Goal: Task Accomplishment & Management: Complete application form

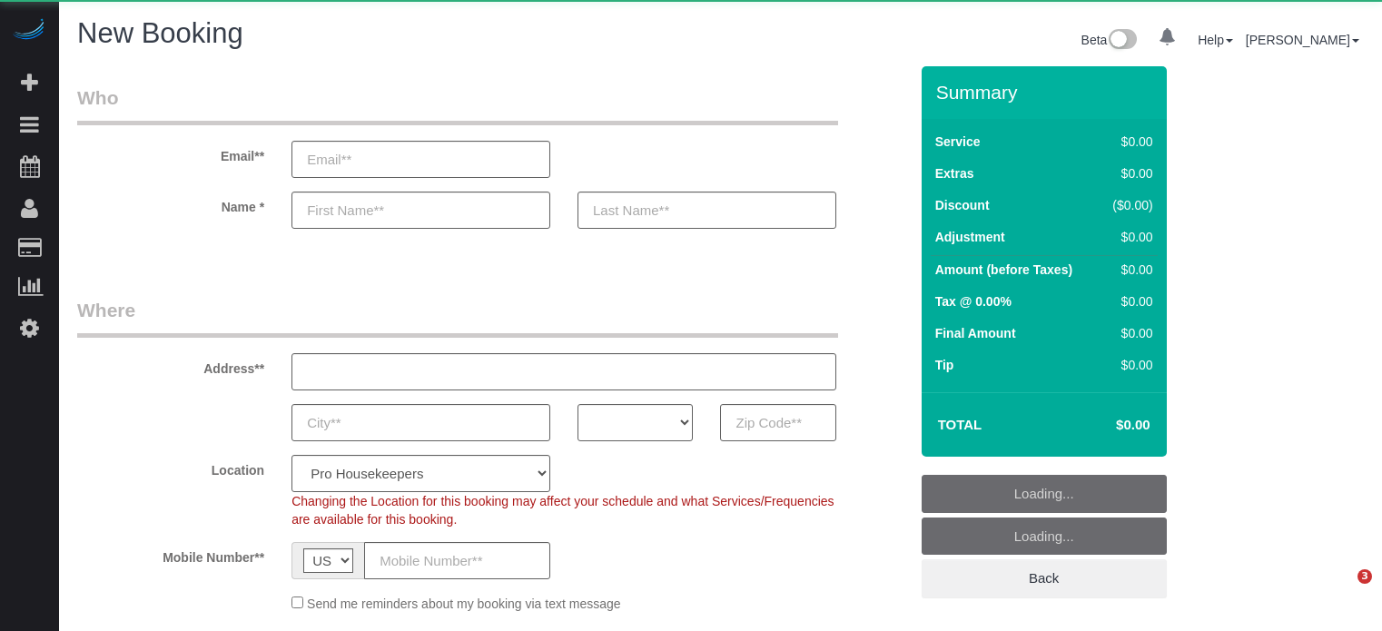
select select "number:9"
select select "4"
select select "object:1114"
select select "number:9"
select select "object:1243"
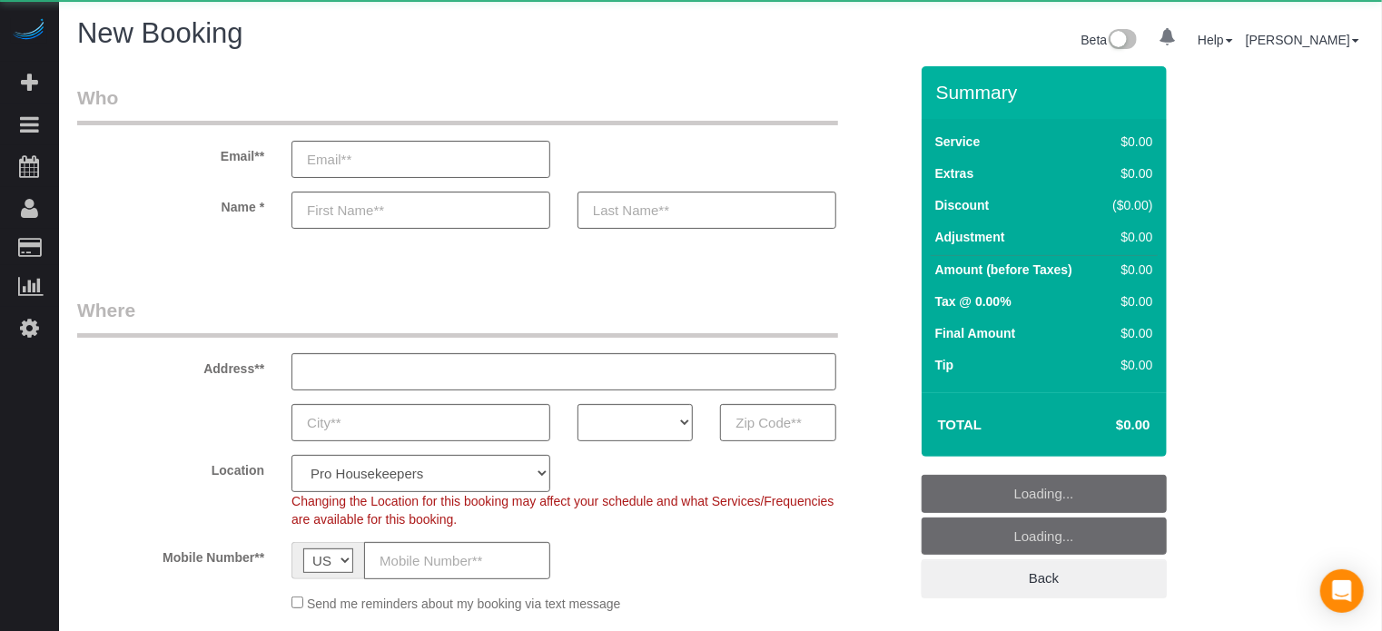
select select "4"
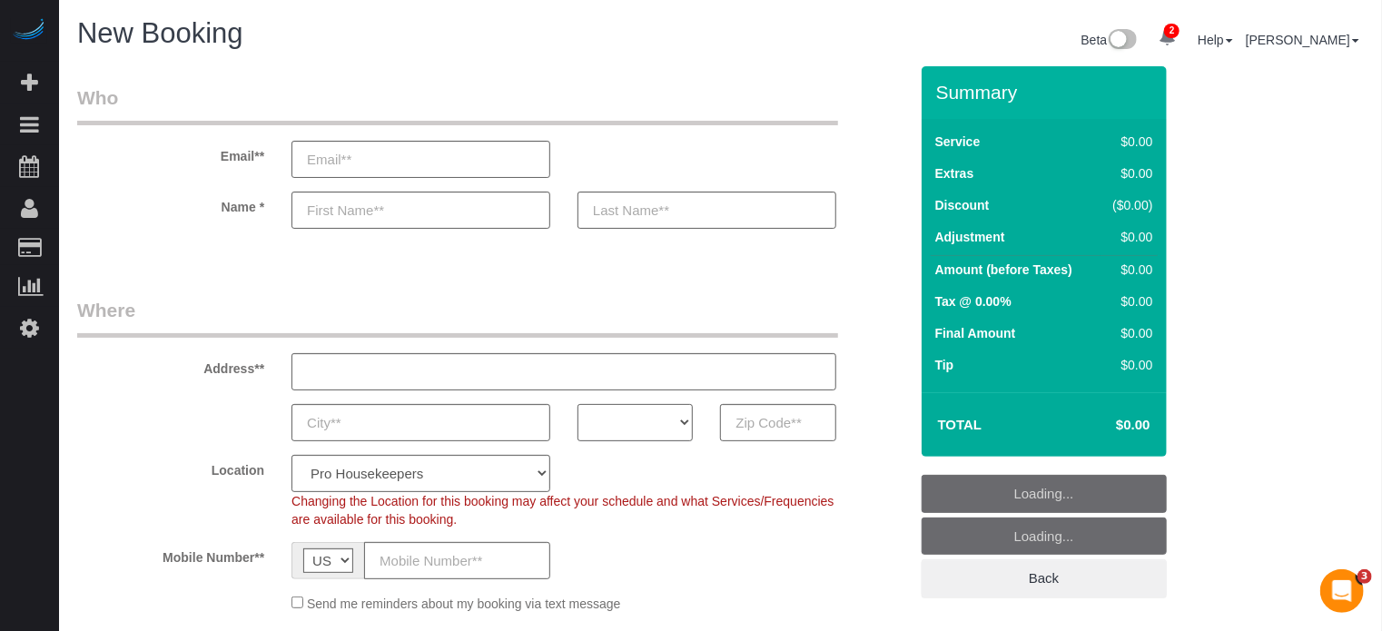
click at [610, 405] on select "AK AL AR AZ CA CO CT DC DE FL GA HI IA ID IL IN KS KY LA MA MD ME MI MN MO MS M…" at bounding box center [635, 422] width 115 height 37
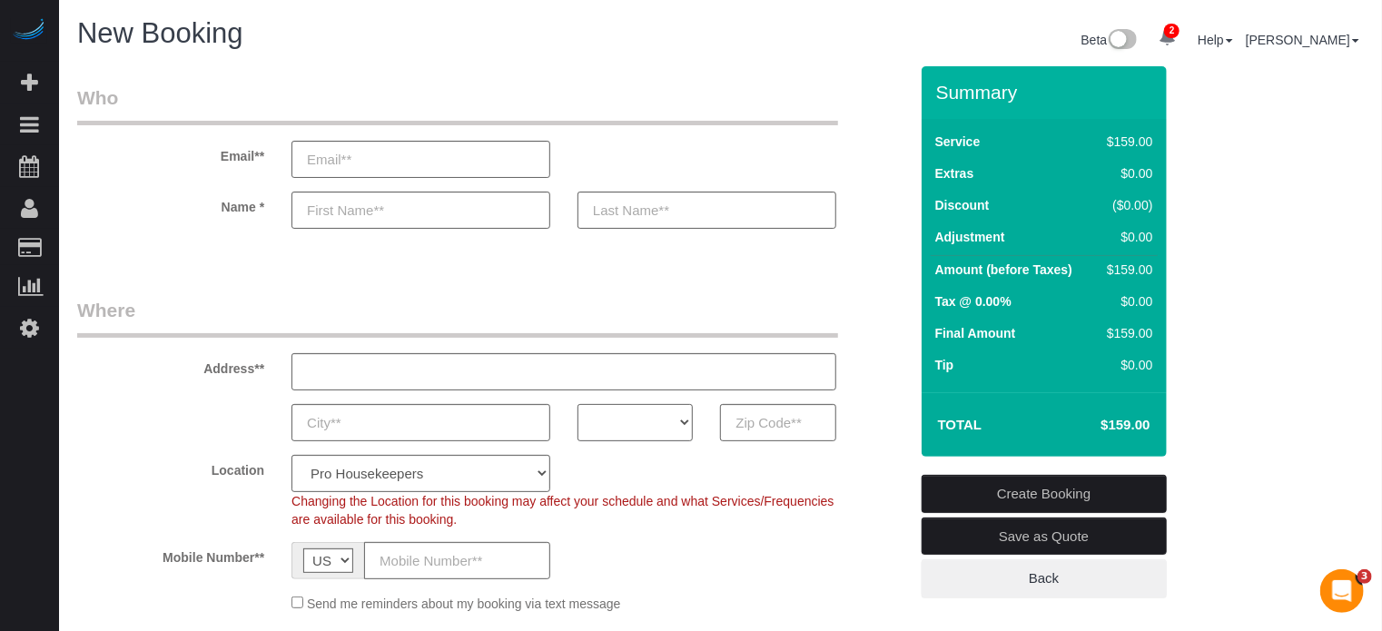
select select "CA"
click at [578, 404] on select "AK AL AR AZ CA CO CT DC DE FL GA HI IA ID IL IN KS KY LA MA MD ME MI MN MO MS M…" at bounding box center [635, 422] width 115 height 37
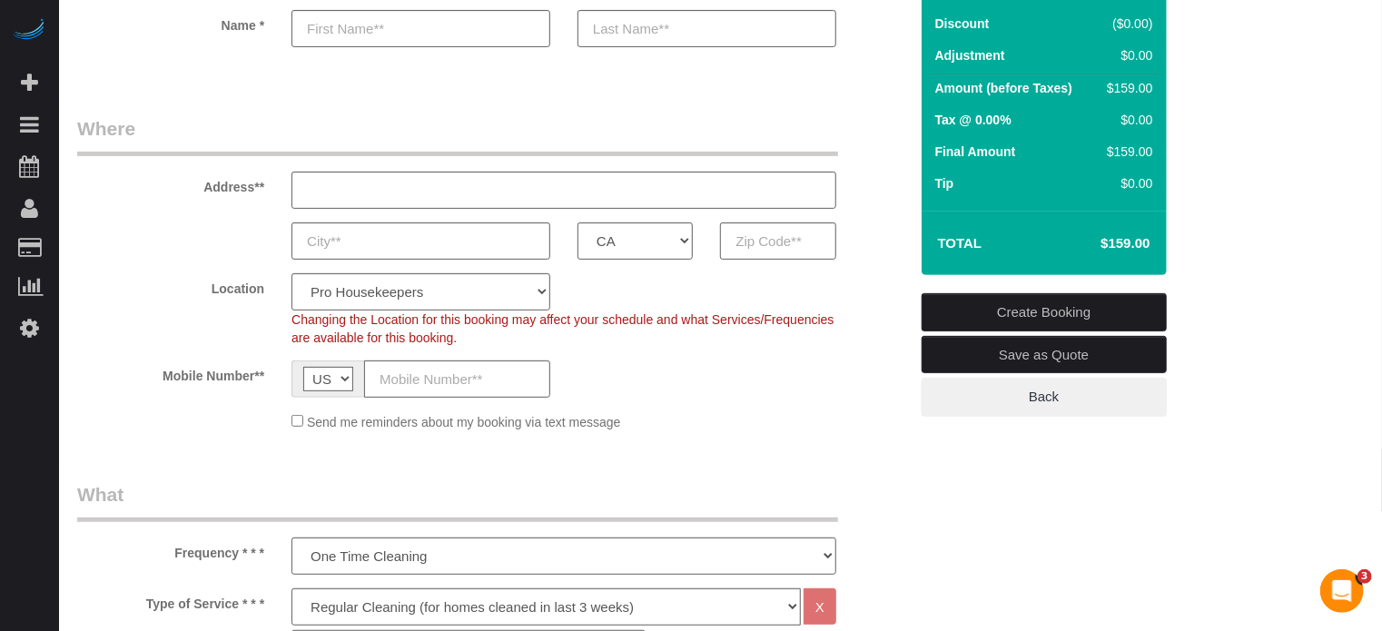
click at [396, 311] on div "Changing the Location for this booking may affect your schedule and what Servic…" at bounding box center [564, 329] width 572 height 36
click at [396, 294] on select "Pro Housekeepers Atlanta Austin Boston Chicago Cincinnati Clearwater Denver Ft …" at bounding box center [420, 291] width 259 height 37
select select "3"
click at [291, 273] on select "Pro Housekeepers Atlanta Austin Boston Chicago Cincinnati Clearwater Denver Ft …" at bounding box center [420, 291] width 259 height 37
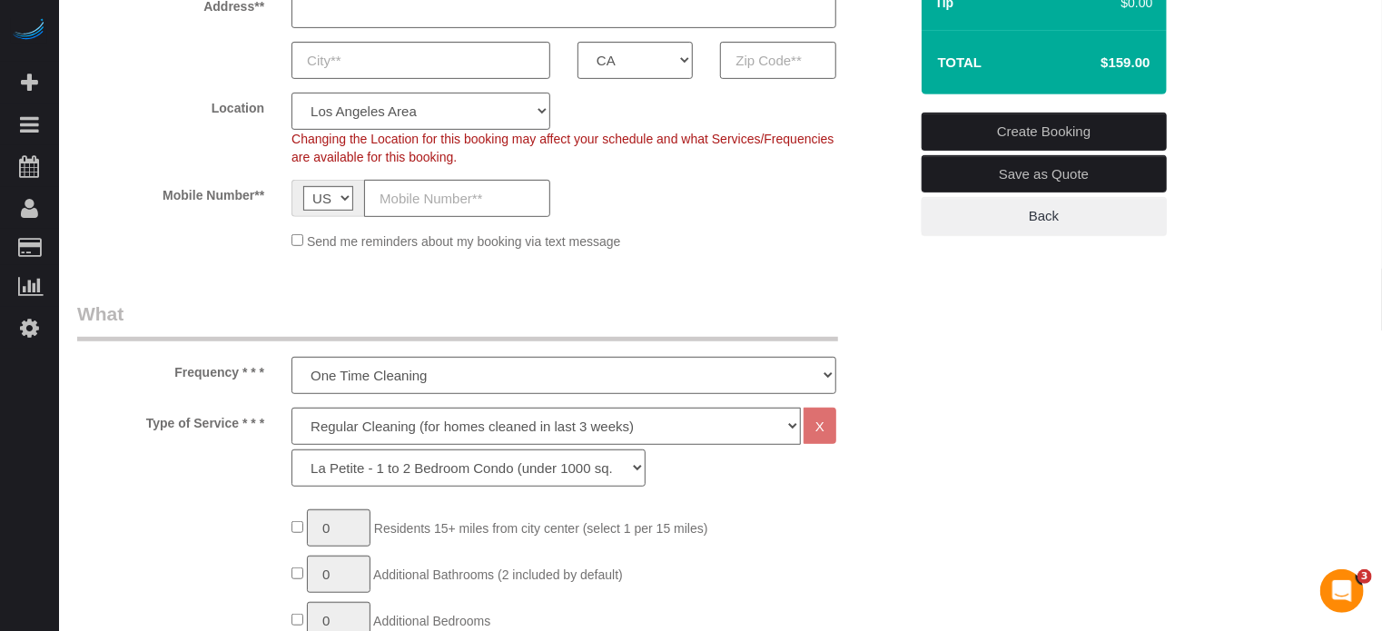
scroll to position [454, 0]
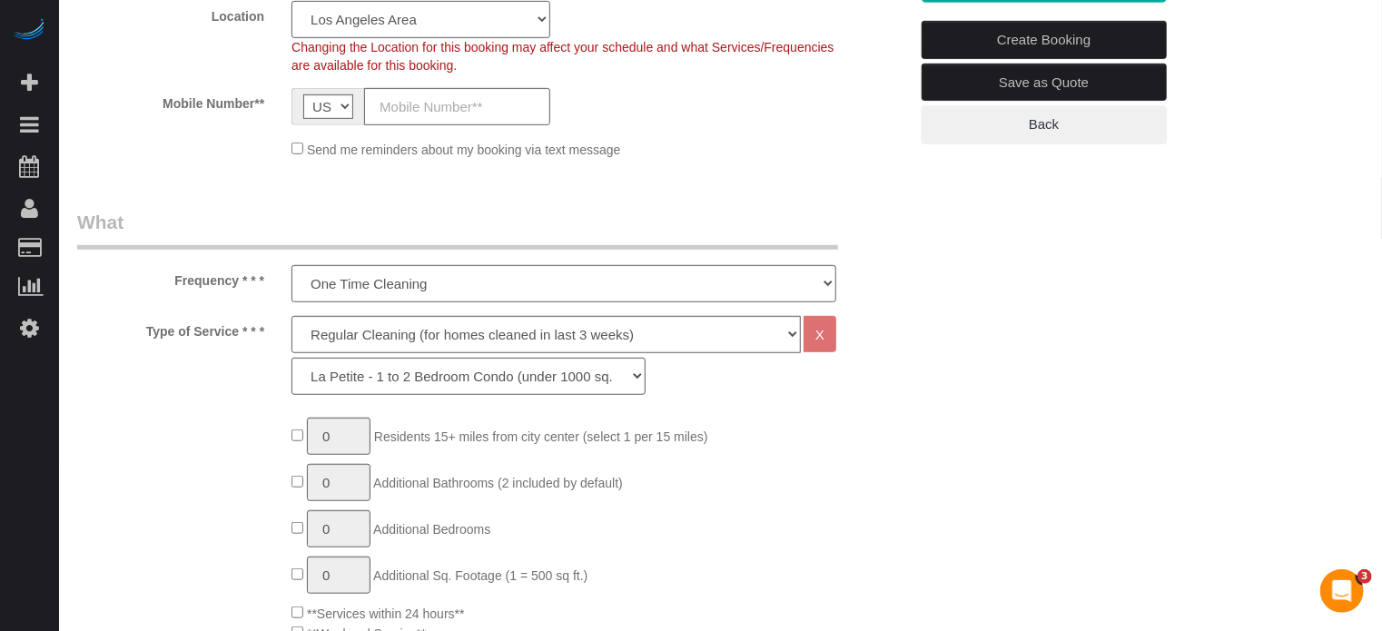
select select "object:1252"
select select "228"
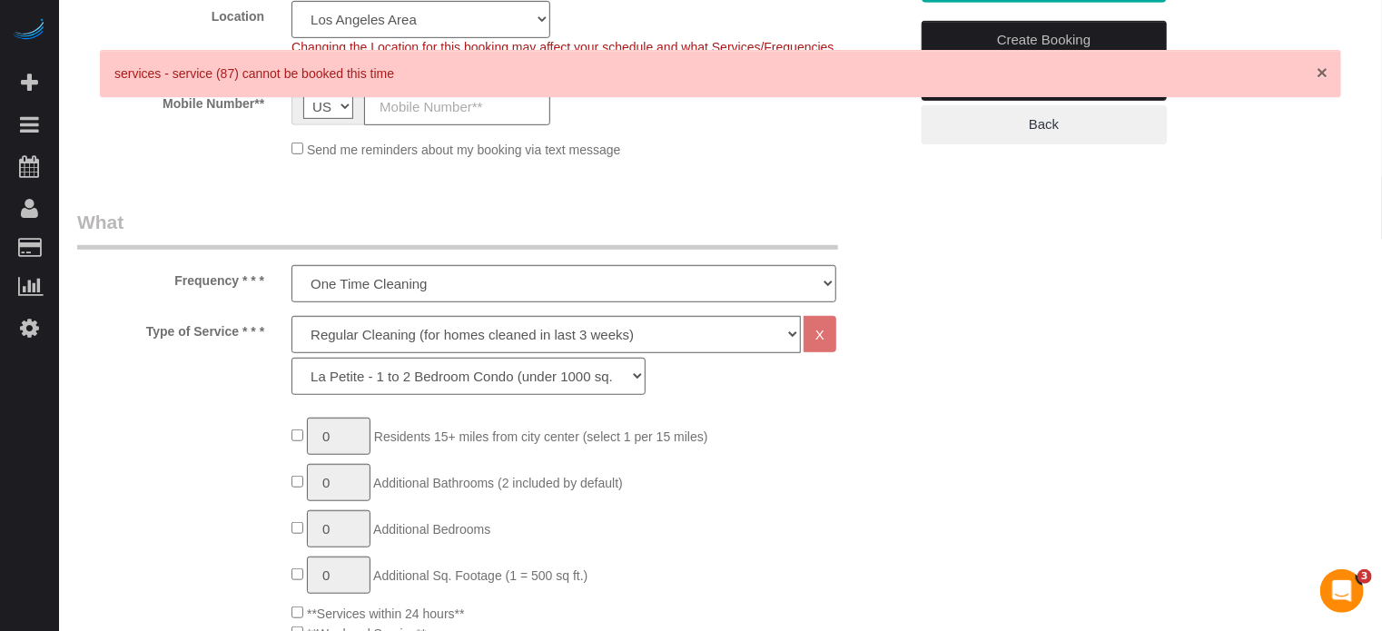
click at [1320, 74] on span "×" at bounding box center [1322, 72] width 11 height 21
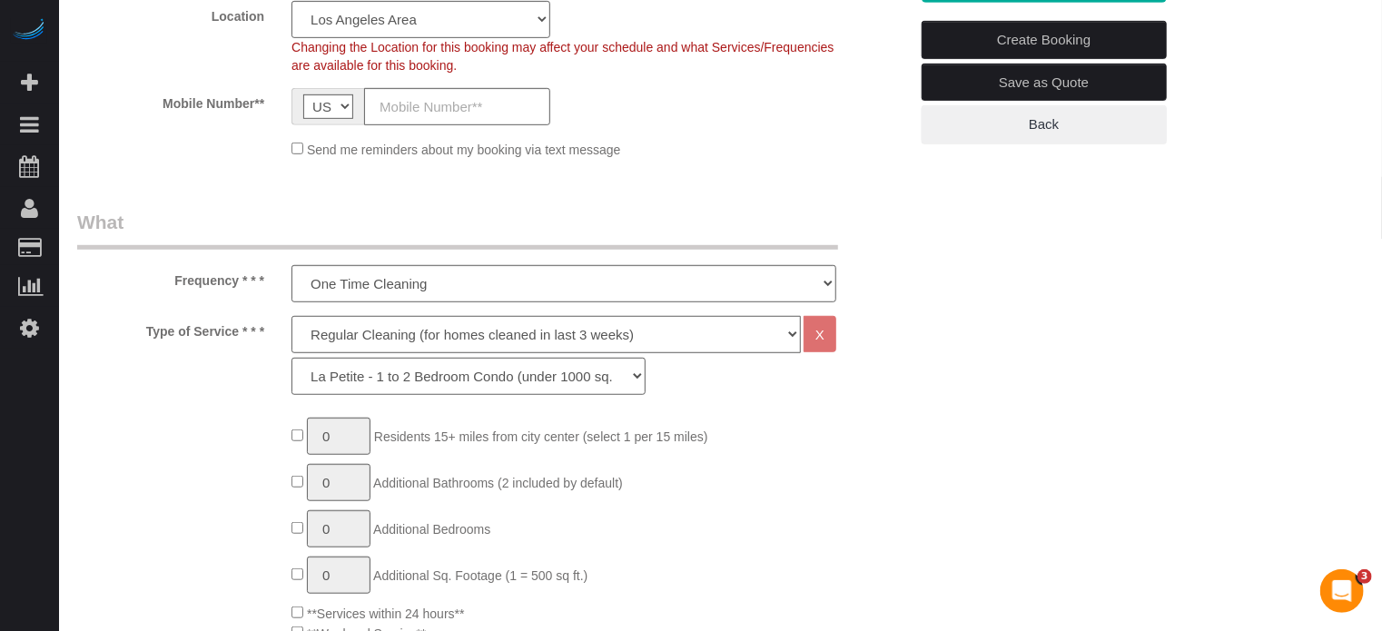
drag, startPoint x: 481, startPoint y: 326, endPoint x: 472, endPoint y: 324, distance: 9.3
click at [481, 326] on select "Deep Cleaning (for homes that have not been cleaned in 3+ weeks) Spruce Regular…" at bounding box center [545, 334] width 509 height 37
select select "6"
click at [291, 316] on select "Deep Cleaning (for homes that have not been cleaned in 3+ weeks) Spruce Regular…" at bounding box center [545, 334] width 509 height 37
click at [334, 373] on select "La Petite - 1 to 2 Bedroom Condo (under 1000 sq. ft.) La Petite II - 2 Bedroom …" at bounding box center [468, 376] width 354 height 37
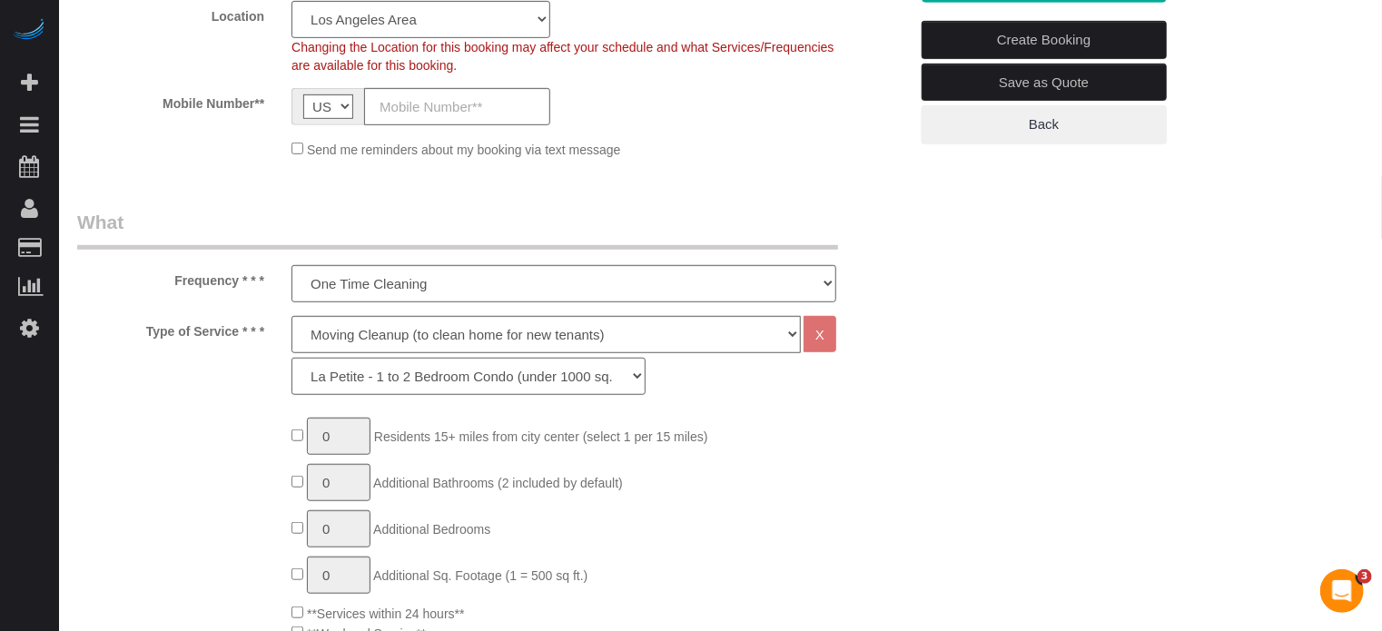
select select "266"
click at [291, 358] on select "La Petite - 1 to 2 Bedroom Condo (under 1000 sq. ft.) La Petite II - 2 Bedroom …" at bounding box center [468, 376] width 354 height 37
type input "1"
click at [340, 437] on input "1" at bounding box center [339, 436] width 64 height 37
type input "3"
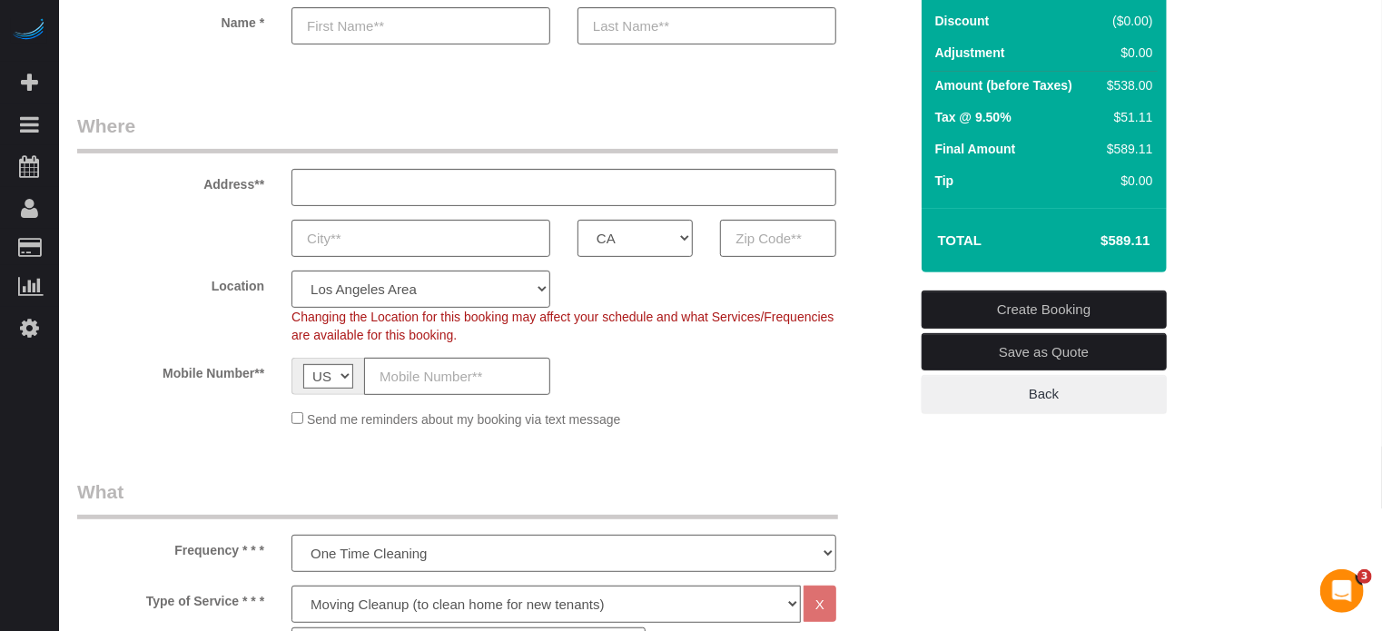
scroll to position [182, 0]
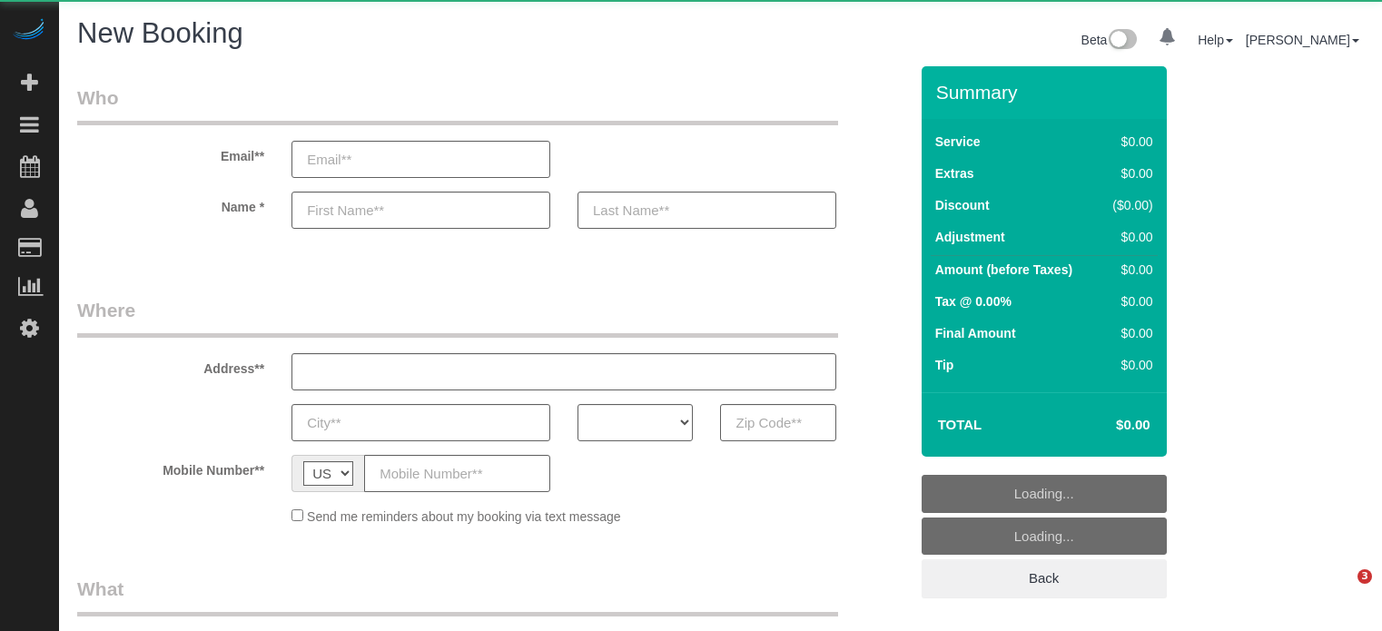
select select "number:9"
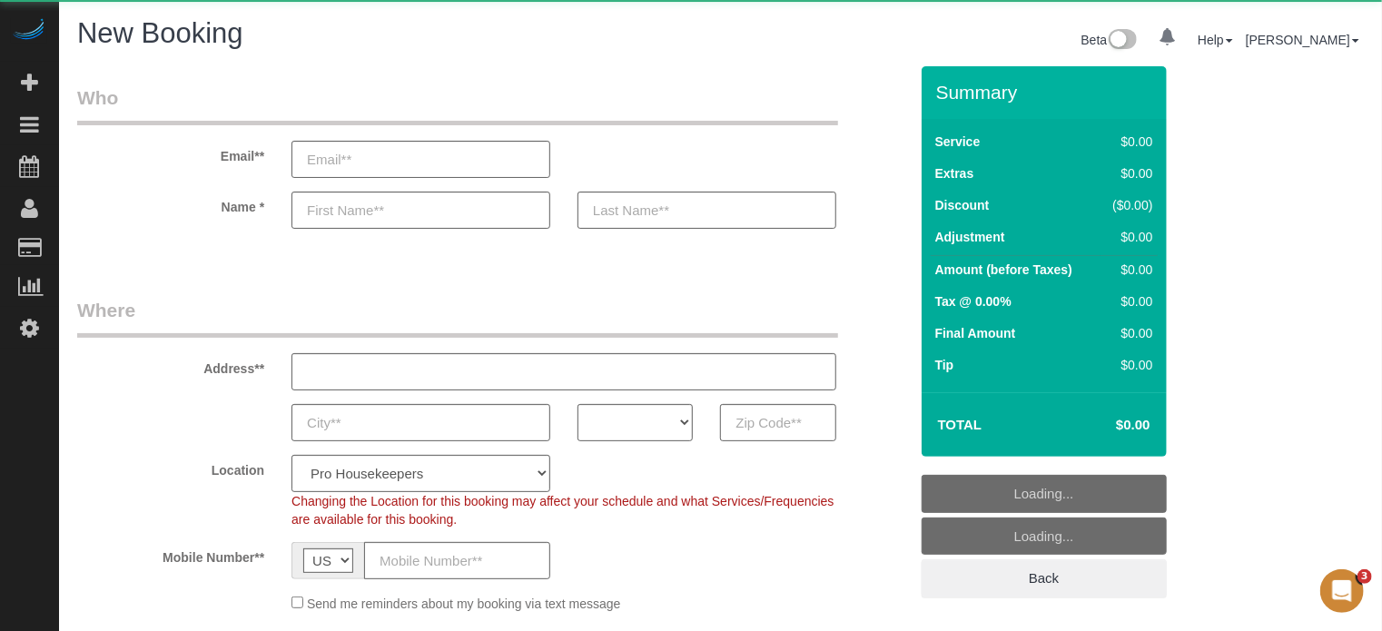
select select "4"
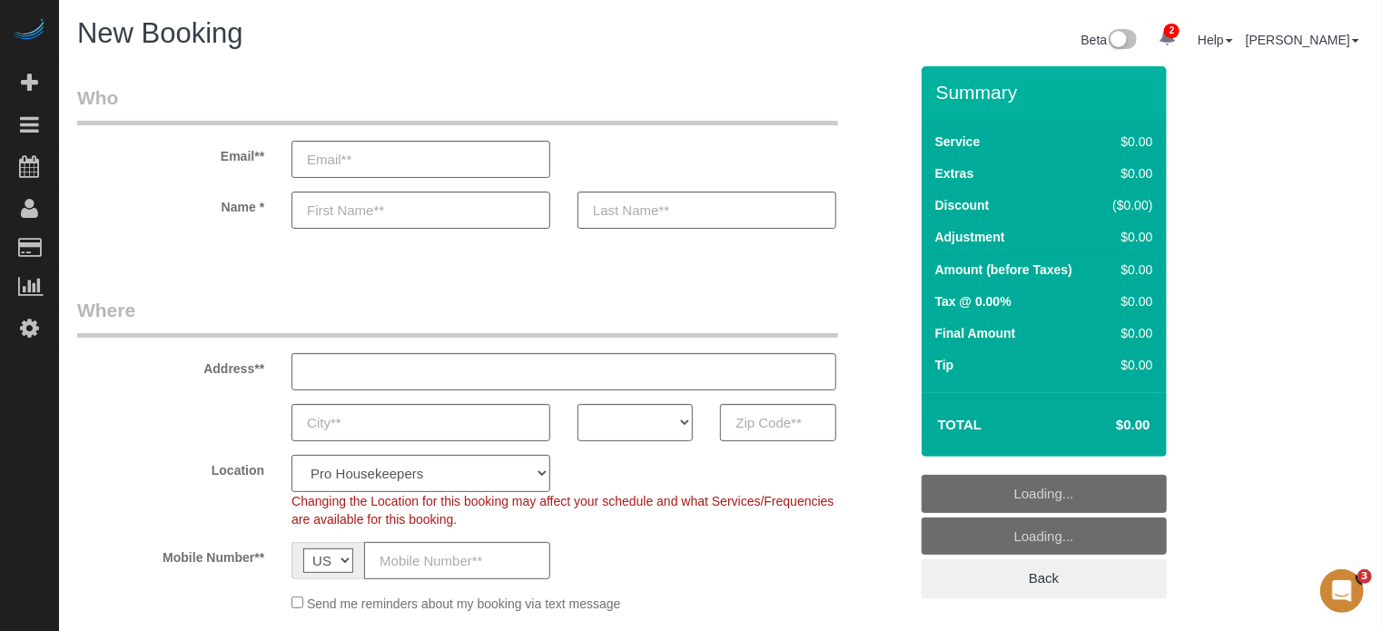
select select "object:1243"
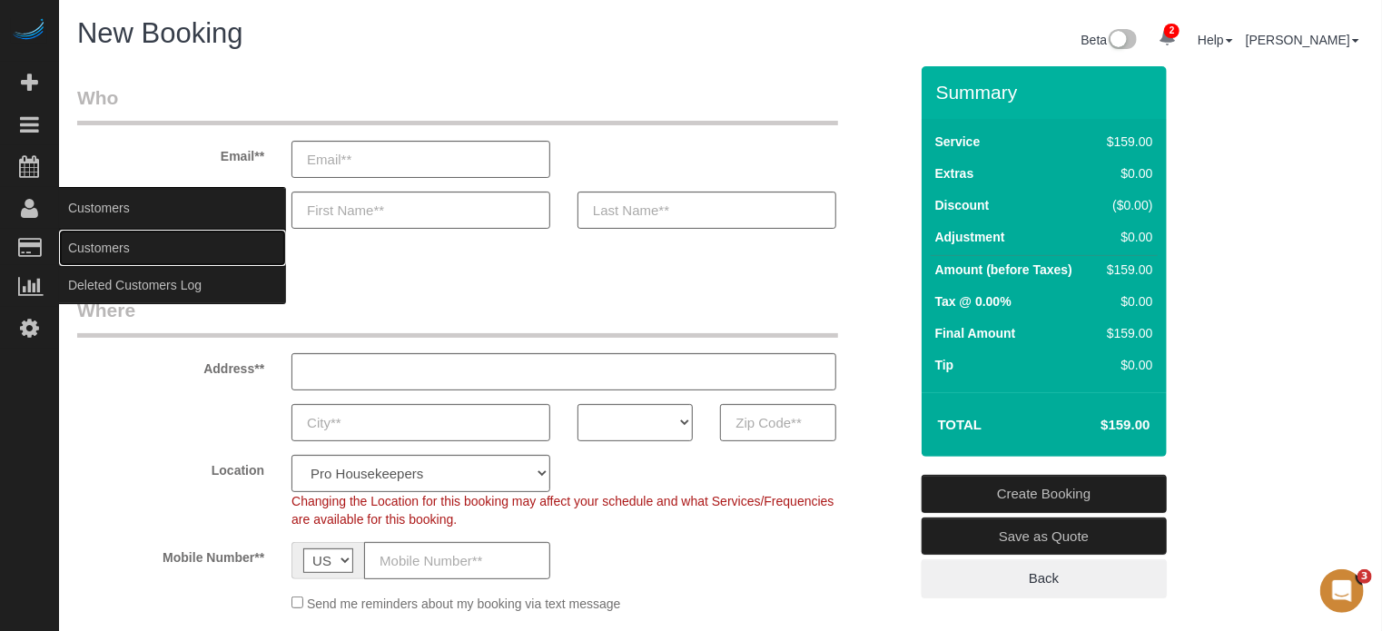
click at [108, 248] on link "Customers" at bounding box center [172, 248] width 227 height 36
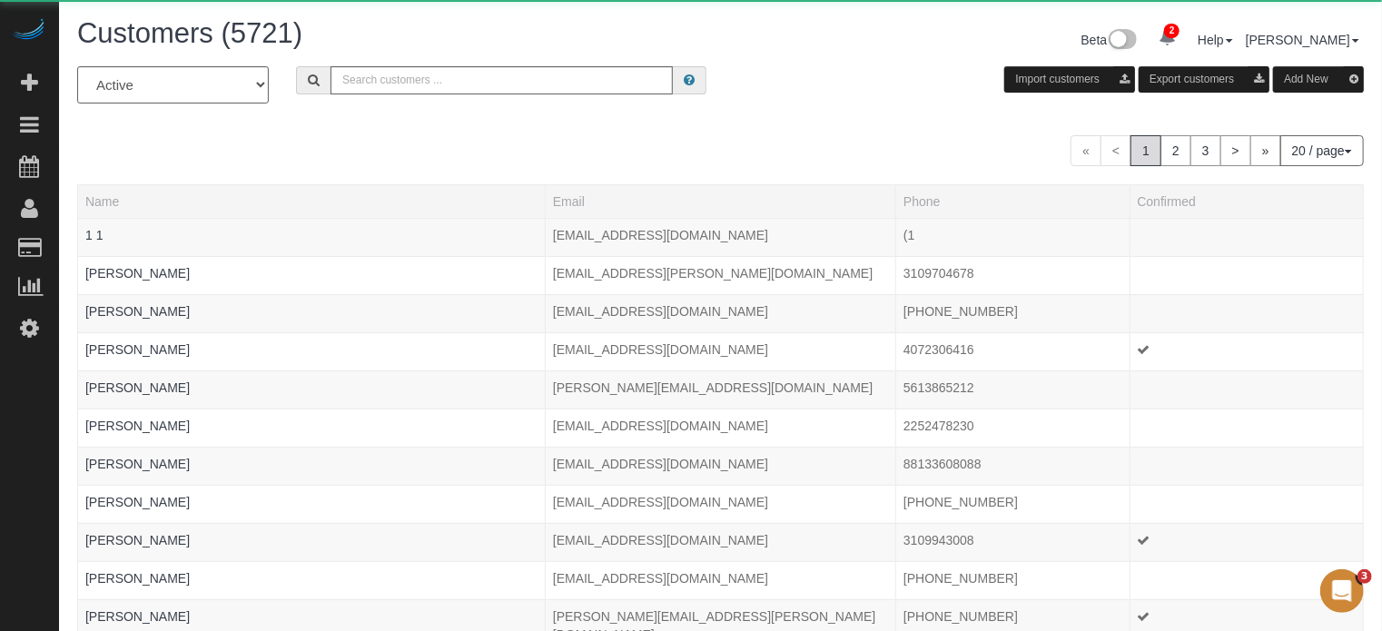
click at [1315, 83] on button "Add New" at bounding box center [1318, 79] width 91 height 26
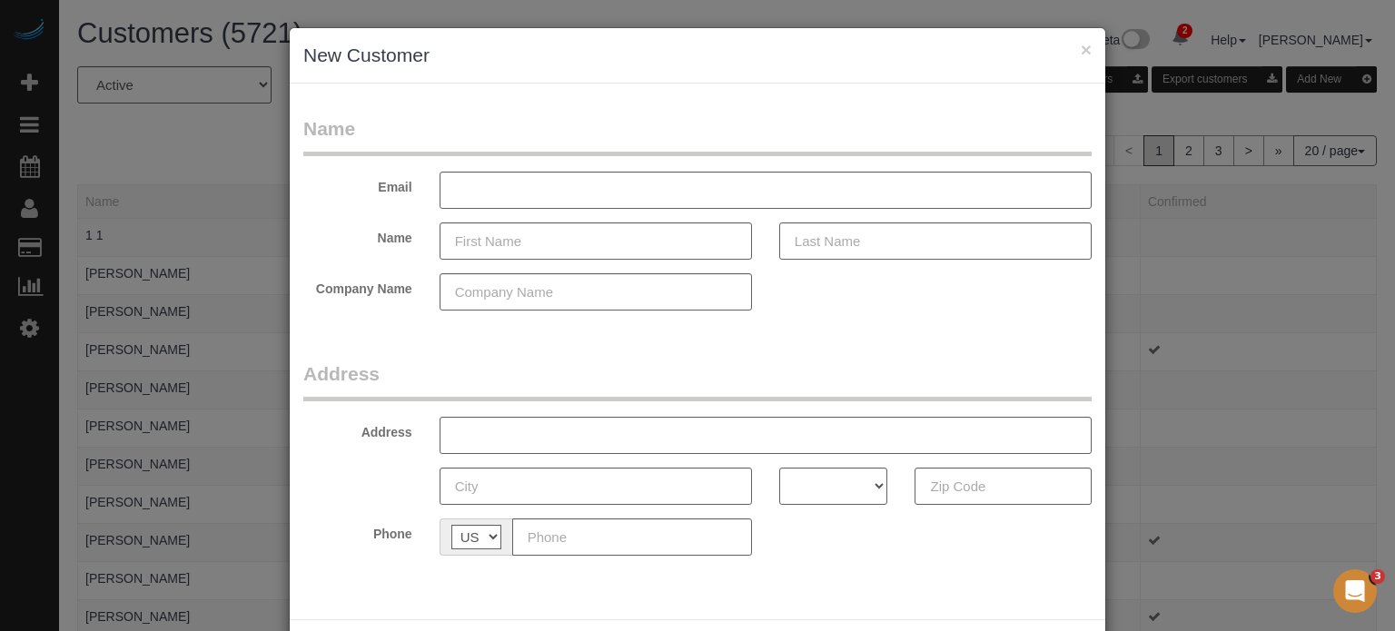
click at [1323, 284] on div "× New Customer Name Email Name Company Name Address Address AK AL AR AZ CA CO C…" at bounding box center [697, 315] width 1395 height 631
click at [579, 244] on input "text" at bounding box center [595, 240] width 312 height 37
type input "[PERSON_NAME]"
click at [565, 191] on input "text" at bounding box center [765, 190] width 652 height 37
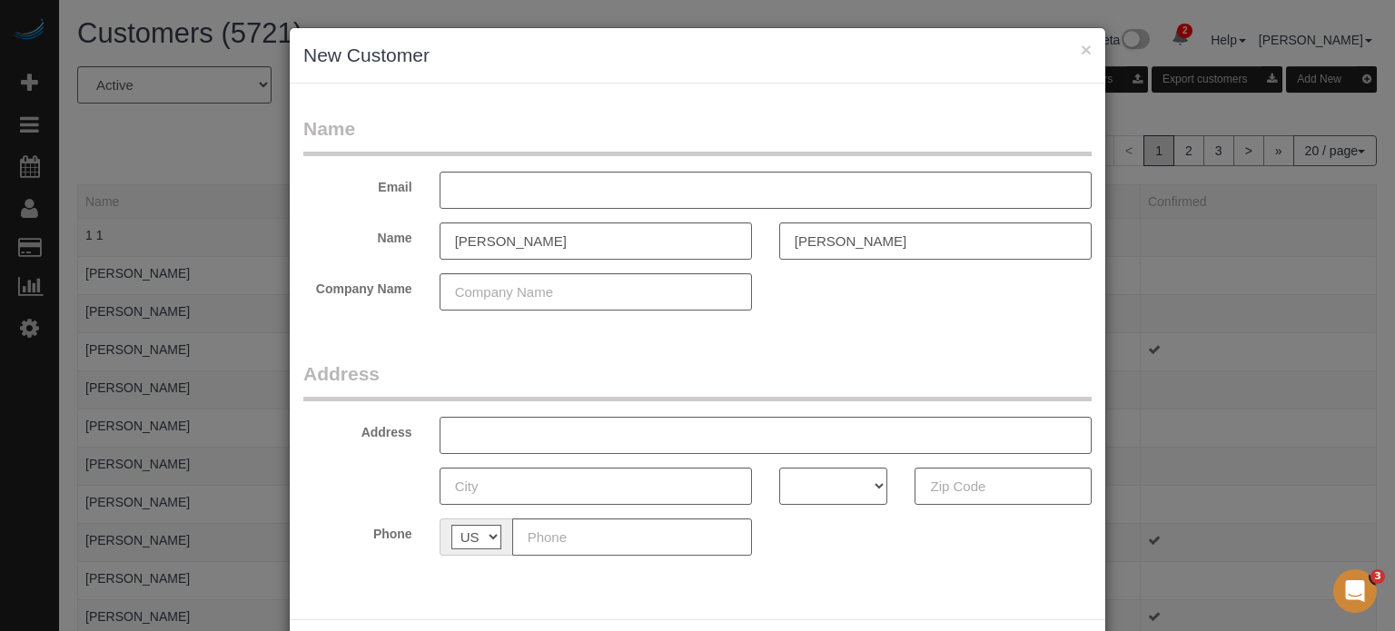
click at [558, 133] on legend "Name" at bounding box center [697, 135] width 788 height 41
click at [556, 197] on input "text" at bounding box center [765, 190] width 652 height 37
click at [585, 188] on input "text" at bounding box center [765, 190] width 652 height 37
click at [585, 188] on input "450 white cap" at bounding box center [765, 190] width 652 height 37
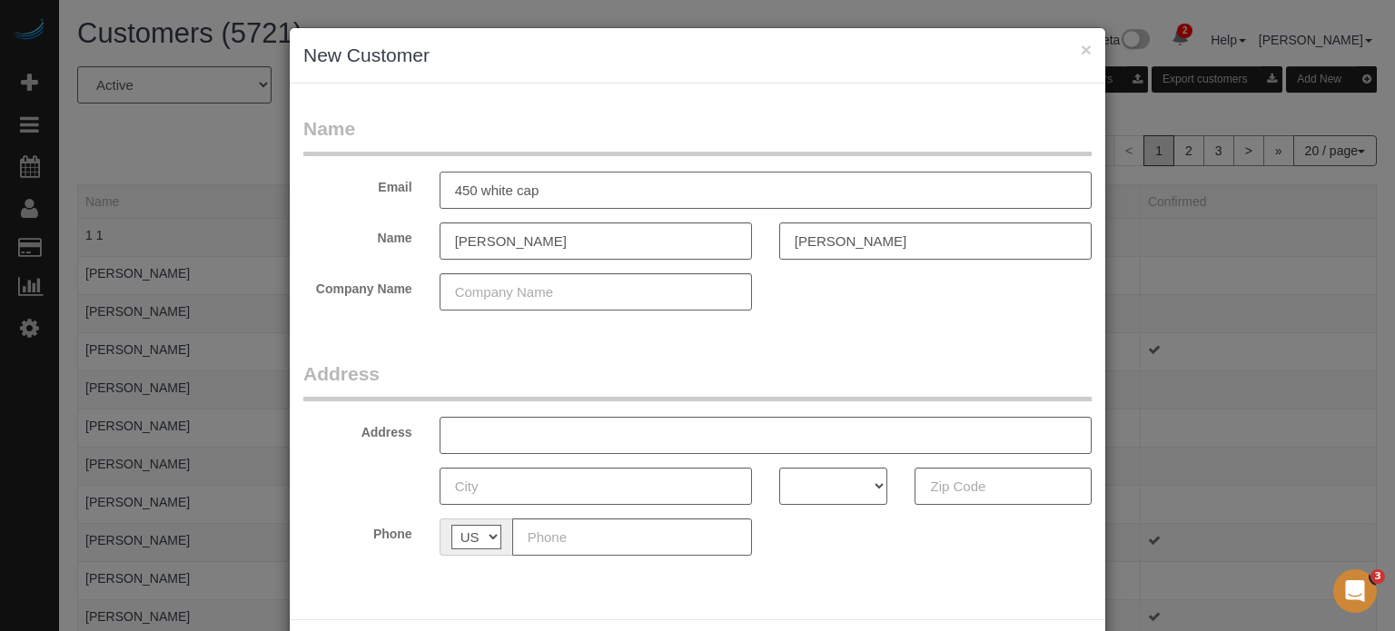
click at [585, 188] on input "450 white cap" at bounding box center [765, 190] width 652 height 37
type input "450 white cap"
click at [523, 438] on input "text" at bounding box center [765, 435] width 652 height 37
paste input "450 White Cap Ln, Newport Coast, CA 92657, USA"
type input "450 White Cap Ln, Newport Coast, CA 92657, USA"
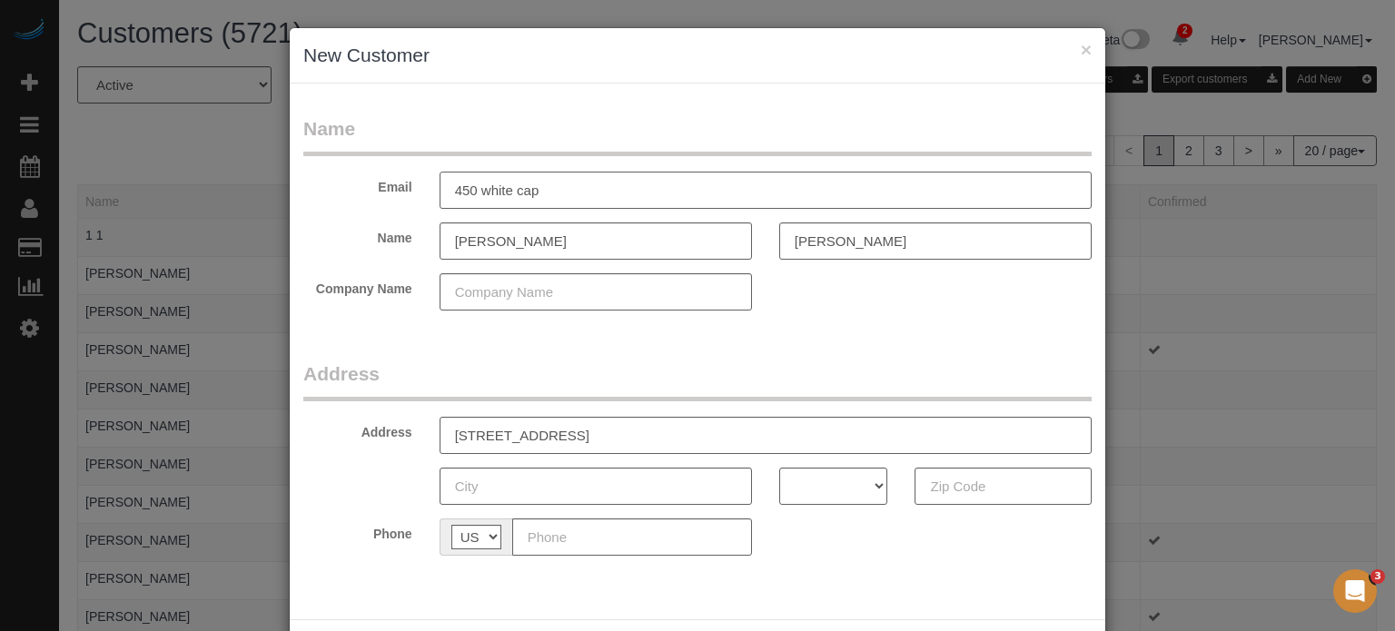
drag, startPoint x: 551, startPoint y: 185, endPoint x: 421, endPoint y: 193, distance: 130.1
click at [426, 193] on div "450 white cap" at bounding box center [765, 190] width 679 height 37
click at [542, 184] on input "text" at bounding box center [765, 190] width 652 height 37
type input "esauer@swinerton.com"
click at [708, 430] on input "450 White Cap Ln, Newport Coast, CA 92657, USA" at bounding box center [765, 435] width 652 height 37
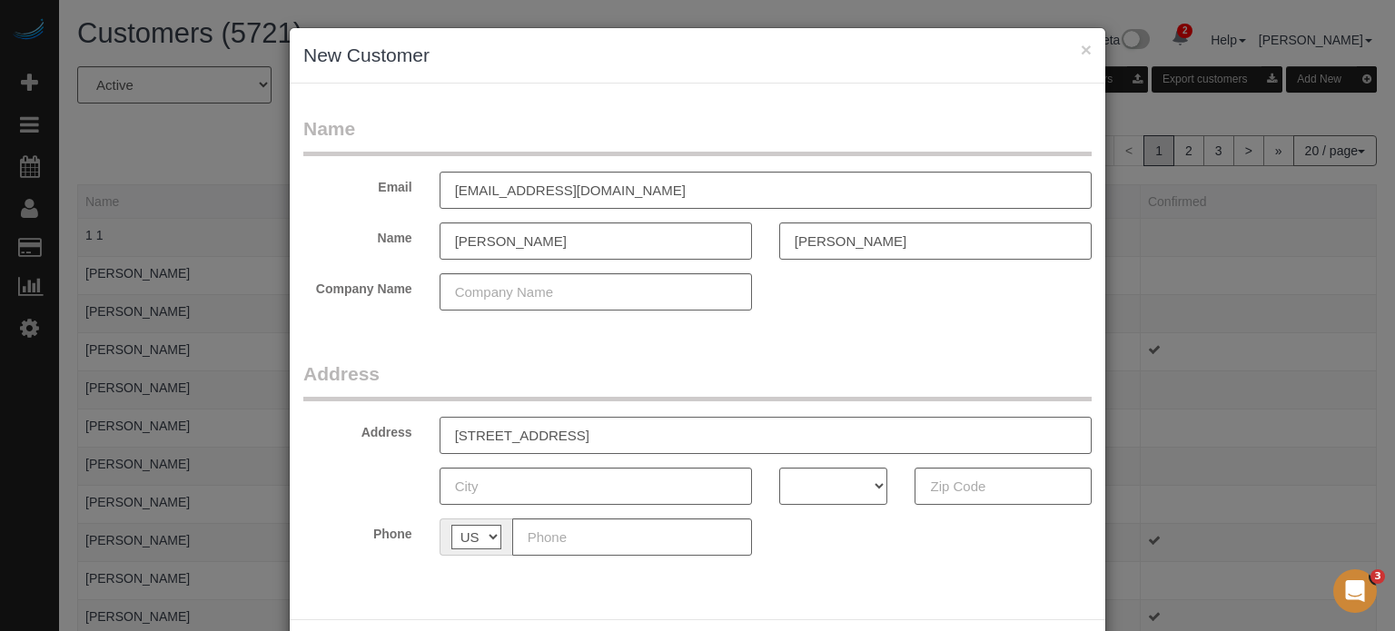
click at [708, 430] on input "450 White Cap Ln, Newport Coast, CA 92657, USA" at bounding box center [765, 435] width 652 height 37
type input "450 White Cap Ln, Newport Coast, CA , USA"
click at [999, 491] on input "text" at bounding box center [1002, 486] width 177 height 37
paste input "92657"
type input "92657"
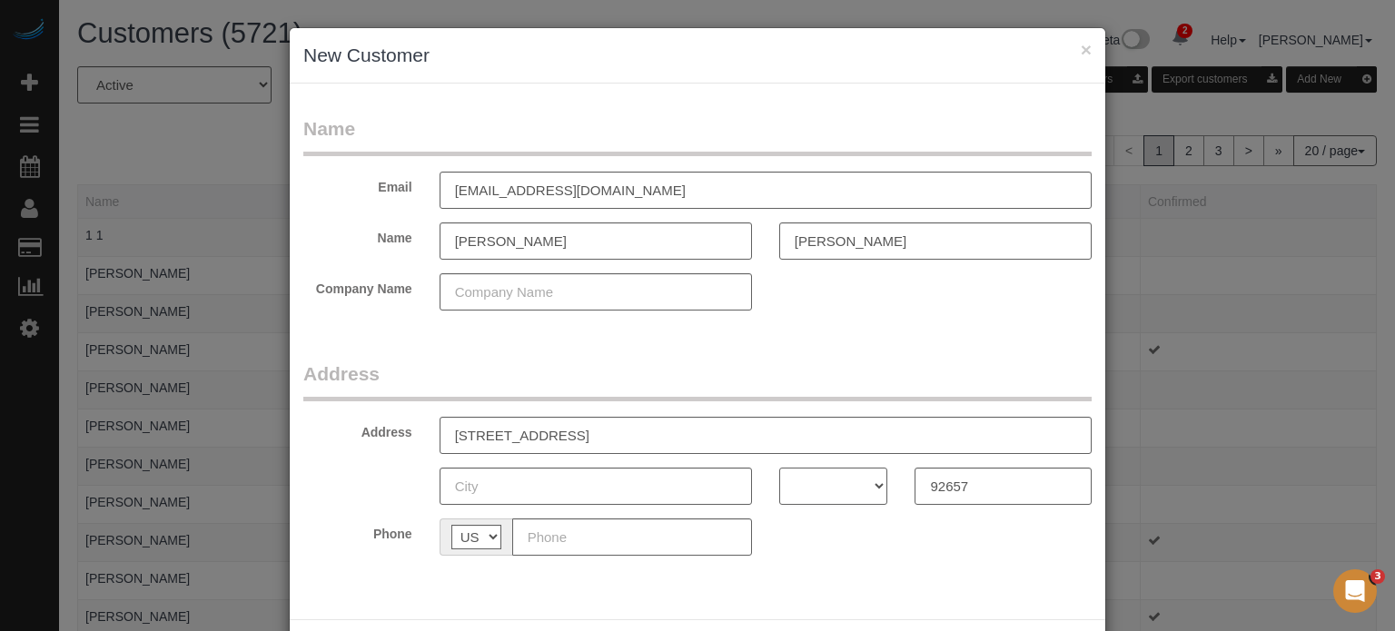
click at [834, 476] on select "AK AL AR AZ CA CO CT DC DE FL [GEOGRAPHIC_DATA] HI IA ID IL IN KS [GEOGRAPHIC_D…" at bounding box center [833, 486] width 109 height 37
select select "CA"
click at [779, 468] on select "AK AL AR AZ CA CO CT DC DE FL [GEOGRAPHIC_DATA] HI IA ID IL IN KS [GEOGRAPHIC_D…" at bounding box center [833, 486] width 109 height 37
drag, startPoint x: 566, startPoint y: 436, endPoint x: 656, endPoint y: 440, distance: 90.0
click at [656, 440] on input "450 White Cap Ln, Newport Coast, CA , USA" at bounding box center [765, 435] width 652 height 37
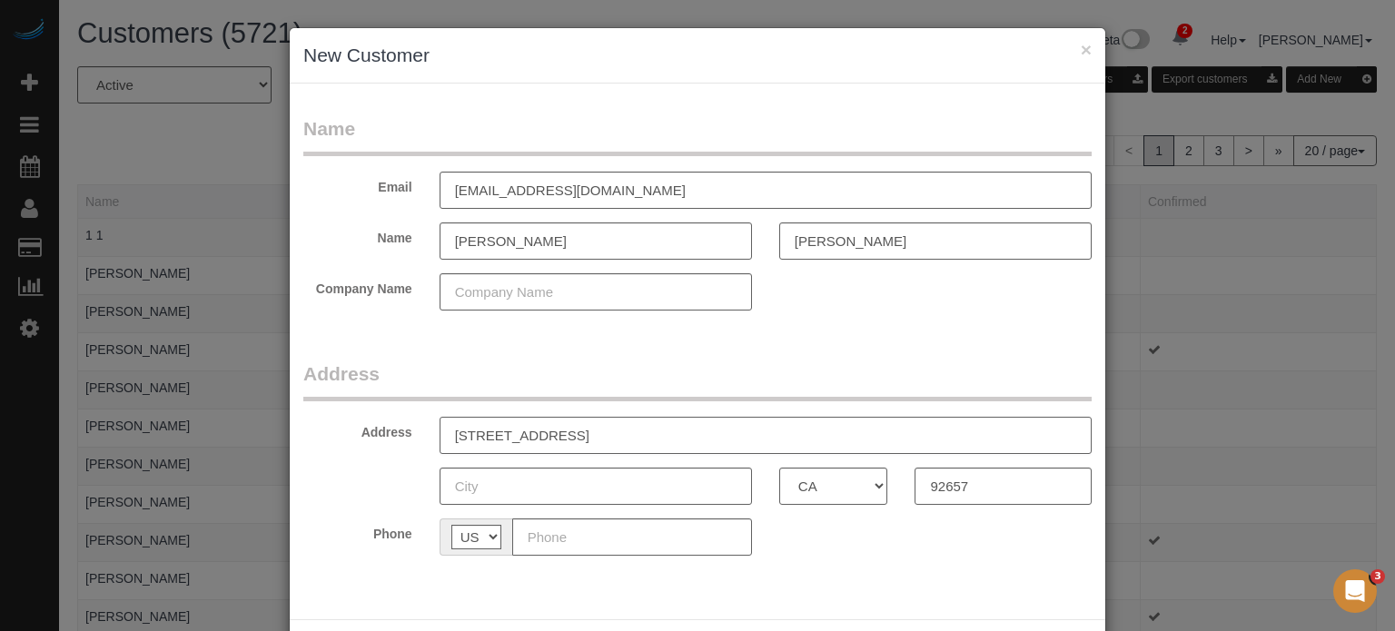
type input "450 White Cap Ln, , CA , USA"
click at [570, 487] on input "text" at bounding box center [595, 486] width 312 height 37
paste input "Newport Coast"
type input "Newport Coast"
click at [654, 432] on input "450 White Cap Ln, , CA , USA" at bounding box center [765, 435] width 652 height 37
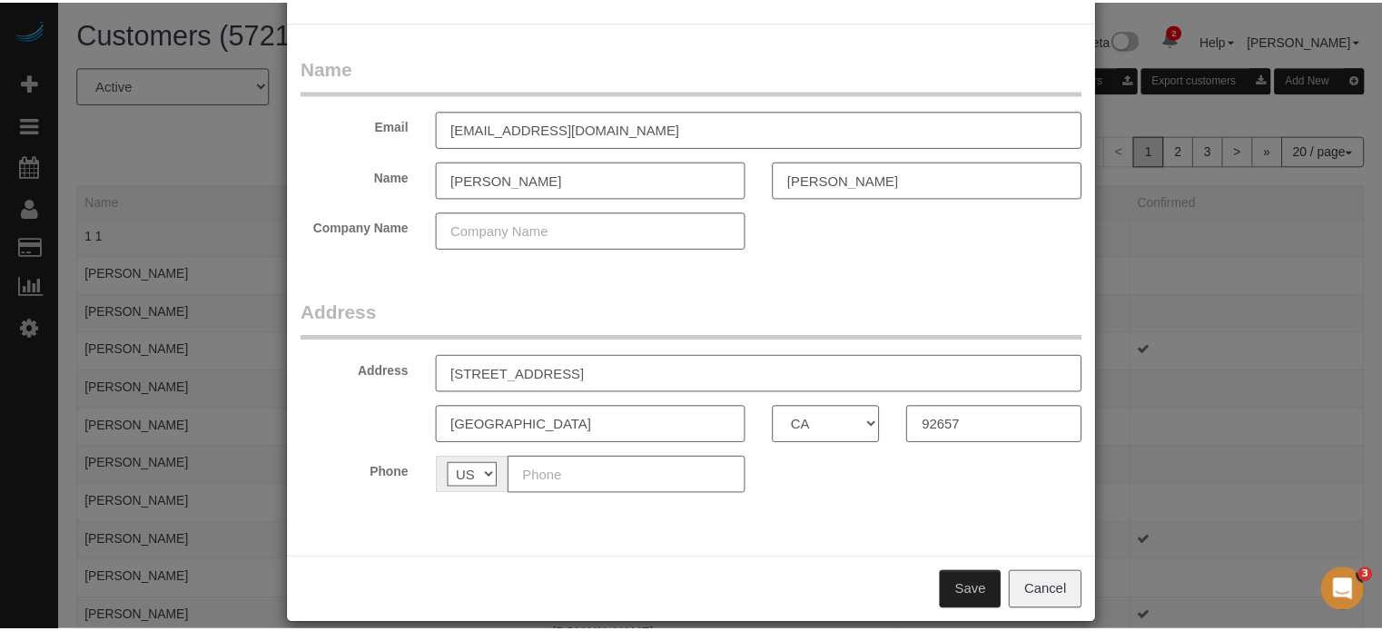
scroll to position [80, 0]
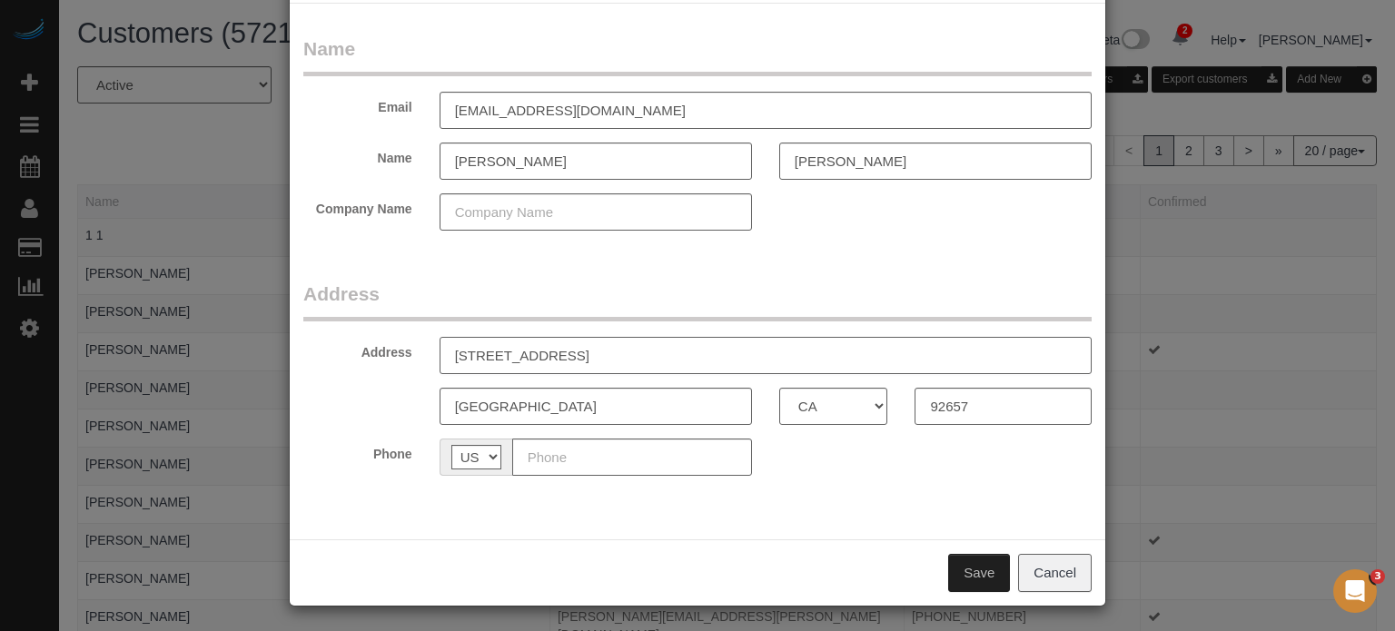
type input "450 White Cap Ln"
click at [700, 459] on input "text" at bounding box center [632, 457] width 240 height 37
paste input "(949) 274-5636"
type input "(949) 274-5636"
click at [973, 569] on button "Save" at bounding box center [979, 573] width 62 height 38
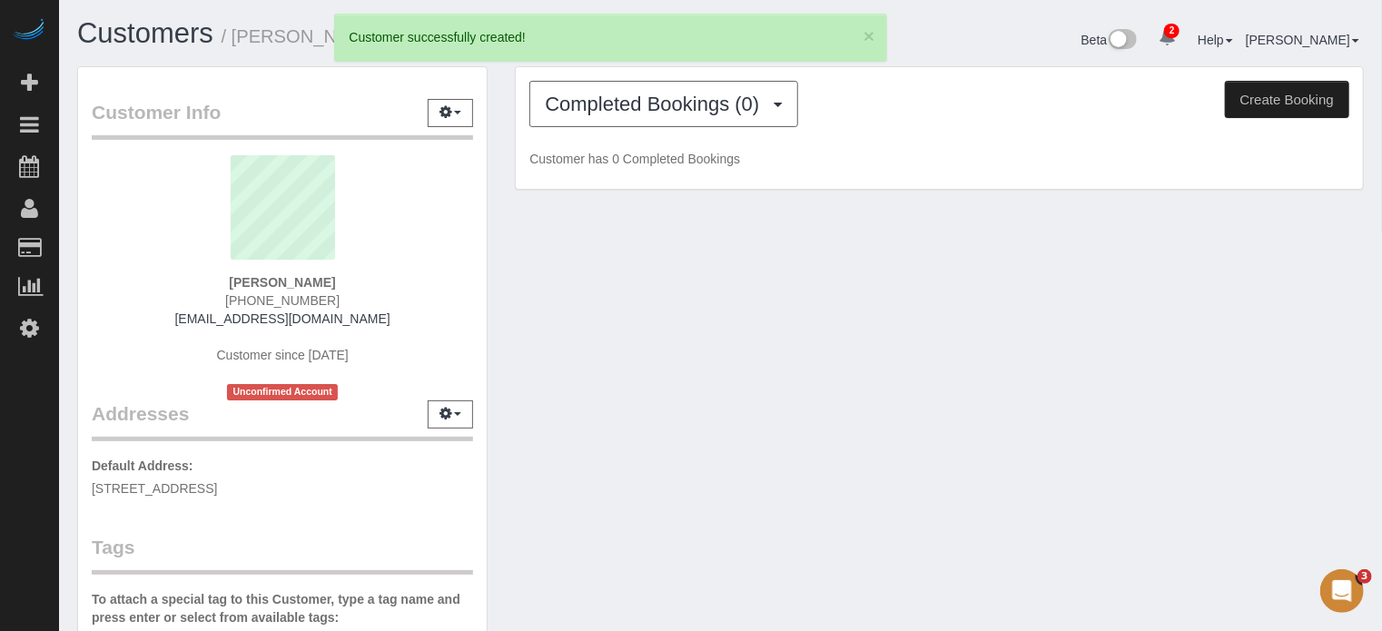
click at [1260, 107] on button "Create Booking" at bounding box center [1287, 100] width 124 height 38
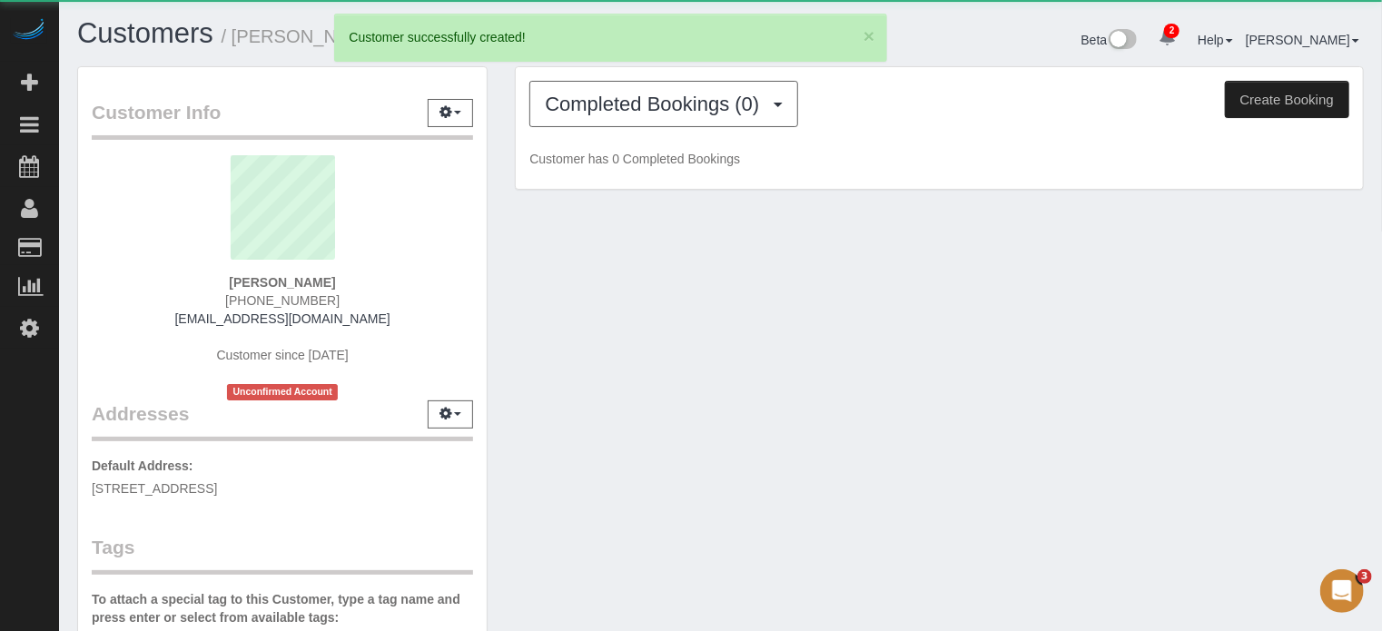
select select "CA"
select select "number:9"
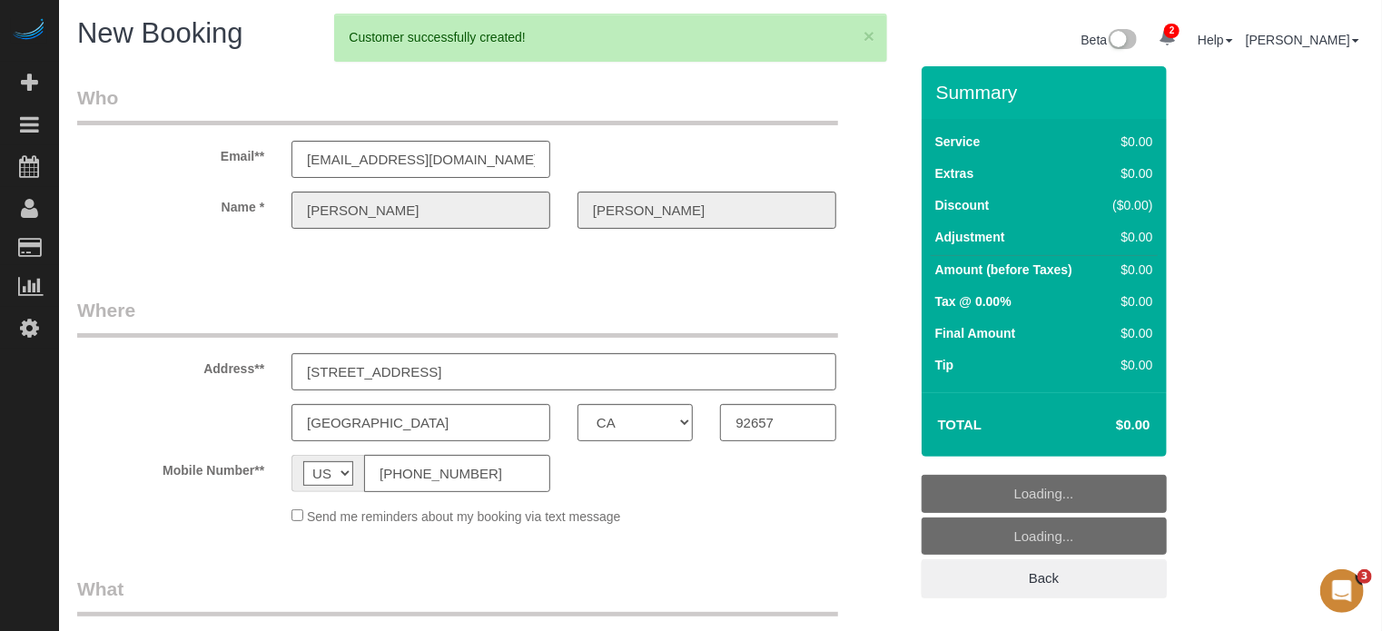
select select "object:2473"
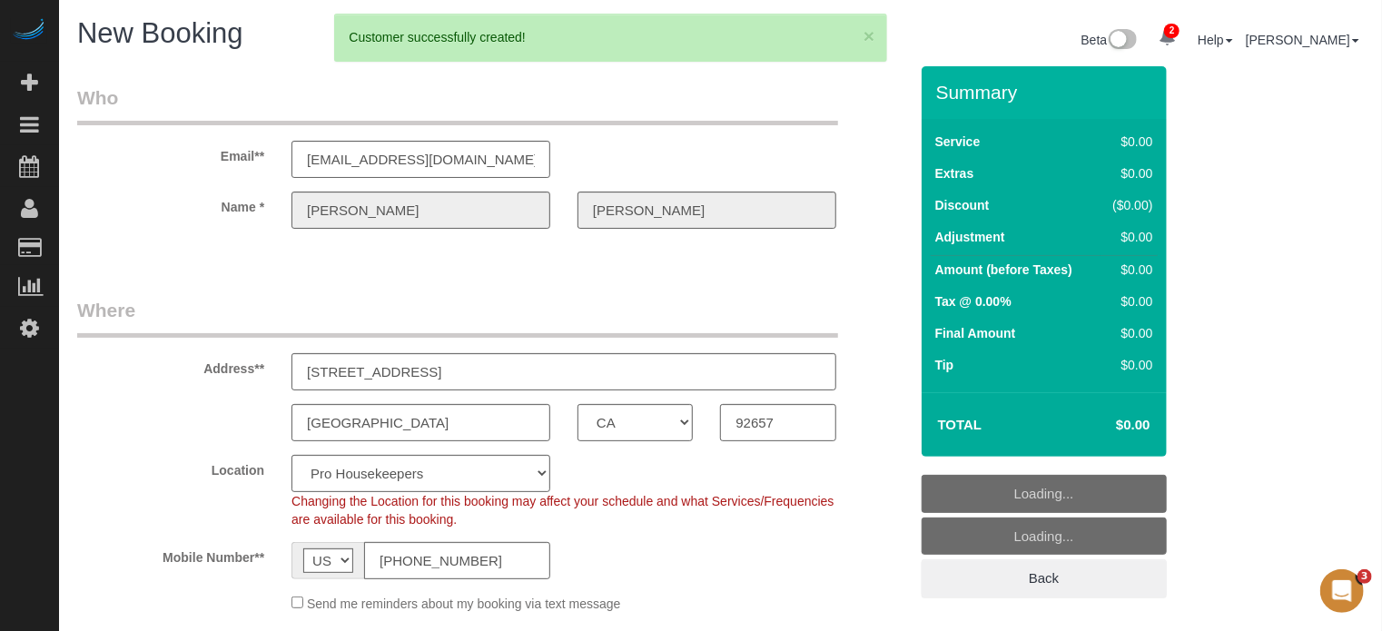
select select "4"
select select "object:2609"
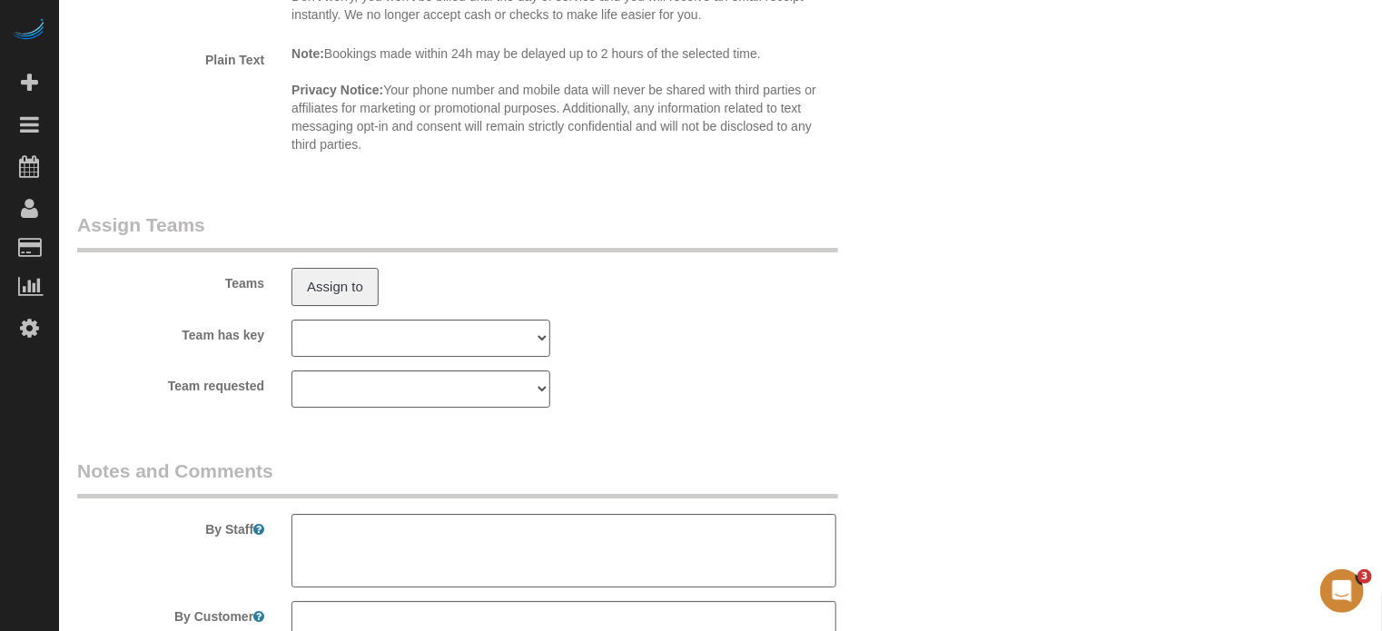
scroll to position [3303, 0]
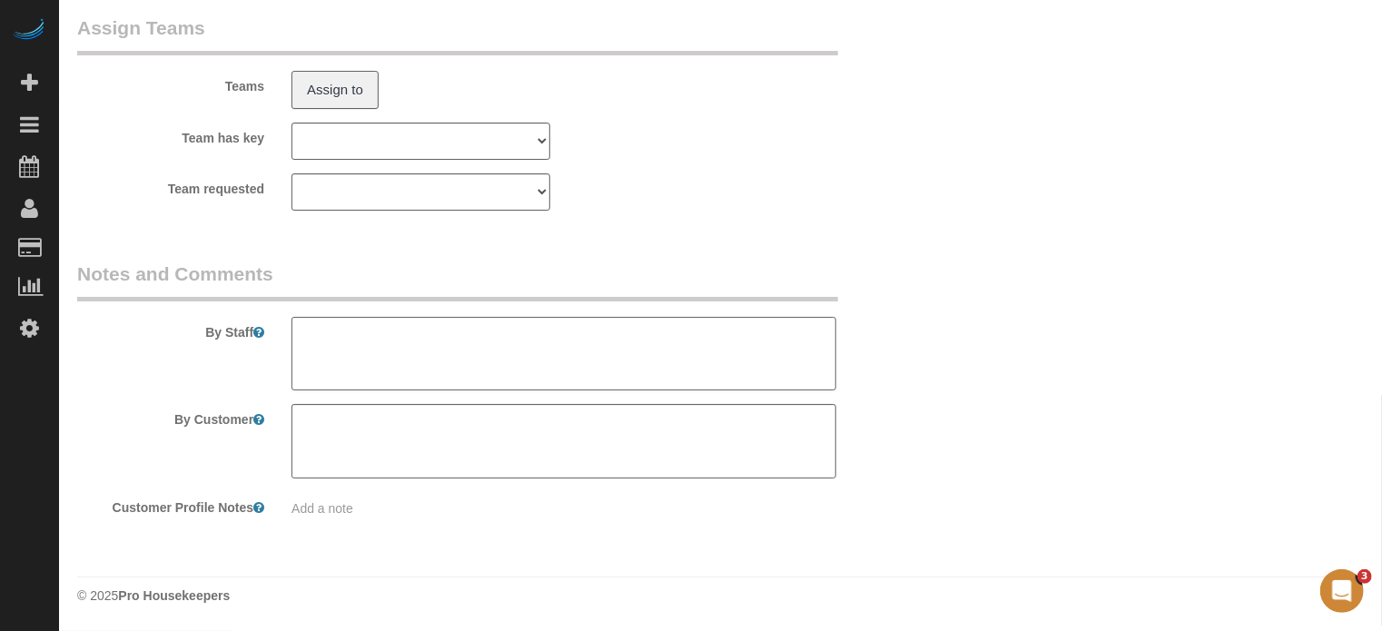
click at [505, 341] on textarea at bounding box center [563, 354] width 545 height 74
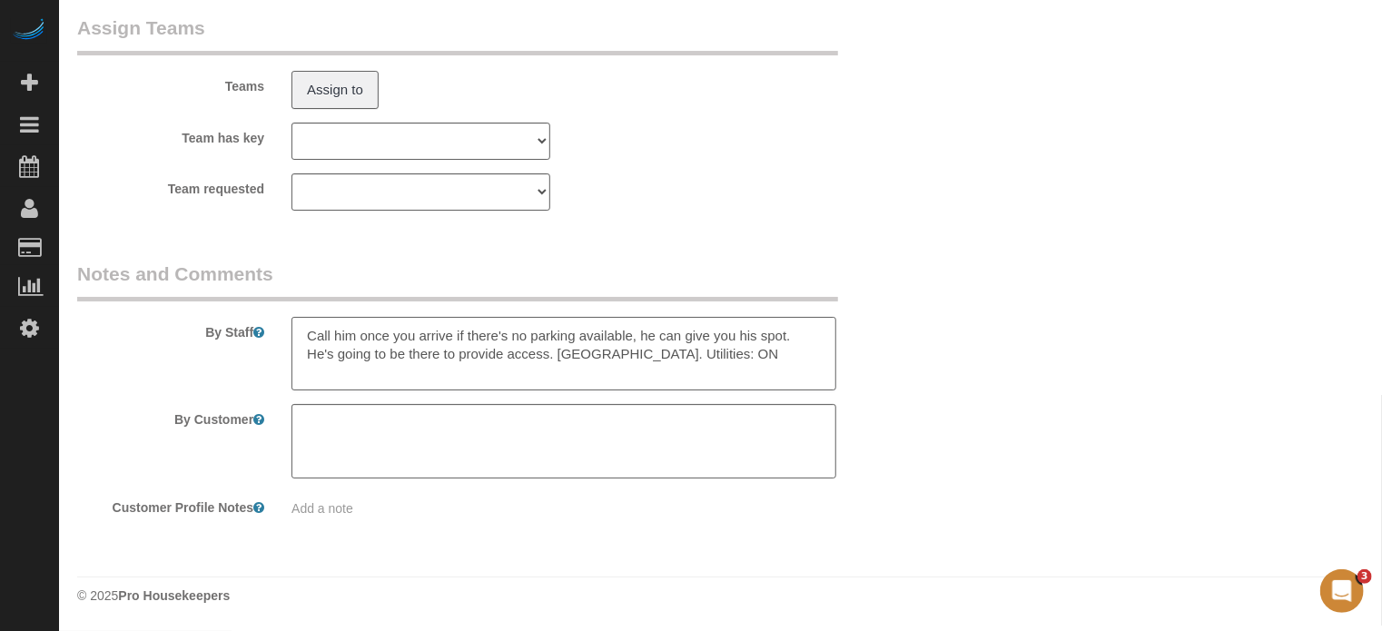
click at [670, 360] on textarea at bounding box center [563, 354] width 545 height 74
type textarea "Call him once you arrive if there's no parking available, he can give you his s…"
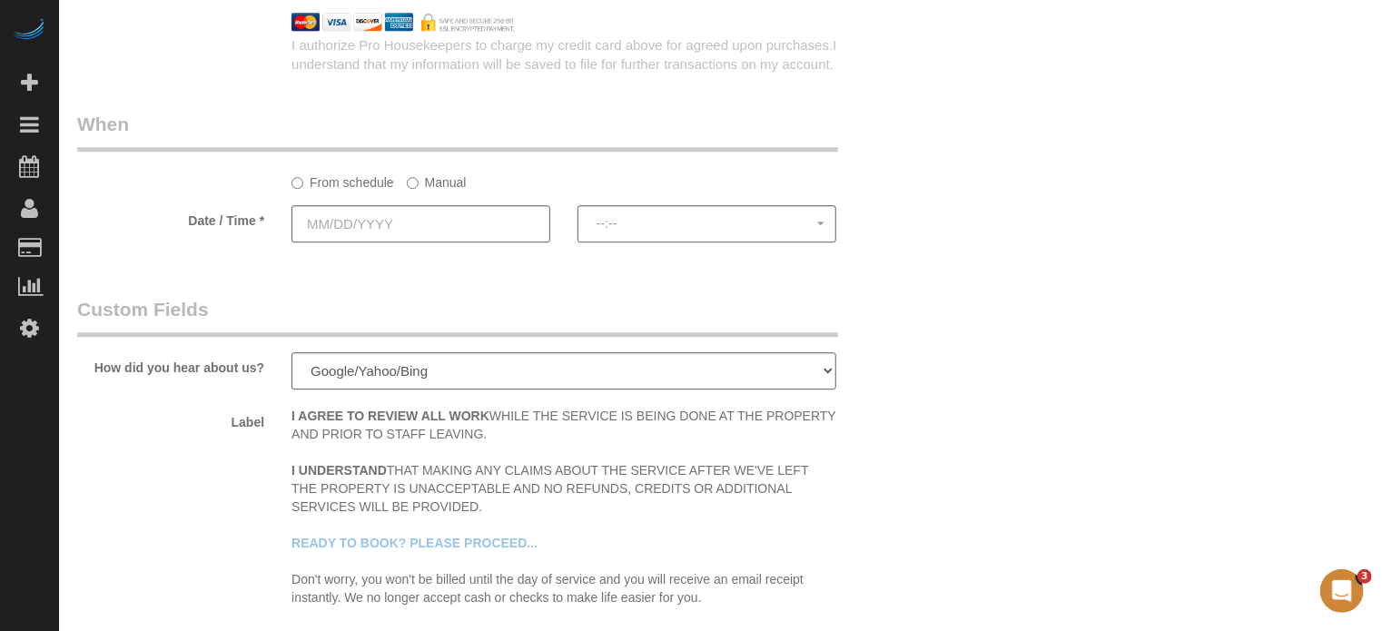
scroll to position [2486, 0]
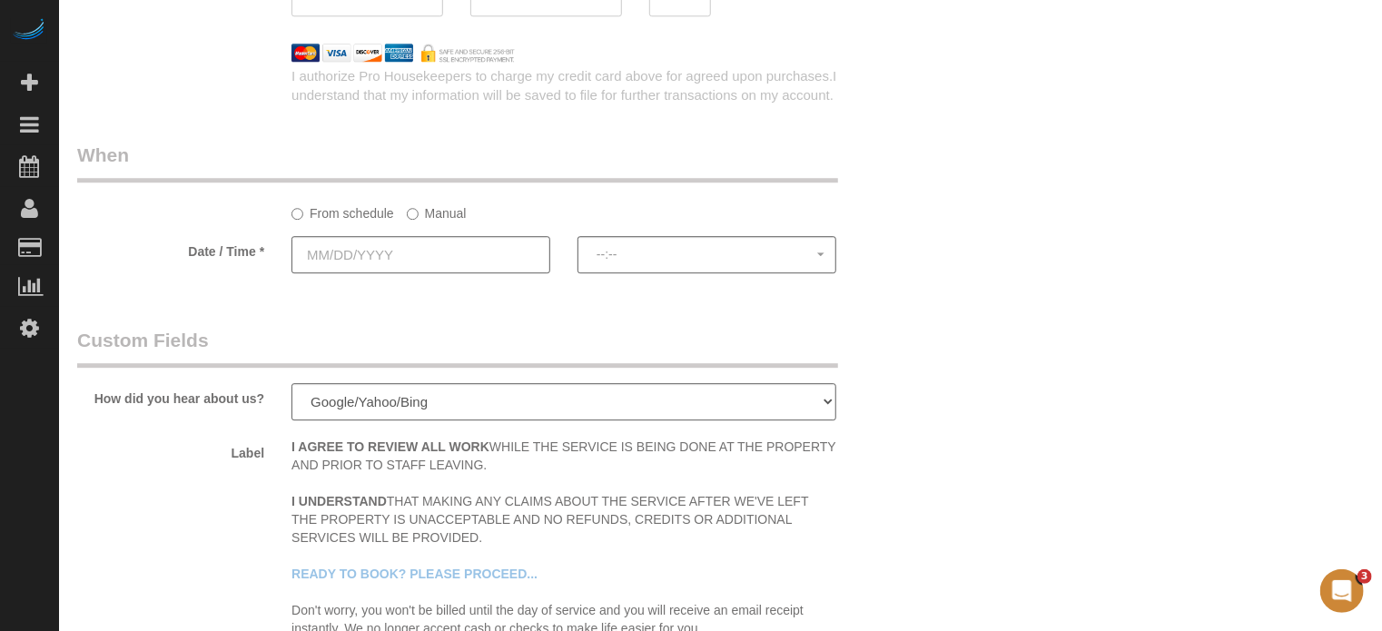
click at [489, 242] on sui-booking-spot "From schedule Manual Date / Time * --:-- --:--" at bounding box center [492, 209] width 831 height 135
click at [489, 260] on input "text" at bounding box center [420, 254] width 259 height 37
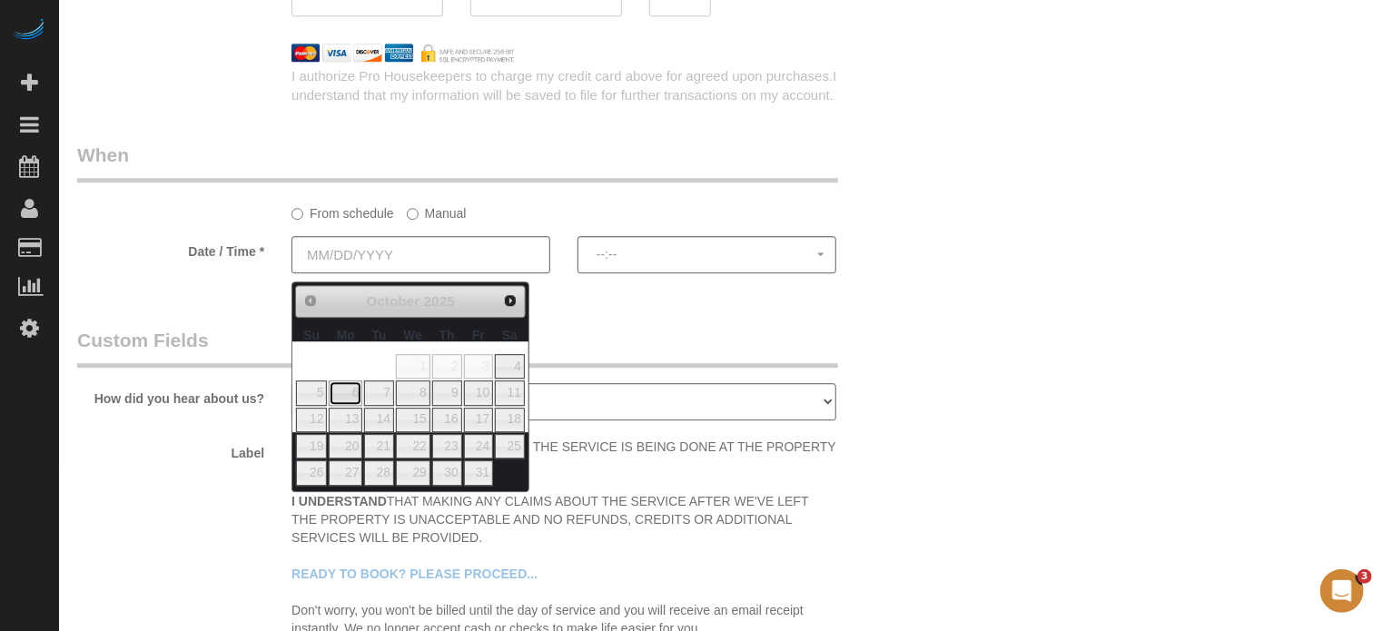
click at [345, 396] on link "6" at bounding box center [346, 392] width 34 height 25
type input "10/06/2025"
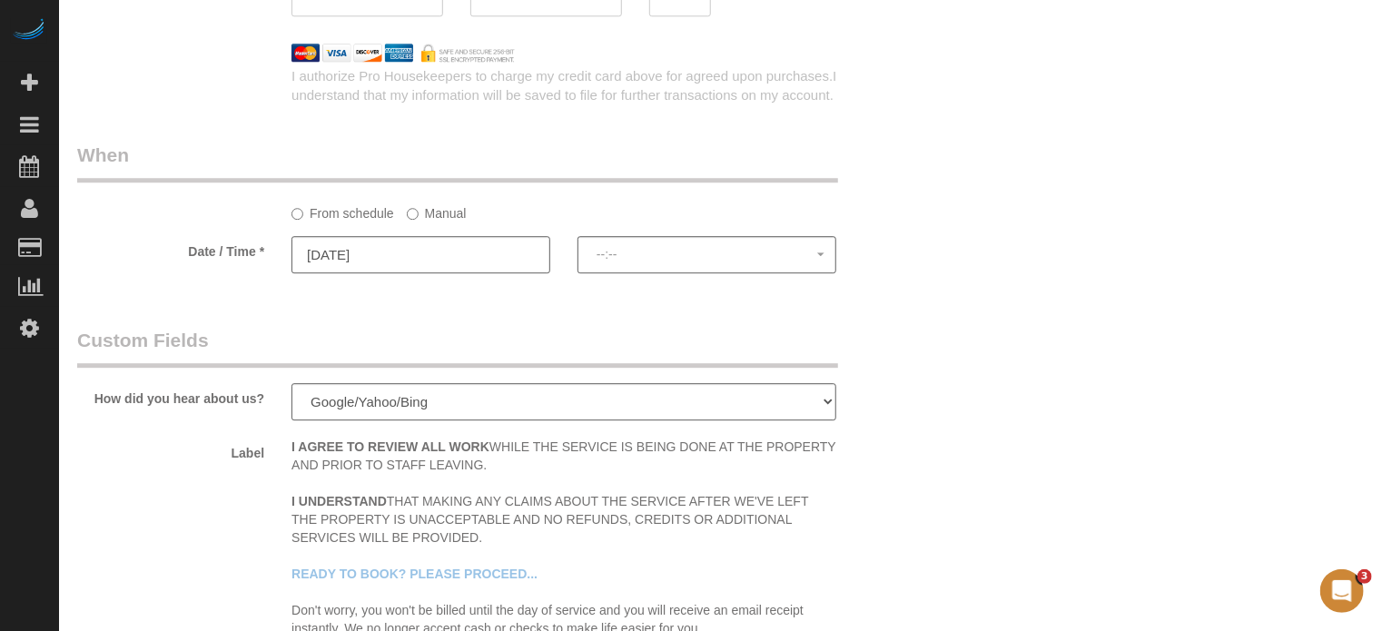
select select "spot1"
click at [444, 218] on label "Manual" at bounding box center [437, 210] width 60 height 25
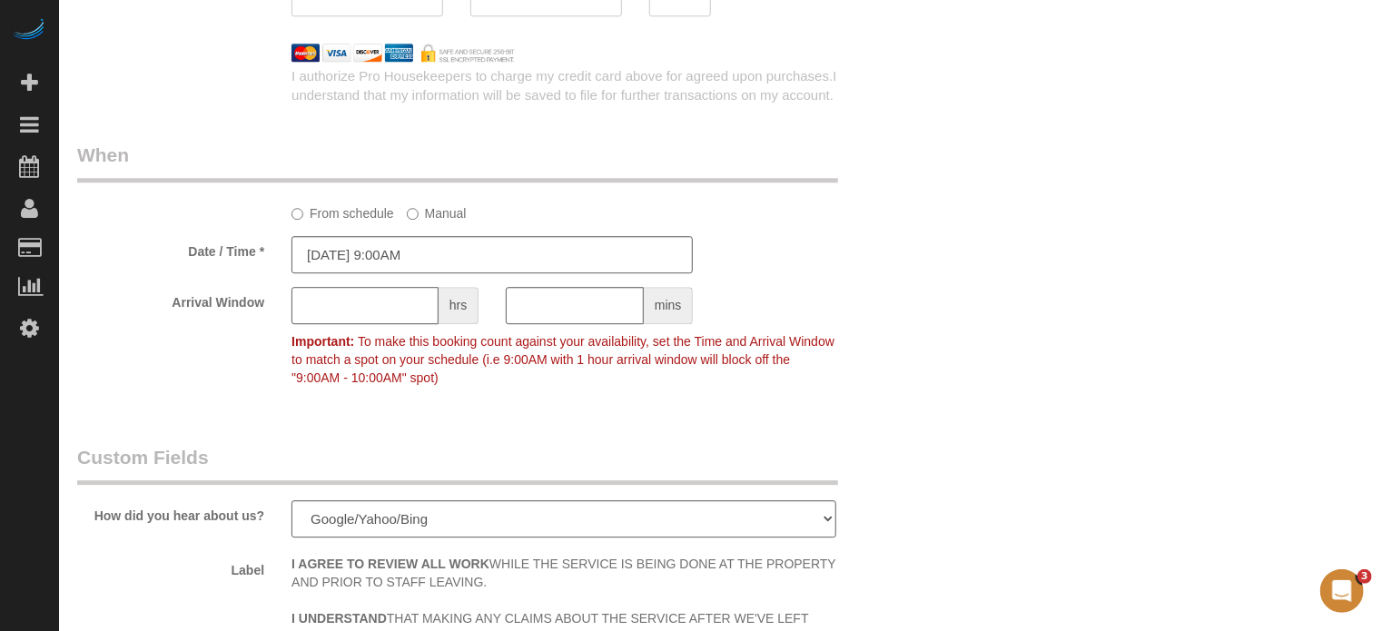
click at [343, 324] on input "text" at bounding box center [364, 305] width 147 height 37
type input "1"
click at [912, 370] on div "Arrival Window 1 hrs mins 9:00AM - 10:00AM Important: To make this booking coun…" at bounding box center [493, 341] width 858 height 108
click at [912, 314] on div "9:00AM - 10:00AM" at bounding box center [813, 300] width 214 height 27
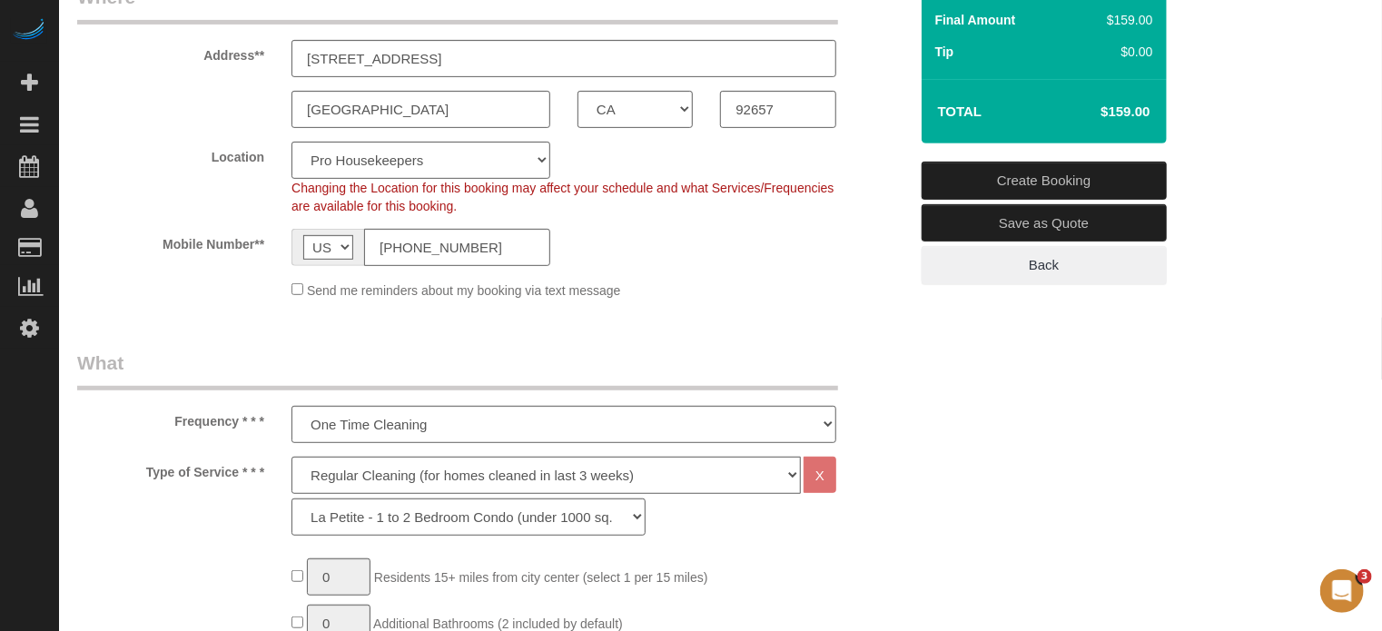
scroll to position [307, 0]
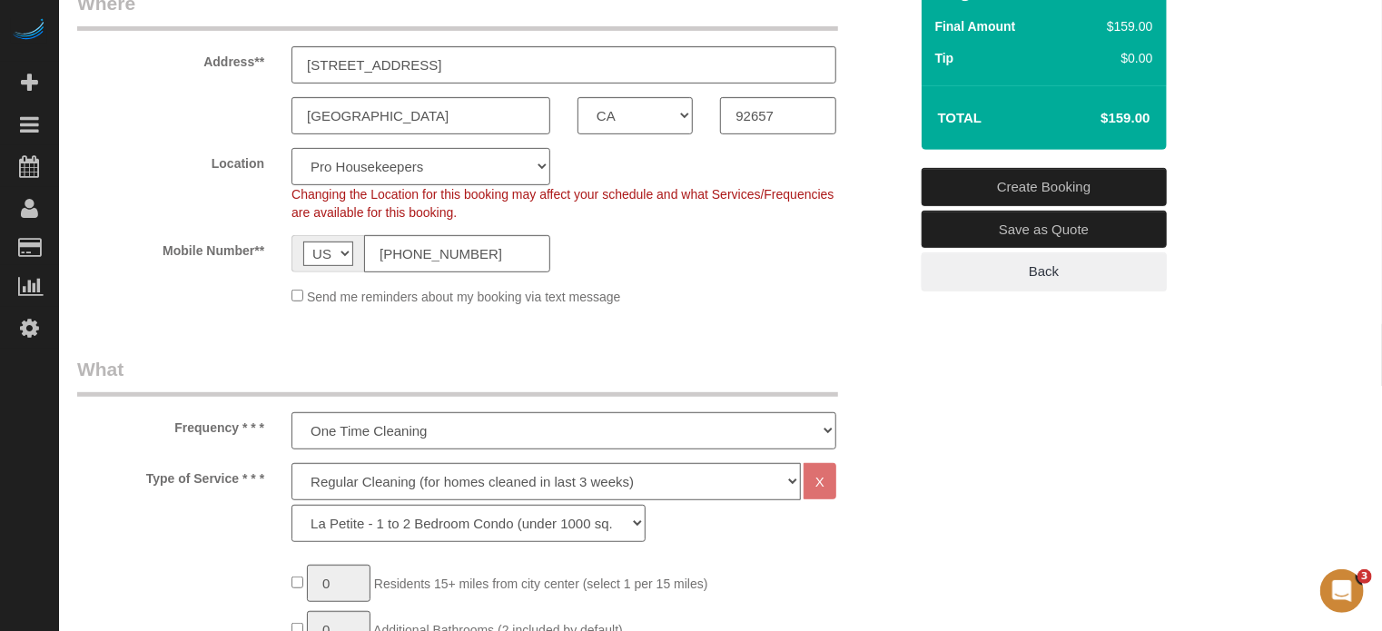
click at [496, 171] on select "Pro Housekeepers Atlanta Austin Boston Chicago Cincinnati Clearwater Denver Ft …" at bounding box center [420, 166] width 259 height 37
select select "3"
click at [291, 148] on select "Pro Housekeepers Atlanta Austin Boston Chicago Cincinnati Clearwater Denver Ft …" at bounding box center [420, 166] width 259 height 37
select select "object:3992"
select select "228"
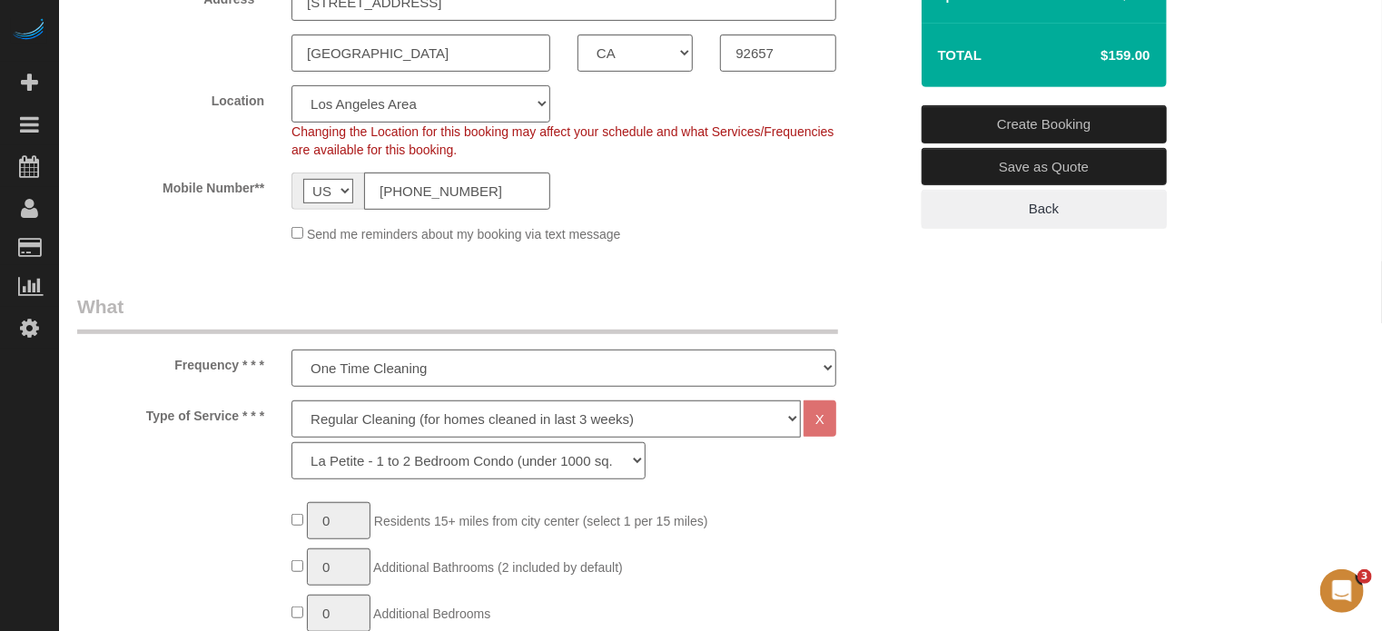
scroll to position [398, 0]
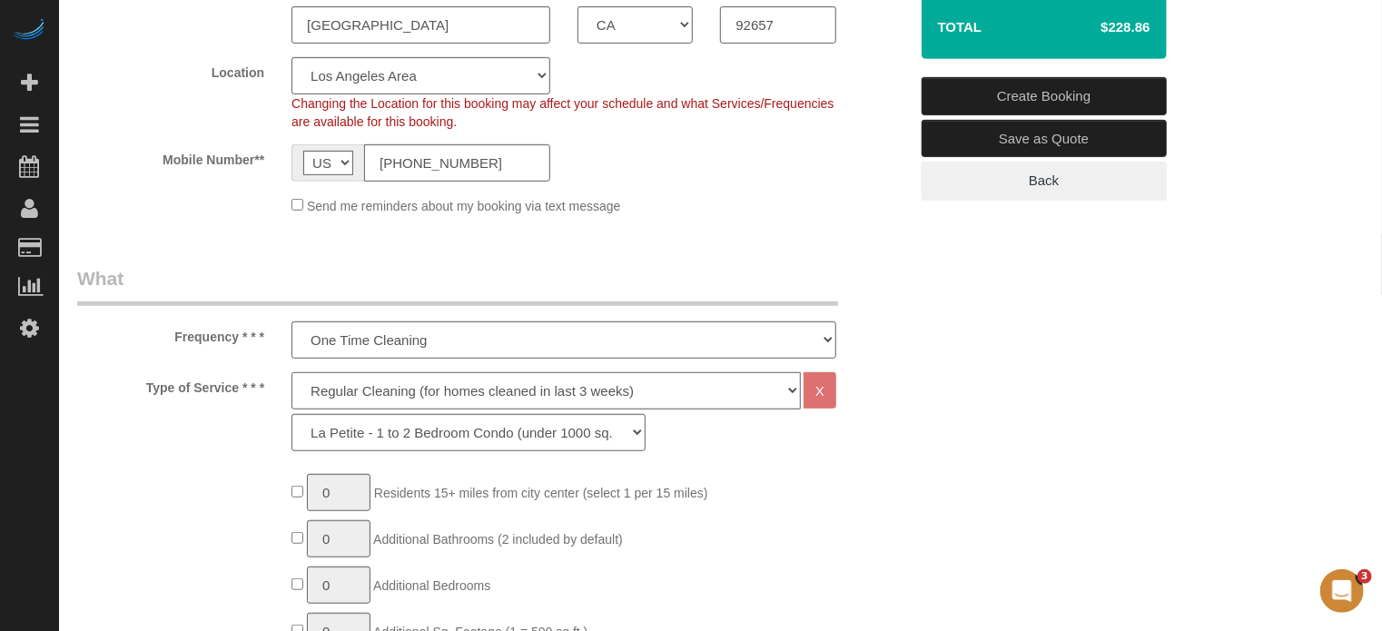
click at [380, 390] on select "Deep Cleaning (for homes that have not been cleaned in 3+ weeks) Spruce Regular…" at bounding box center [545, 390] width 509 height 37
select select "6"
click at [291, 372] on select "Deep Cleaning (for homes that have not been cleaned in 3+ weeks) Spruce Regular…" at bounding box center [545, 390] width 509 height 37
click at [360, 439] on select "La Petite - 1 to 2 Bedroom Condo (under 1000 sq. ft.) La Petite II - 2 Bedroom …" at bounding box center [468, 432] width 354 height 37
select select "266"
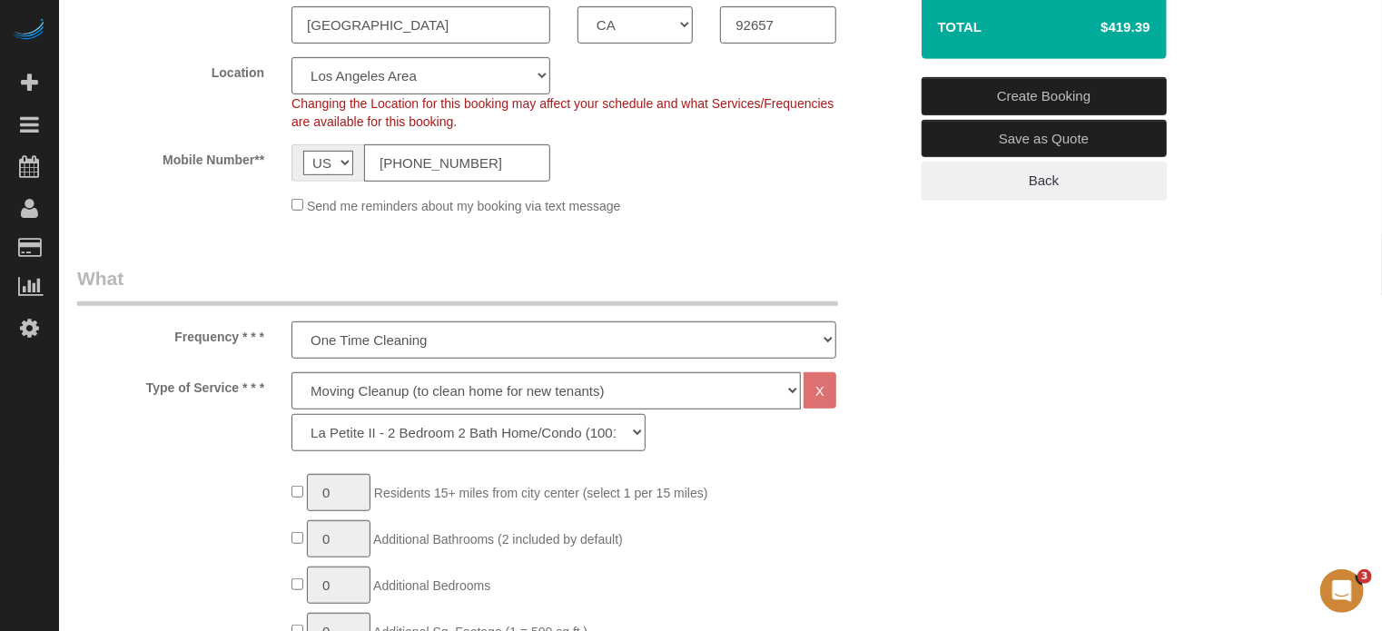
click at [291, 414] on select "La Petite - 1 to 2 Bedroom Condo (under 1000 sq. ft.) La Petite II - 2 Bedroom …" at bounding box center [468, 432] width 354 height 37
type input "1"
click at [336, 492] on input "1" at bounding box center [339, 492] width 64 height 37
type input "3"
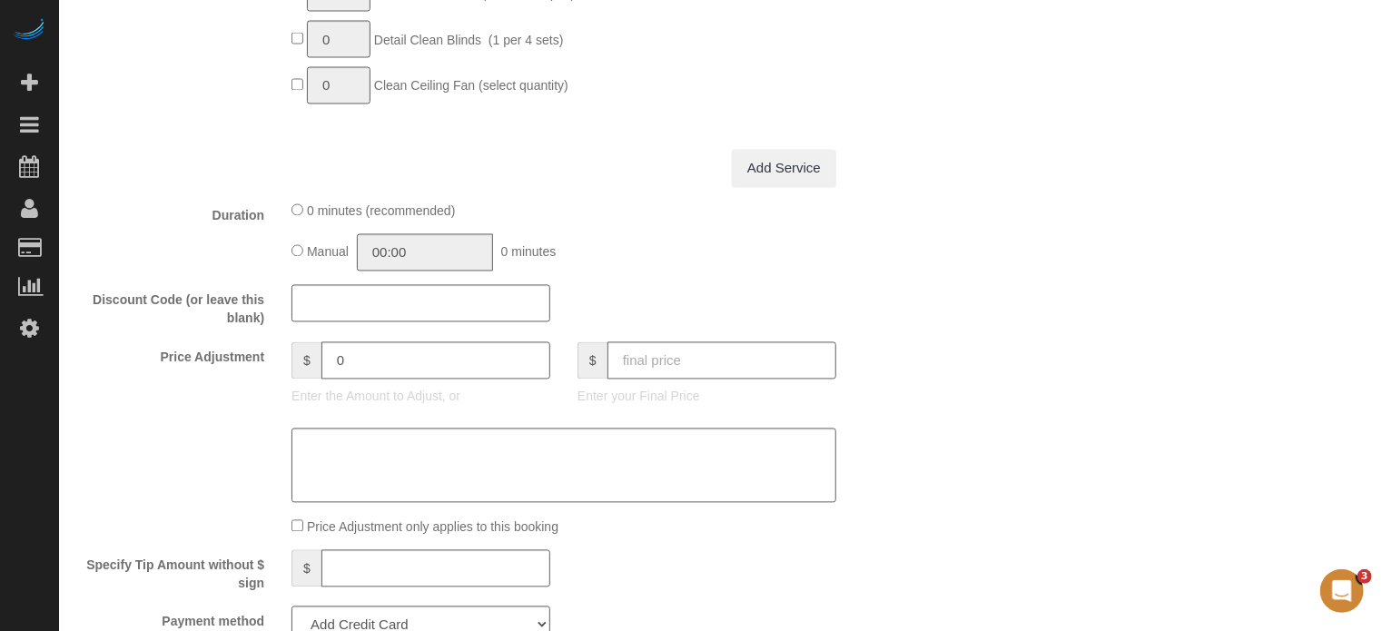
scroll to position [1760, 0]
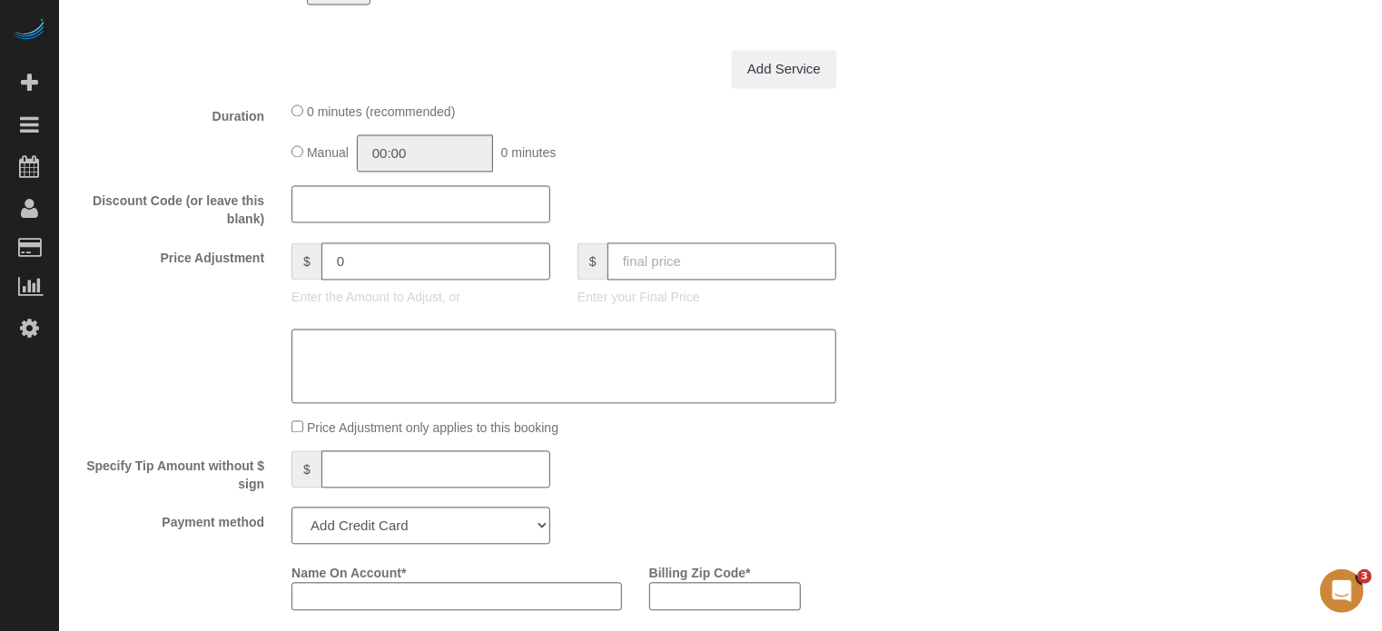
click at [737, 275] on input "text" at bounding box center [721, 260] width 229 height 37
type input "539"
click at [966, 284] on div "Who Email** esauer@swinerton.com Name * Ernie Sauer Where Address** 450 White C…" at bounding box center [720, 265] width 1287 height 3916
type input "-45.76"
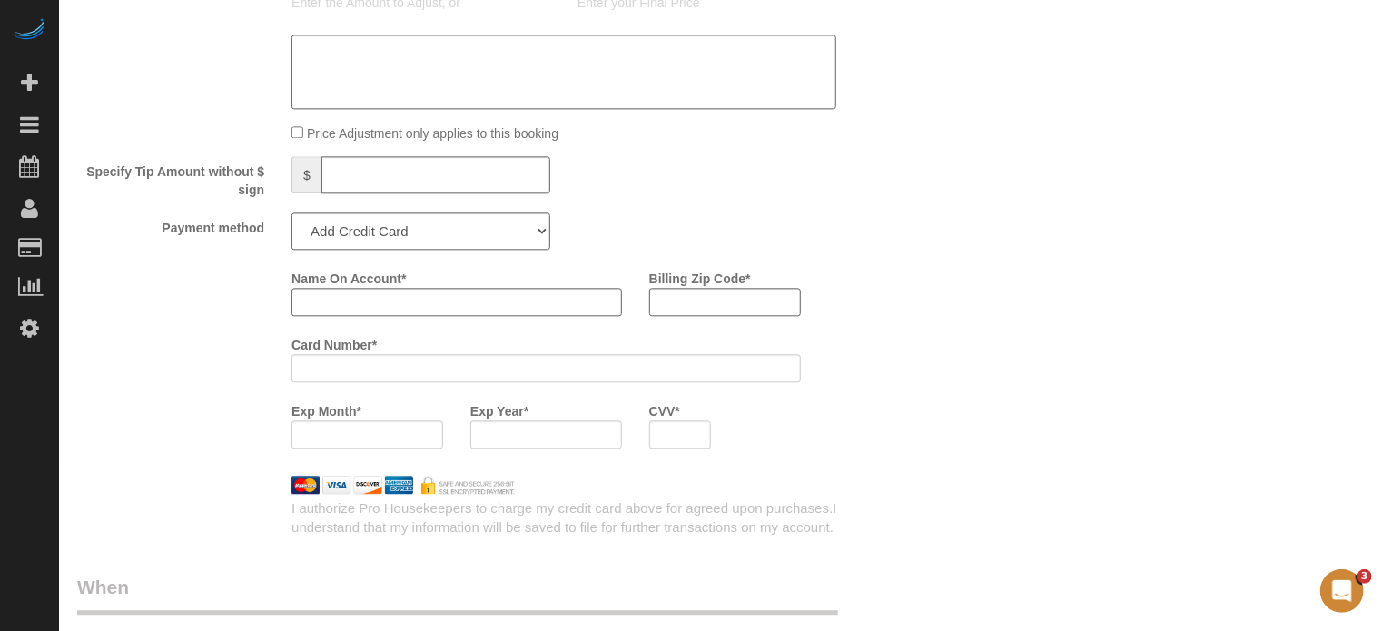
scroll to position [2032, 0]
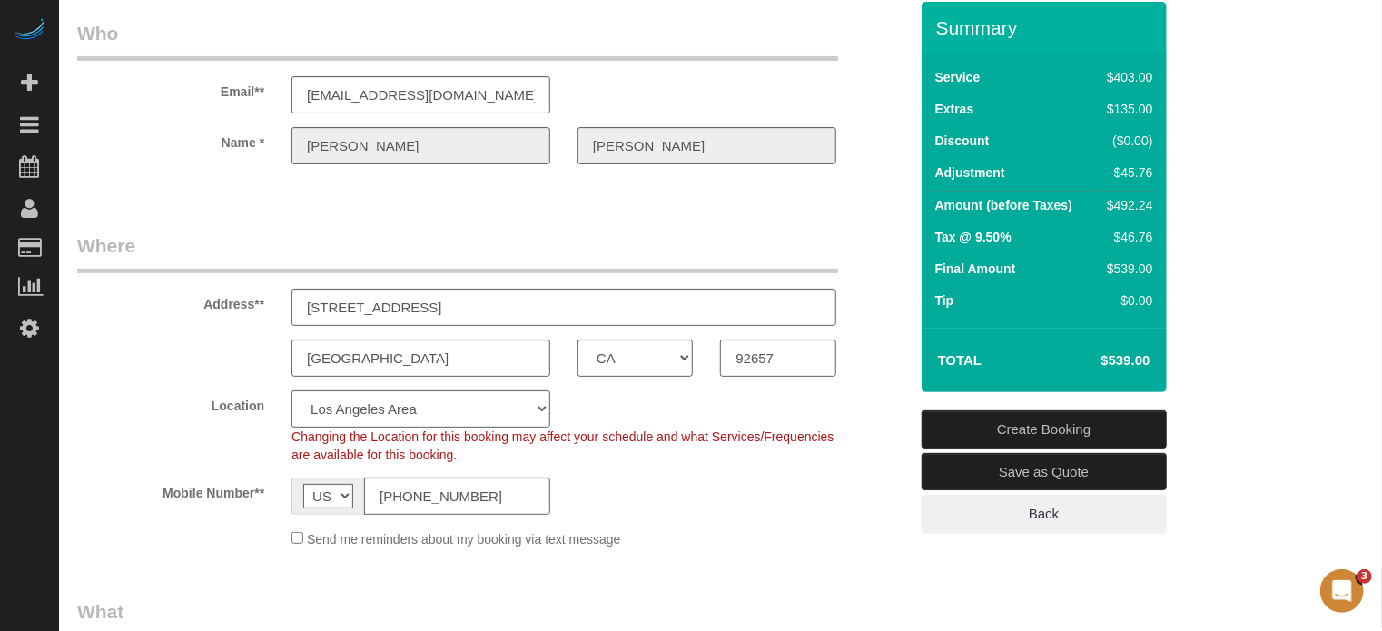
scroll to position [0, 0]
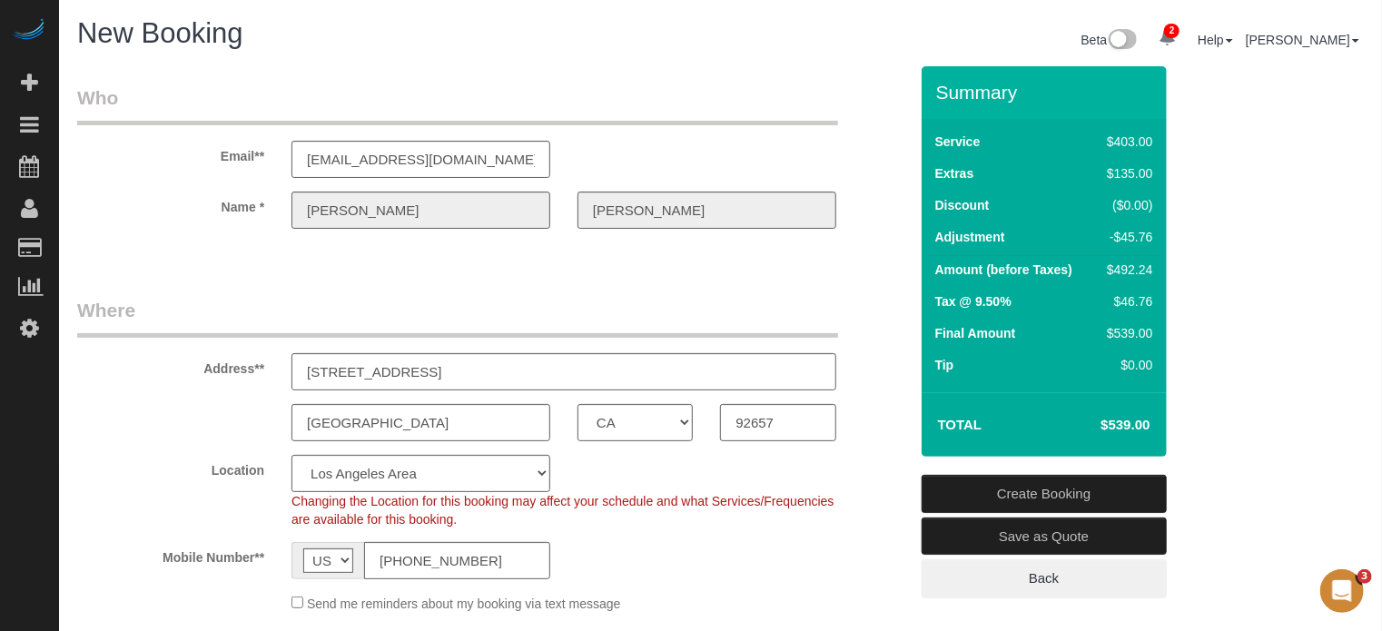
click at [276, 216] on div "Name * Ernie Sauer" at bounding box center [493, 210] width 858 height 37
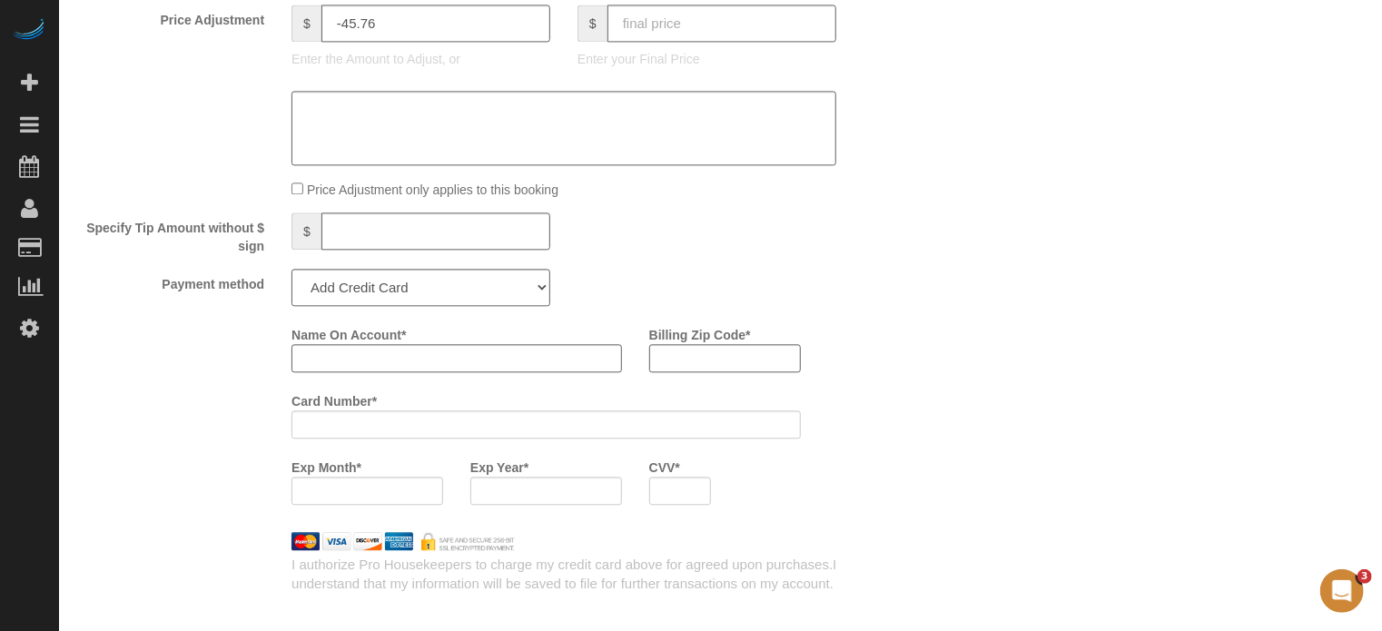
scroll to position [2088, 0]
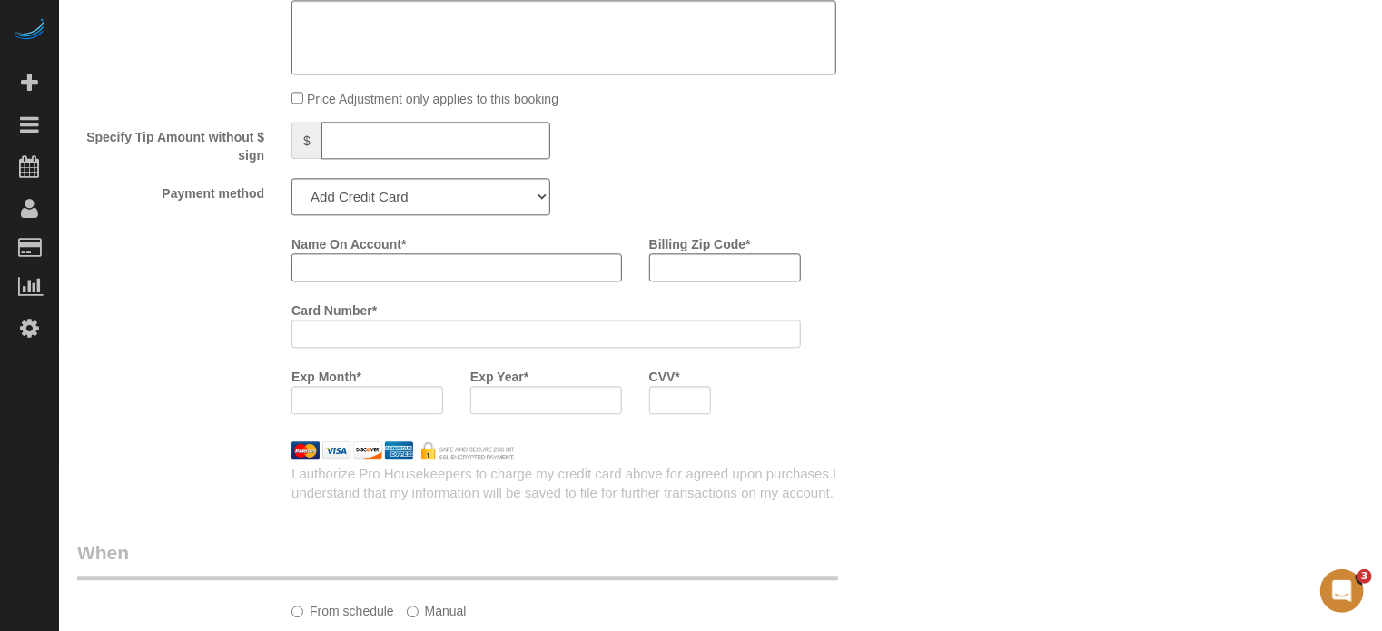
click at [414, 268] on input "Name On Account *" at bounding box center [456, 267] width 331 height 28
paste input "Ernie"
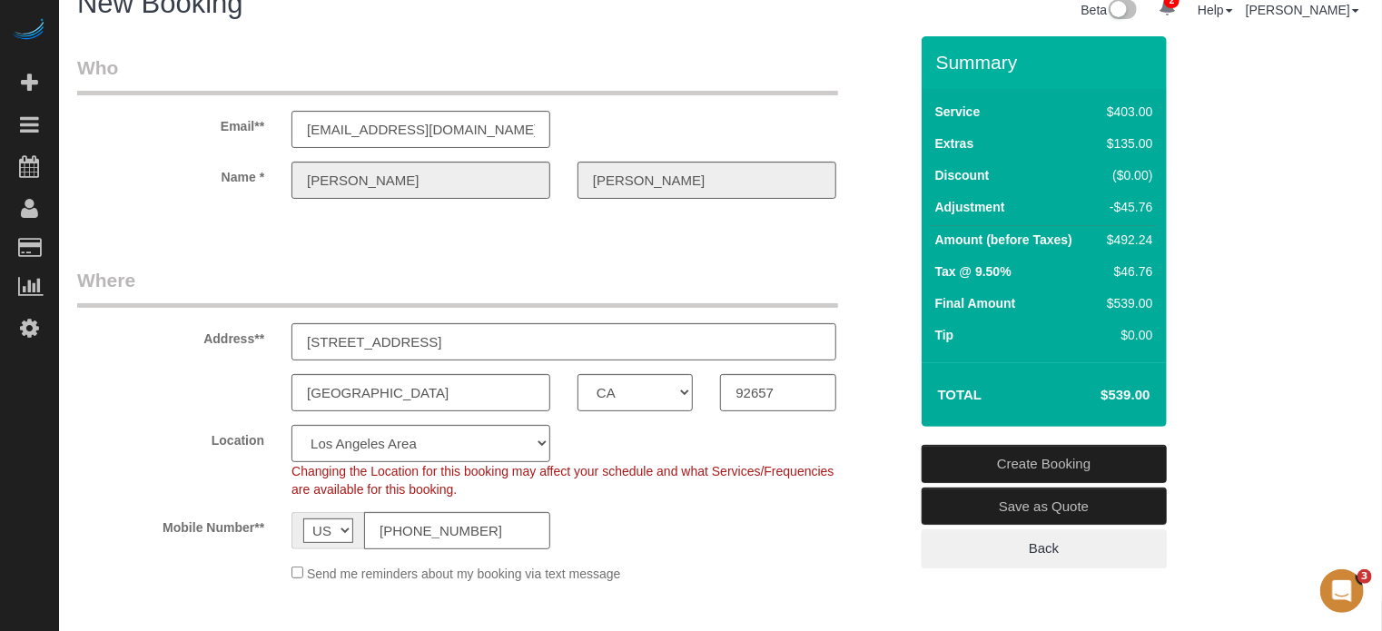
scroll to position [0, 0]
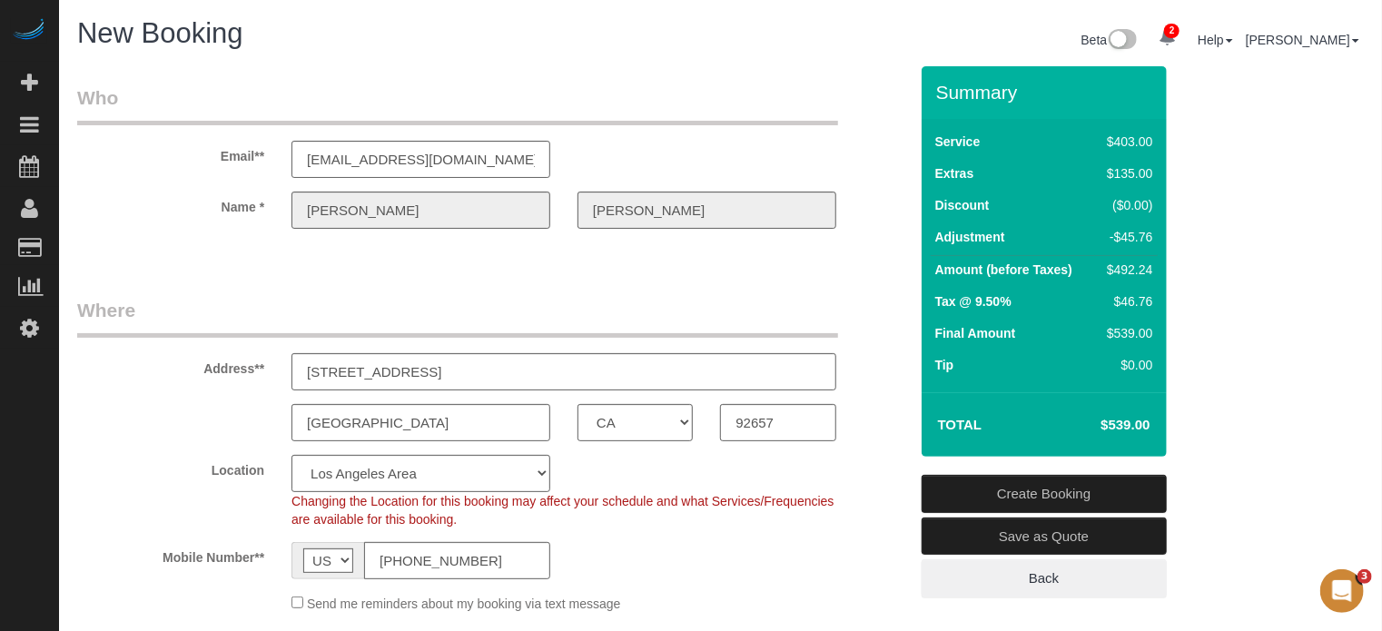
click at [564, 214] on div "Sauer" at bounding box center [707, 210] width 286 height 37
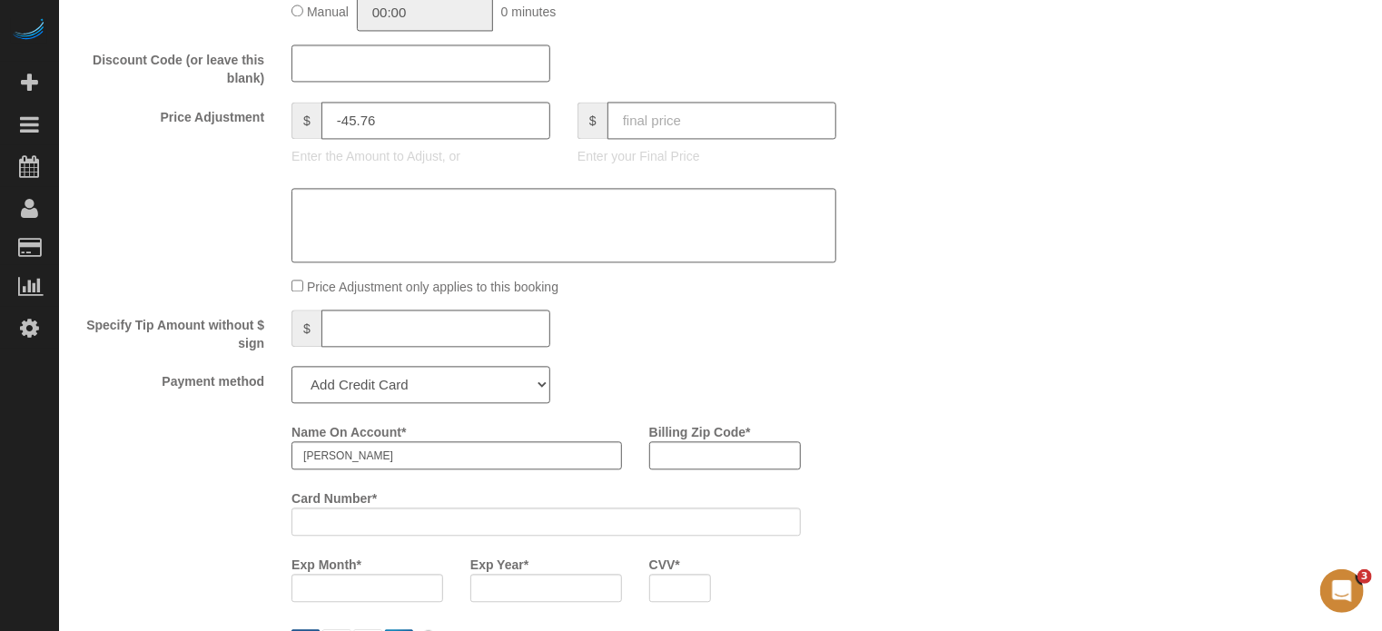
scroll to position [1907, 0]
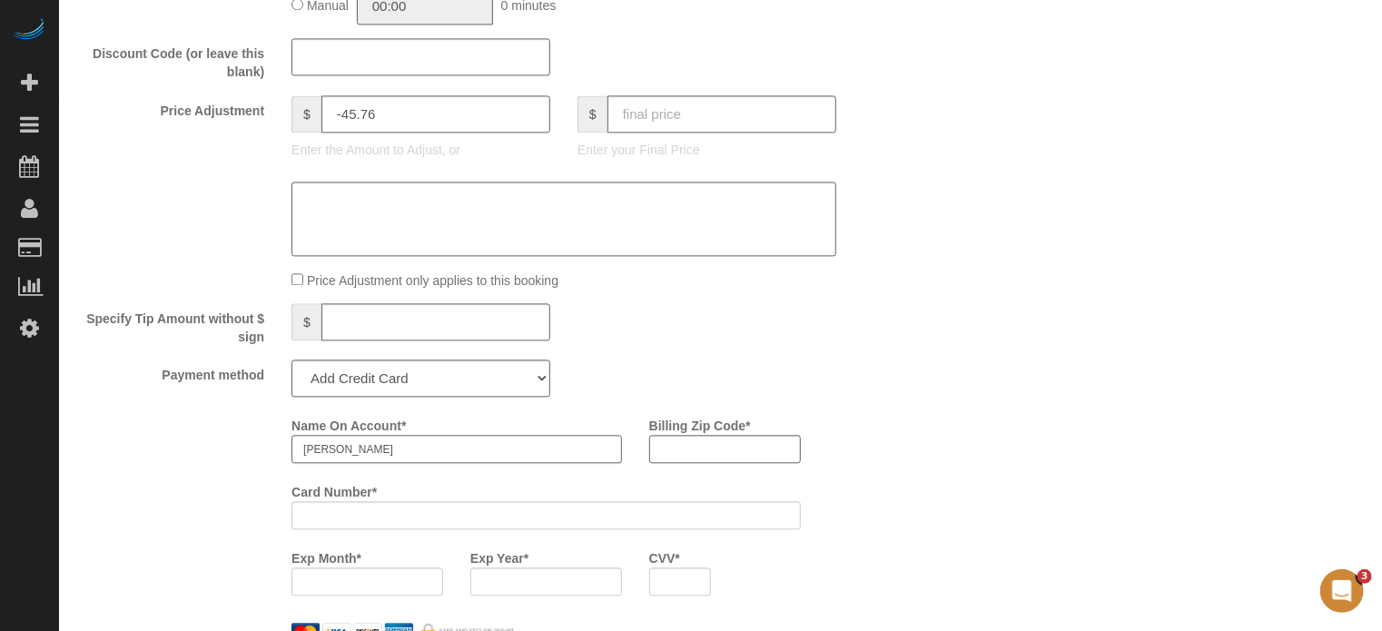
click at [367, 457] on input "[PERSON_NAME]" at bounding box center [456, 449] width 331 height 28
paste input "[PERSON_NAME]"
type input "[PERSON_NAME]"
click at [912, 406] on div "Who Email** esauer@swinerton.com Name * Ernie Sauer Where Address** 450 White C…" at bounding box center [493, 117] width 858 height 3916
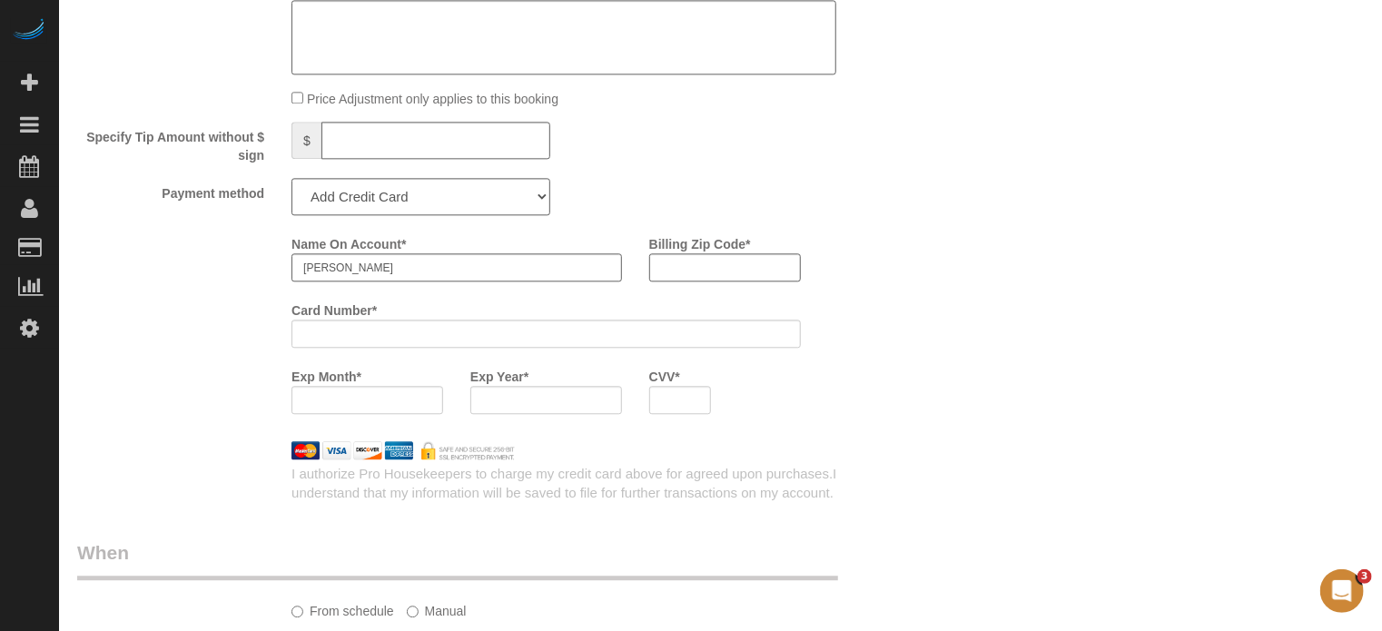
click at [198, 373] on div "Name On Account * Ernie Sauer Billing Zip Code * Card Number * Exp Month * Exp …" at bounding box center [493, 328] width 858 height 199
click at [886, 304] on div "Name On Account * Ernie Sauer Billing Zip Code * Card Number * Exp Month * Exp …" at bounding box center [599, 328] width 643 height 199
click at [768, 281] on input "Billing Zip Code *" at bounding box center [725, 267] width 152 height 28
click at [763, 280] on input "Billing Zip Code *" at bounding box center [725, 267] width 152 height 28
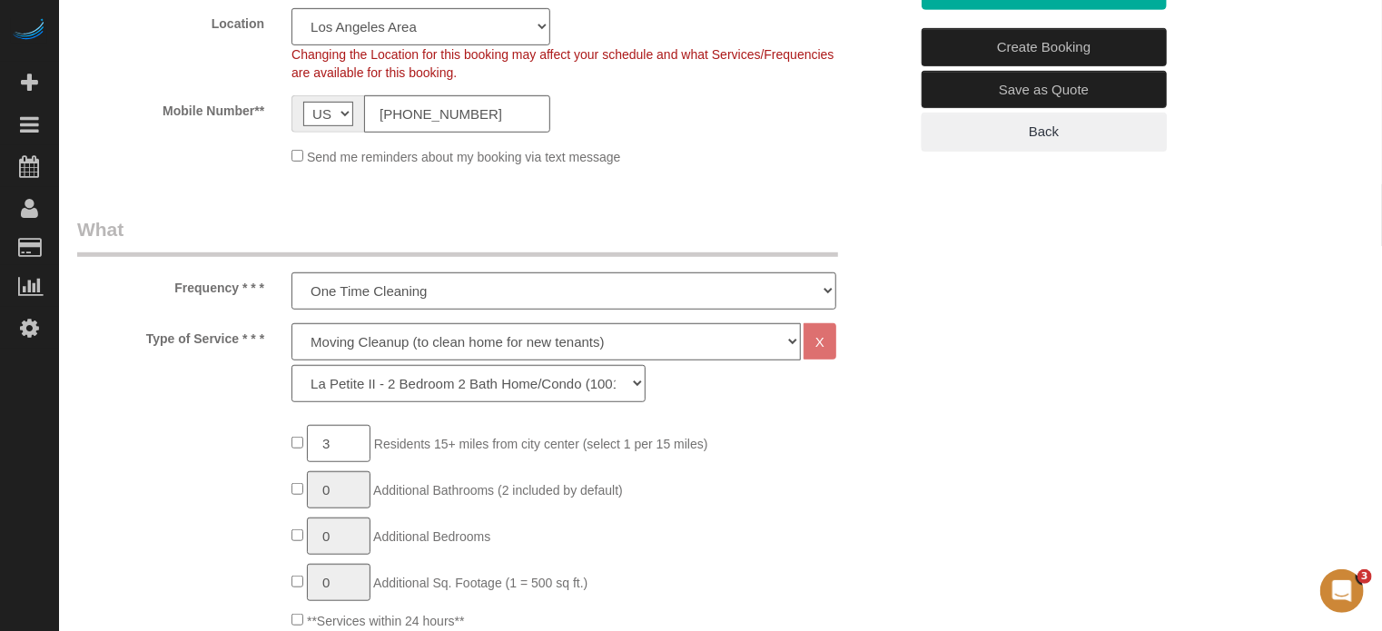
scroll to position [272, 0]
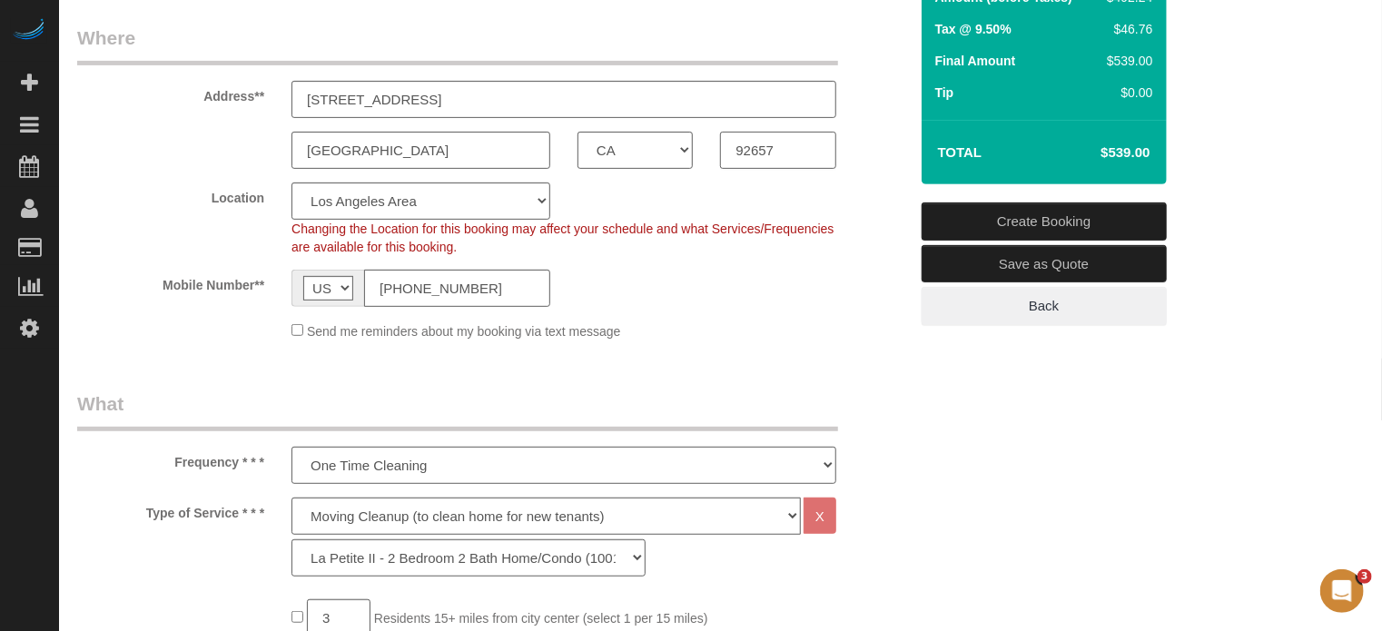
click at [783, 149] on input "92657" at bounding box center [777, 150] width 115 height 37
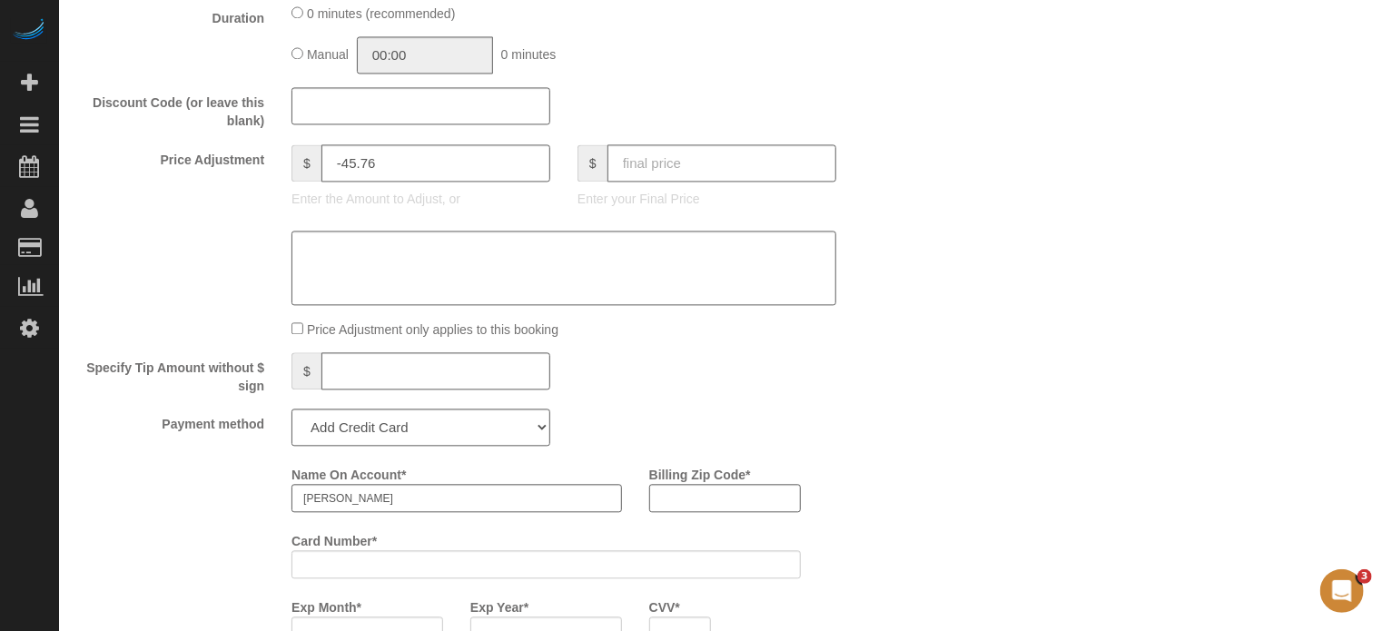
scroll to position [2179, 0]
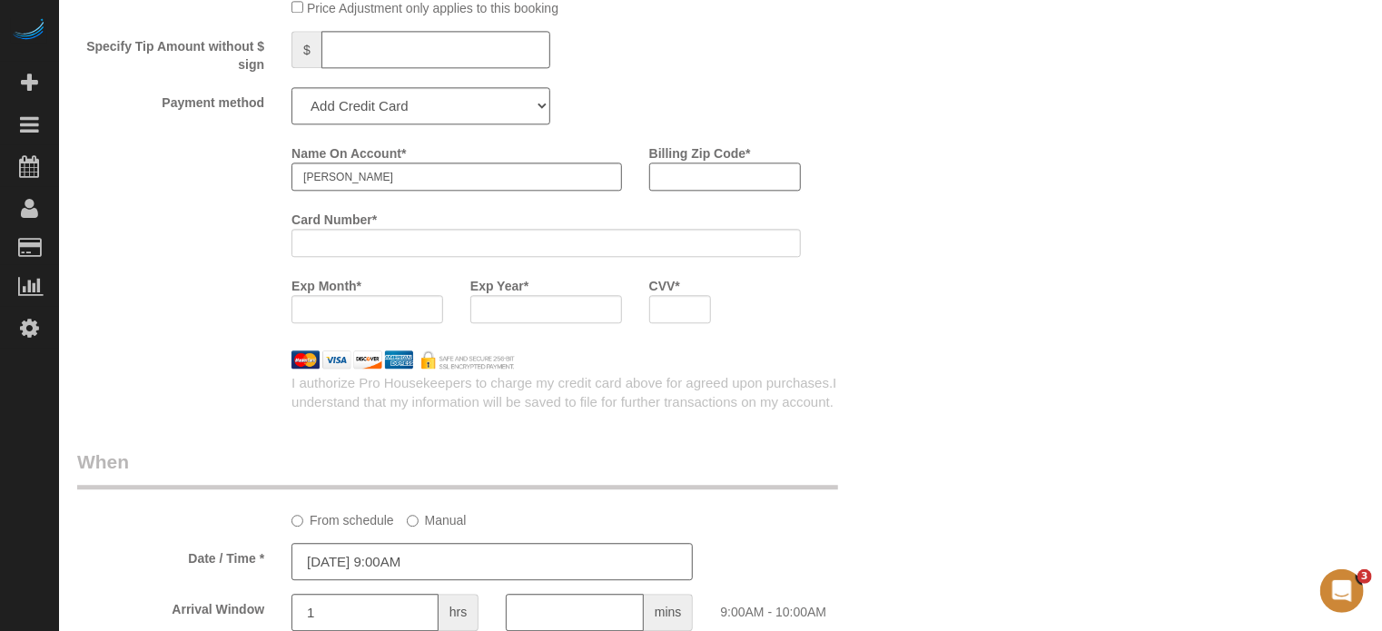
click at [700, 176] on input "Billing Zip Code *" at bounding box center [725, 177] width 152 height 28
paste input "92657"
type input "92657"
click at [244, 266] on div "Name On Account * Ernie Sauer Billing Zip Code * 92657 Card Number * Exp Month …" at bounding box center [493, 237] width 858 height 199
click at [766, 293] on div "Exp Month * Exp Year * CVV *" at bounding box center [546, 304] width 536 height 66
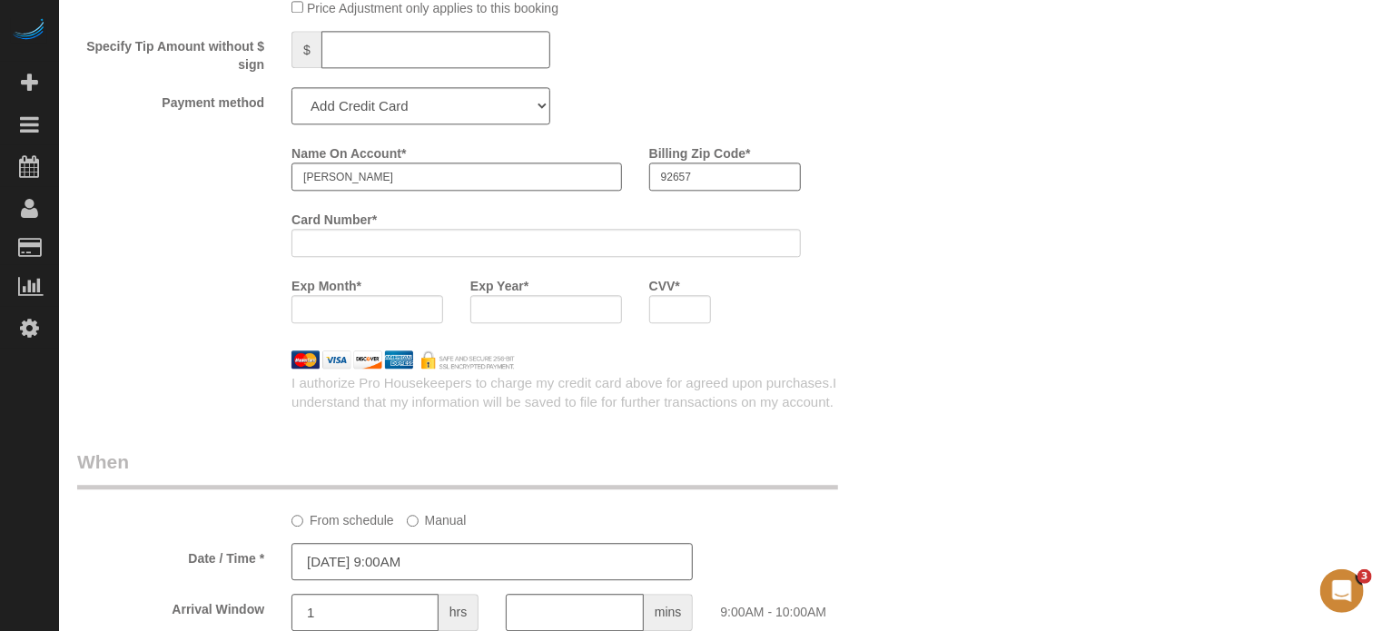
click at [884, 318] on div "Name On Account * Ernie Sauer Billing Zip Code * 92657 Card Number * Exp Month …" at bounding box center [599, 237] width 643 height 199
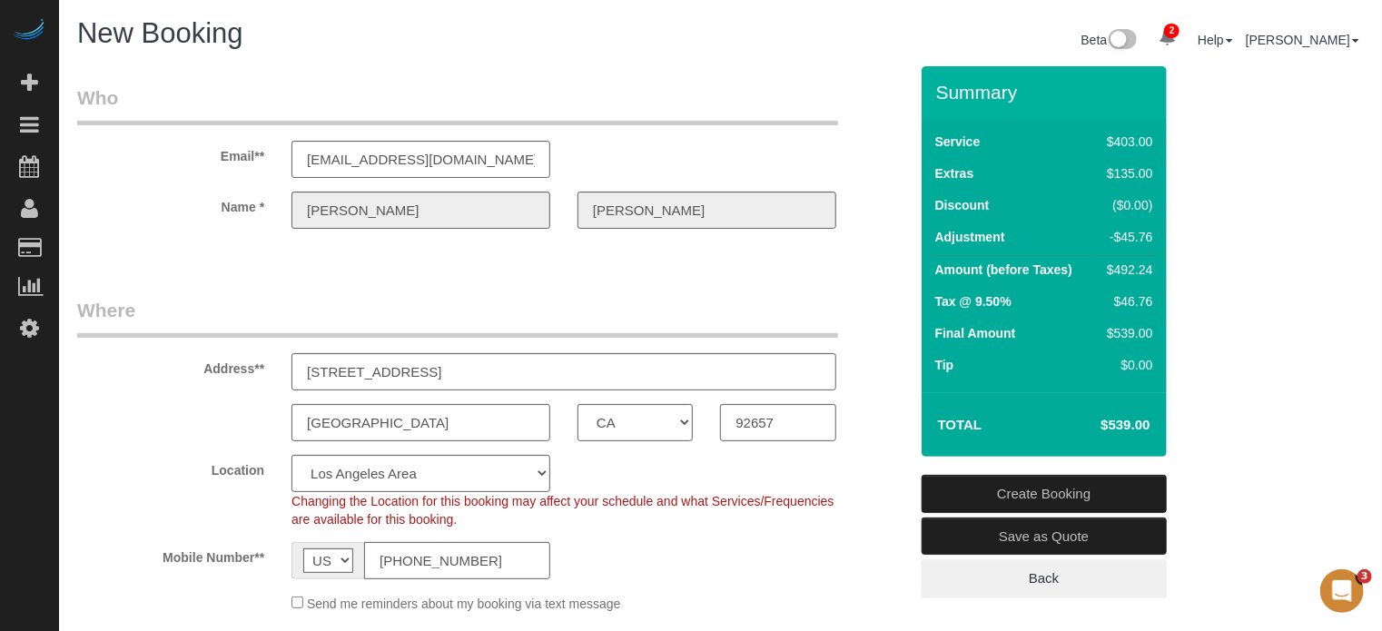
scroll to position [91, 0]
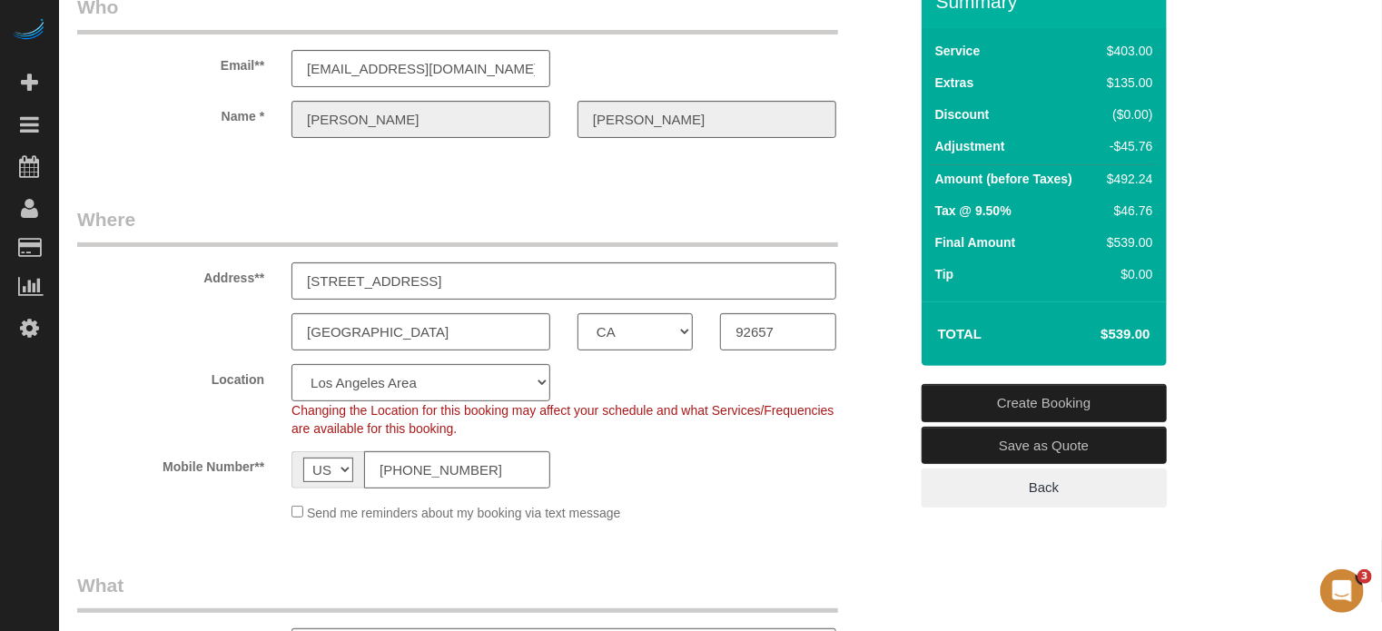
click at [1060, 399] on link "Create Booking" at bounding box center [1044, 403] width 245 height 38
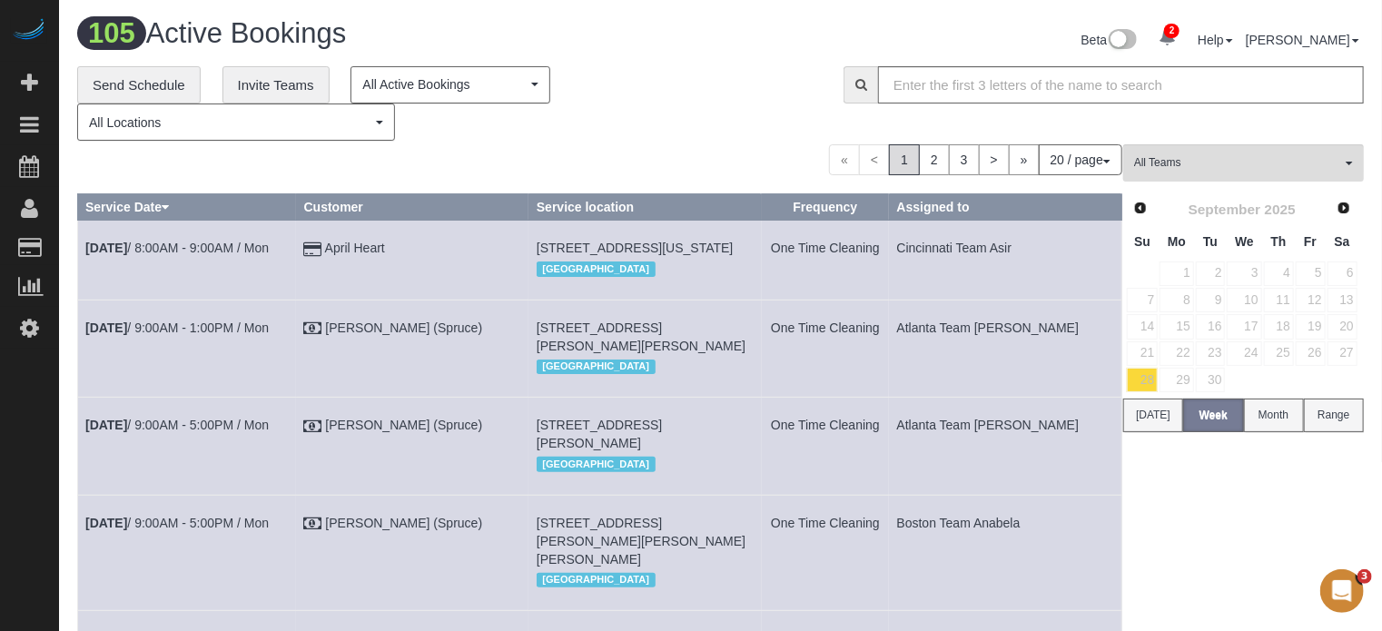
click at [523, 172] on div "« < 1 2 3 > » 20 / page 10 / page 20 / page 30 / page 40 / page 50 / page 100 /…" at bounding box center [599, 159] width 1045 height 31
click at [1344, 205] on span "Next" at bounding box center [1345, 207] width 15 height 15
click at [1187, 297] on link "6" at bounding box center [1177, 300] width 34 height 25
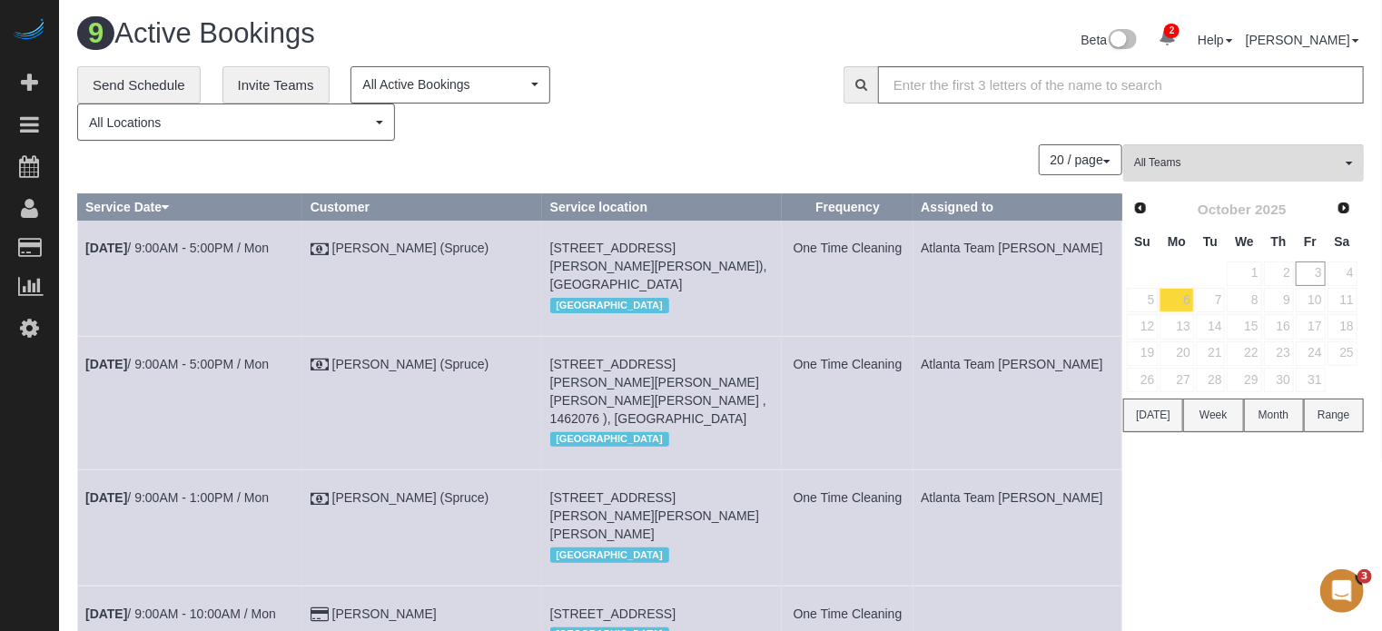
scroll to position [545, 0]
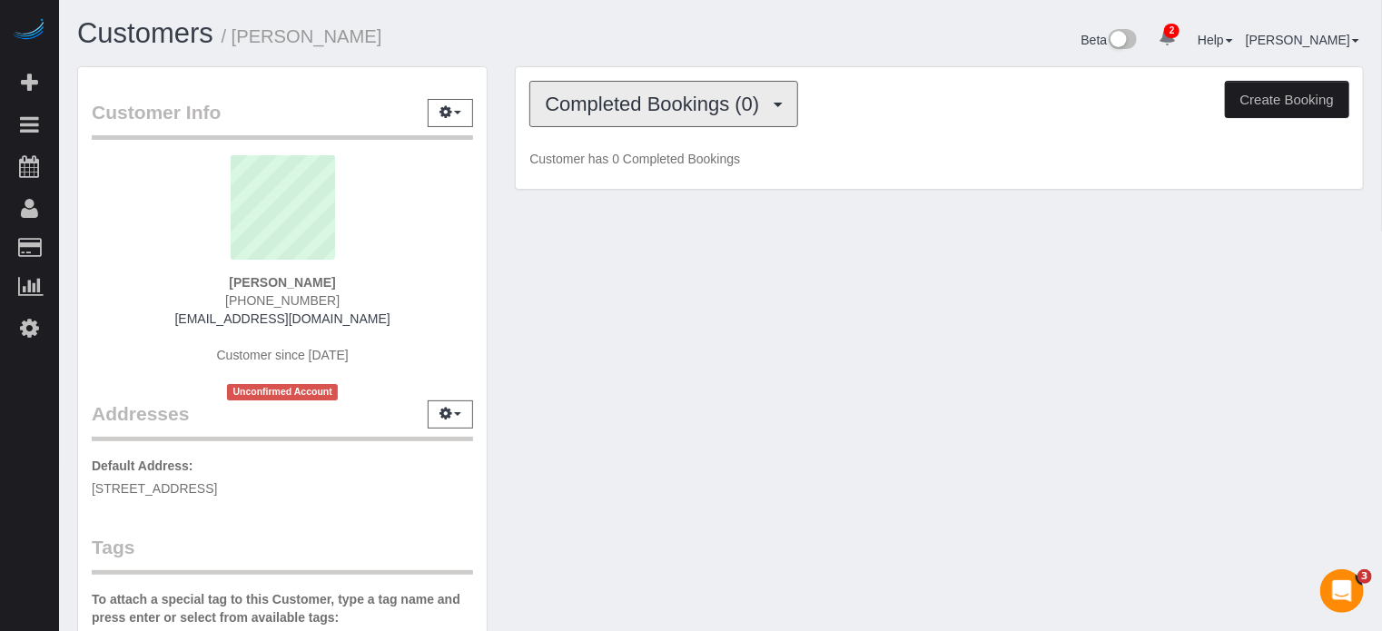
click at [597, 103] on span "Completed Bookings (0)" at bounding box center [656, 104] width 223 height 23
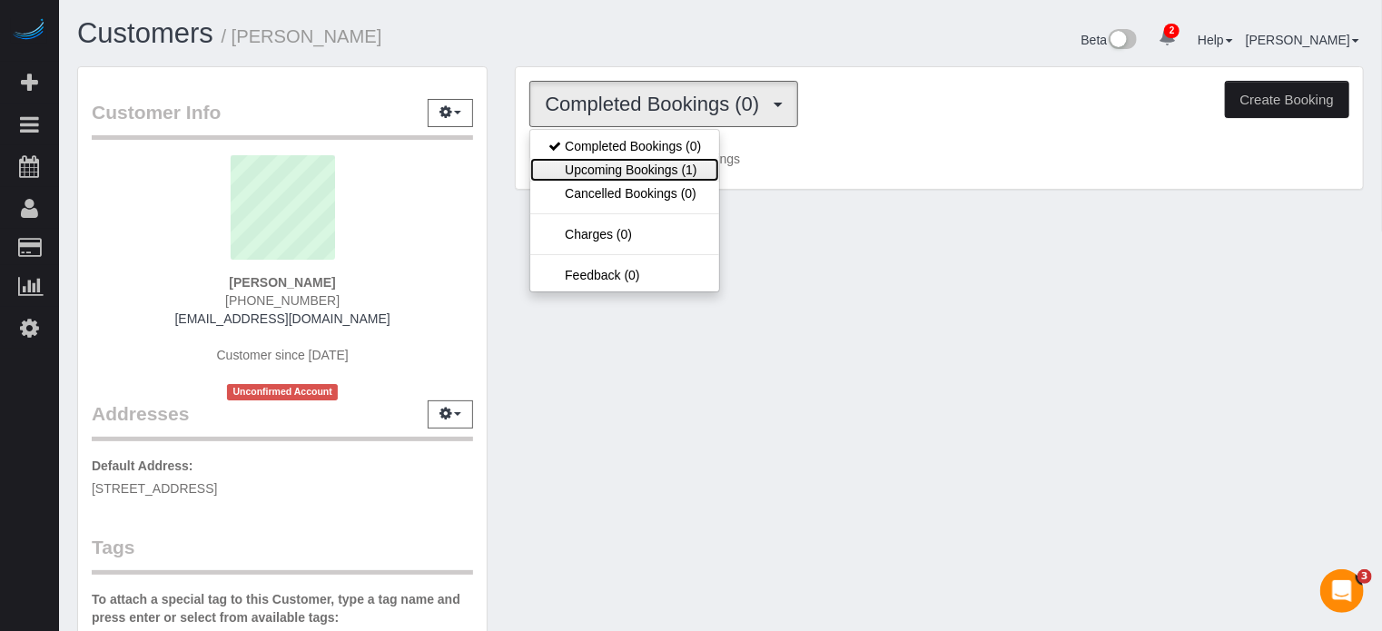
drag, startPoint x: 611, startPoint y: 163, endPoint x: 627, endPoint y: 177, distance: 20.6
click at [611, 163] on link "Upcoming Bookings (1)" at bounding box center [624, 170] width 189 height 24
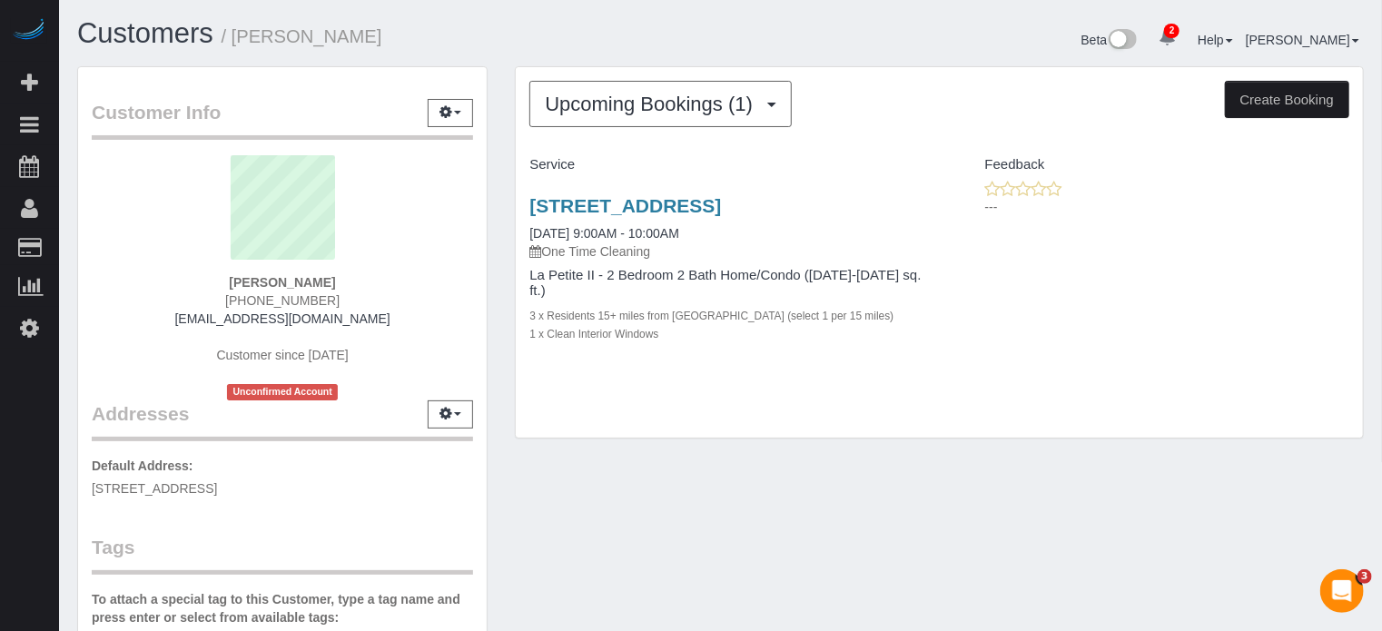
drag, startPoint x: 615, startPoint y: 228, endPoint x: 516, endPoint y: 206, distance: 101.3
click at [516, 206] on div "450 White Cap Ln, Newport Coast, CA 92657 10/06/2025 9:00AM - 10:00AM One Time …" at bounding box center [727, 279] width 423 height 199
copy link "[STREET_ADDRESS]"
click at [505, 164] on div "Upcoming Bookings (1) Completed Bookings (0) Upcoming Bookings (1) Cancelled Bo…" at bounding box center [939, 261] width 876 height 390
drag, startPoint x: 360, startPoint y: 319, endPoint x: 202, endPoint y: 327, distance: 157.3
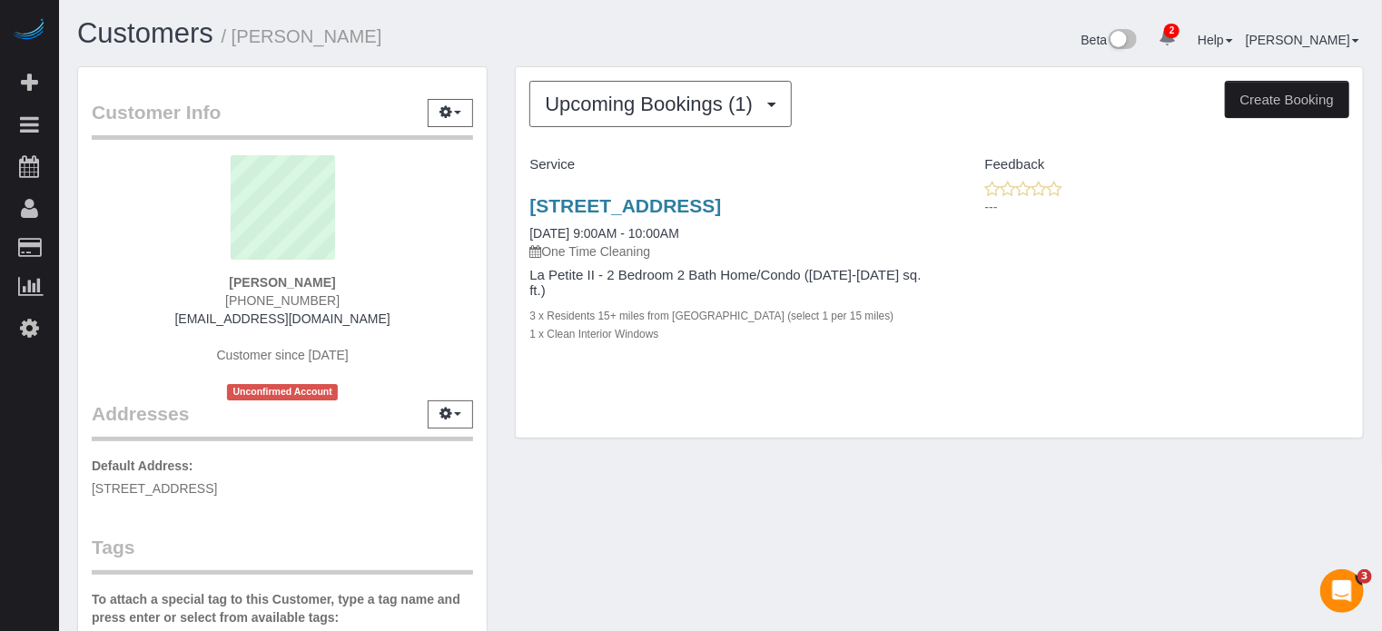
click at [202, 327] on div "Ernie Sauer (949) 274-5636 esauer@swinerton.com Customer since 2025 Unconfirmed…" at bounding box center [282, 277] width 381 height 245
copy link "[EMAIL_ADDRESS][DOMAIN_NAME]"
click at [628, 529] on div "Customer Info Edit Contact Info Send Message Email Preferences Special Sales Ta…" at bounding box center [721, 514] width 1314 height 896
click at [496, 259] on div "Customer Info Edit Contact Info Send Message Email Preferences Special Sales Ta…" at bounding box center [283, 514] width 438 height 896
click at [643, 522] on div "Customer Info Edit Contact Info Send Message Email Preferences Special Sales Ta…" at bounding box center [721, 514] width 1314 height 896
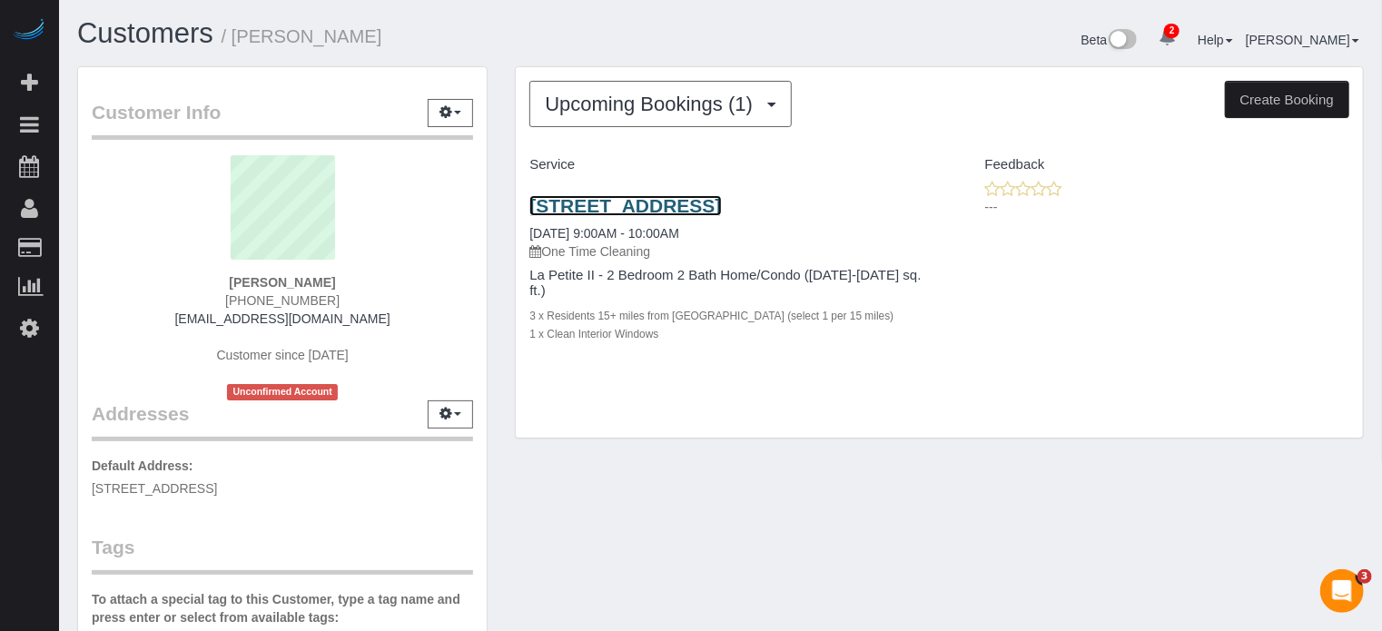
click at [582, 216] on link "450 White Cap Ln, Newport Coast, CA 92657" at bounding box center [625, 205] width 192 height 21
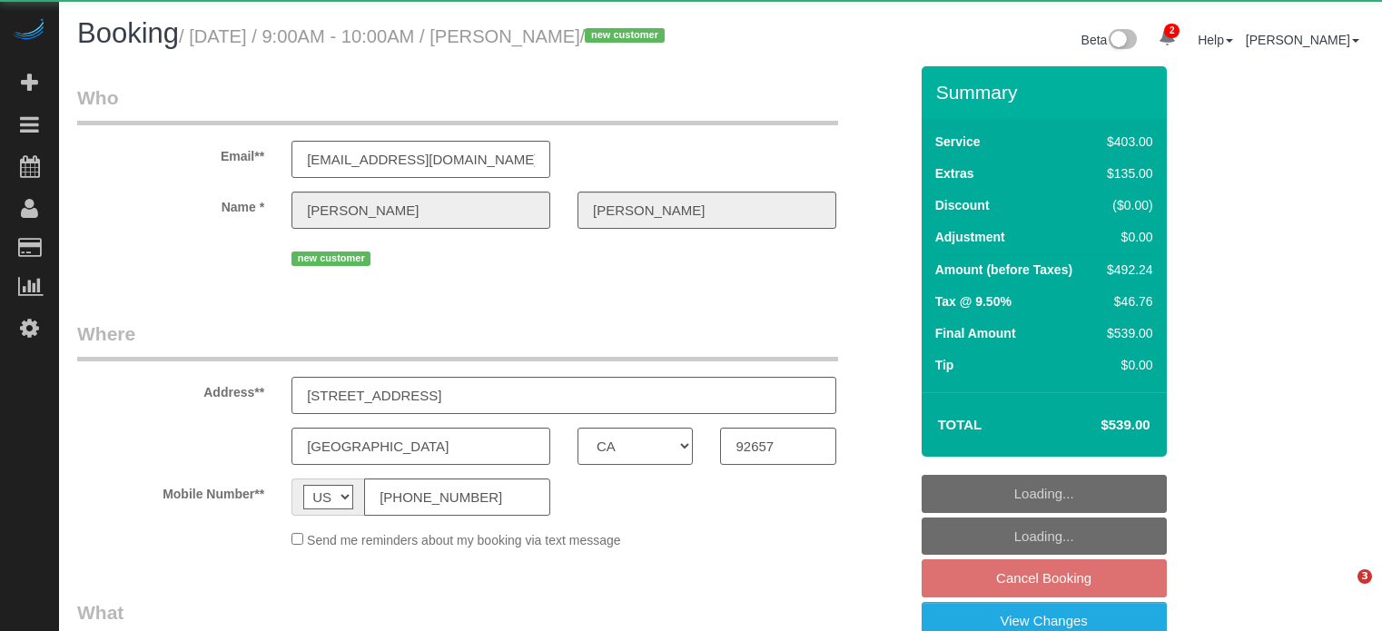
select select "CA"
select select "object:691"
select select "string:fspay-da3e93a5-9b1a-4ca0-9dfb-fa687e1c4b21"
select select "6"
select select "spot2"
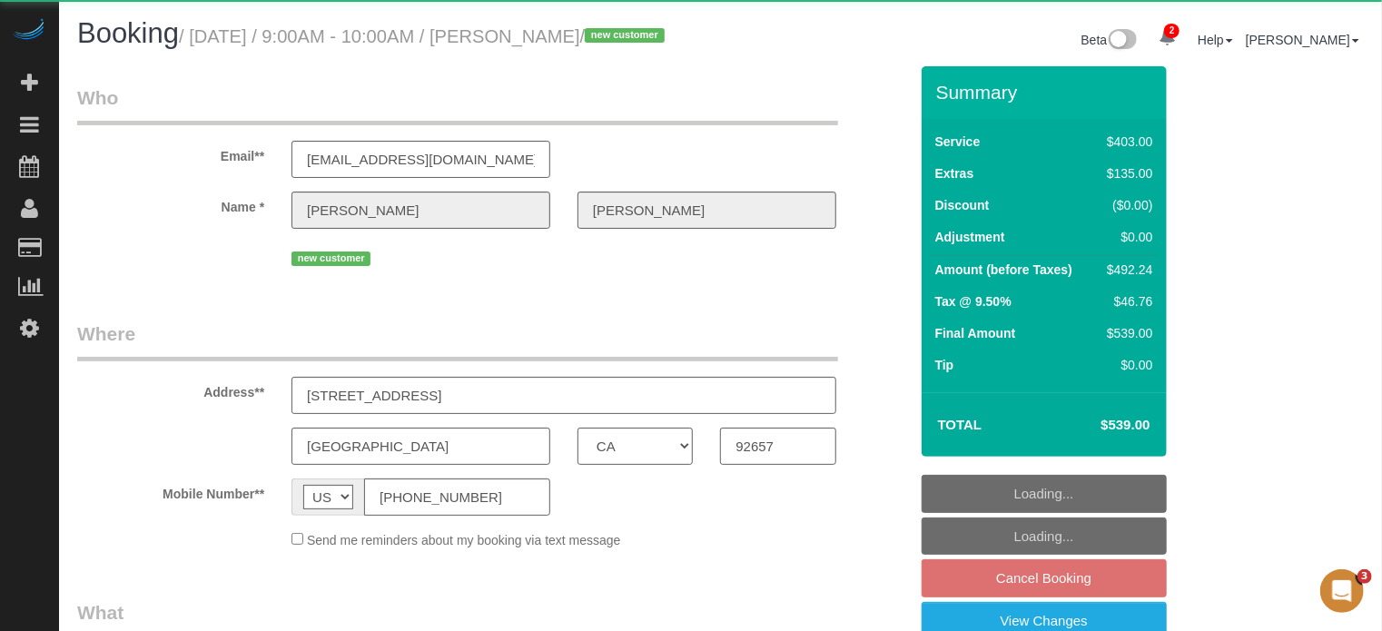
select select "number:9"
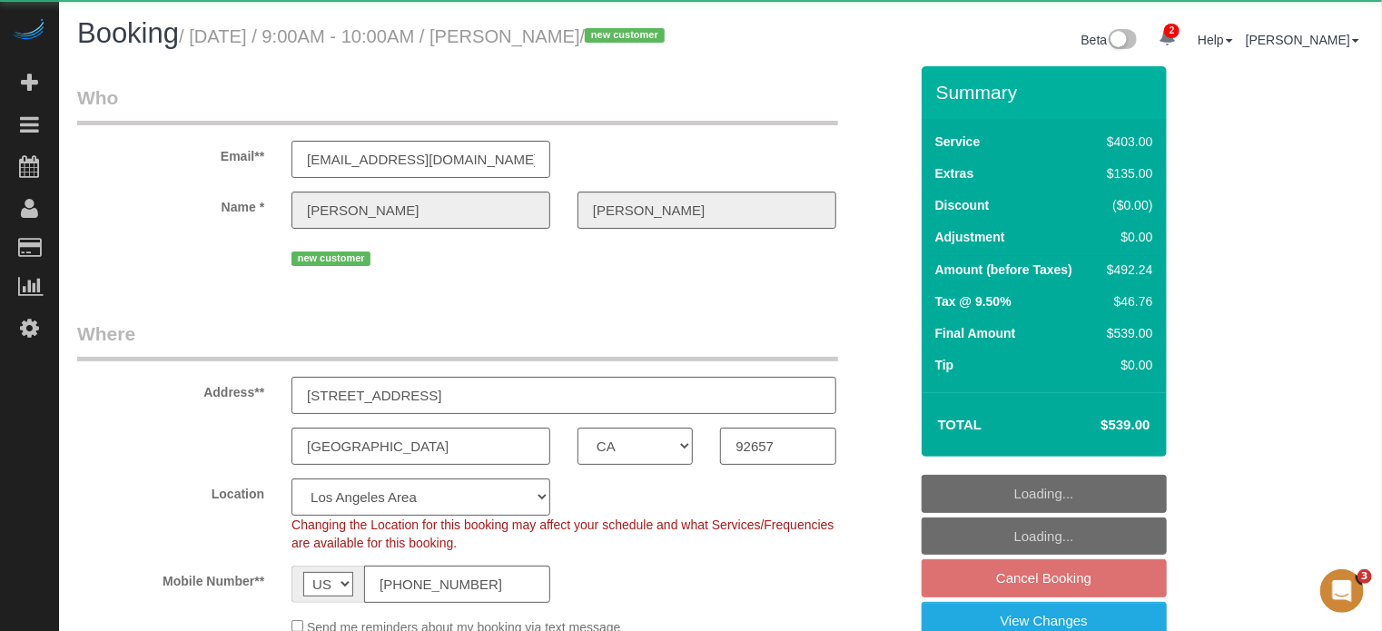
select select "object:848"
select select "spot52"
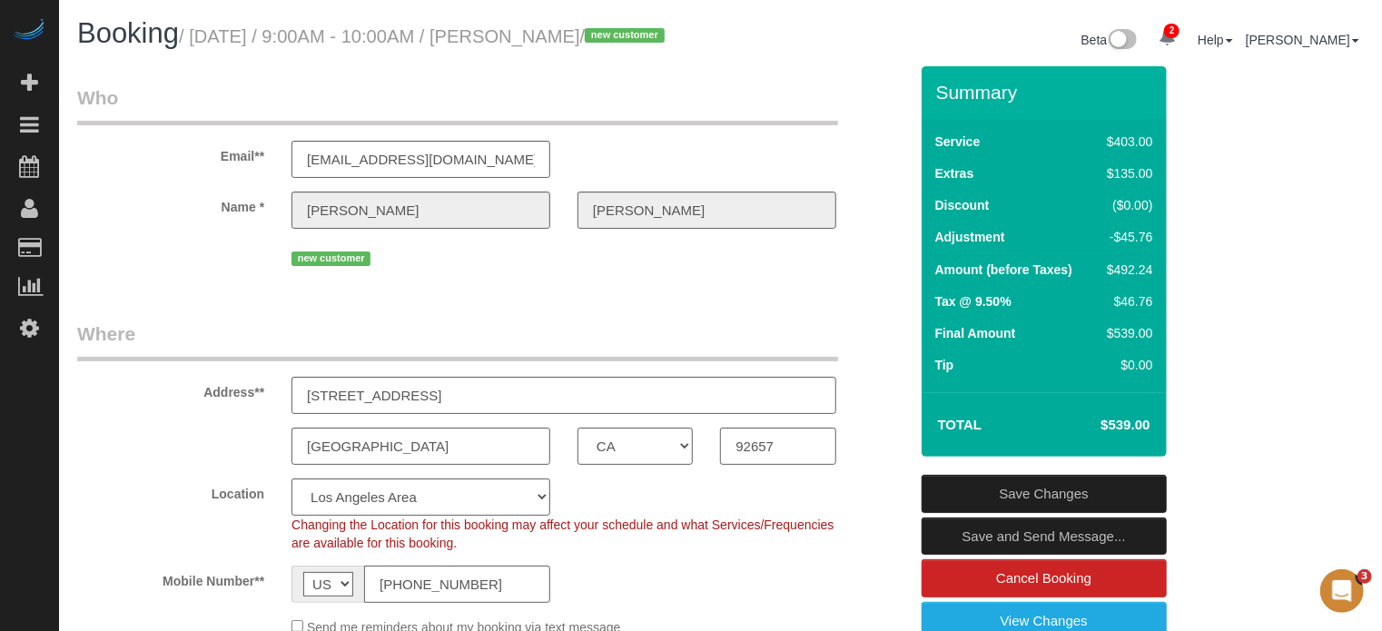
click at [868, 178] on div "Email** [EMAIL_ADDRESS][DOMAIN_NAME]" at bounding box center [493, 131] width 858 height 94
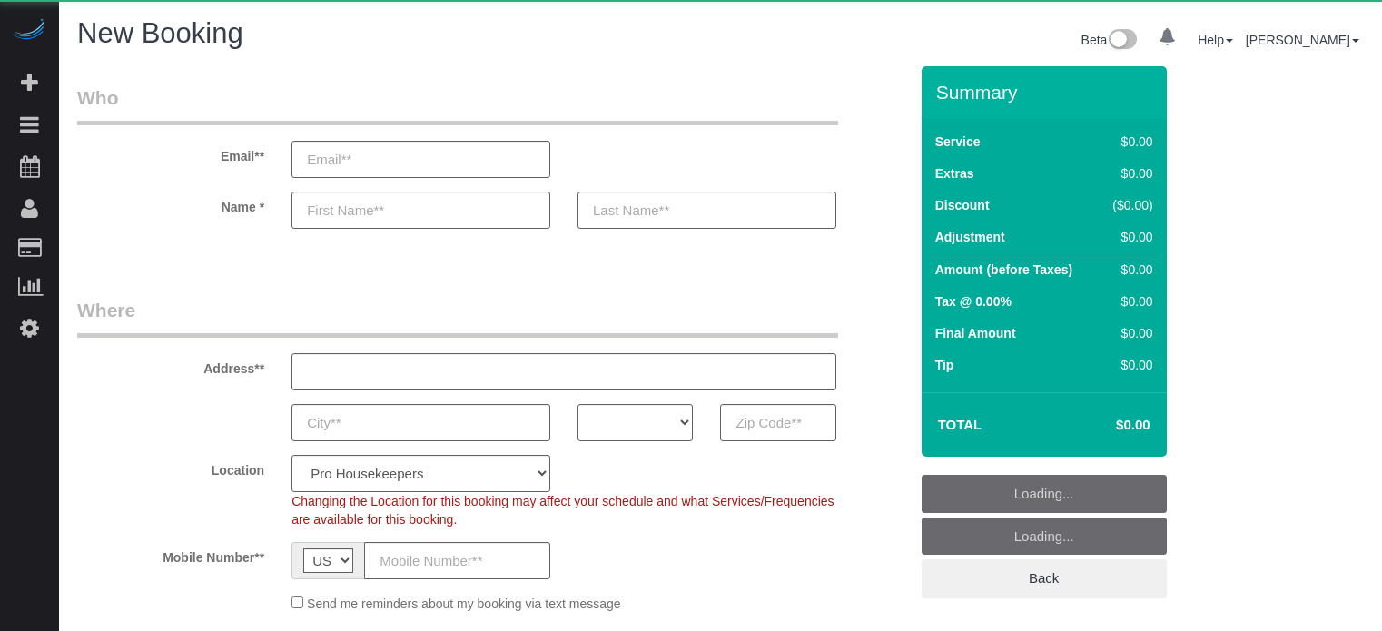
select select "number:9"
select select "object:1114"
select select "4"
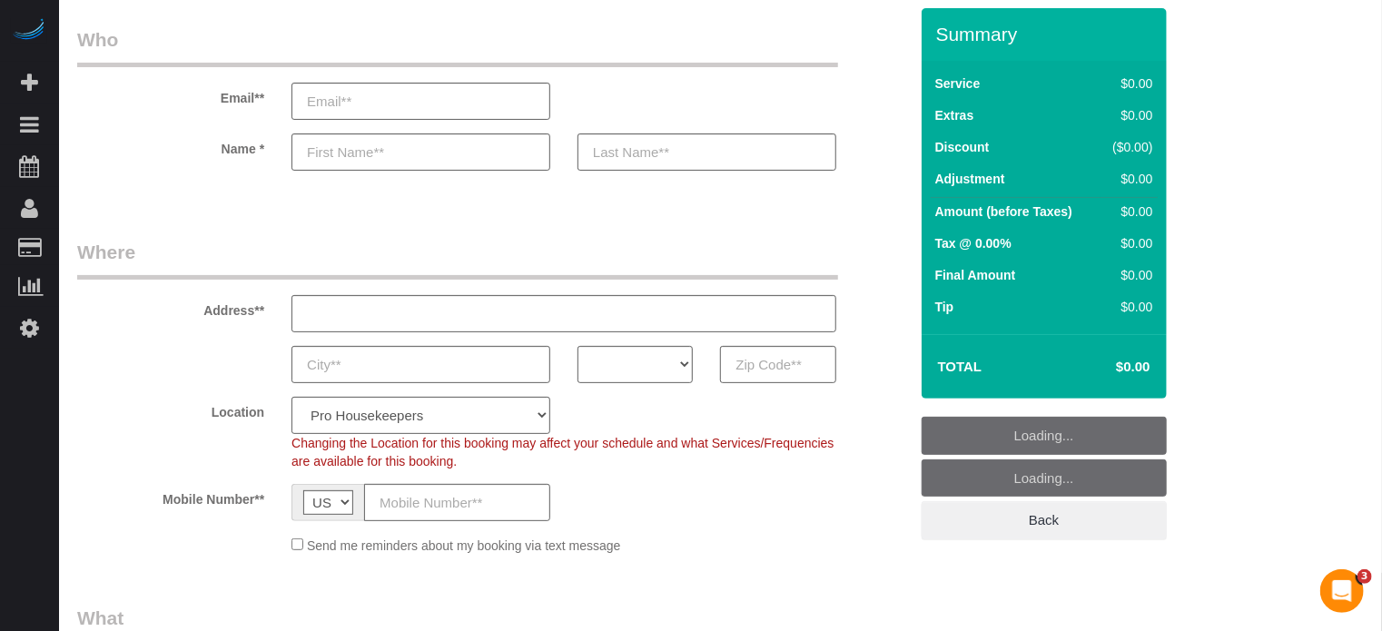
scroll to position [91, 0]
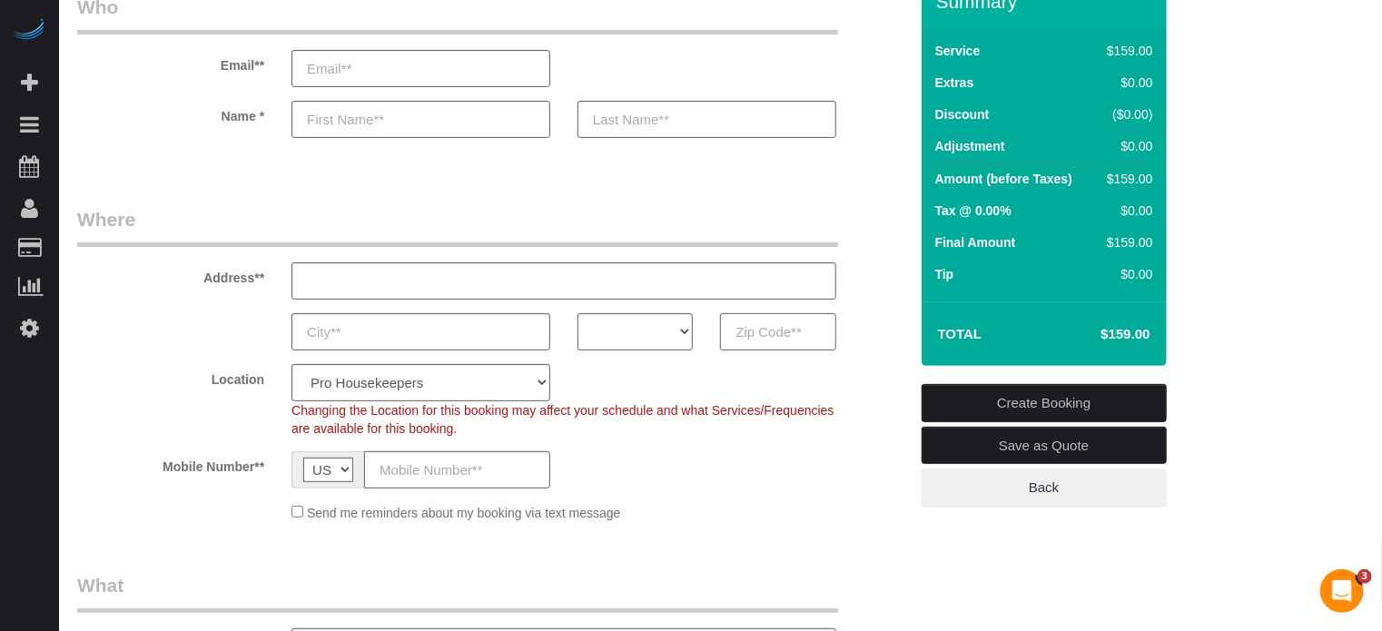
click at [755, 336] on input "text" at bounding box center [777, 331] width 115 height 37
paste input "10473"
type input "10473"
click at [618, 341] on select "AK AL AR AZ CA CO CT DC DE FL GA HI IA ID IL IN KS KY LA MA MD ME MI MN MO MS M…" at bounding box center [635, 331] width 115 height 37
select select "NY"
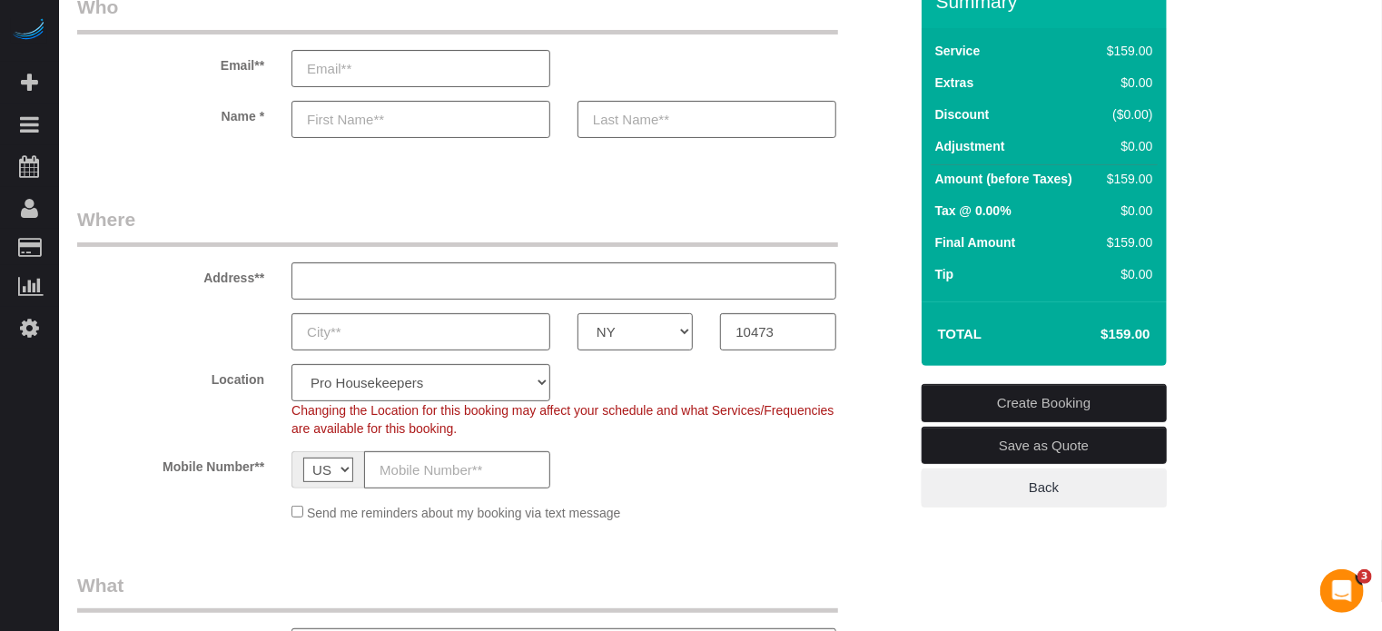
click at [578, 313] on select "AK AL AR AZ CA CO CT DC DE FL GA HI IA ID IL IN KS KY LA MA MD ME MI MN MO MS M…" at bounding box center [635, 331] width 115 height 37
click at [449, 386] on select "Pro Housekeepers Atlanta Austin Boston Chicago Cincinnati Clearwater Denver Ft …" at bounding box center [420, 382] width 259 height 37
select select "6"
click at [291, 364] on select "Pro Housekeepers Atlanta Austin Boston Chicago Cincinnati Clearwater Denver Ft …" at bounding box center [420, 382] width 259 height 37
select select "object:1252"
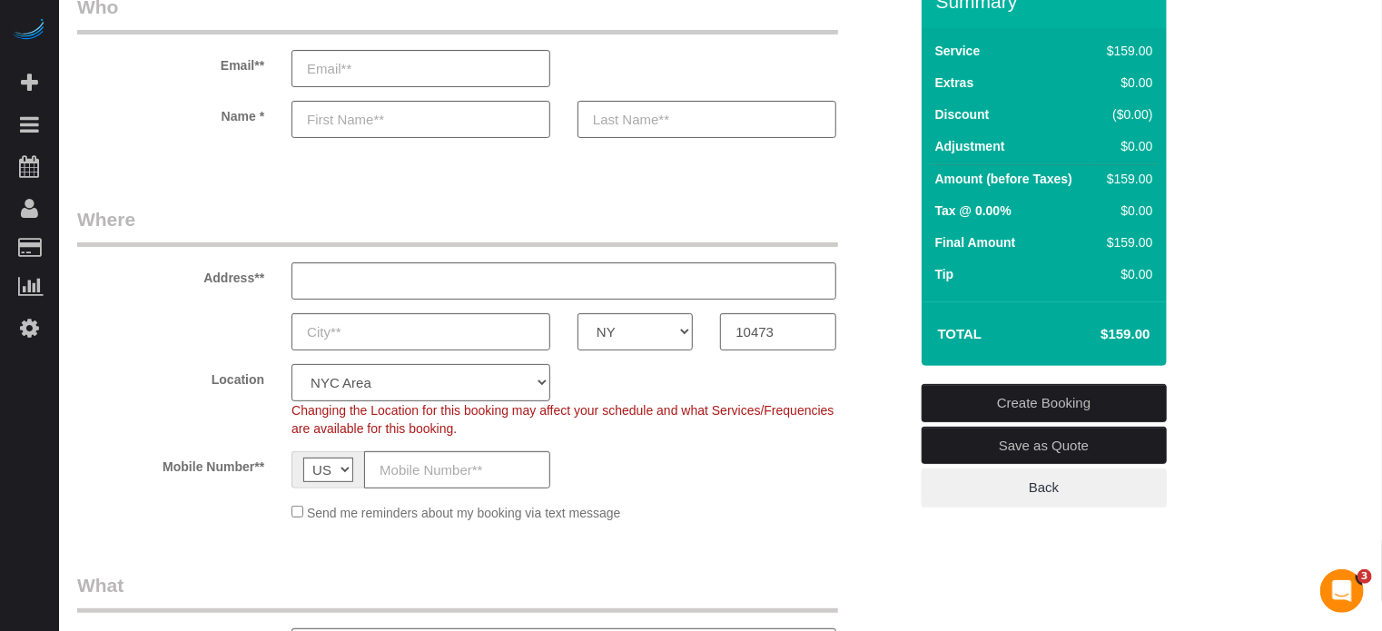
select select "204"
click at [850, 293] on div "Address**" at bounding box center [493, 253] width 858 height 94
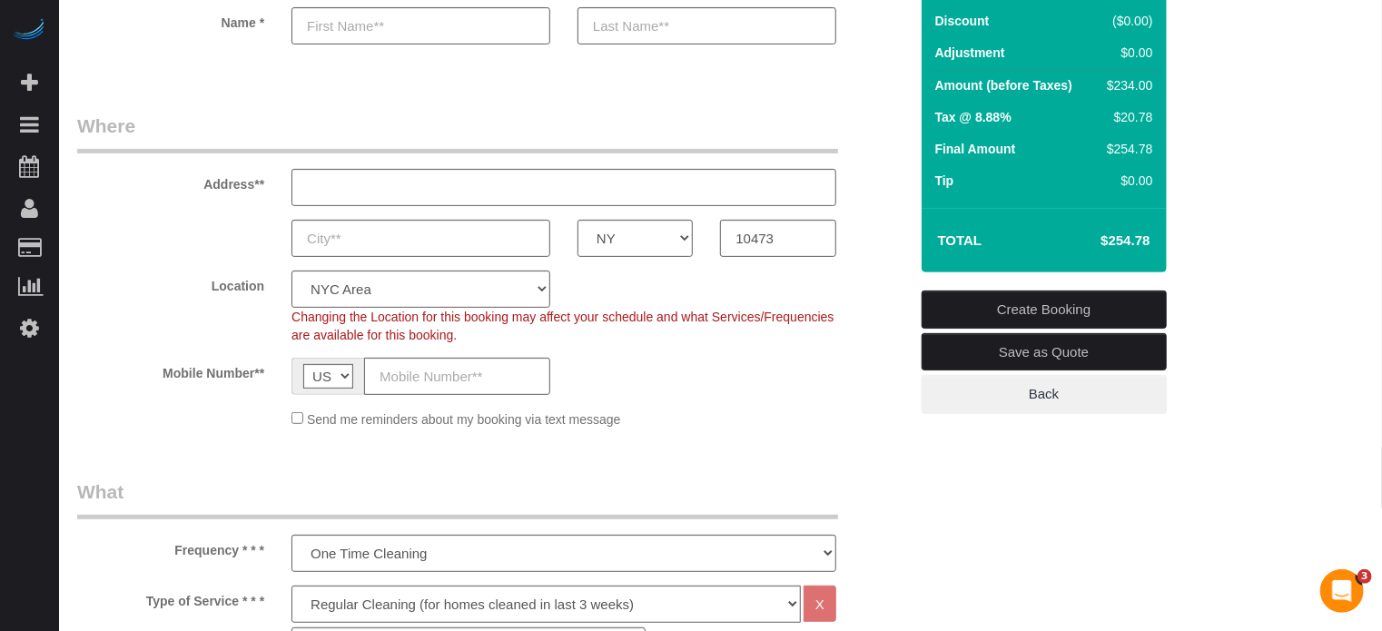
scroll to position [182, 0]
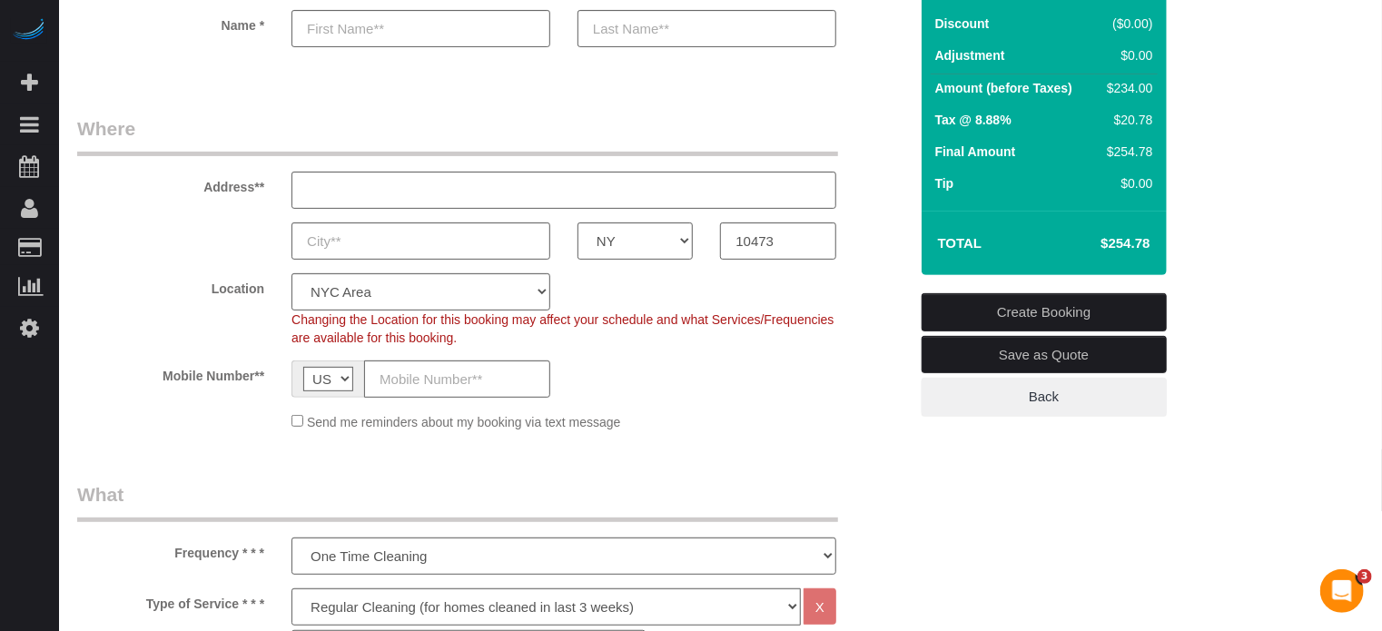
drag, startPoint x: 203, startPoint y: 188, endPoint x: 264, endPoint y: 382, distance: 203.6
click at [264, 382] on fieldset "Where Address** AK AL AR AZ CA CO CT DC DE FL GA HI IA ID IL IN KS KY LA MA MD …" at bounding box center [492, 280] width 831 height 330
click at [264, 382] on label "Mobile Number**" at bounding box center [171, 372] width 214 height 25
drag, startPoint x: 264, startPoint y: 375, endPoint x: 211, endPoint y: 195, distance: 187.6
click at [211, 195] on fieldset "Where Address** AK AL AR AZ CA CO CT DC DE FL GA HI IA ID IL IN KS KY LA MA MD …" at bounding box center [492, 280] width 831 height 330
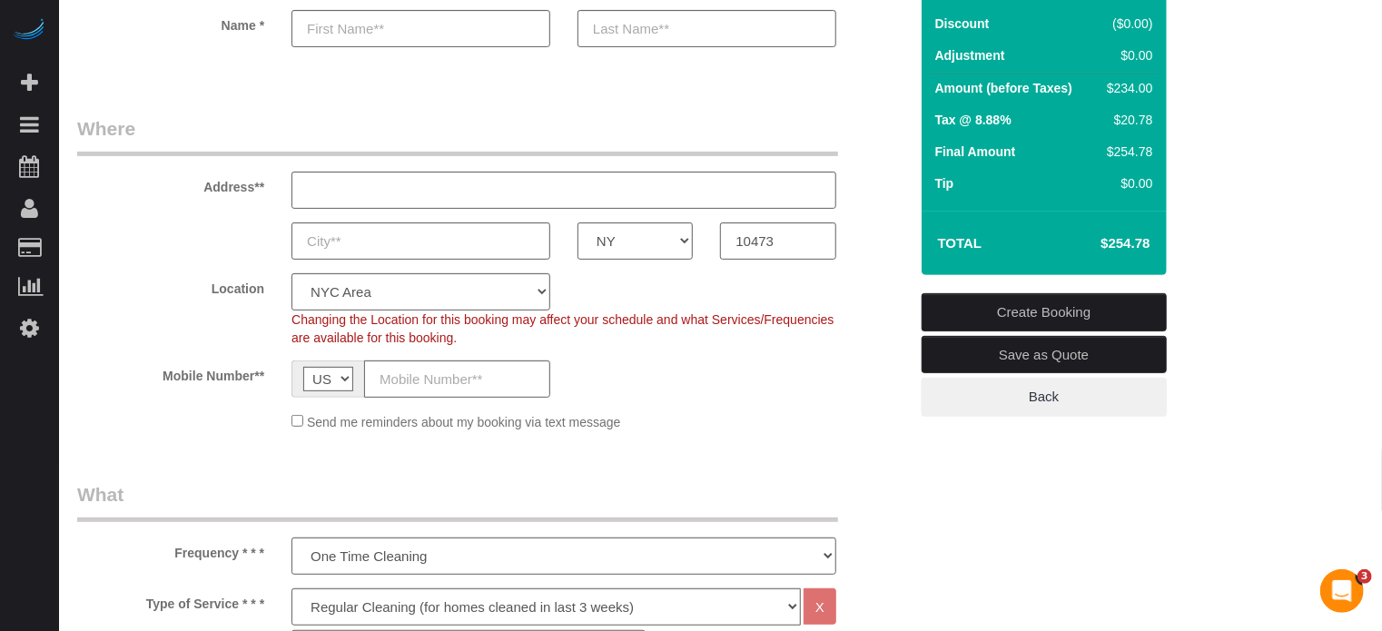
click at [211, 195] on div "Address**" at bounding box center [493, 162] width 858 height 94
drag, startPoint x: 204, startPoint y: 188, endPoint x: 263, endPoint y: 390, distance: 210.9
click at [263, 390] on fieldset "Where Address** AK AL AR AZ CA CO CT DC DE FL GA HI IA ID IL IN KS KY LA MA MD …" at bounding box center [492, 280] width 831 height 330
click at [263, 390] on div "Mobile Number** AF AL DZ AD AO AI AQ AG AR AM AW AU AT AZ BS BH BD BB BY BE BZ …" at bounding box center [493, 378] width 858 height 37
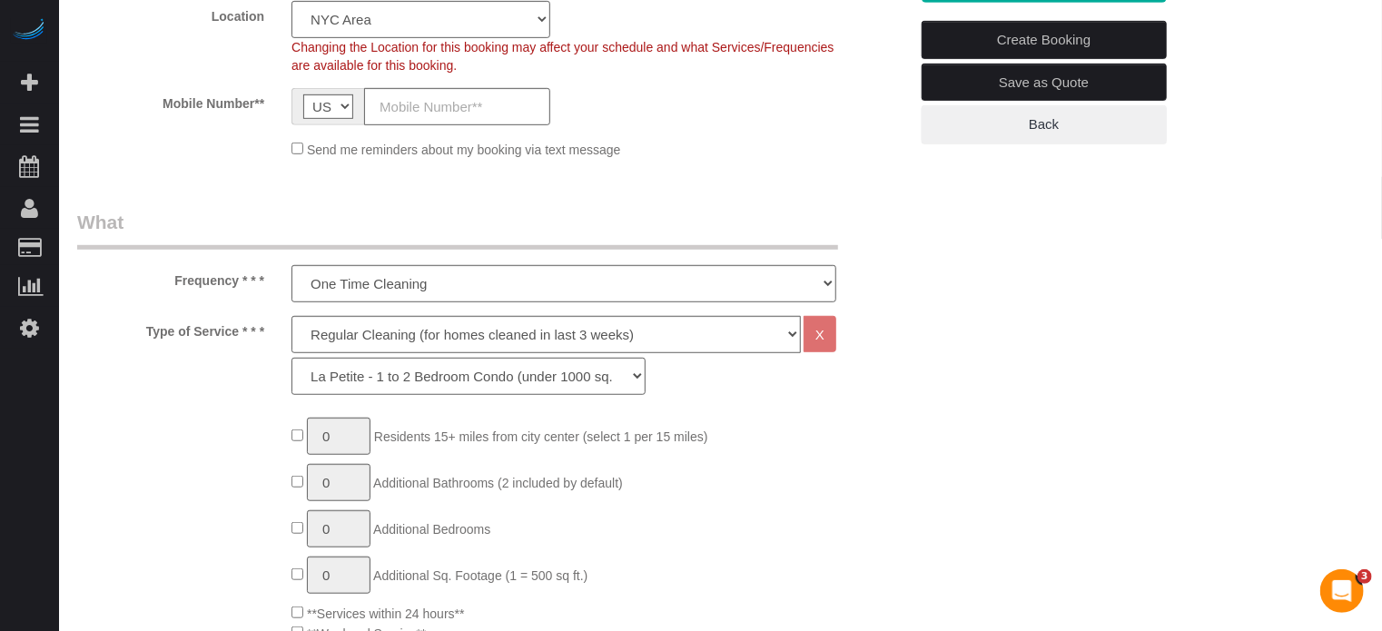
scroll to position [545, 0]
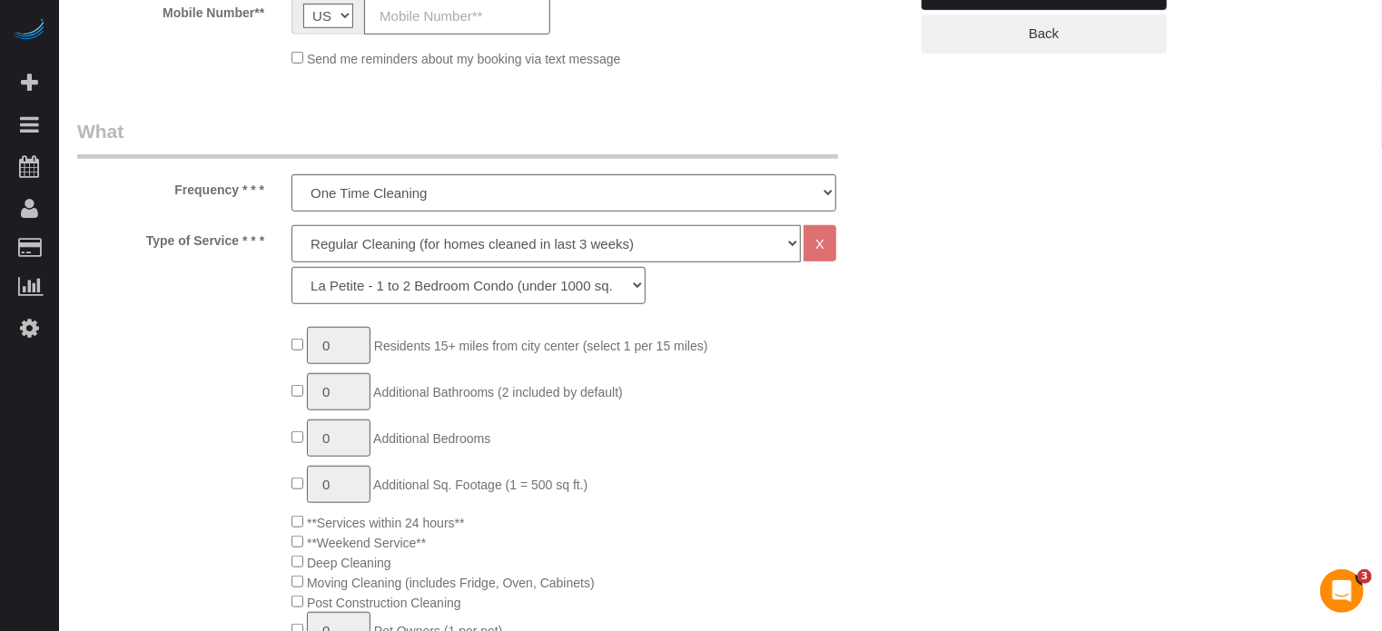
click at [312, 245] on select "Deep Cleaning (for homes that have not been cleaned in 3+ weeks) Spruce Regular…" at bounding box center [545, 243] width 509 height 37
click at [262, 236] on label "Type of Service * * *" at bounding box center [171, 237] width 214 height 25
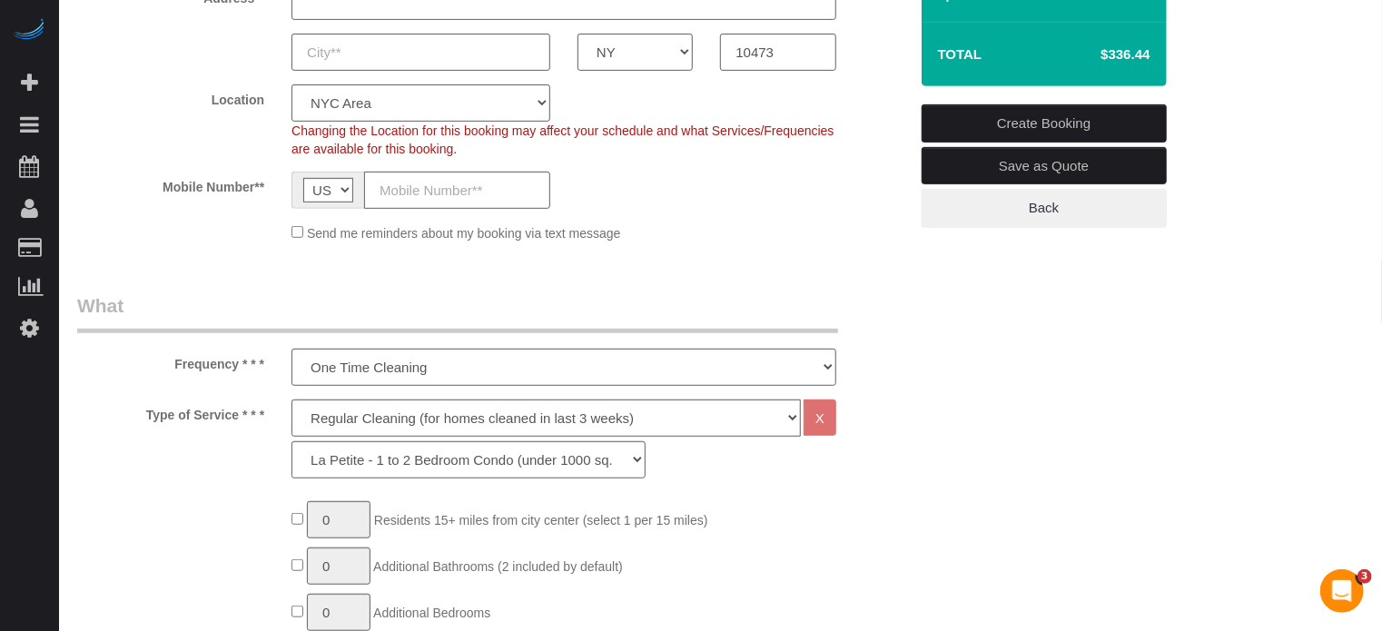
scroll to position [363, 0]
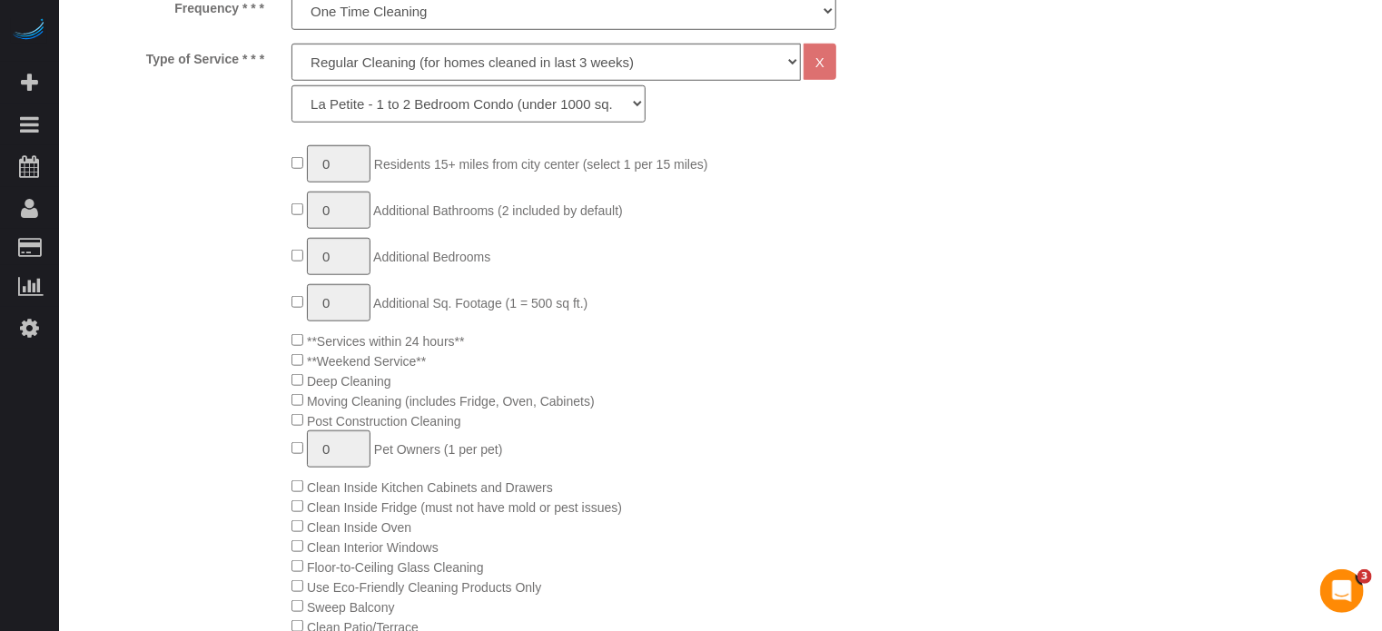
scroll to position [817, 0]
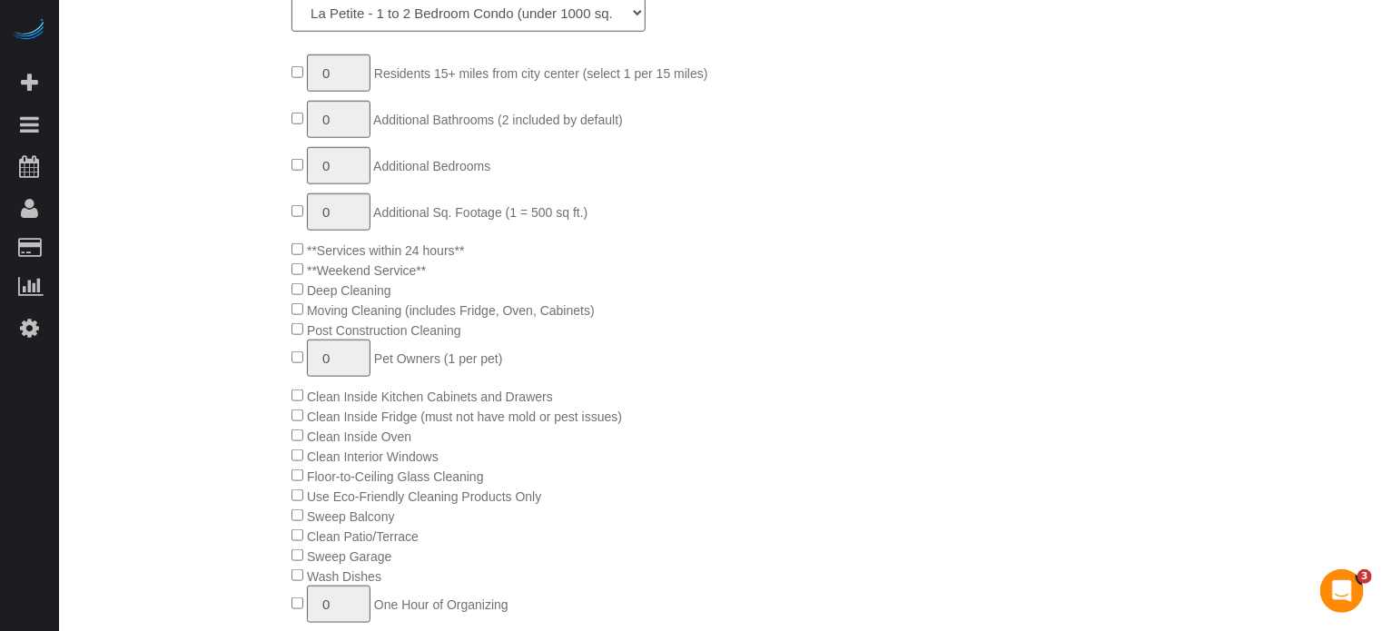
drag, startPoint x: 1322, startPoint y: 331, endPoint x: 1308, endPoint y: 333, distance: 14.8
click at [775, 403] on div "0 Residents 15+ miles from city center (select 1 per 15 miles) 0 Additional Bat…" at bounding box center [599, 505] width 643 height 902
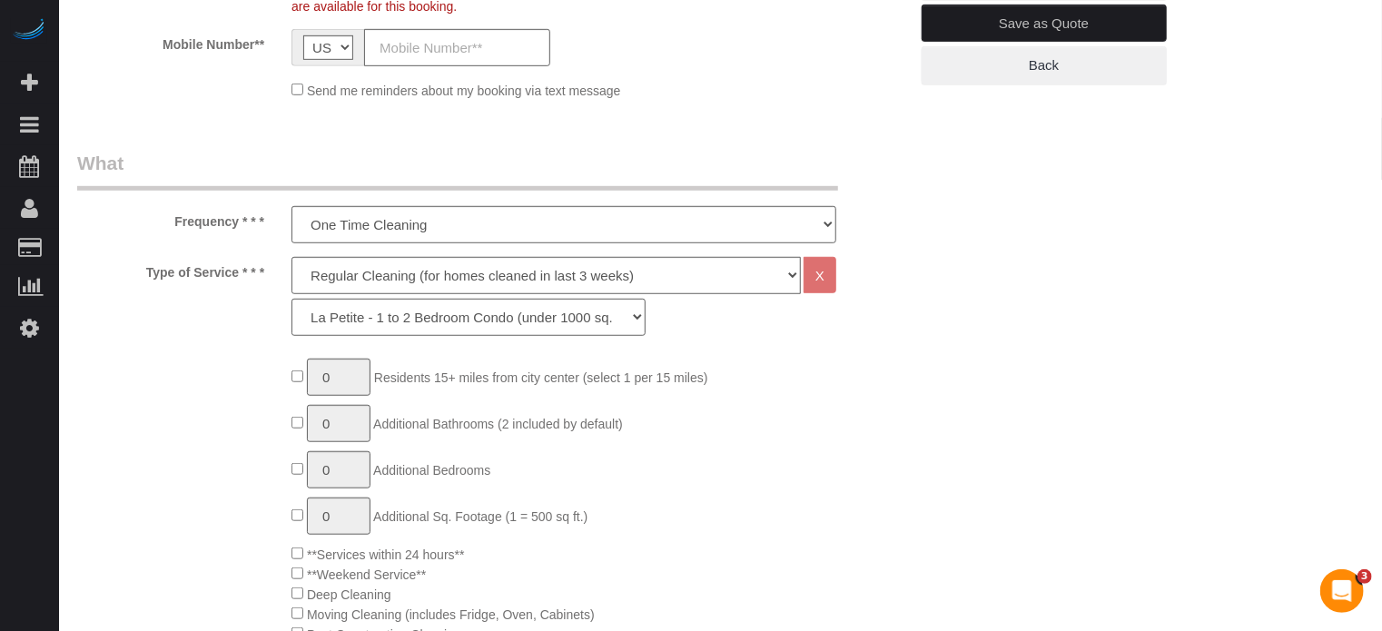
scroll to position [545, 0]
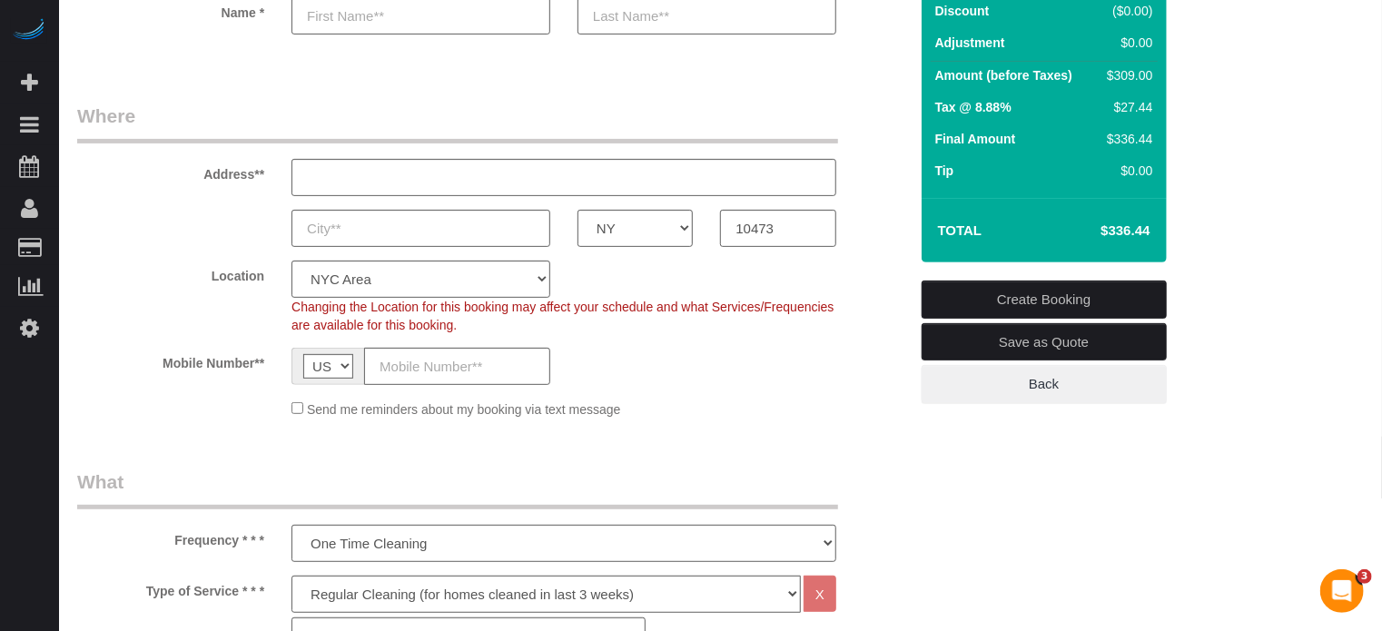
scroll to position [182, 0]
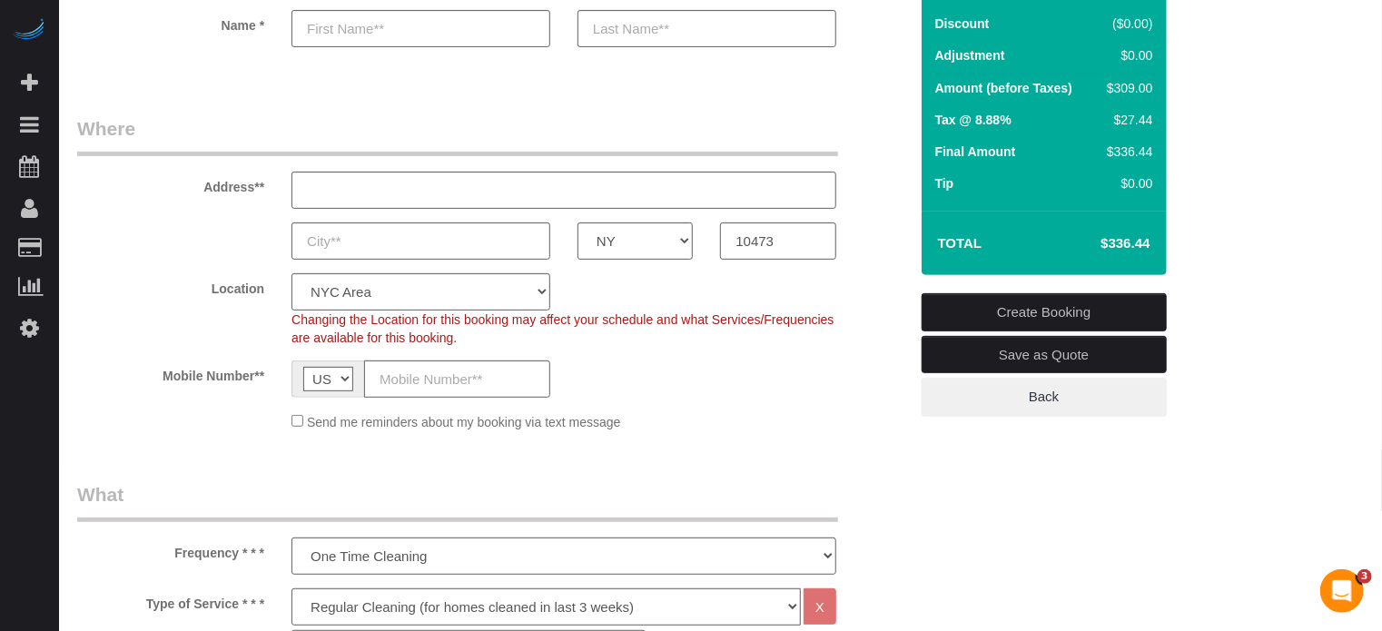
click at [886, 274] on div "Location Pro Housekeepers Atlanta Austin Boston Chicago Cincinnati Clearwater D…" at bounding box center [493, 310] width 858 height 74
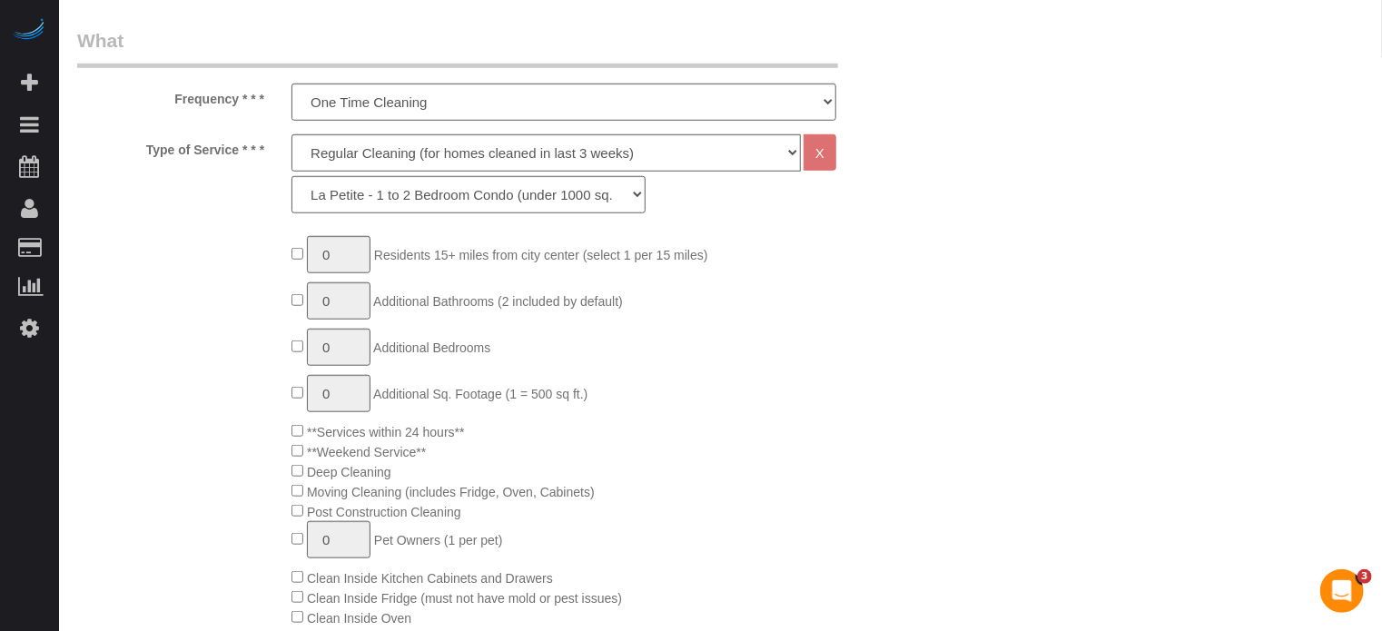
scroll to position [908, 0]
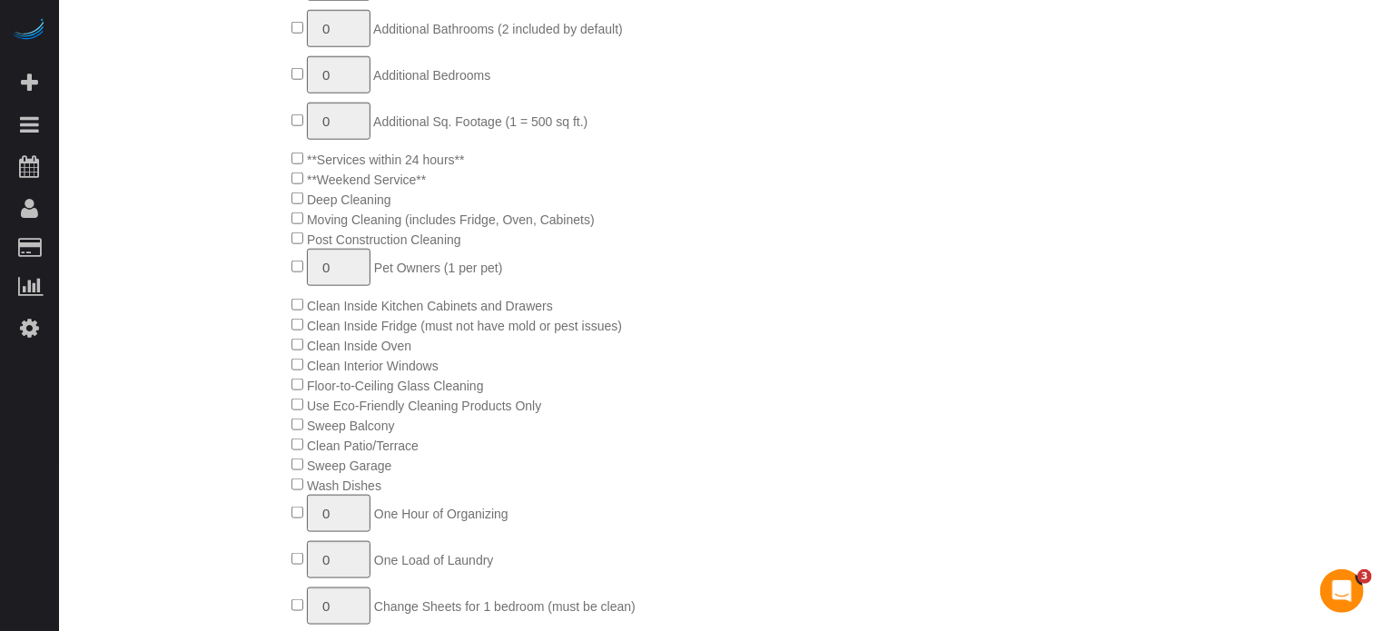
click at [303, 155] on span "**Services within 24 hours**" at bounding box center [377, 160] width 173 height 15
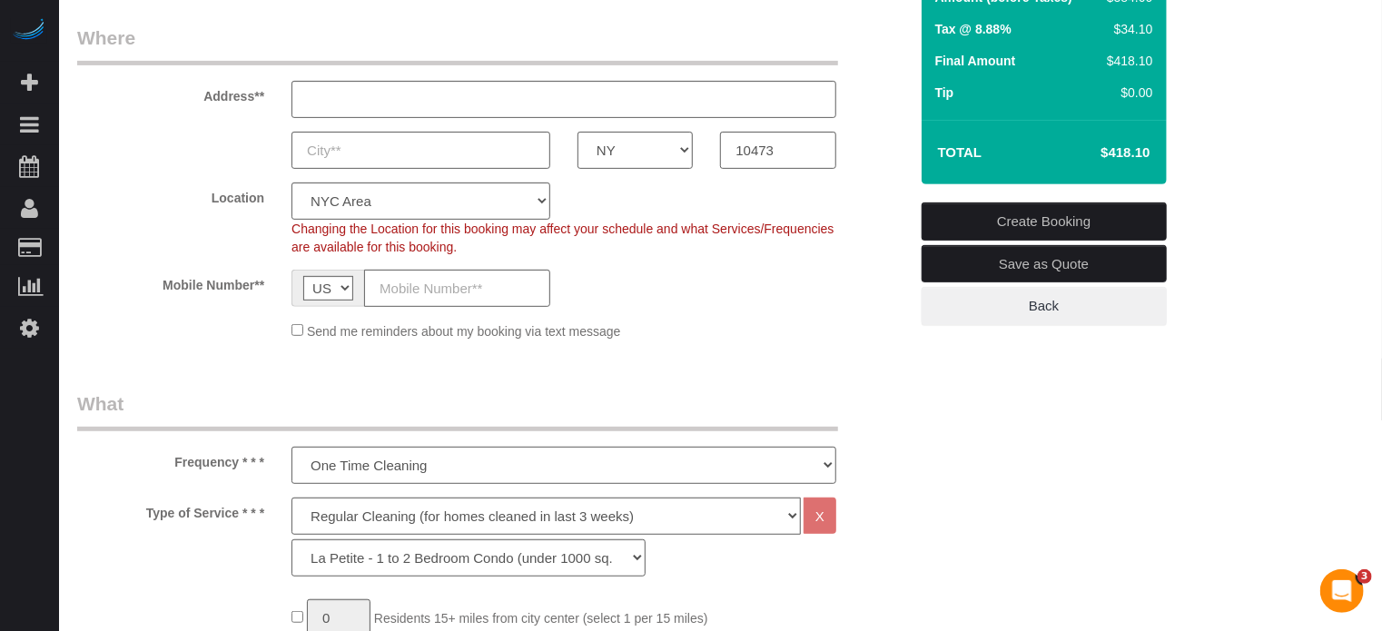
scroll to position [182, 0]
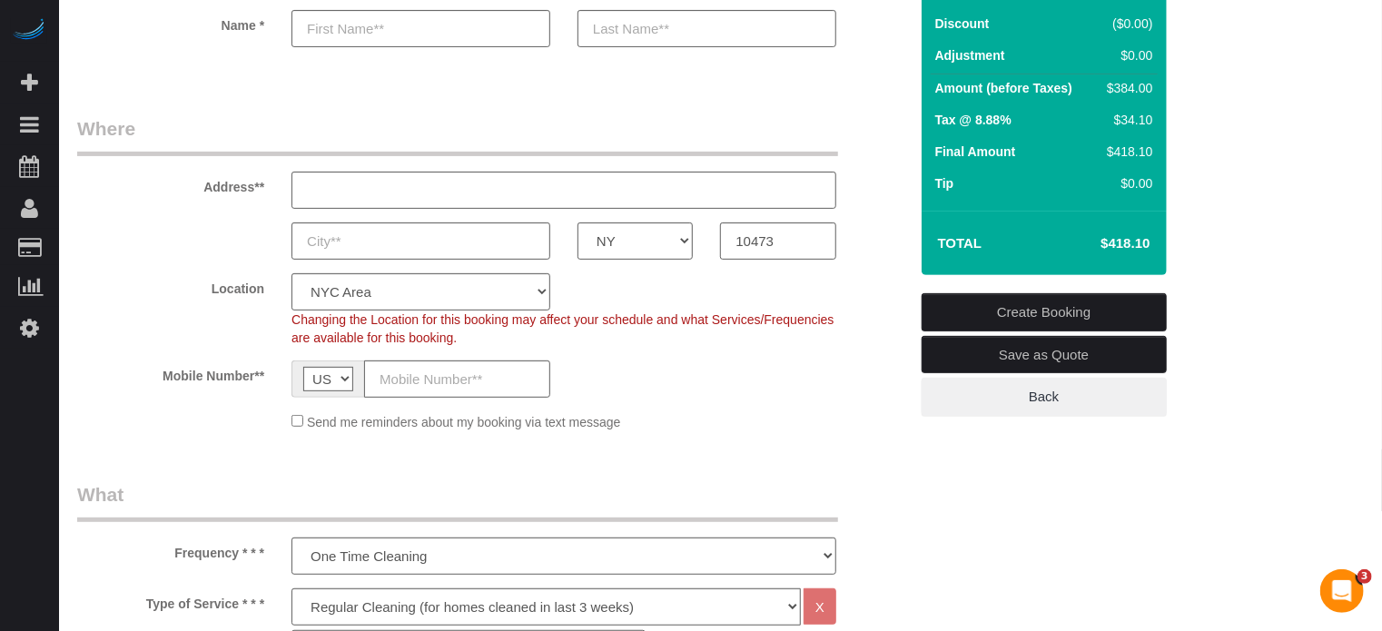
click at [875, 304] on div "Location Pro Housekeepers Atlanta Austin Boston Chicago Cincinnati Clearwater D…" at bounding box center [493, 310] width 858 height 74
click at [889, 164] on div "Address**" at bounding box center [493, 162] width 858 height 94
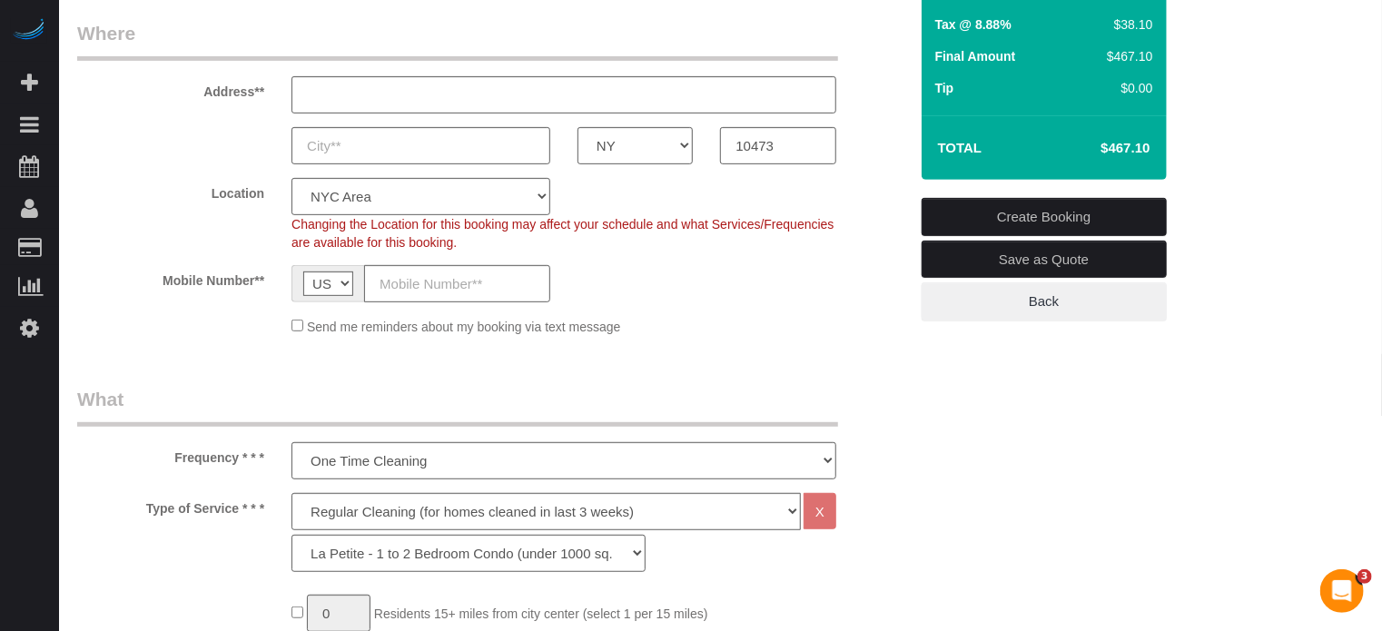
scroll to position [272, 0]
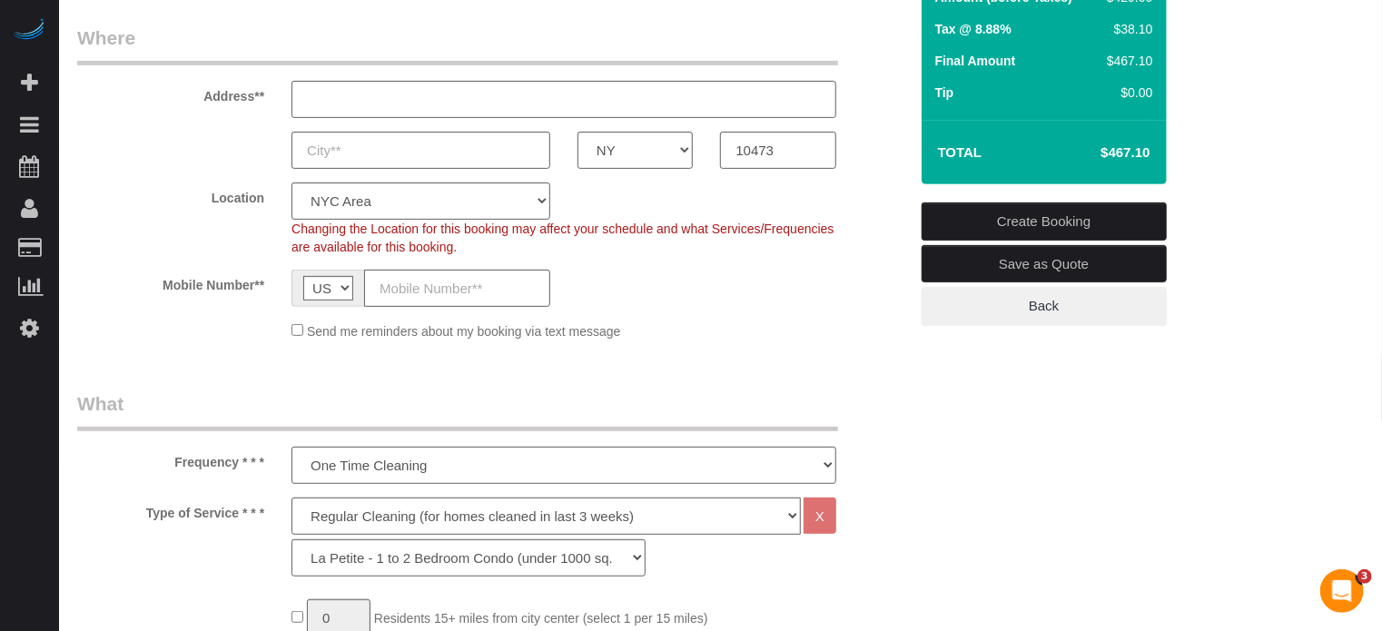
click at [859, 292] on div "Mobile Number** AF AL DZ AD AO AI AQ AG AR AM AW AU AT AZ BS BH BD BB BY BE BZ …" at bounding box center [493, 288] width 858 height 37
click at [815, 229] on span "Changing the Location for this booking may affect your schedule and what Servic…" at bounding box center [562, 238] width 542 height 33
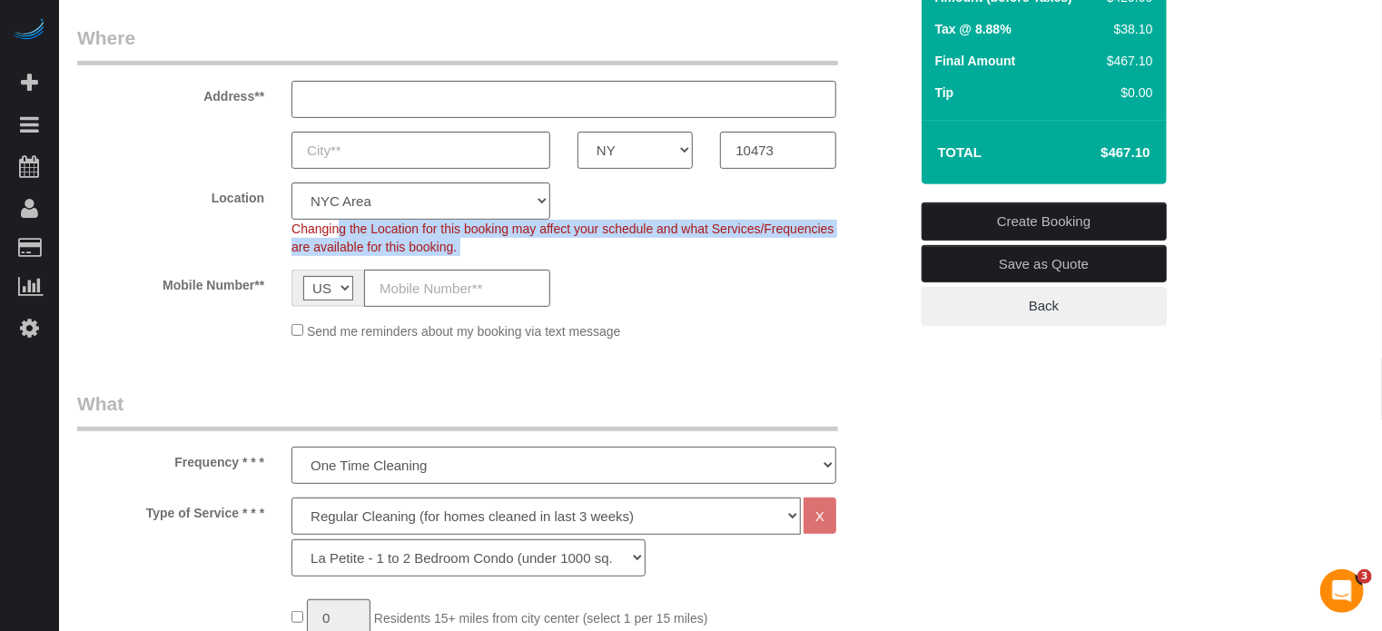
click at [815, 229] on span "Changing the Location for this booking may affect your schedule and what Servic…" at bounding box center [562, 238] width 542 height 33
click at [792, 229] on span "Changing the Location for this booking may affect your schedule and what Servic…" at bounding box center [562, 238] width 542 height 33
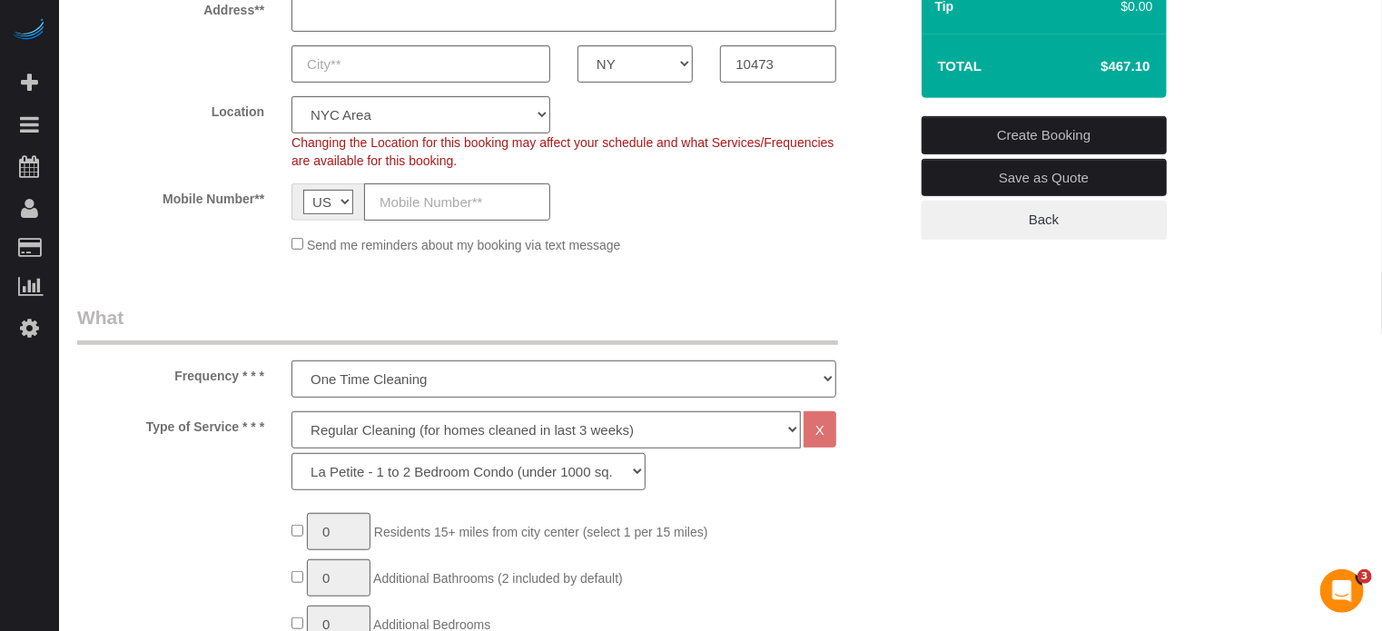
scroll to position [454, 0]
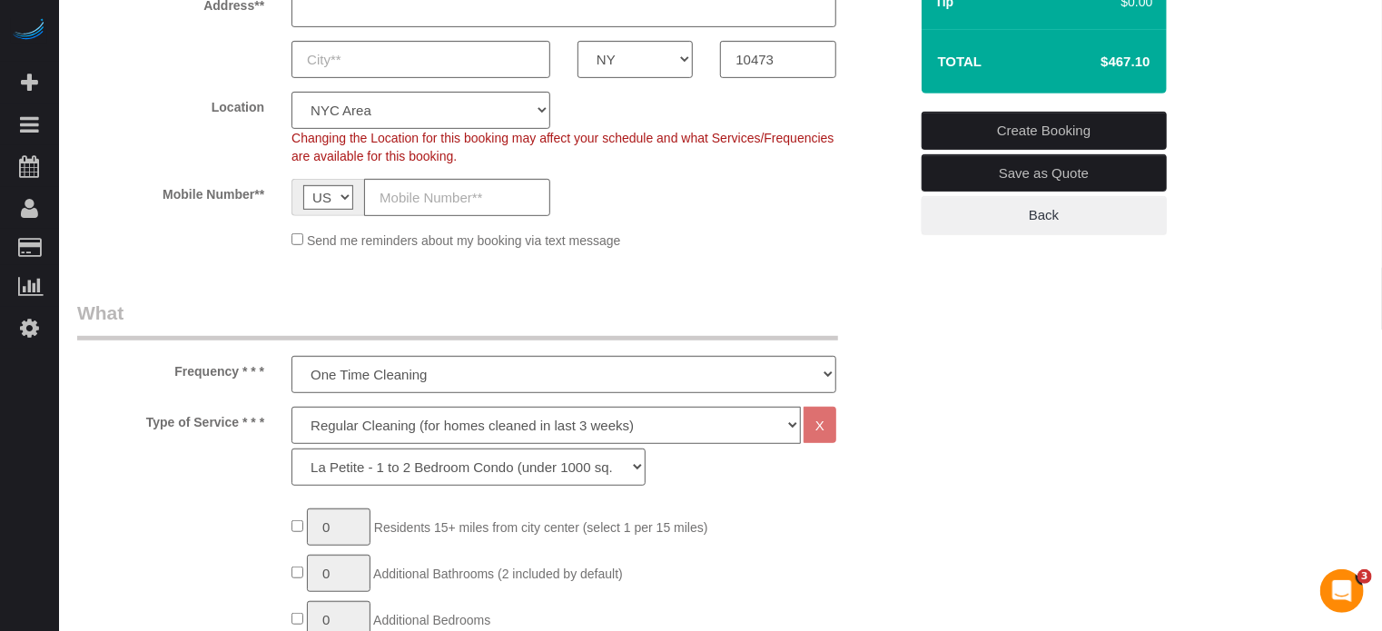
scroll to position [0, 0]
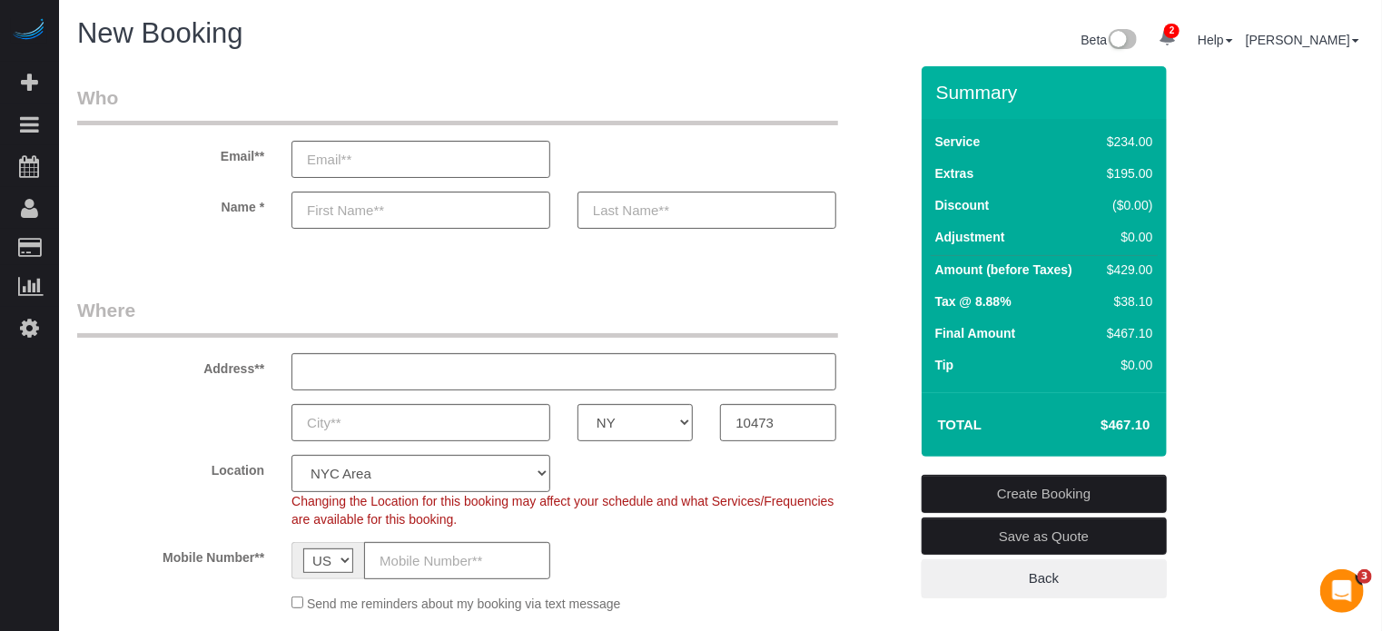
click at [1136, 424] on h4 "$467.10" at bounding box center [1098, 425] width 104 height 15
copy div "$467.10 Create Booking Save as Quote Back"
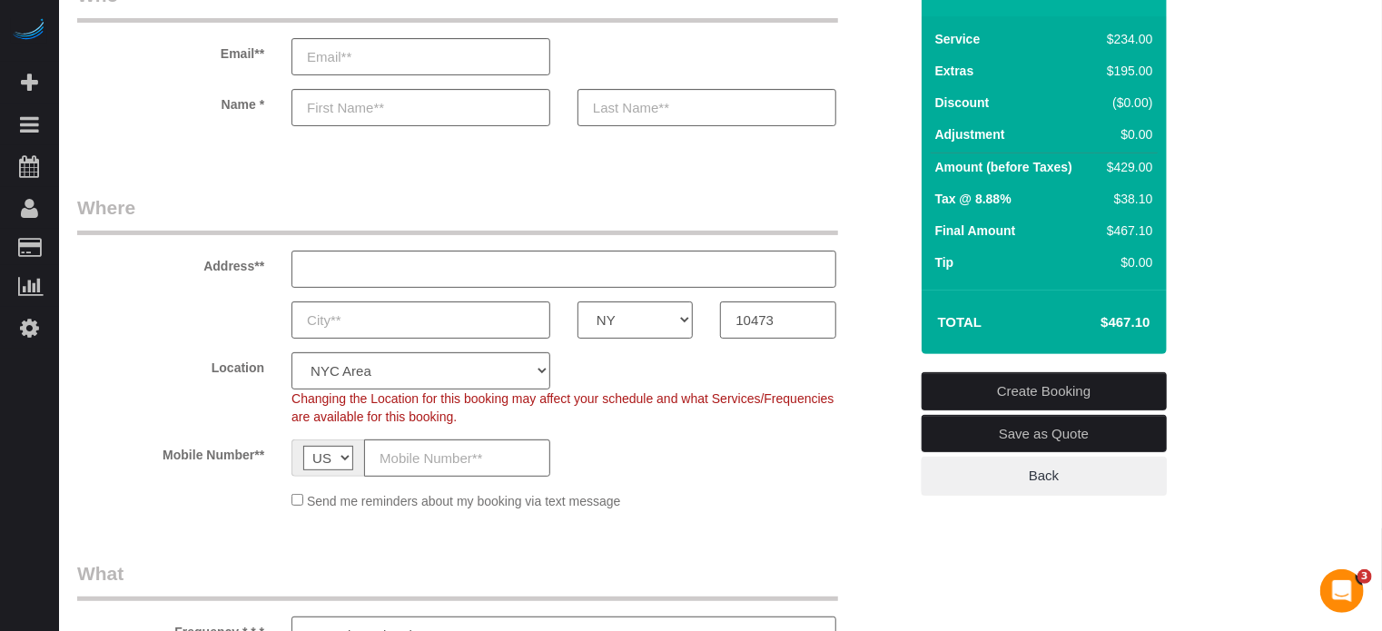
scroll to position [182, 0]
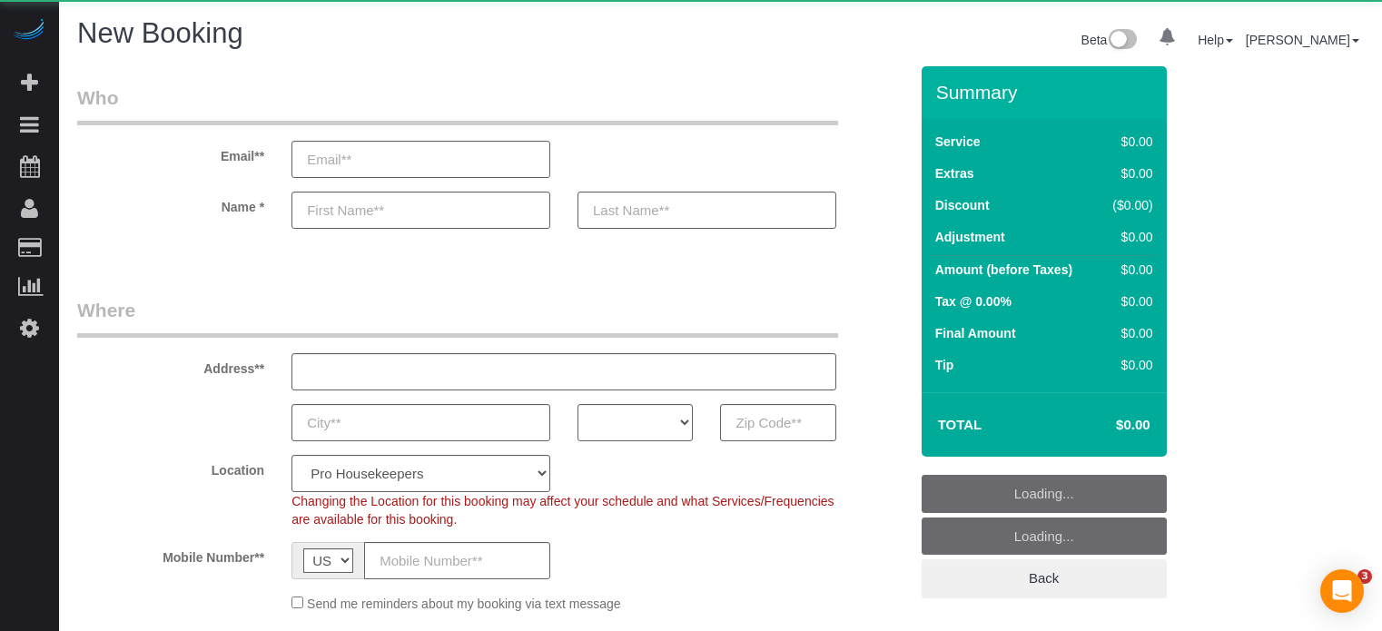
select select "number:9"
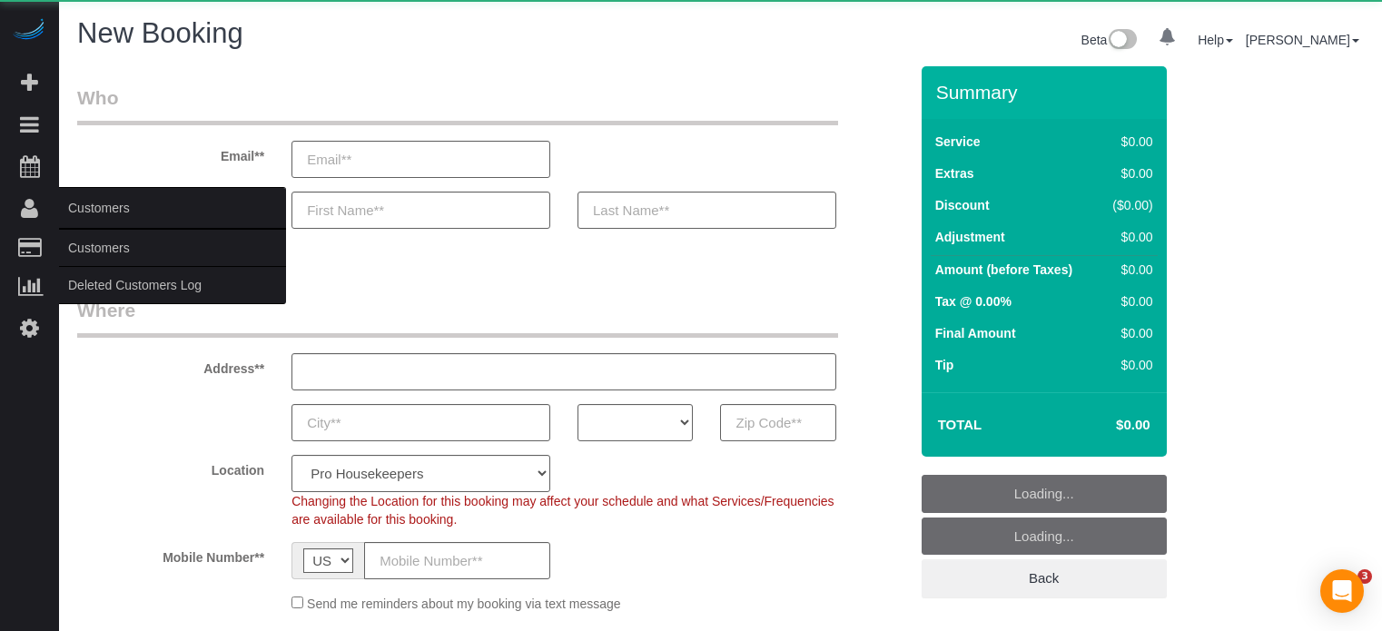
select select "object:1243"
select select "4"
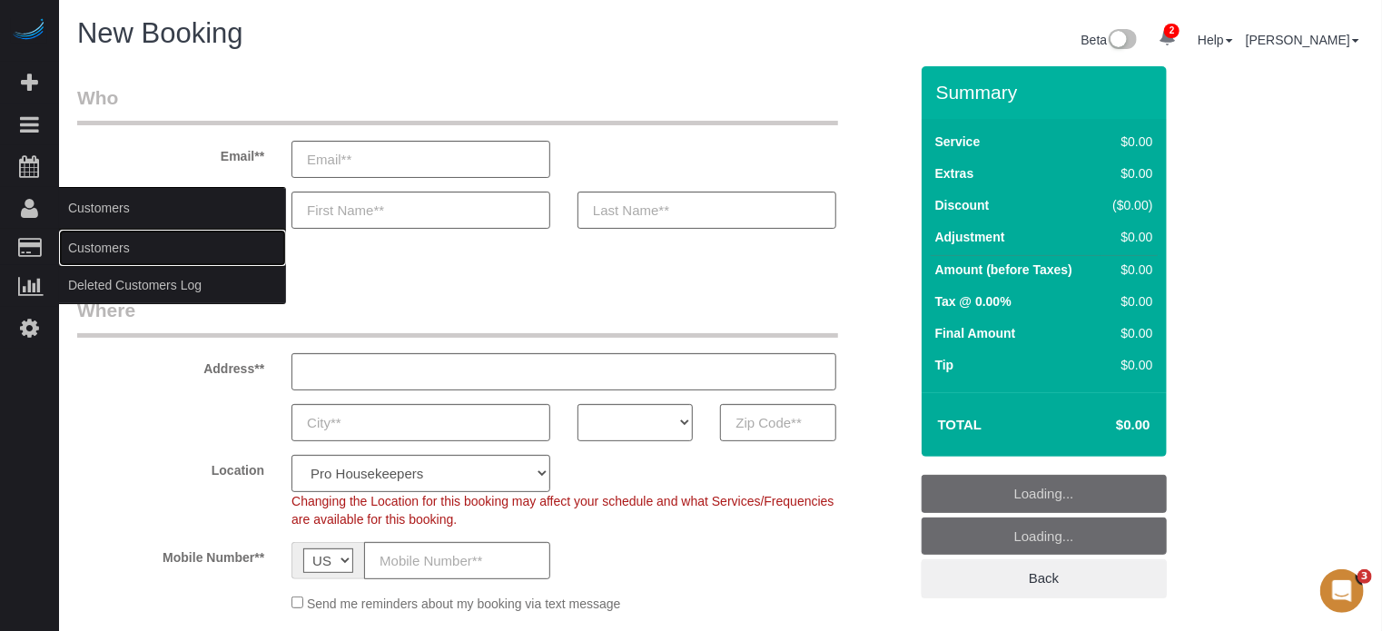
click at [119, 246] on link "Customers" at bounding box center [172, 248] width 227 height 36
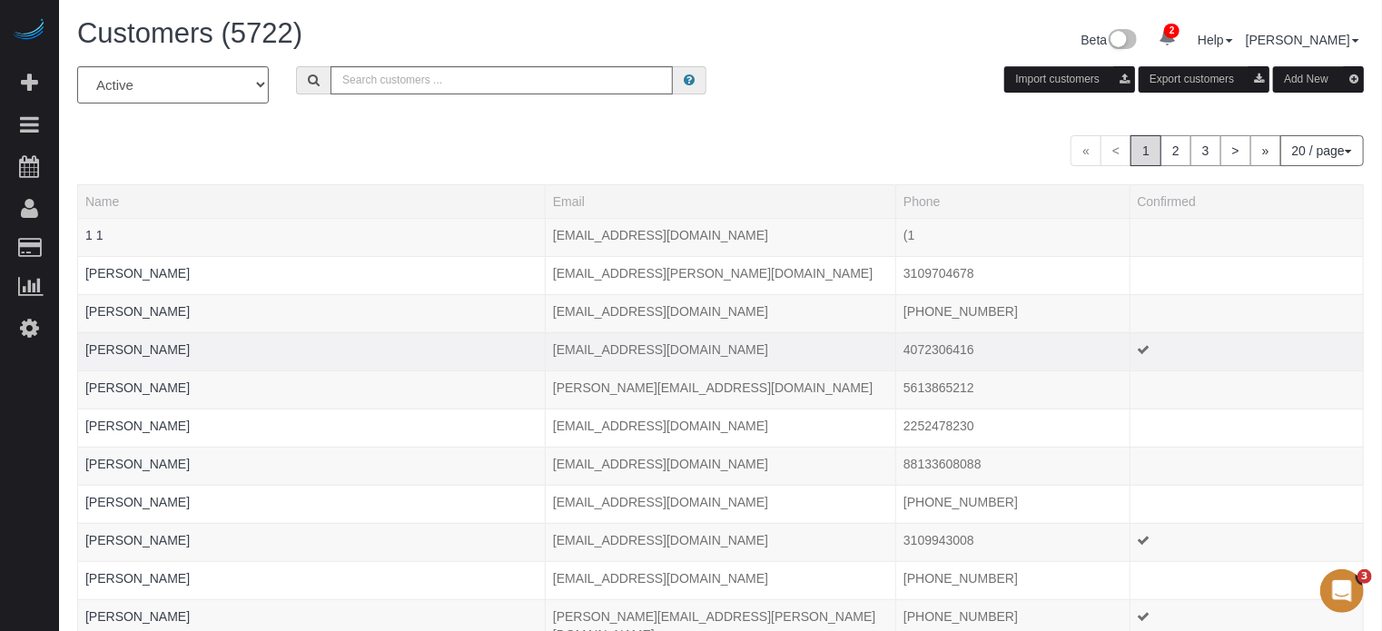
click at [1333, 351] on td at bounding box center [1246, 351] width 233 height 38
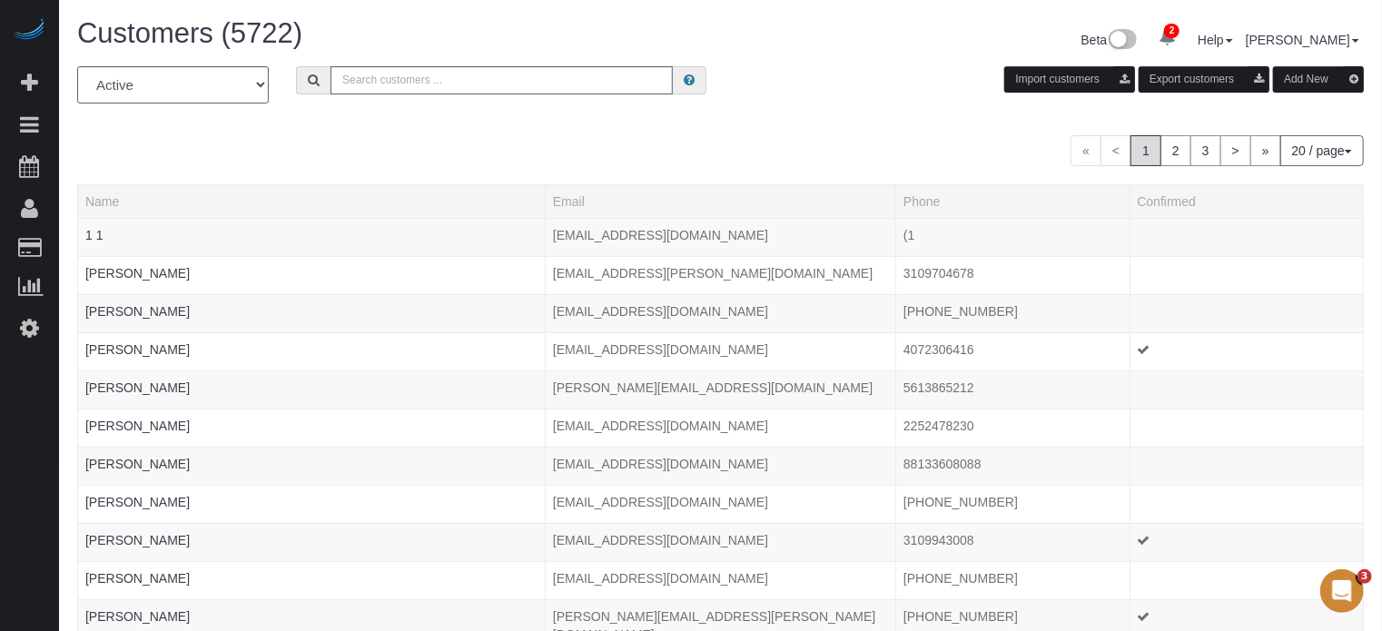
click at [1316, 71] on button "Add New" at bounding box center [1318, 79] width 91 height 26
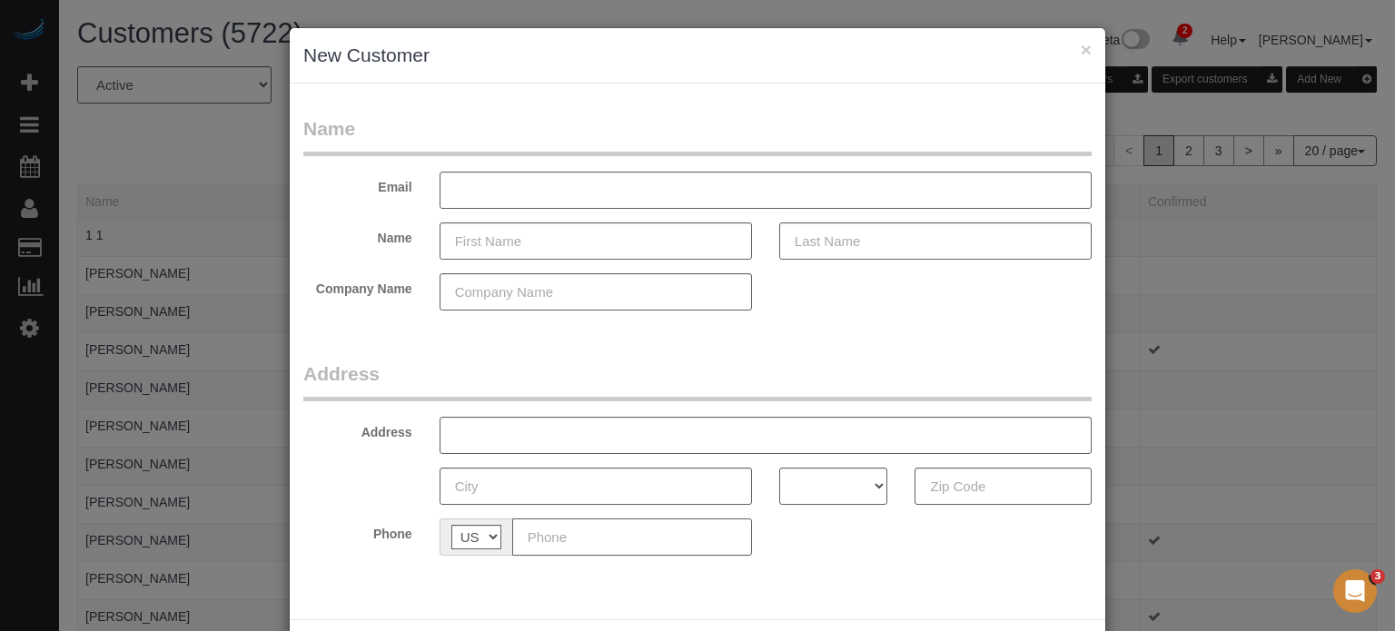
click at [557, 533] on input "text" at bounding box center [632, 536] width 240 height 37
paste input "[PHONE_NUMBER]"
click at [525, 530] on input "[PHONE_NUMBER]" at bounding box center [632, 536] width 240 height 37
type input "[PHONE_NUMBER]"
click at [659, 242] on input "text" at bounding box center [595, 240] width 312 height 37
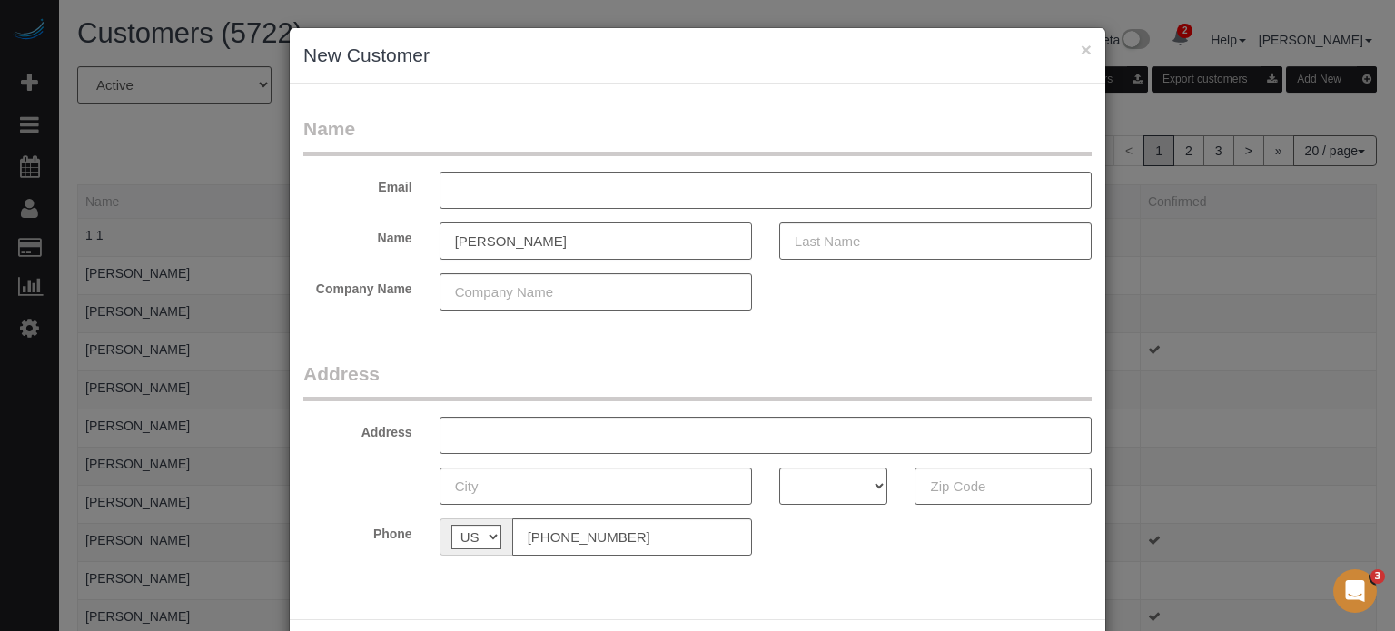
type input "[PERSON_NAME]"
click at [626, 348] on form "Name Email Name [GEOGRAPHIC_DATA][PERSON_NAME] Company Name Address Address AK …" at bounding box center [697, 342] width 788 height 454
click at [548, 360] on legend "Address" at bounding box center [697, 380] width 788 height 41
click at [539, 446] on input "text" at bounding box center [765, 435] width 652 height 37
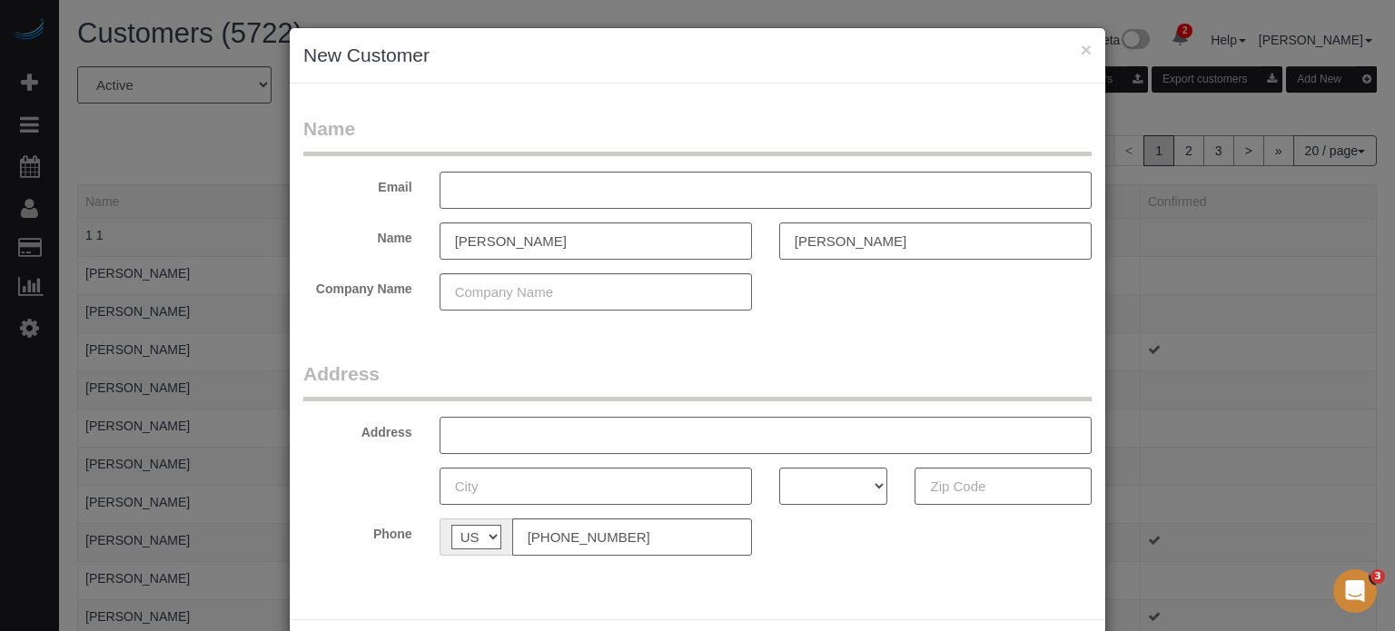
paste input "[STREET_ADDRESS][PERSON_NAME]"
click at [562, 430] on input "[STREET_ADDRESS][PERSON_NAME]" at bounding box center [765, 435] width 652 height 37
click at [667, 439] on input "[STREET_ADDRESS][PERSON_NAME]" at bounding box center [765, 435] width 652 height 37
type input "[STREET_ADDRESS][PERSON_NAME]"
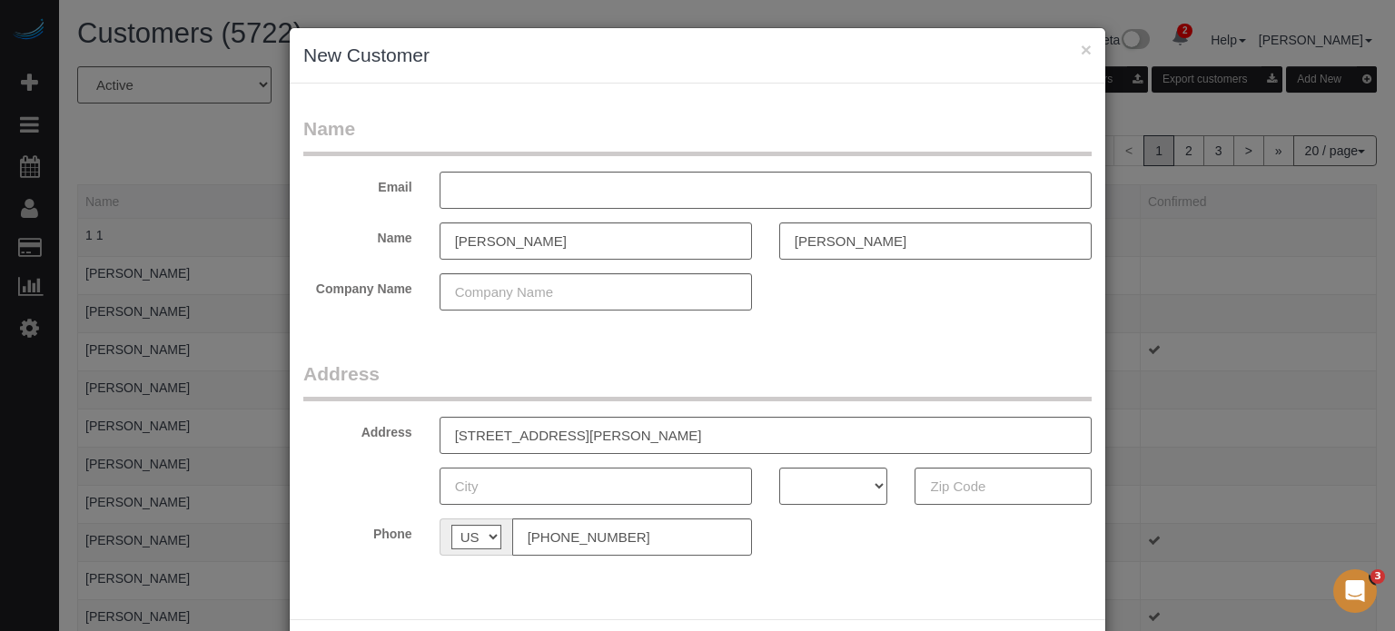
click at [633, 486] on input "text" at bounding box center [595, 486] width 312 height 37
paste input "[GEOGRAPHIC_DATA]"
type input "[GEOGRAPHIC_DATA]"
click at [704, 432] on input "[STREET_ADDRESS][PERSON_NAME]" at bounding box center [765, 435] width 652 height 37
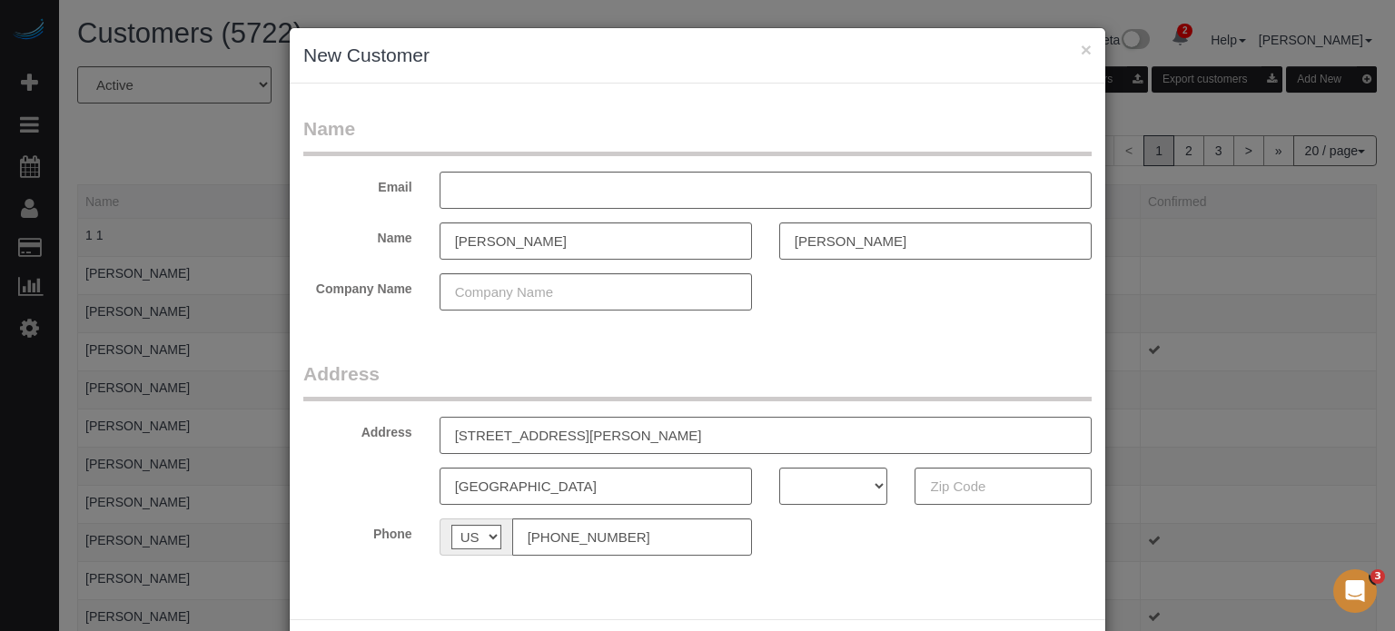
type input "[STREET_ADDRESS][PERSON_NAME]"
click at [986, 484] on input "text" at bounding box center [1002, 486] width 177 height 37
paste input "10473"
type input "10473"
drag, startPoint x: 817, startPoint y: 489, endPoint x: 816, endPoint y: 471, distance: 17.3
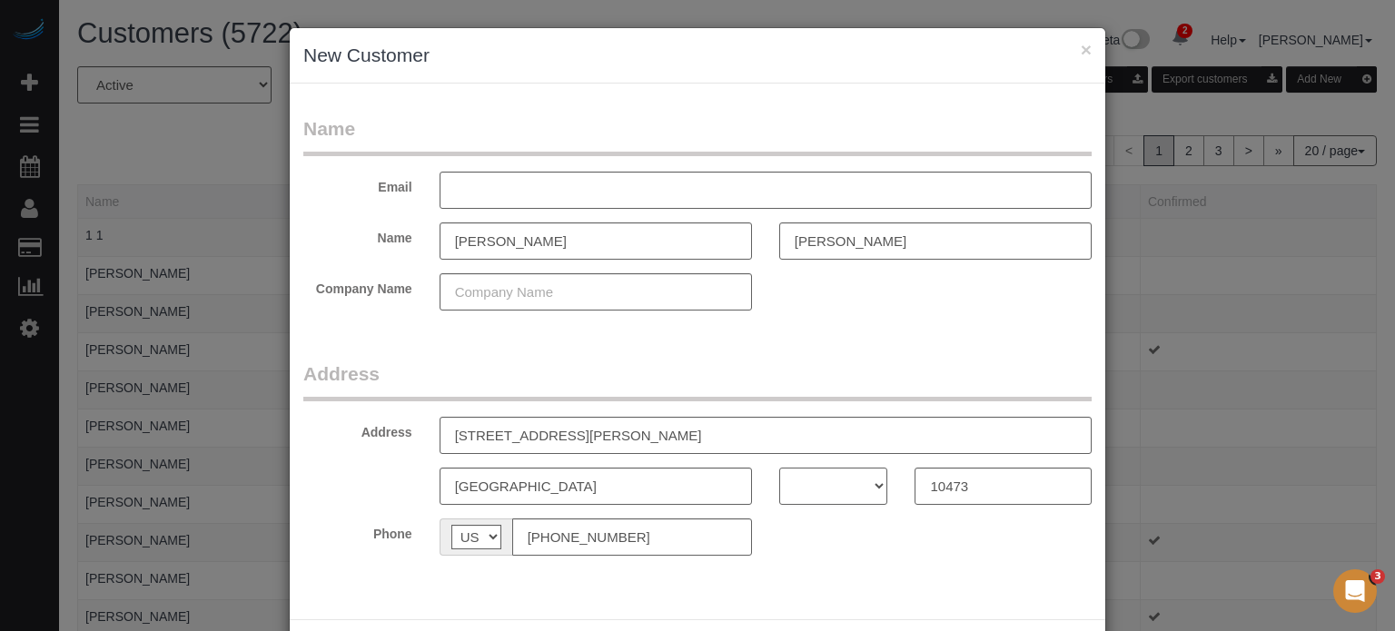
click at [817, 489] on select "AK AL AR AZ CA CO CT DC DE FL [GEOGRAPHIC_DATA] HI IA ID IL IN KS [GEOGRAPHIC_D…" at bounding box center [833, 486] width 109 height 37
select select "NY"
click at [779, 468] on select "AK AL AR AZ CA CO CT DC DE FL [GEOGRAPHIC_DATA] HI IA ID IL IN KS [GEOGRAPHIC_D…" at bounding box center [833, 486] width 109 height 37
click at [726, 435] on input "[STREET_ADDRESS][PERSON_NAME]" at bounding box center [765, 435] width 652 height 37
type input "[STREET_ADDRESS][PERSON_NAME]"
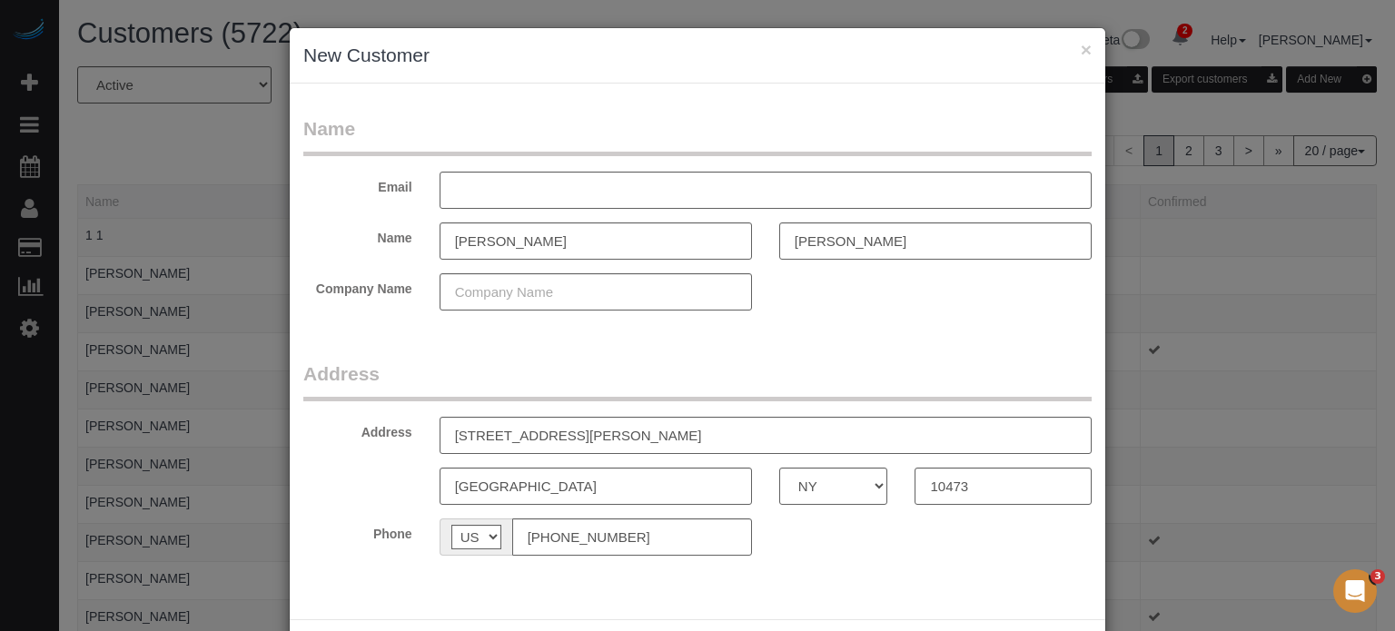
click at [694, 350] on form "Name Email Name [GEOGRAPHIC_DATA][PERSON_NAME] Company Name Address Address [ST…" at bounding box center [697, 342] width 788 height 454
click at [606, 193] on input "text" at bounding box center [765, 190] width 652 height 37
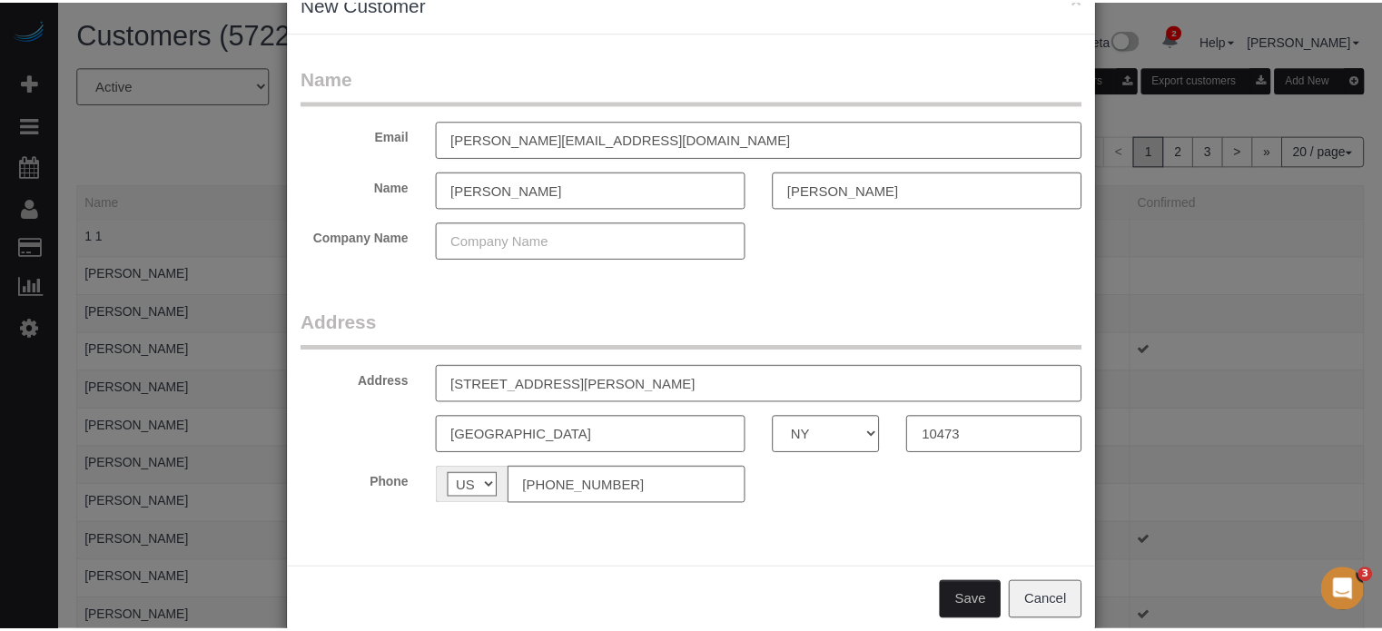
scroll to position [80, 0]
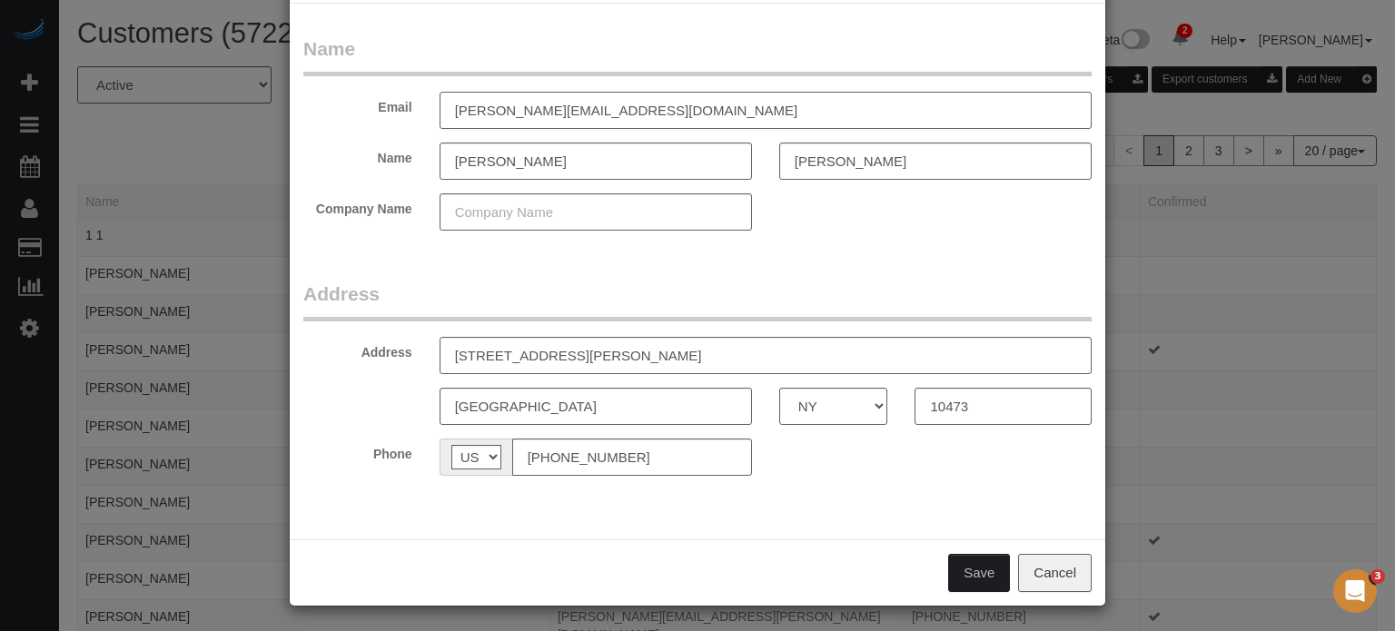
type input "[PERSON_NAME][EMAIL_ADDRESS][DOMAIN_NAME]"
click at [962, 575] on button "Save" at bounding box center [979, 573] width 62 height 38
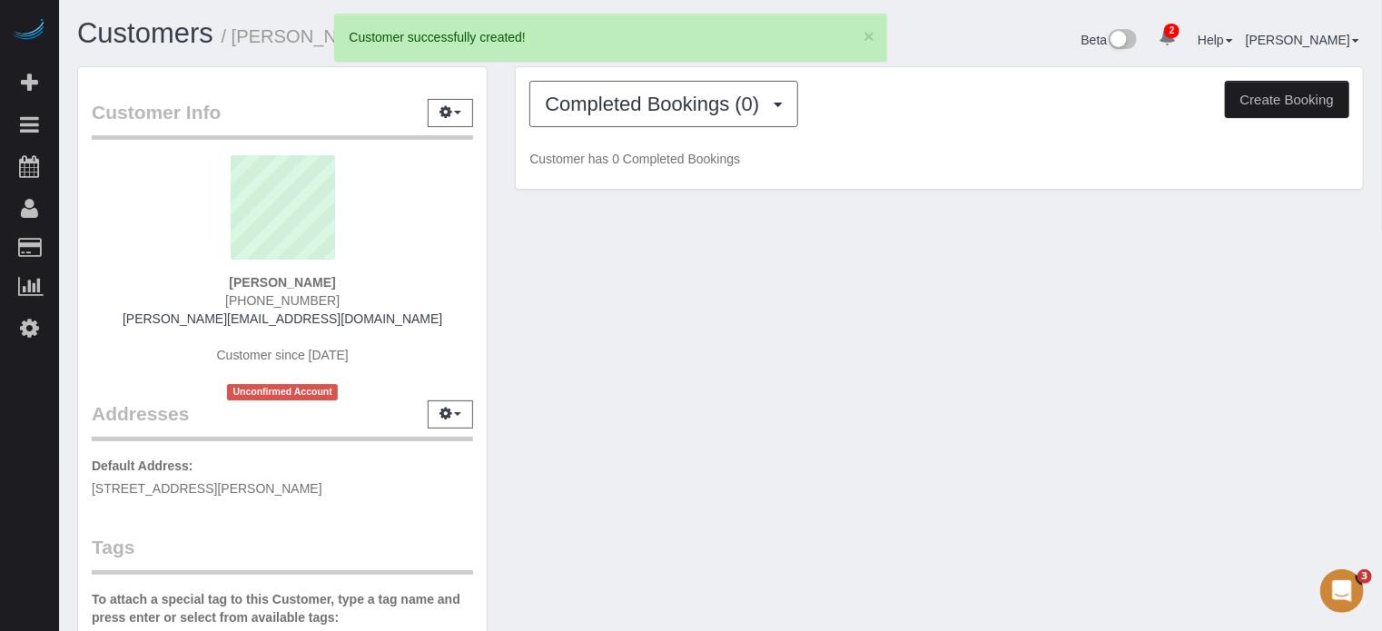
click at [1311, 97] on button "Create Booking" at bounding box center [1287, 100] width 124 height 38
select select "NY"
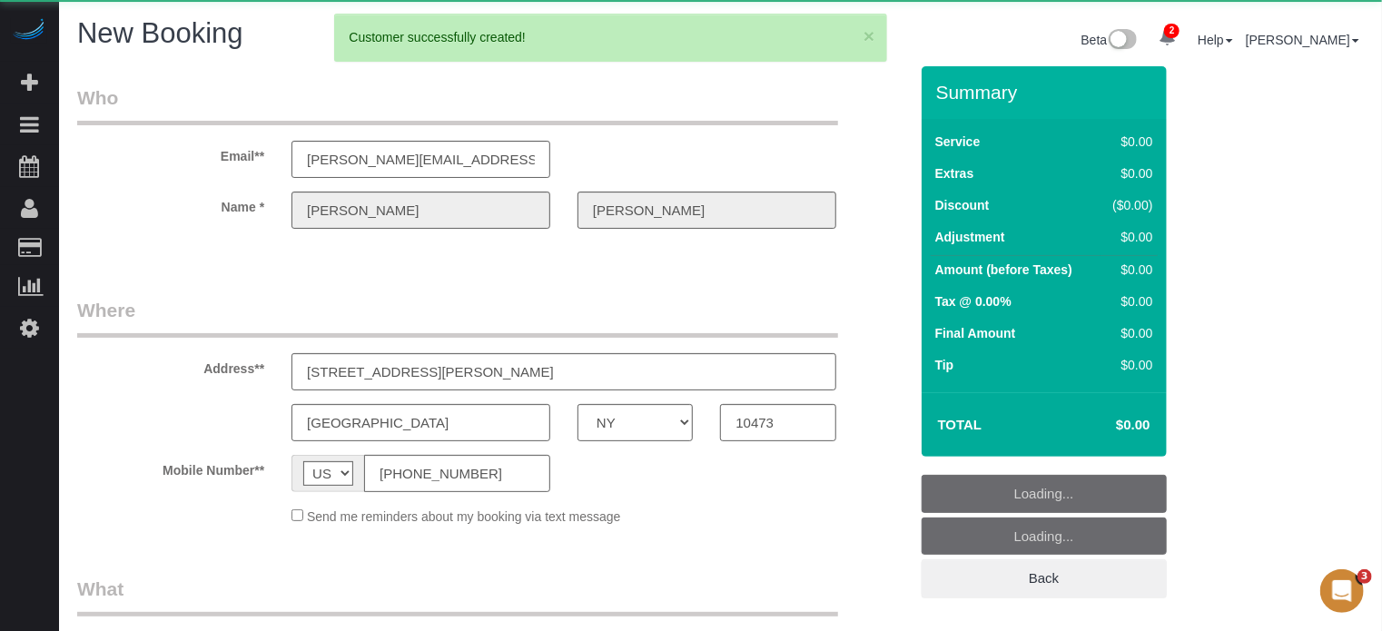
select select "number:9"
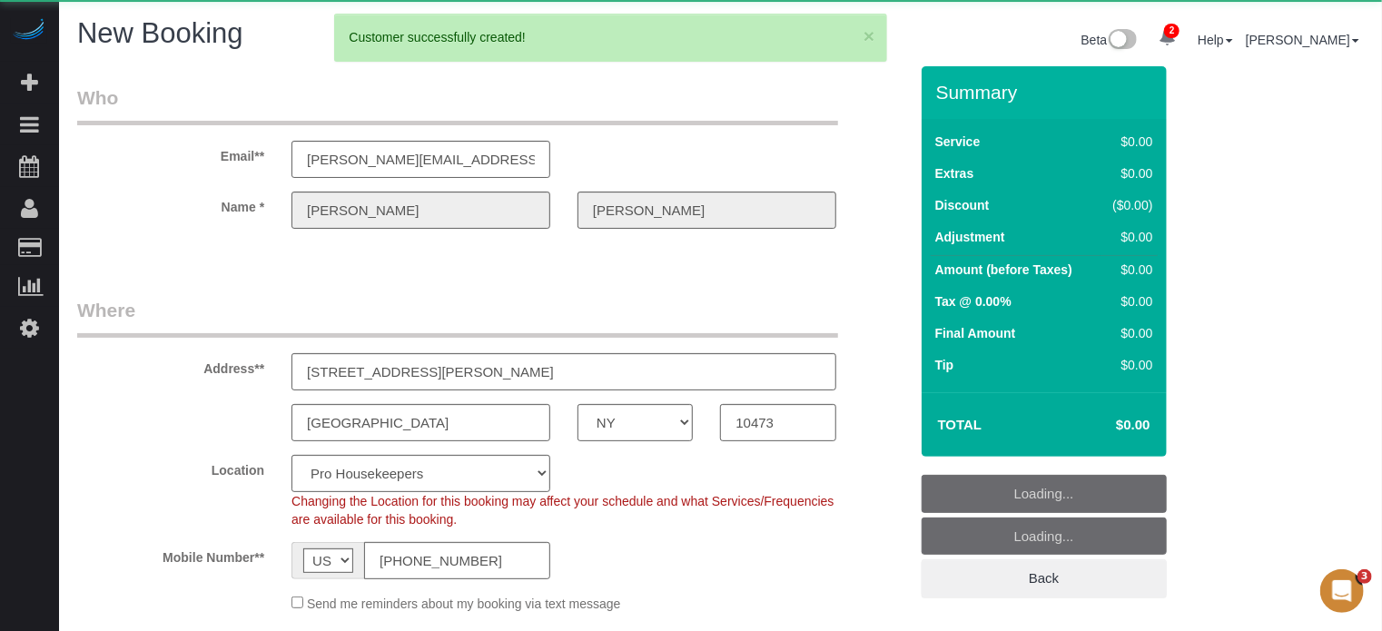
select select "object:2602"
select select "4"
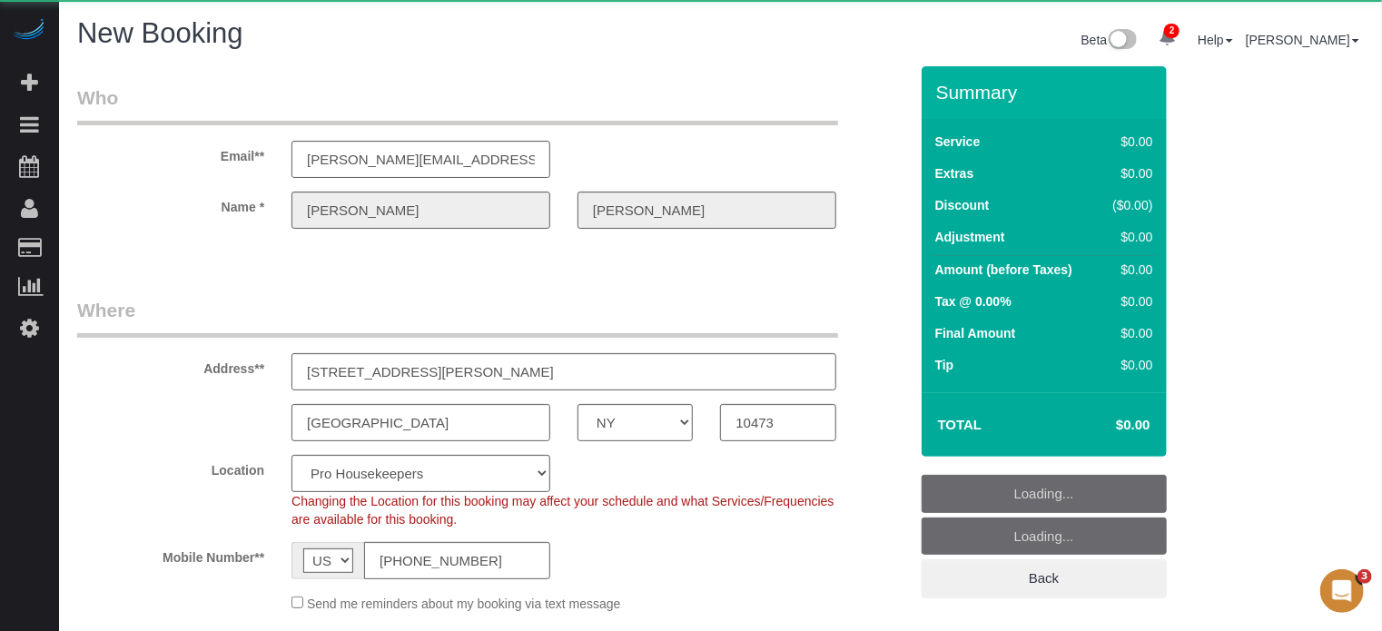
select select "6"
select select "object:2609"
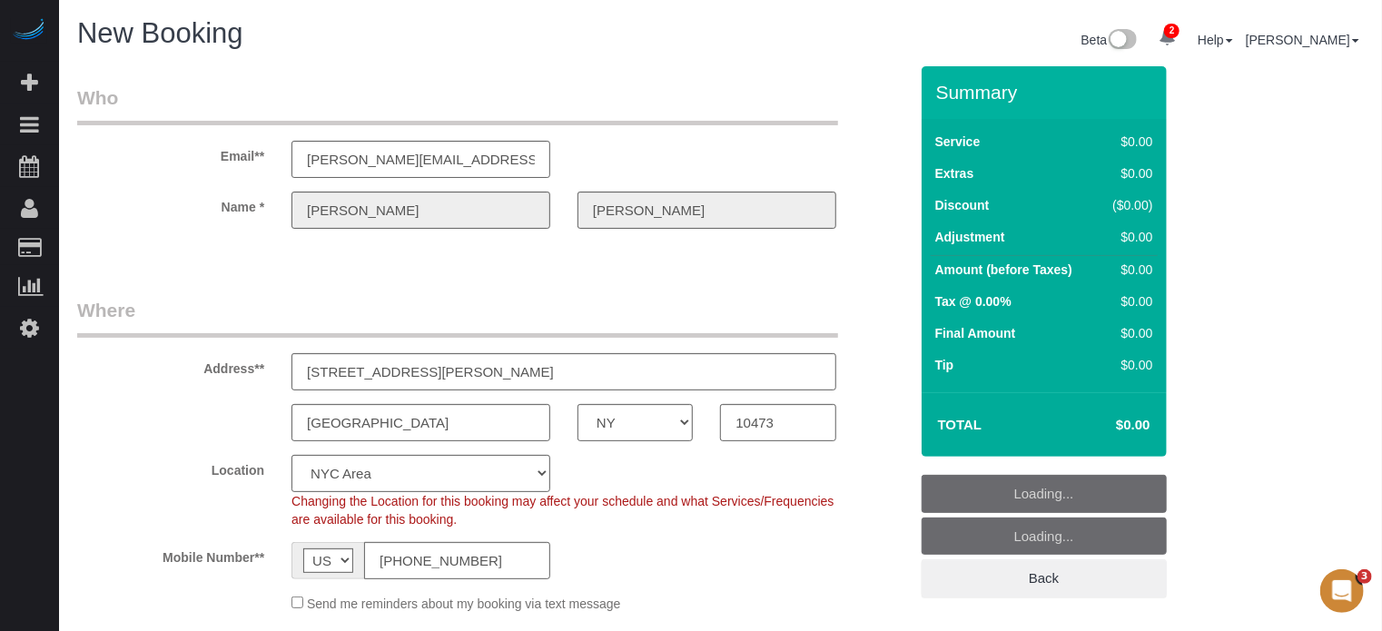
select select "204"
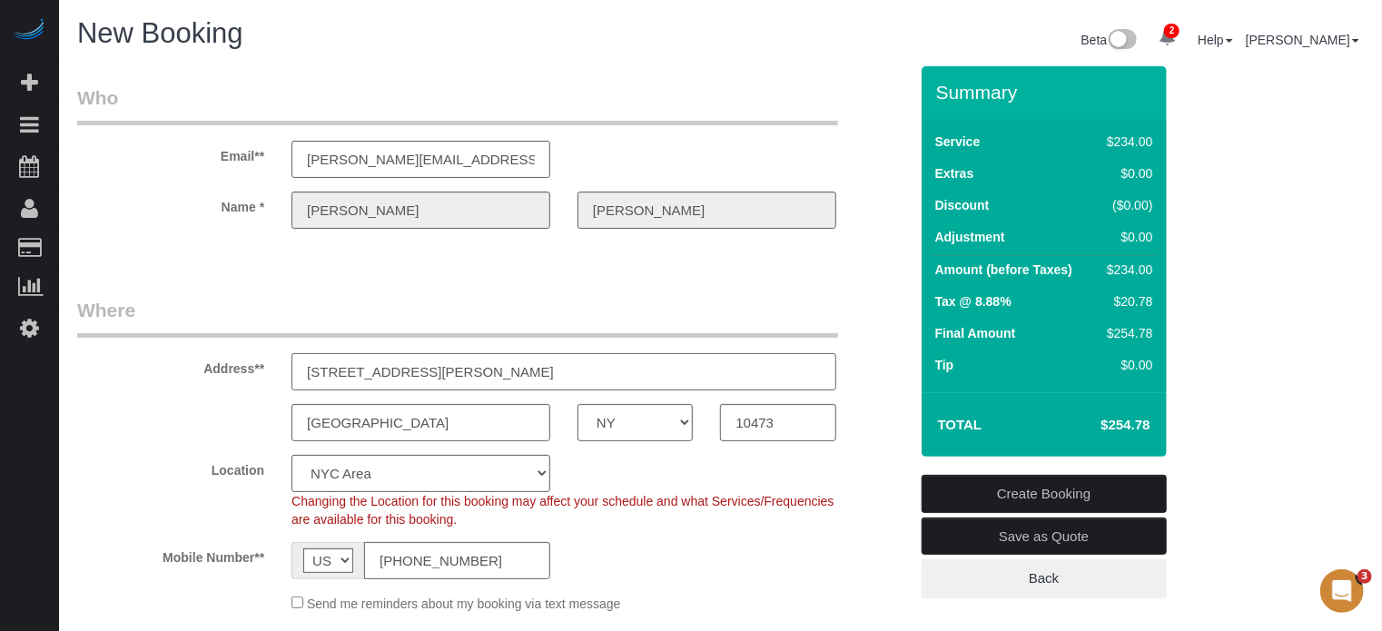
click at [525, 364] on input "[STREET_ADDRESS][PERSON_NAME]" at bounding box center [563, 371] width 545 height 37
click at [477, 371] on input "[STREET_ADDRESS][PERSON_NAME]" at bounding box center [563, 371] width 545 height 37
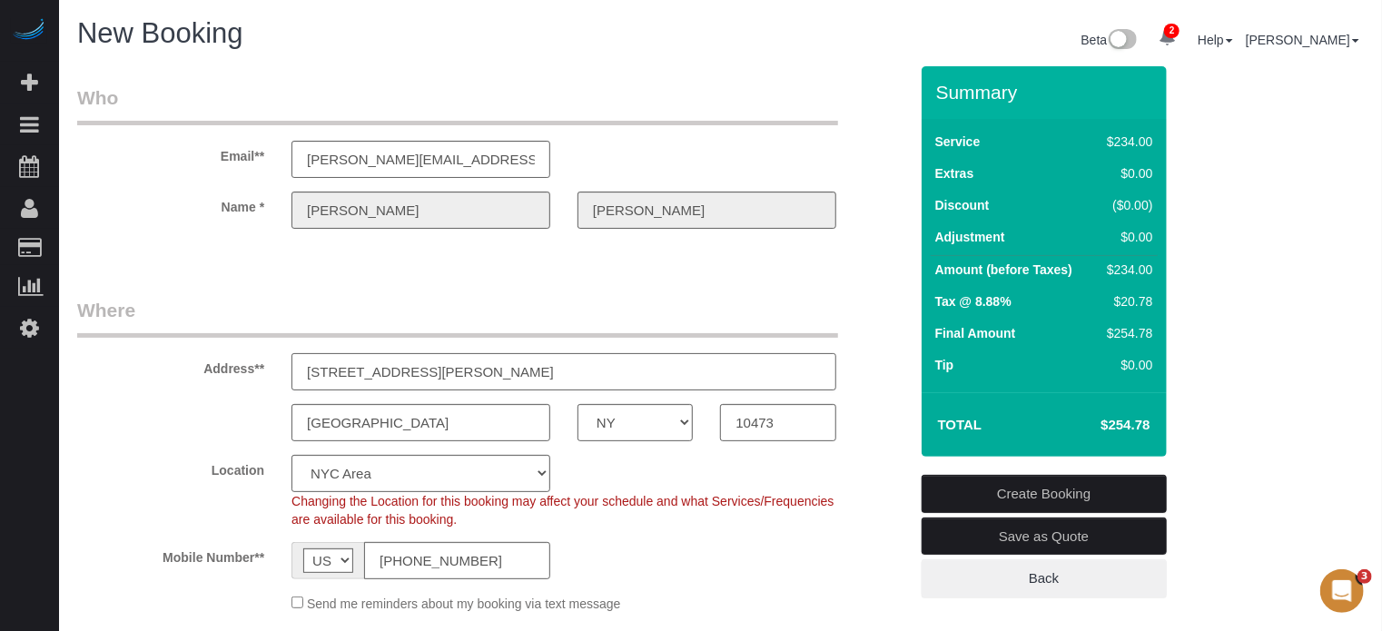
click at [477, 371] on input "[STREET_ADDRESS][PERSON_NAME]" at bounding box center [563, 371] width 545 height 37
click at [748, 428] on input "10473" at bounding box center [777, 422] width 115 height 37
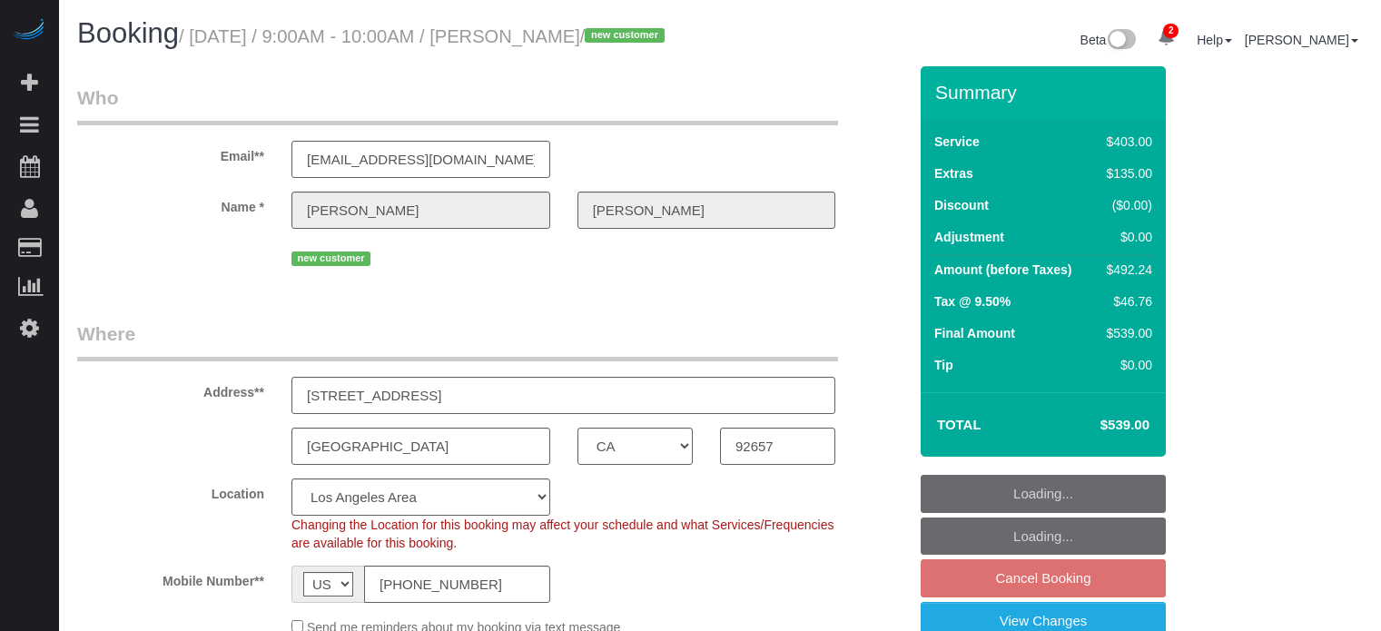
select select "CA"
select select "6"
select select "spot2"
select select "number:9"
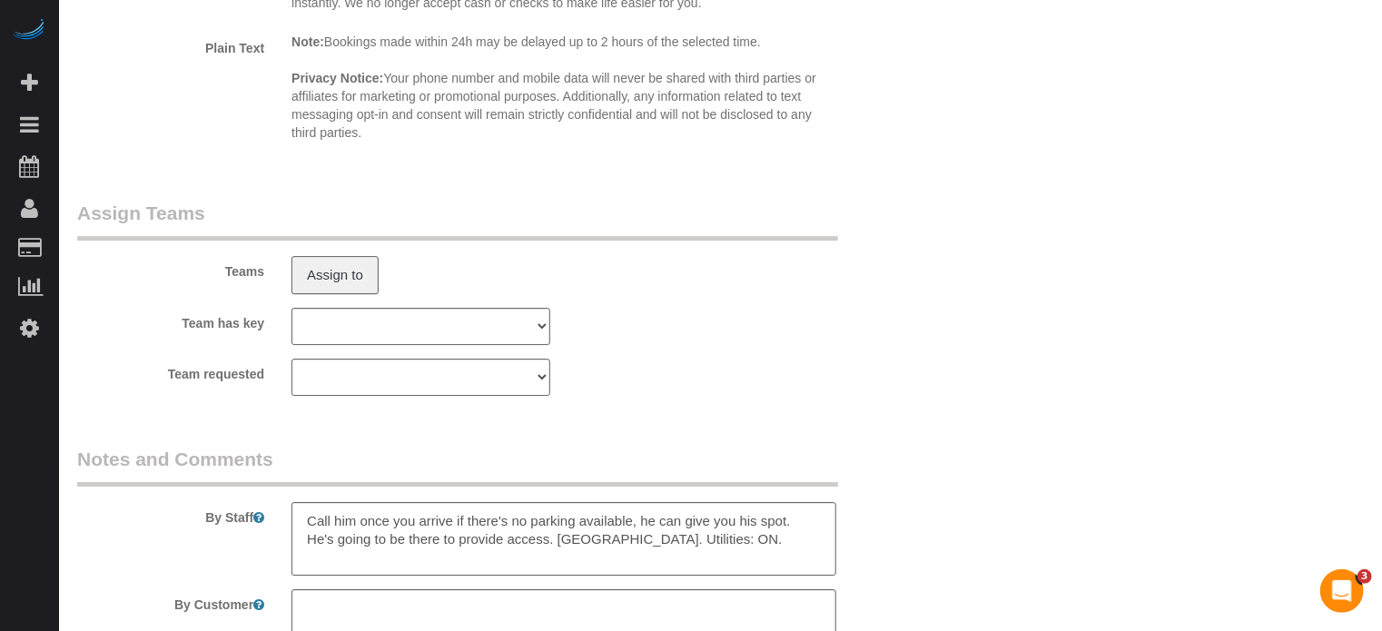
scroll to position [3193, 0]
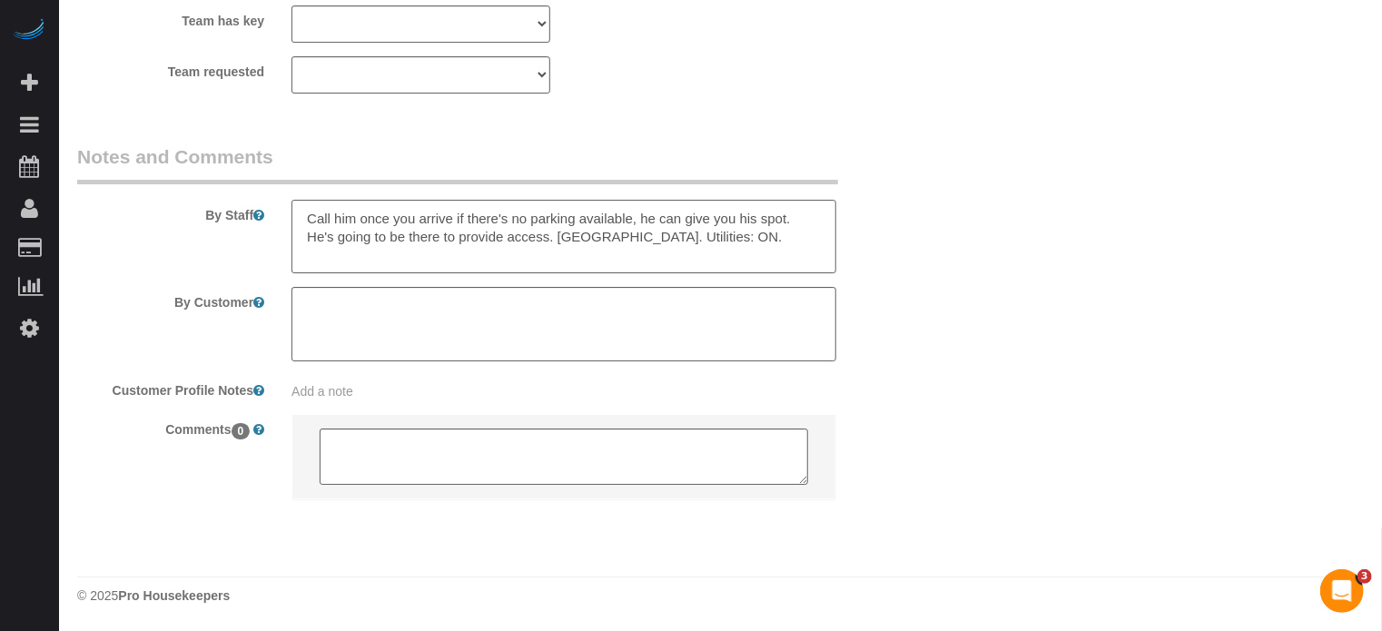
click at [678, 236] on textarea at bounding box center [563, 237] width 545 height 74
drag, startPoint x: 1367, startPoint y: 242, endPoint x: 1345, endPoint y: 242, distance: 22.7
click at [402, 255] on textarea at bounding box center [563, 237] width 545 height 74
type textarea "Call him once you arrive if there's no parking available, he can give you his s…"
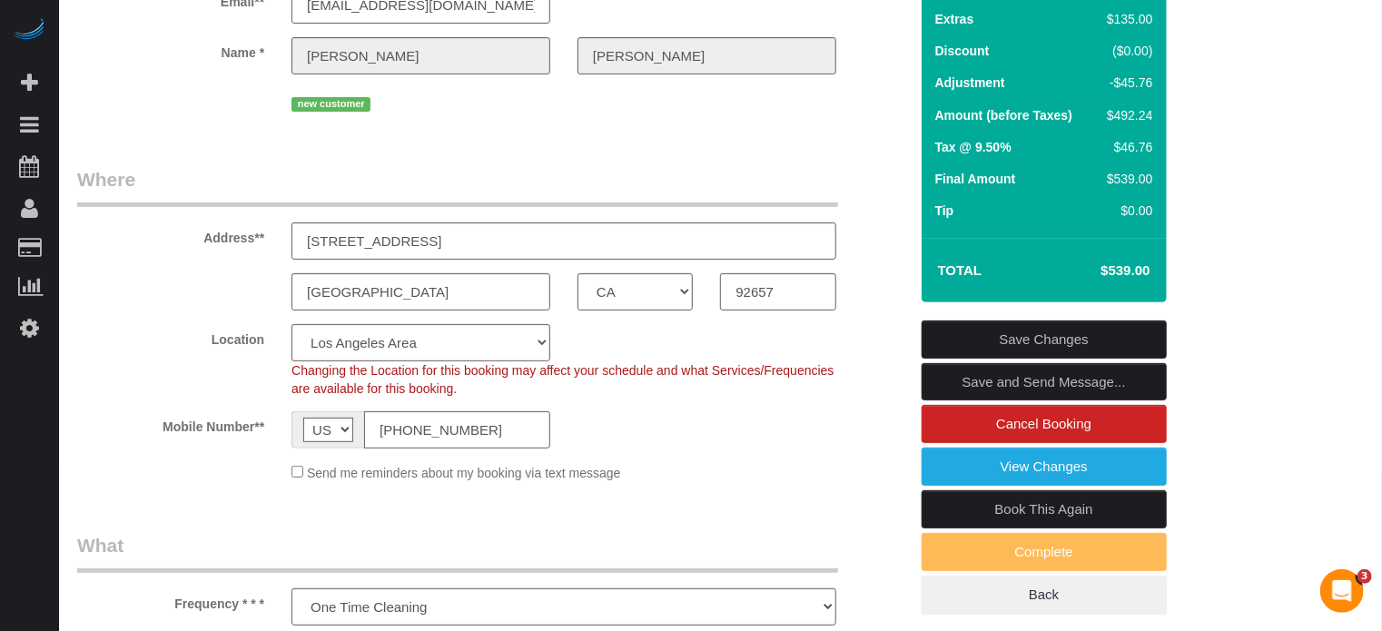
scroll to position [182, 0]
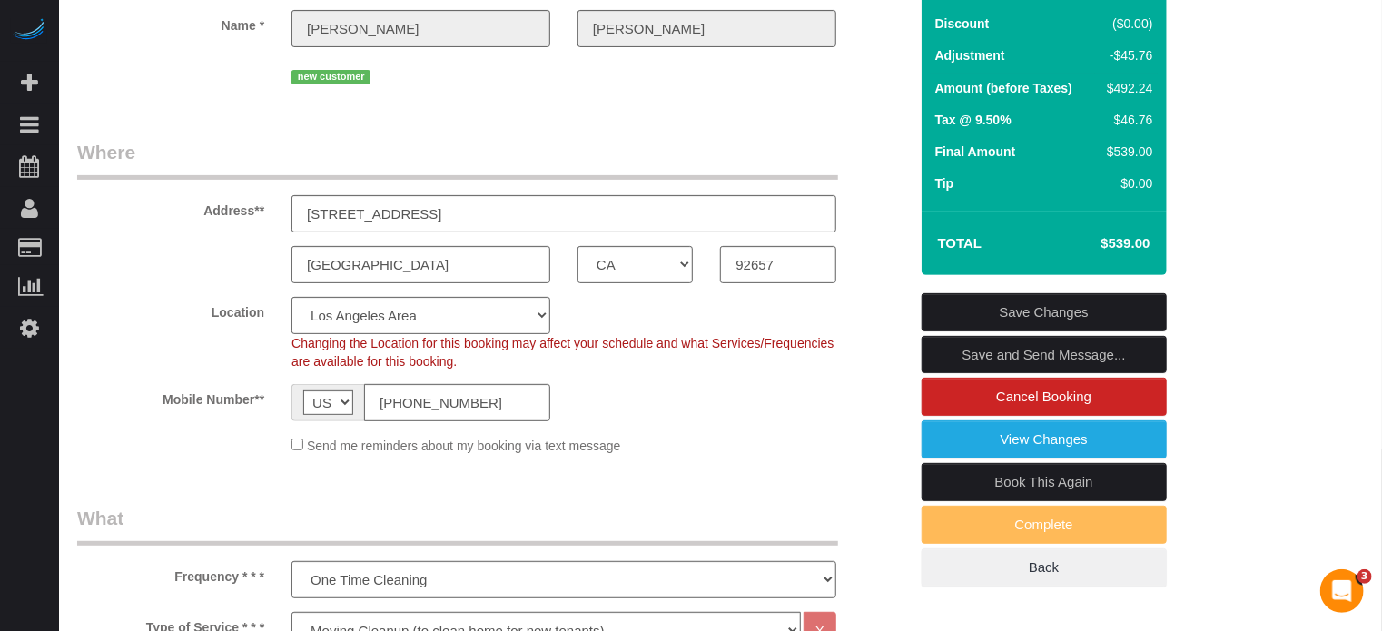
click at [1010, 330] on link "Save Changes" at bounding box center [1044, 312] width 245 height 38
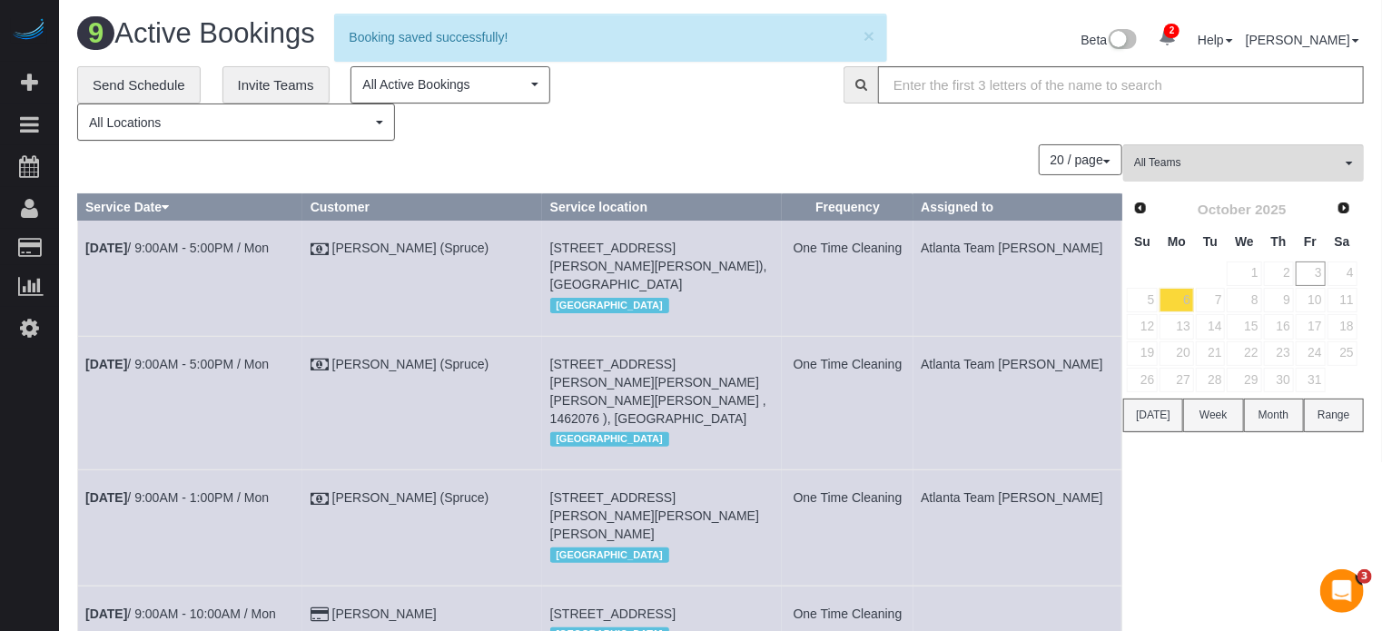
click at [588, 163] on div "20 / page 10 / page 20 / page 30 / page 40 / page 50 / page 100 / page" at bounding box center [599, 159] width 1045 height 31
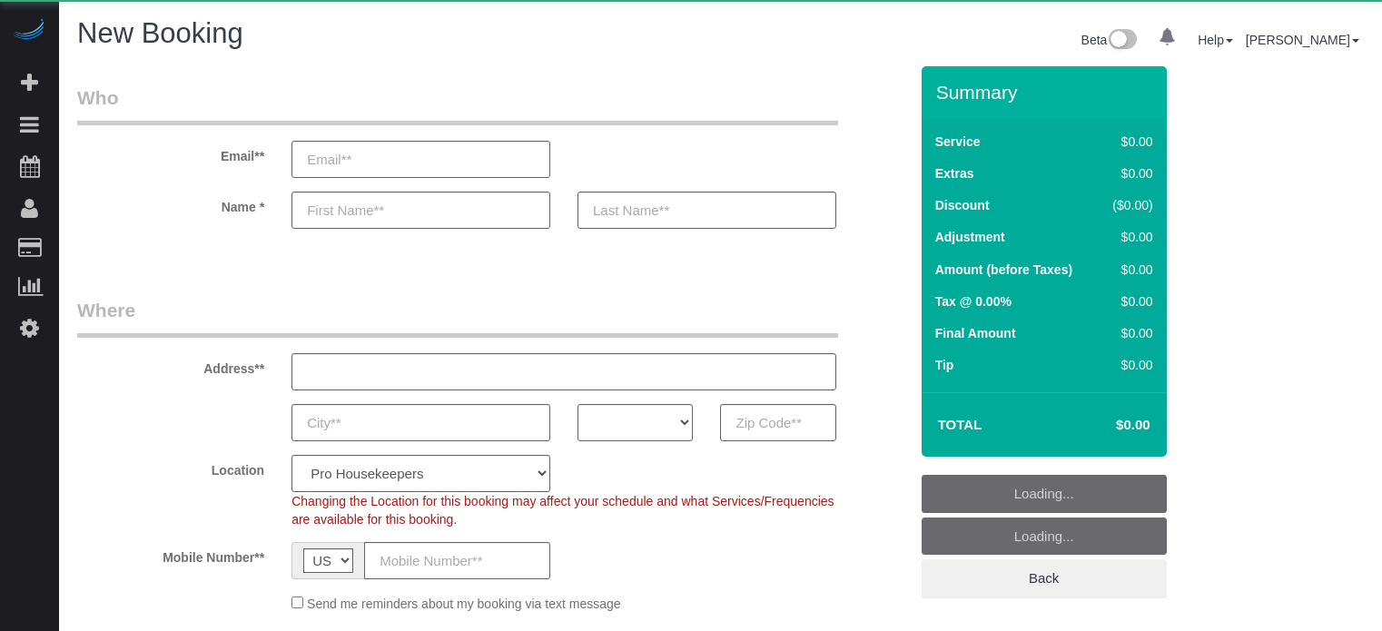
select select "number:9"
select select "object:1237"
select select "4"
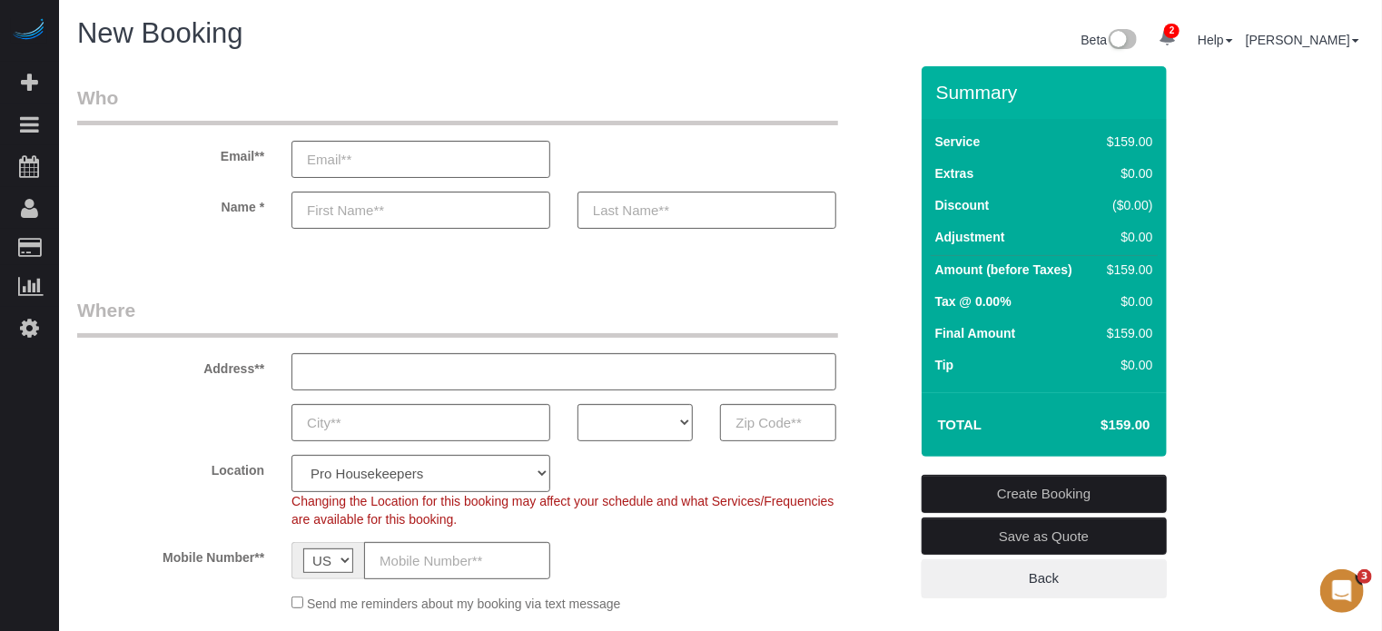
click at [902, 260] on fieldset "Who Email** Name *" at bounding box center [492, 172] width 831 height 176
click at [892, 232] on sui-booking-customer "Email** Name *" at bounding box center [492, 165] width 831 height 163
click at [881, 399] on sui-booking-address "Address** AK AL AR AZ CA CO CT DC DE [GEOGRAPHIC_DATA] [GEOGRAPHIC_DATA] HI IA …" at bounding box center [492, 369] width 831 height 144
click at [607, 427] on select "AK AL AR AZ CA CO CT DC DE FL GA HI IA ID IL IN KS KY LA MA MD ME MI MN MO MS M…" at bounding box center [635, 422] width 115 height 37
select select "FL"
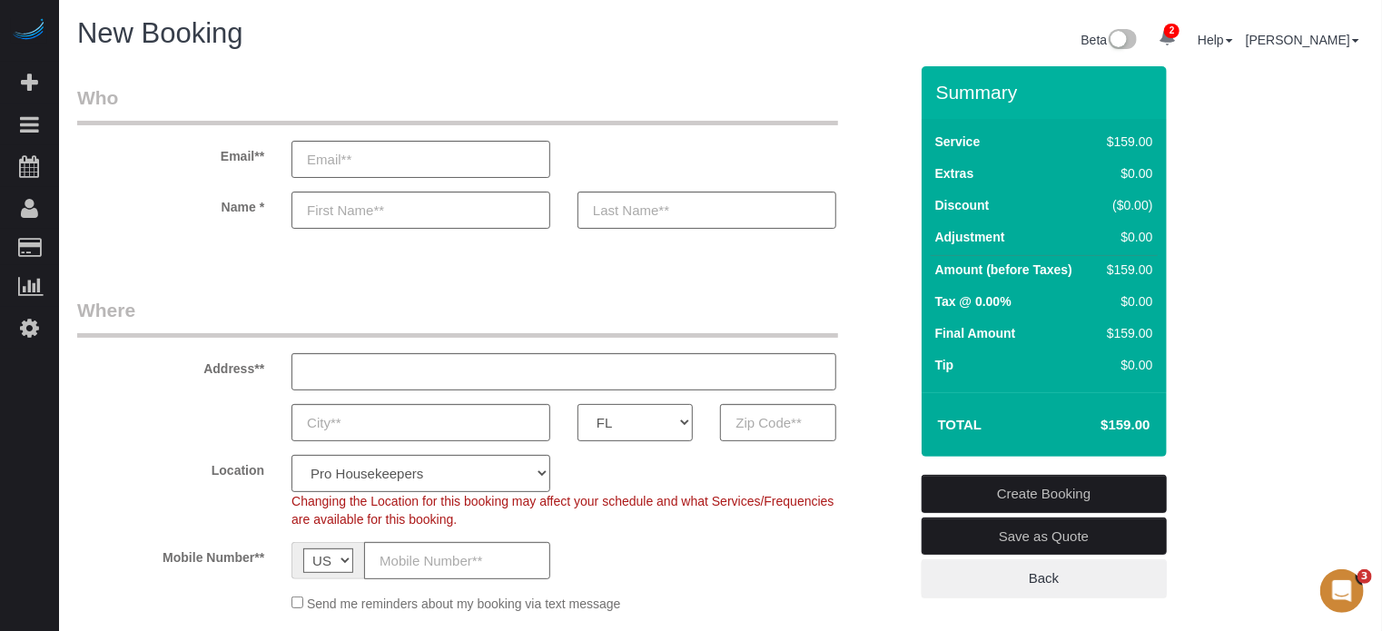
click at [578, 404] on select "AK AL AR AZ CA CO CT DC DE FL GA HI IA ID IL IN KS KY LA MA MD ME MI MN MO MS M…" at bounding box center [635, 422] width 115 height 37
click at [447, 470] on select "Pro Housekeepers Atlanta Austin Boston Chicago Cincinnati Clearwater Denver Ft …" at bounding box center [420, 473] width 259 height 37
select select "24"
click at [291, 455] on select "Pro Housekeepers Atlanta Austin Boston Chicago Cincinnati Clearwater Denver Ft …" at bounding box center [420, 473] width 259 height 37
select select "object:1252"
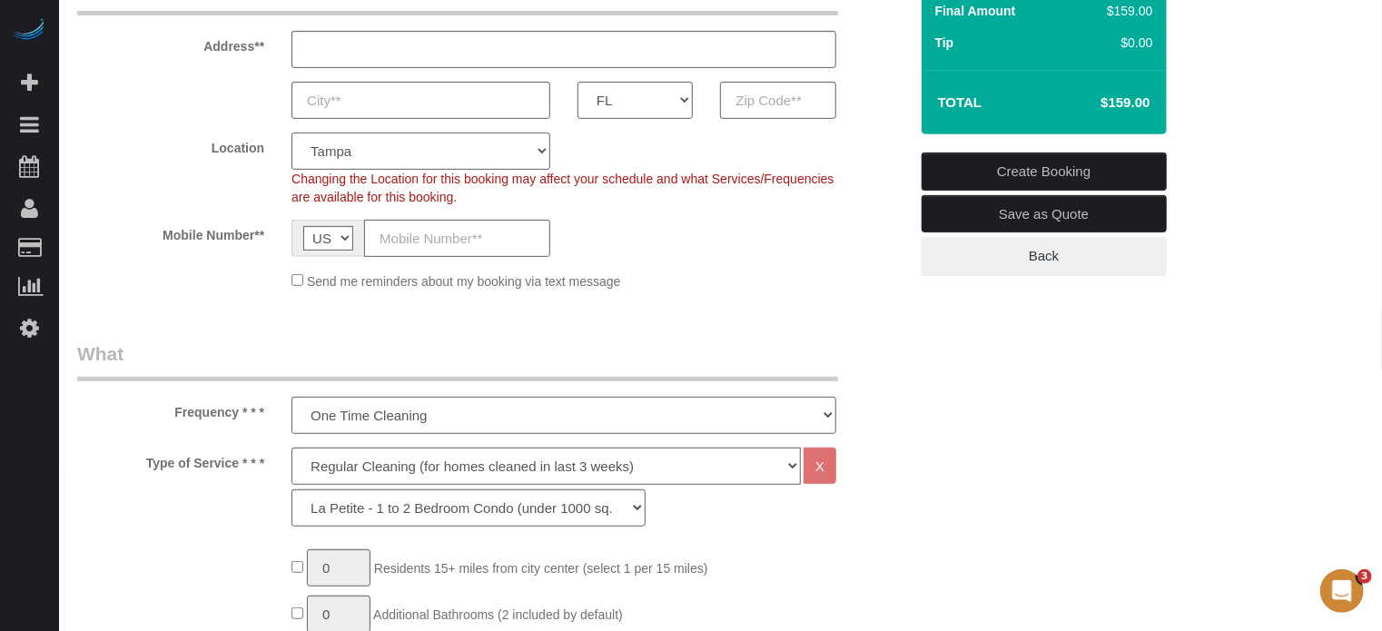
scroll to position [454, 0]
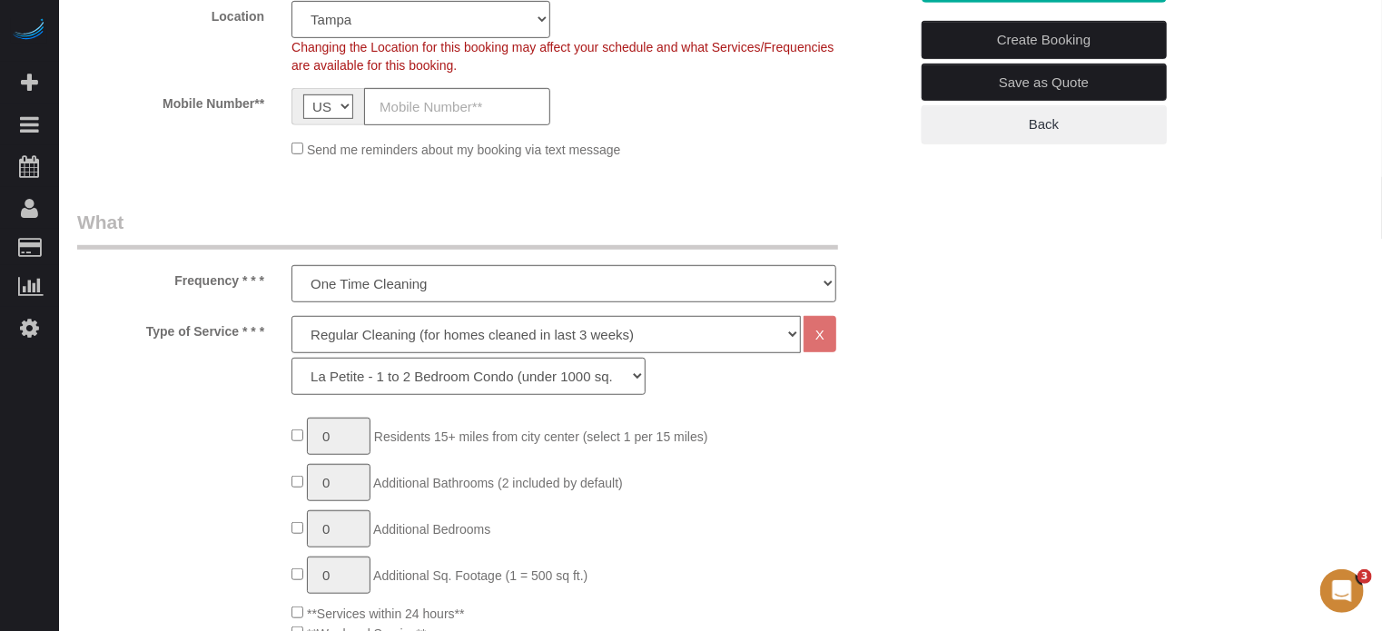
click at [323, 334] on select "Deep Cleaning (for homes that have not been cleaned in 3+ weeks) Spruce Regular…" at bounding box center [545, 334] width 509 height 37
select select "5"
click at [291, 316] on select "Deep Cleaning (for homes that have not been cleaned in 3+ weeks) Spruce Regular…" at bounding box center [545, 334] width 509 height 37
click at [347, 382] on select "La Petite - 1 to 2 Bedroom Condo (under 1000 sq. ft.) La Petite II - 2 Bedroom …" at bounding box center [468, 376] width 354 height 37
select select "95"
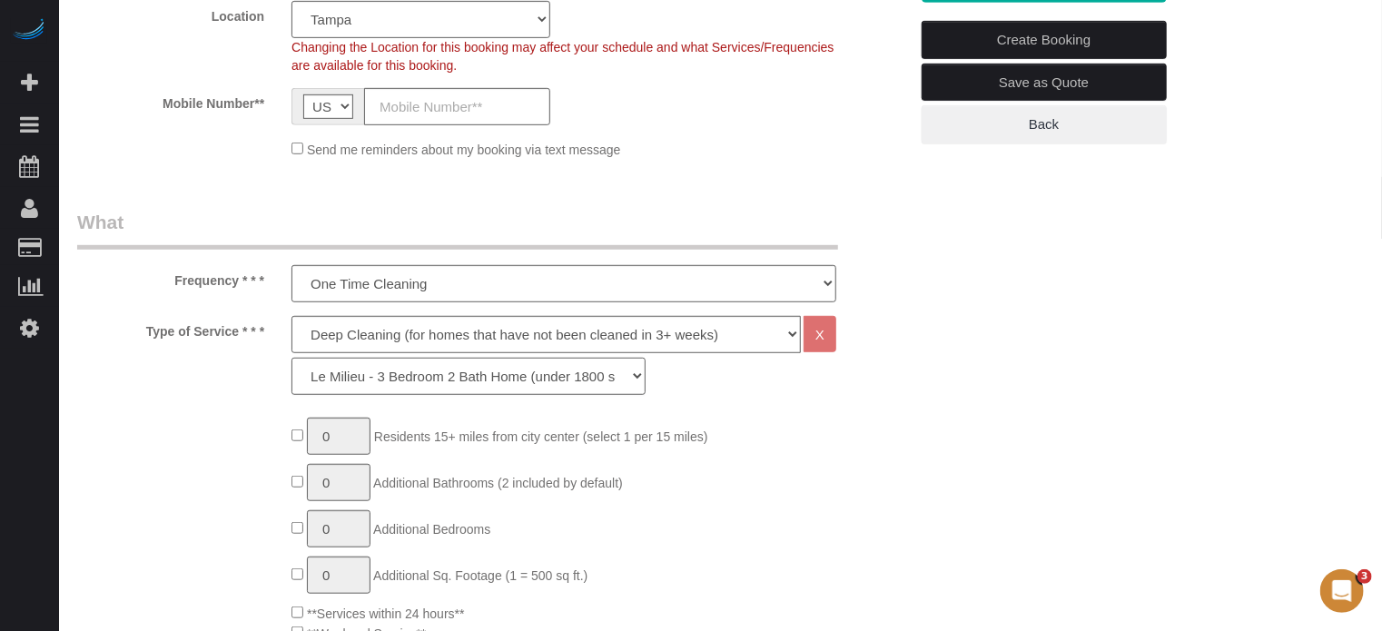
click at [291, 358] on select "La Petite - 1 to 2 Bedroom Condo (under 1000 sq. ft.) La Petite II - 2 Bedroom …" at bounding box center [468, 376] width 354 height 37
type input "1"
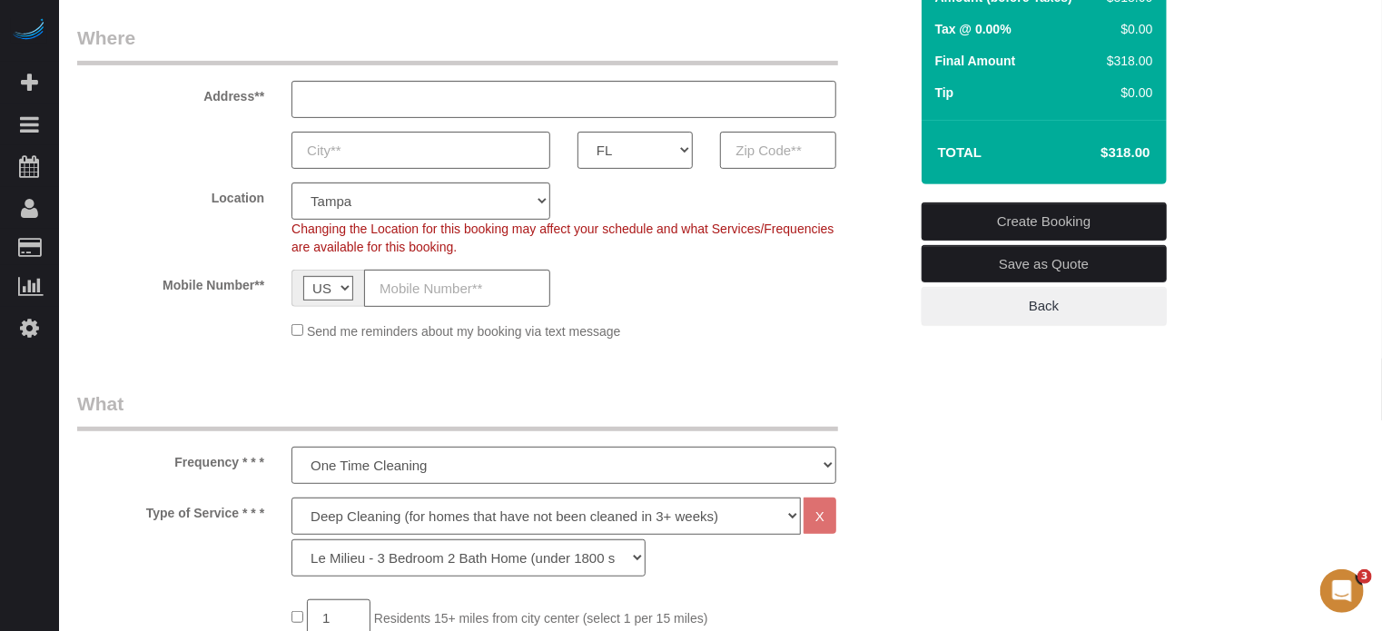
scroll to position [272, 0]
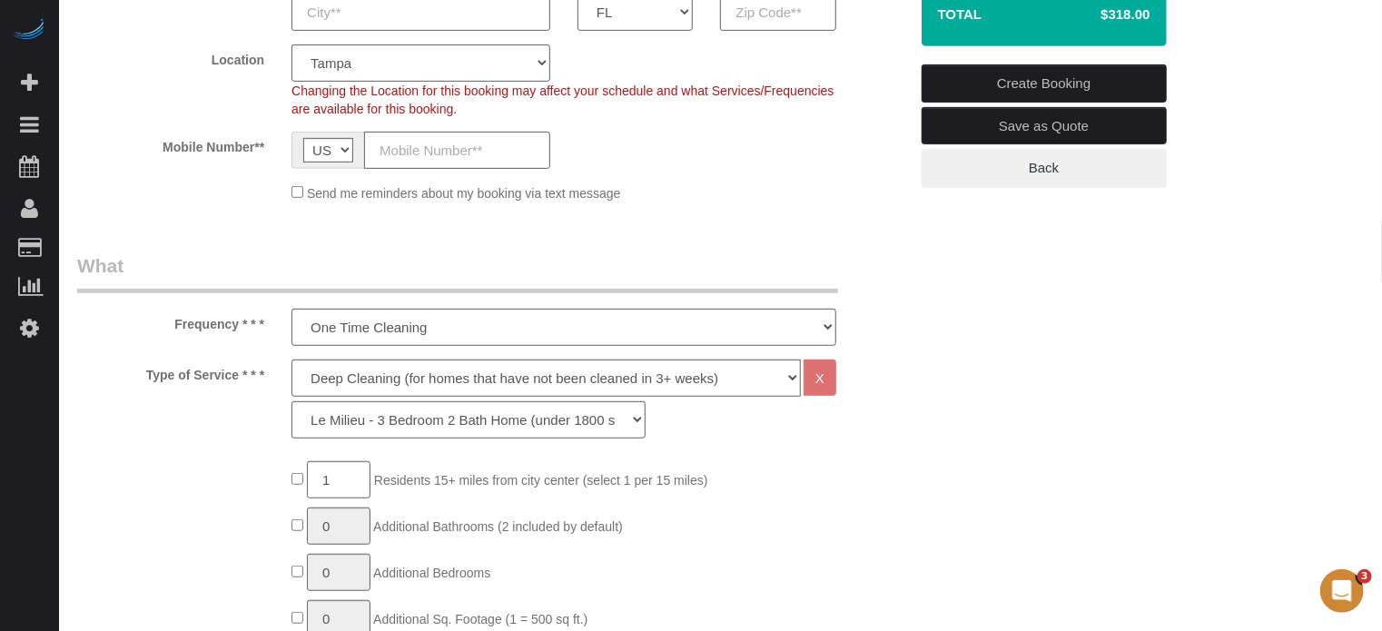
scroll to position [454, 0]
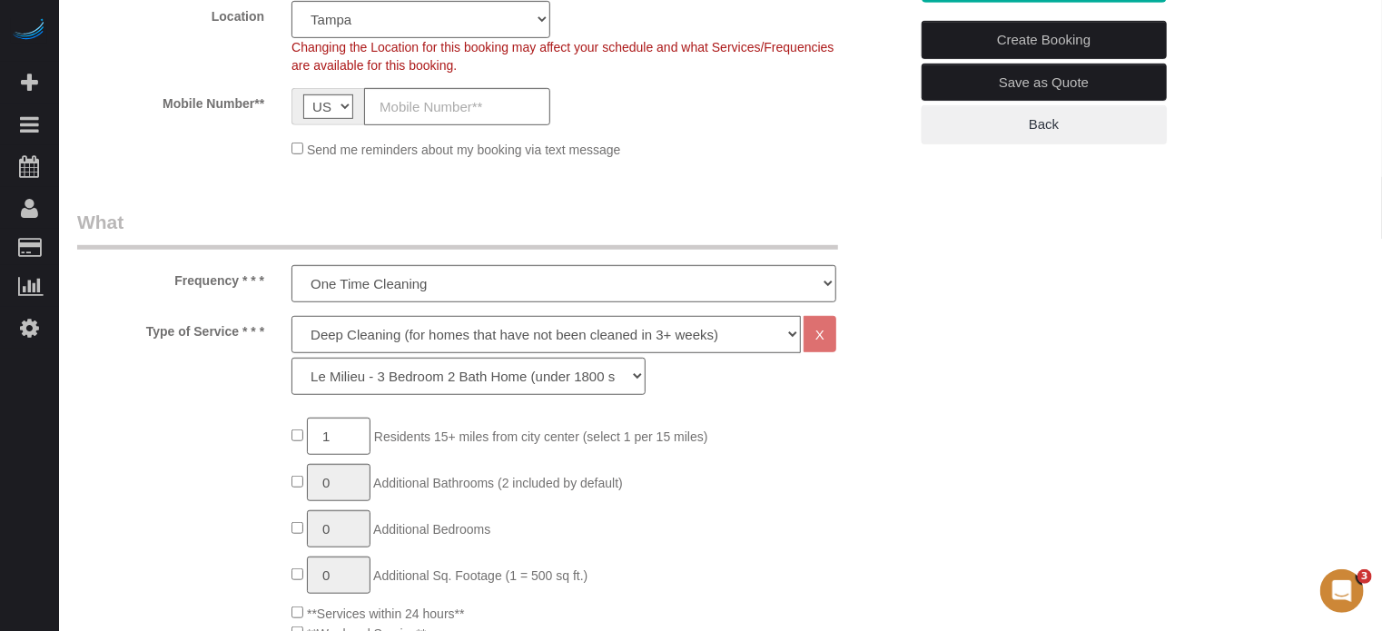
click at [374, 322] on select "Deep Cleaning (for homes that have not been cleaned in 3+ weeks) Spruce Regular…" at bounding box center [545, 334] width 509 height 37
select select "4"
click at [291, 316] on select "Deep Cleaning (for homes that have not been cleaned in 3+ weeks) Spruce Regular…" at bounding box center [545, 334] width 509 height 37
select select "87"
click at [342, 275] on select "One Time Cleaning Weekly Cleaning (20%) - 20.00% (0% for the First Booking) Eve…" at bounding box center [563, 283] width 545 height 37
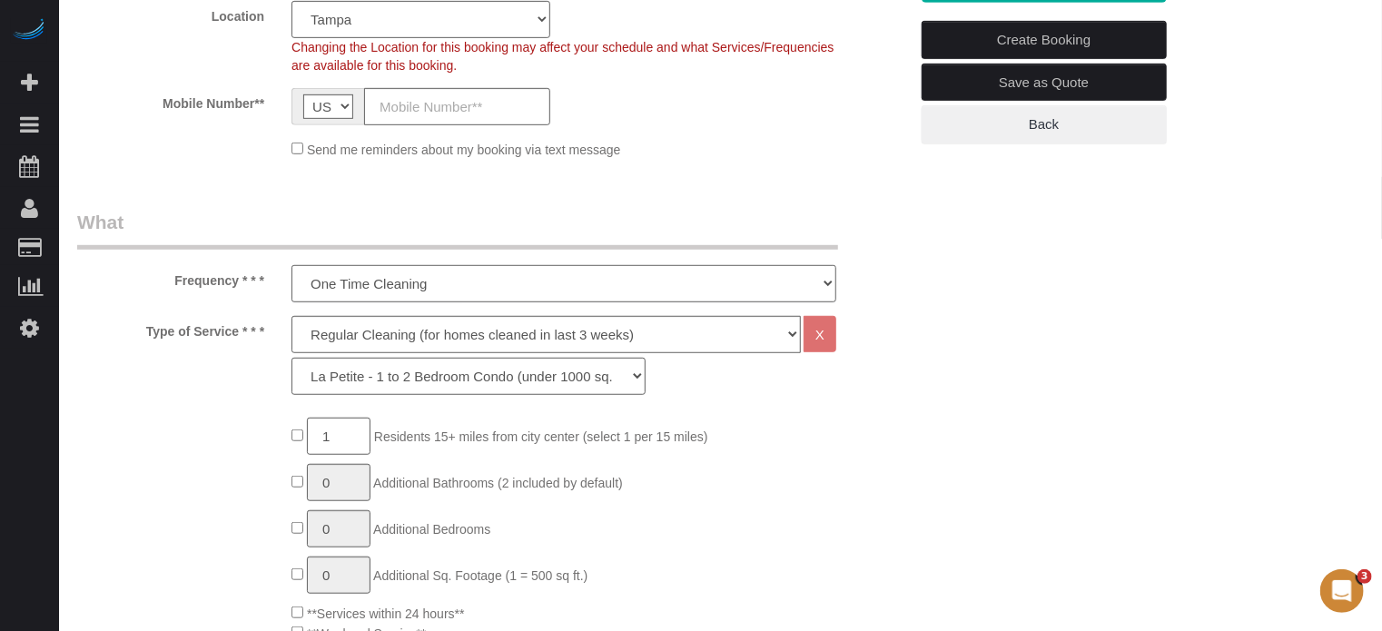
select select "object:1253"
click at [291, 265] on select "One Time Cleaning Weekly Cleaning (20%) - 20.00% (0% for the First Booking) Eve…" at bounding box center [563, 283] width 545 height 37
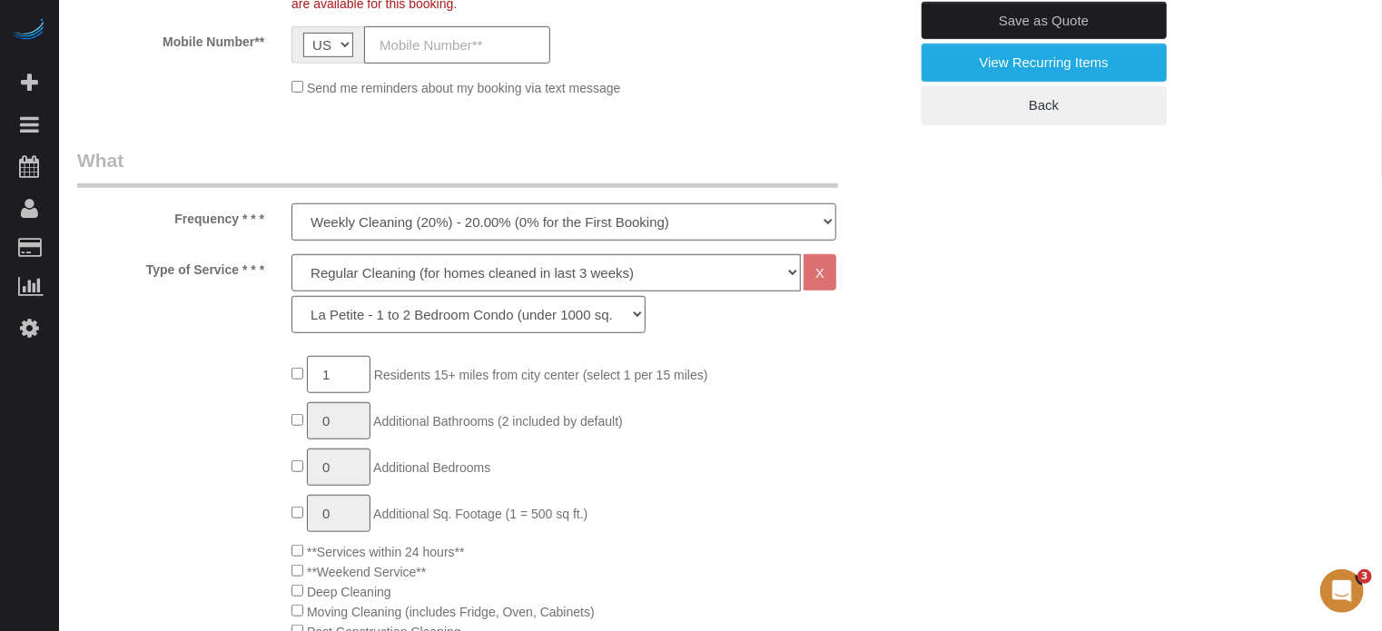
scroll to position [545, 0]
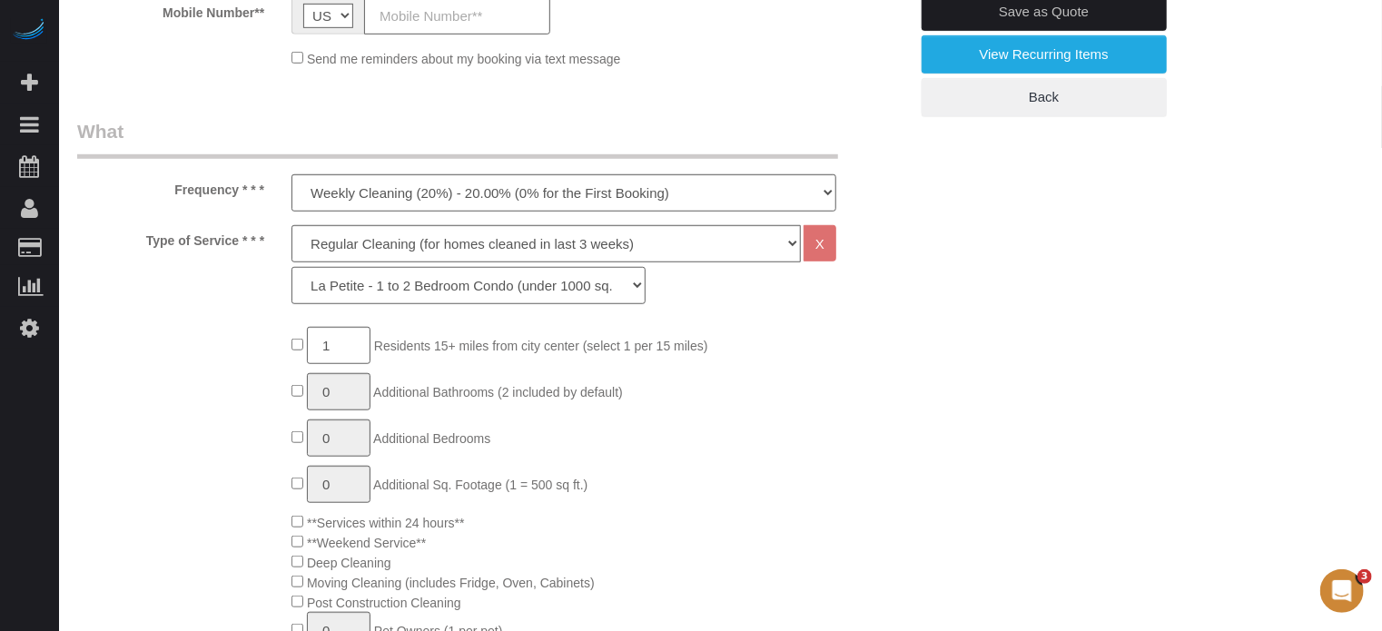
click at [345, 295] on select "La Petite - 1 to 2 Bedroom Condo (under 1000 sq. ft.) La Petite II - 2 Bedroom …" at bounding box center [468, 285] width 354 height 37
select select "89"
click at [291, 267] on select "La Petite - 1 to 2 Bedroom Condo (under 1000 sq. ft.) La Petite II - 2 Bedroom …" at bounding box center [468, 285] width 354 height 37
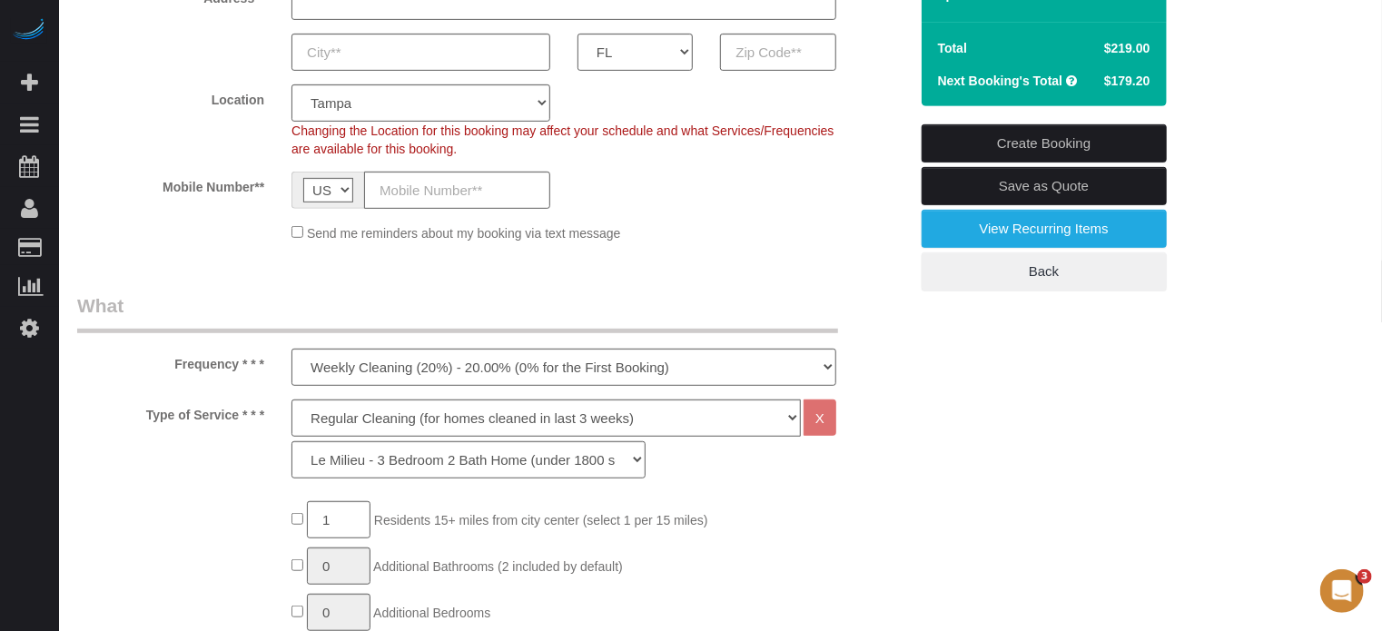
scroll to position [272, 0]
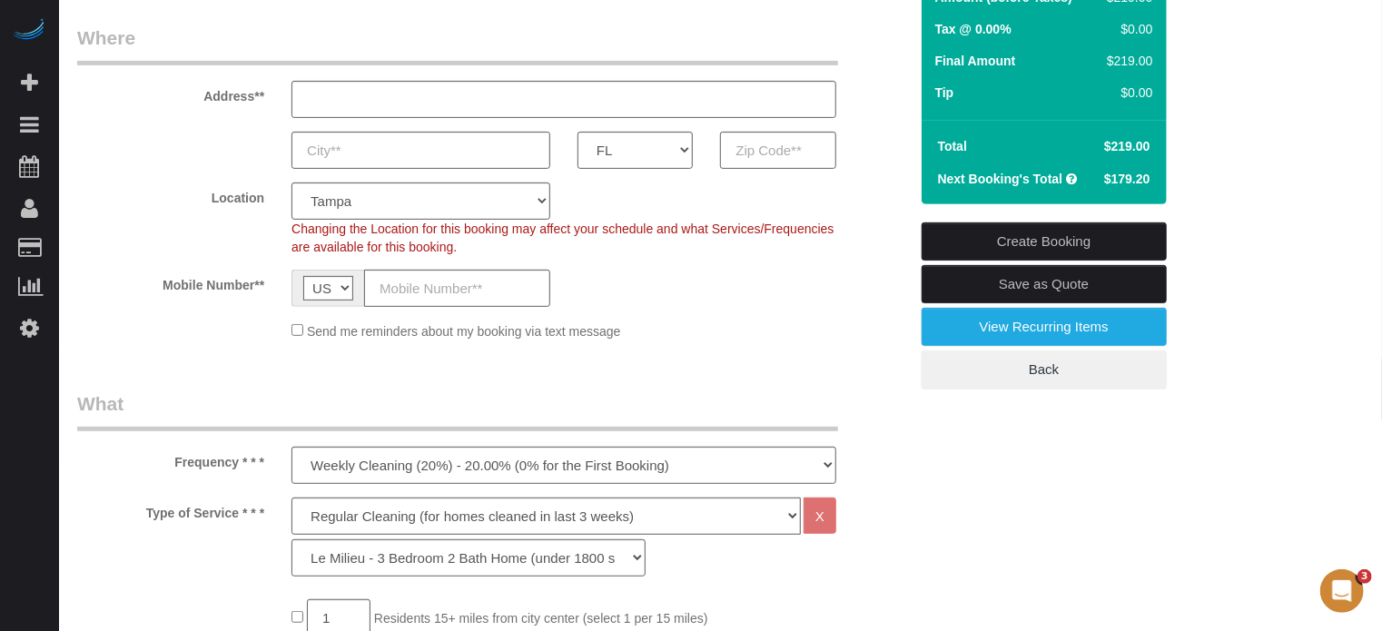
click at [1114, 173] on span "$179.20" at bounding box center [1127, 179] width 46 height 15
click at [1113, 174] on span "$179.20" at bounding box center [1127, 179] width 46 height 15
click at [1113, 175] on span "$179.20" at bounding box center [1127, 179] width 46 height 15
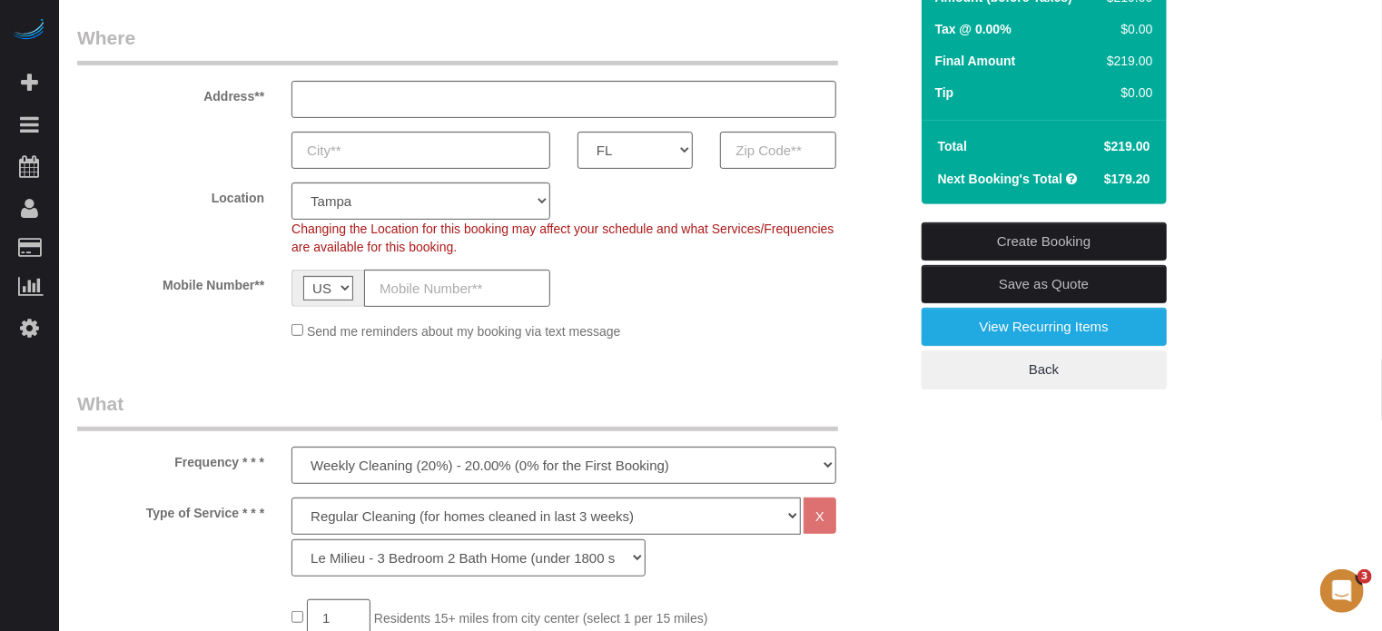
click at [1113, 175] on span "$179.20" at bounding box center [1127, 179] width 46 height 15
click at [884, 212] on div "Location Pro Housekeepers Atlanta Austin Boston Chicago Cincinnati Clearwater D…" at bounding box center [493, 220] width 858 height 74
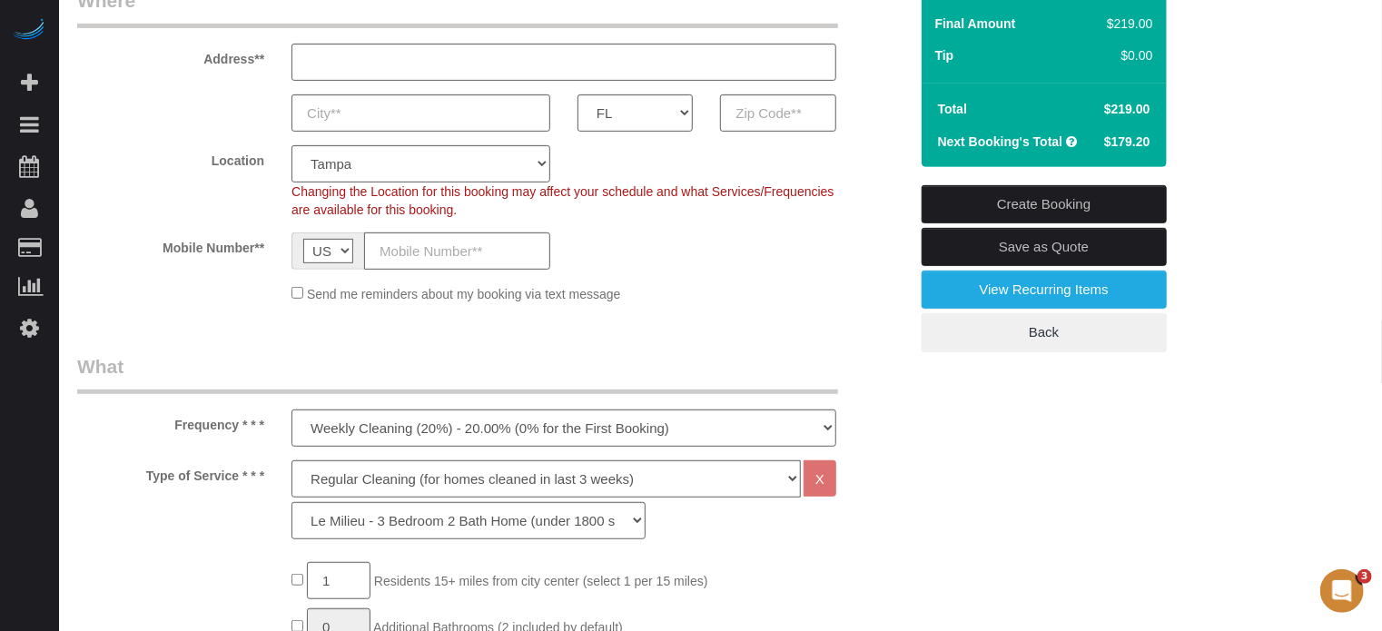
scroll to position [182, 0]
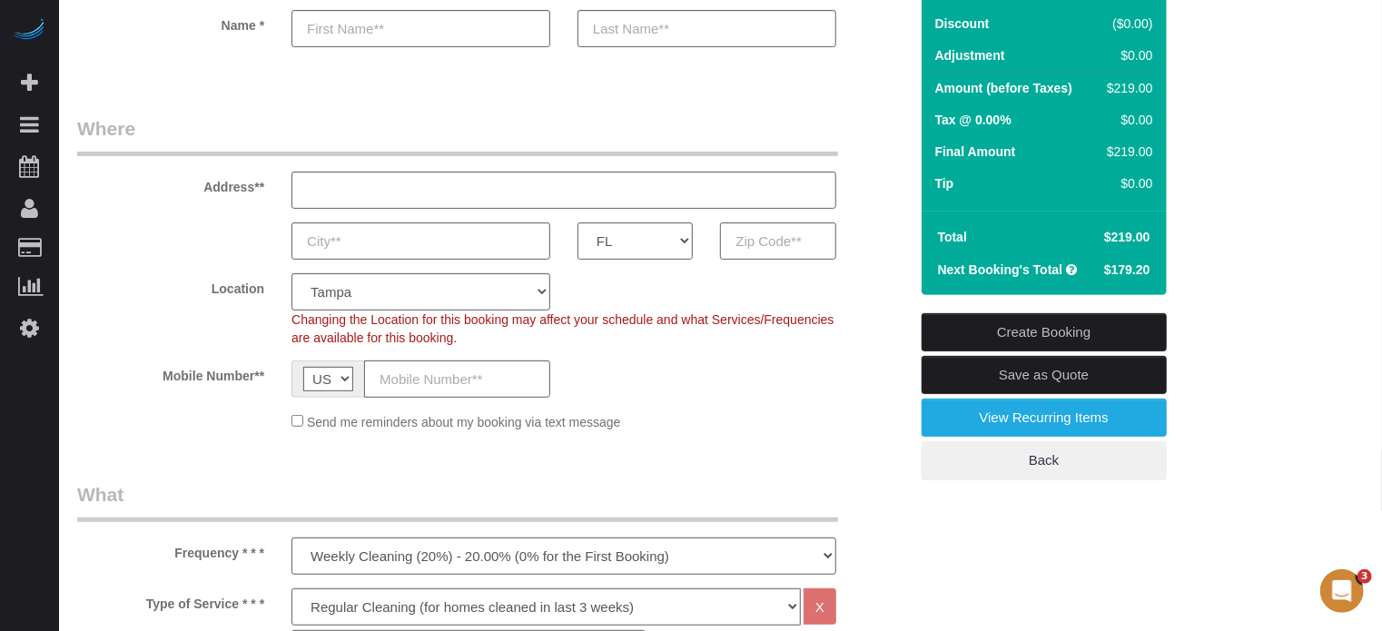
click at [1119, 266] on span "$179.20" at bounding box center [1127, 269] width 46 height 15
copy div "$179.20 Create Booking Save as Quote View Recurring Items Back"
click at [1130, 264] on span "$179.20" at bounding box center [1127, 269] width 46 height 15
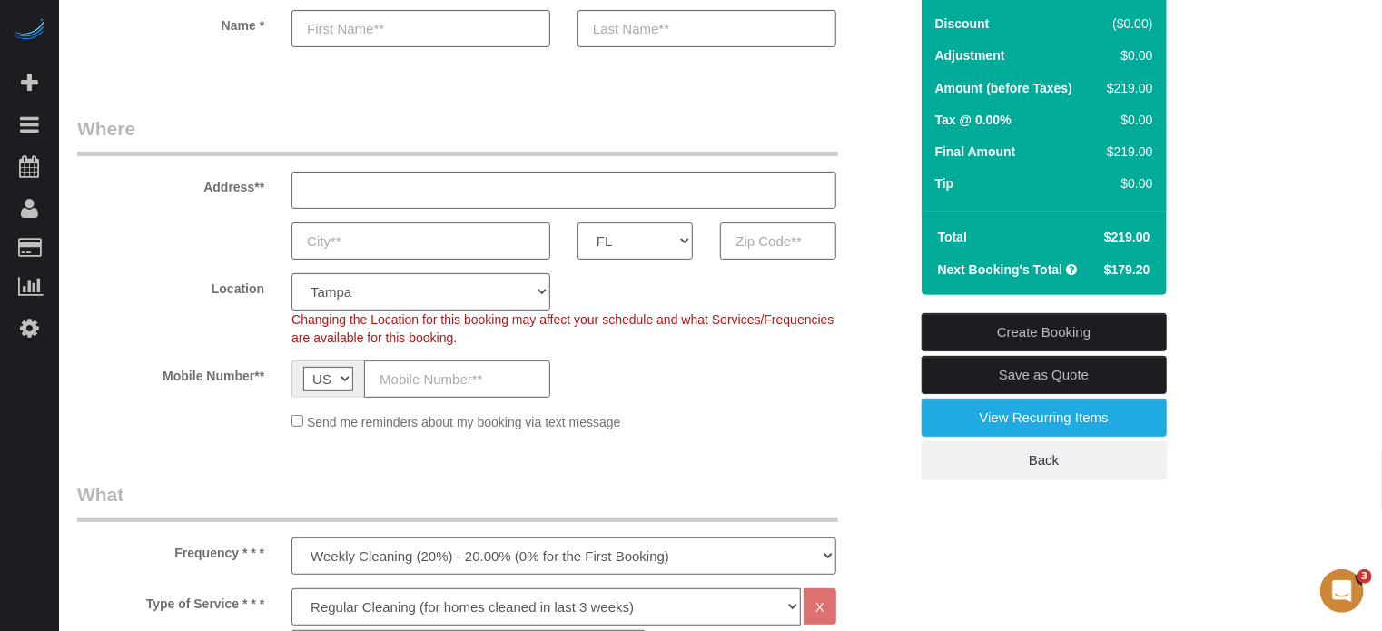
click at [1130, 264] on span "$179.20" at bounding box center [1127, 269] width 46 height 15
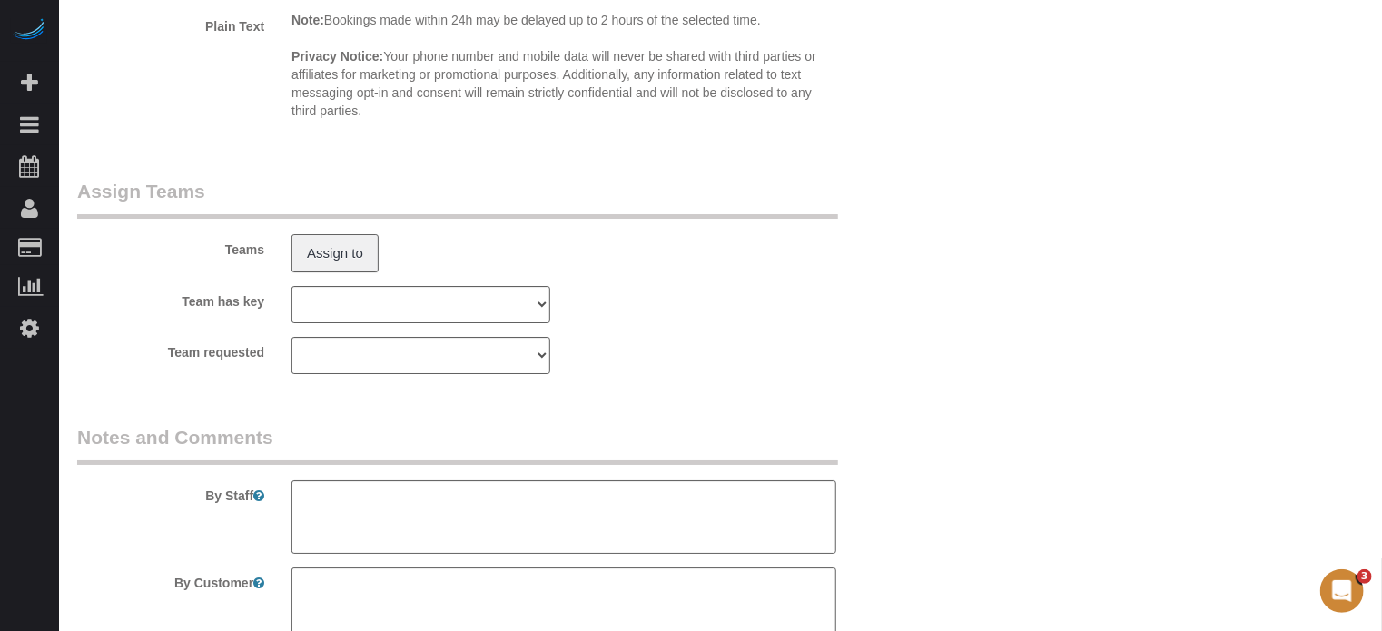
scroll to position [3264, 0]
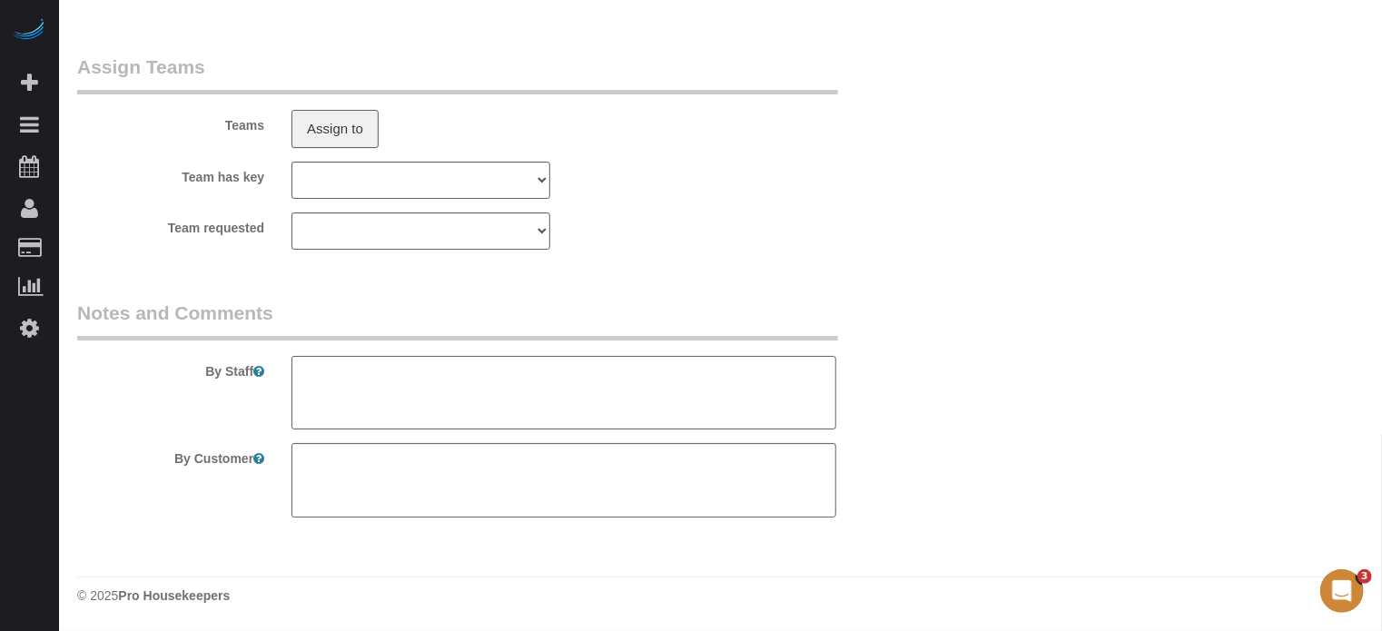
click at [404, 391] on textarea at bounding box center [563, 393] width 545 height 74
click at [410, 308] on legend "Notes and Comments" at bounding box center [457, 320] width 761 height 41
drag, startPoint x: 410, startPoint y: 373, endPoint x: 264, endPoint y: 370, distance: 146.2
click at [264, 370] on div "By Staff" at bounding box center [493, 365] width 858 height 131
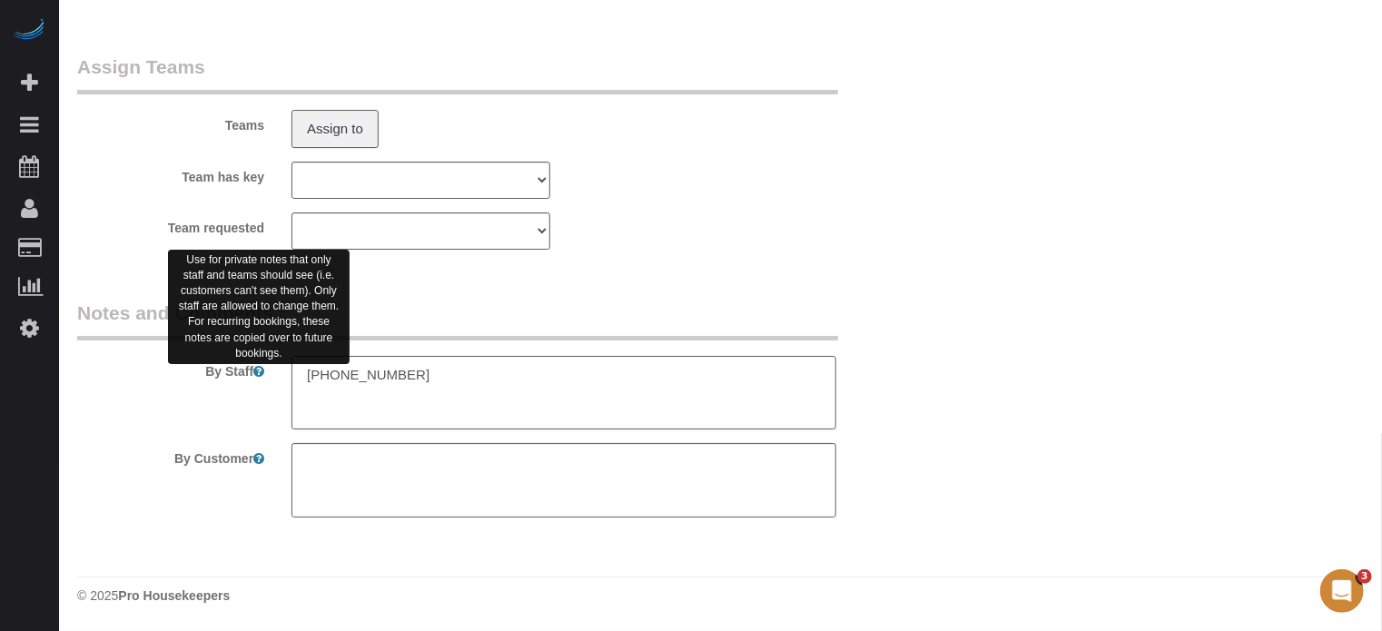
click at [449, 390] on textarea at bounding box center [563, 393] width 545 height 74
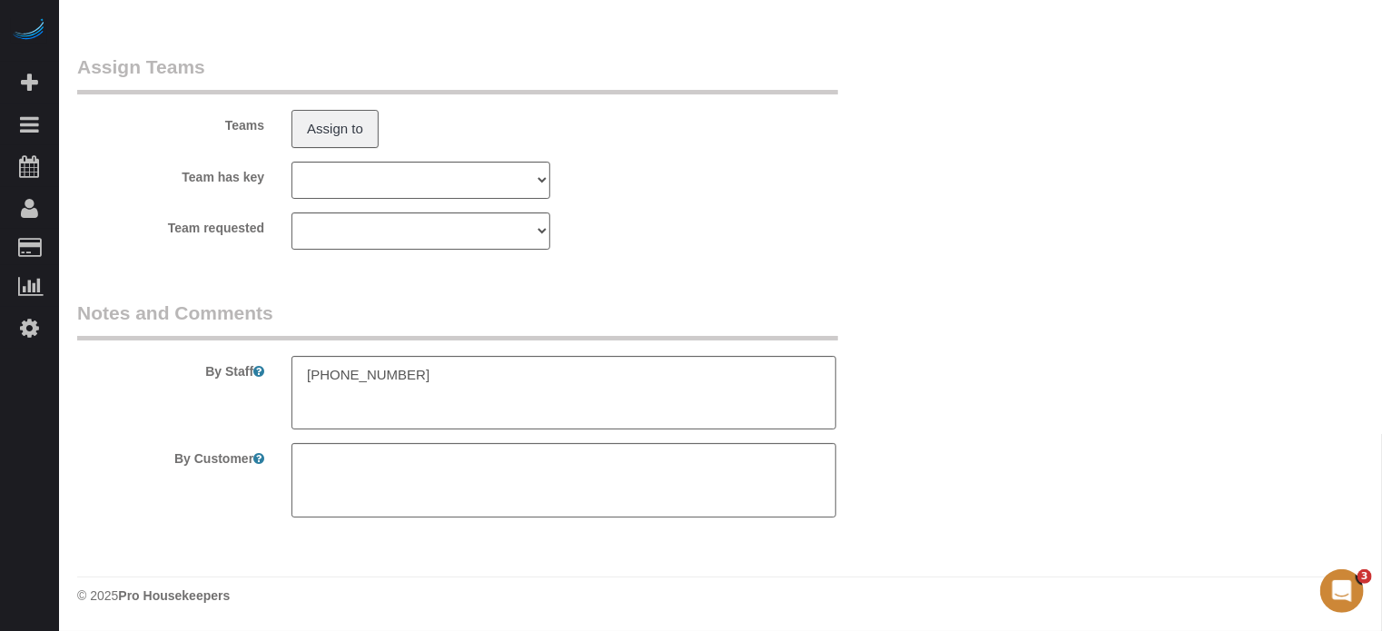
click at [476, 359] on textarea at bounding box center [563, 393] width 545 height 74
type textarea "[PHONE_NUMBER]."
drag, startPoint x: 361, startPoint y: 382, endPoint x: 206, endPoint y: 359, distance: 157.1
click at [206, 359] on div "By Staff" at bounding box center [493, 365] width 858 height 131
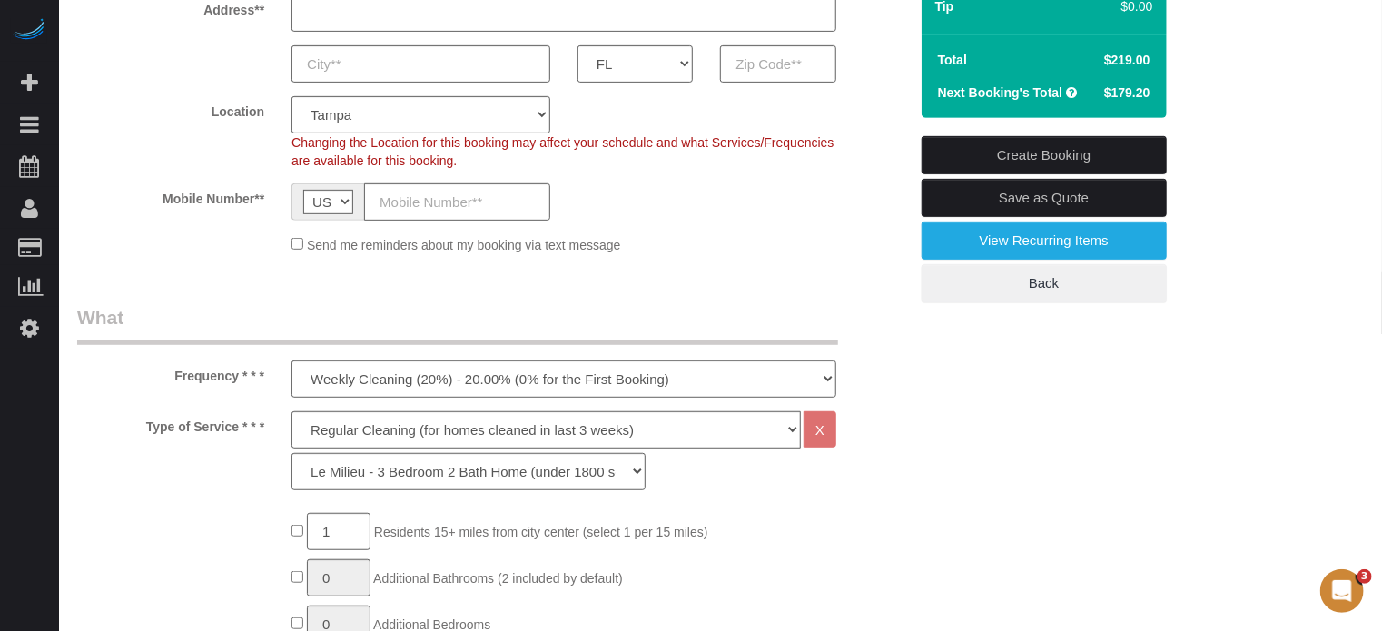
scroll to position [268, 0]
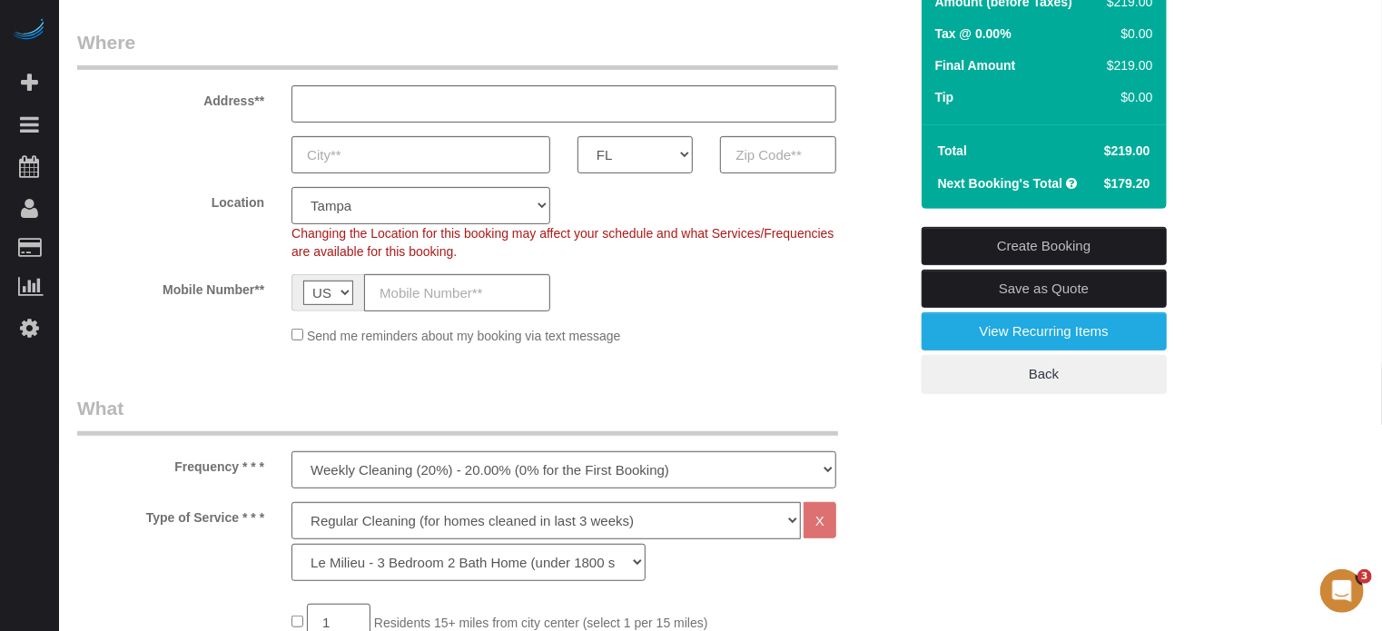
click at [1114, 182] on span "$179.20" at bounding box center [1127, 183] width 46 height 15
copy div "$179.20 Create Booking Save as Quote View Recurring Items Back"
click at [385, 475] on select "One Time Cleaning Weekly Cleaning (20%) - 20.00% (0% for the First Booking) Eve…" at bounding box center [563, 469] width 545 height 37
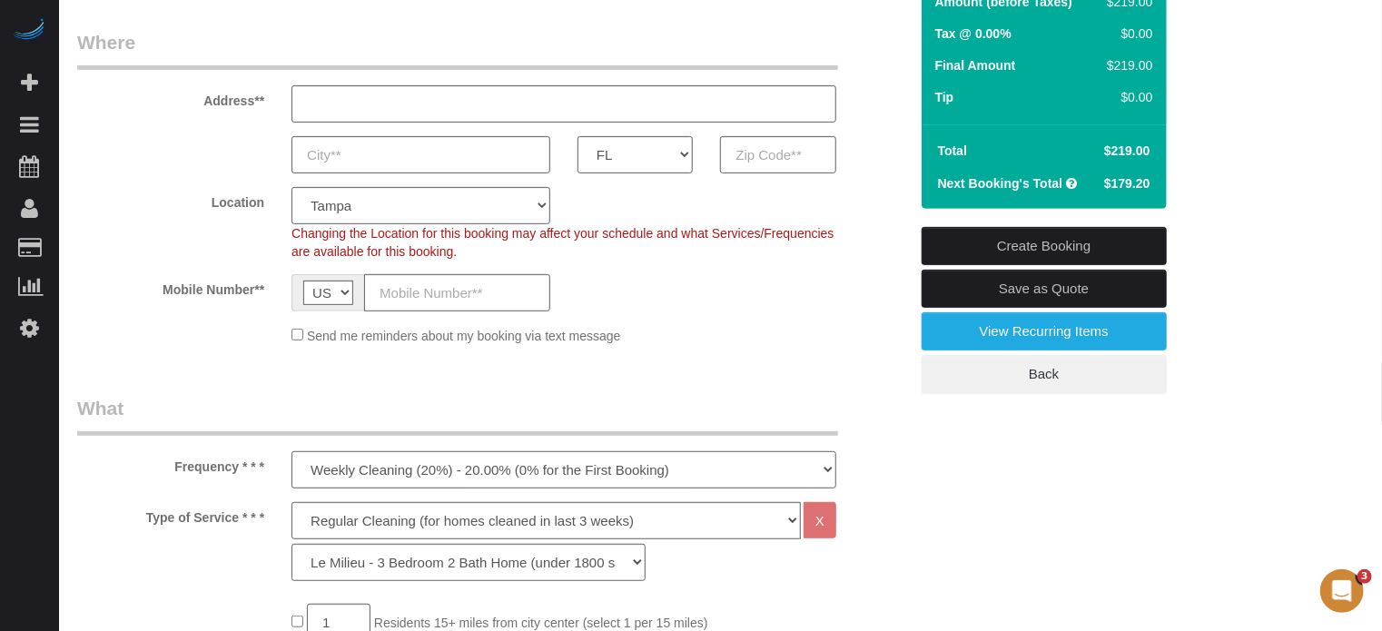
select select "object:1252"
click at [291, 451] on select "One Time Cleaning Weekly Cleaning (20%) - 20.00% (0% for the First Booking) Eve…" at bounding box center [563, 469] width 545 height 37
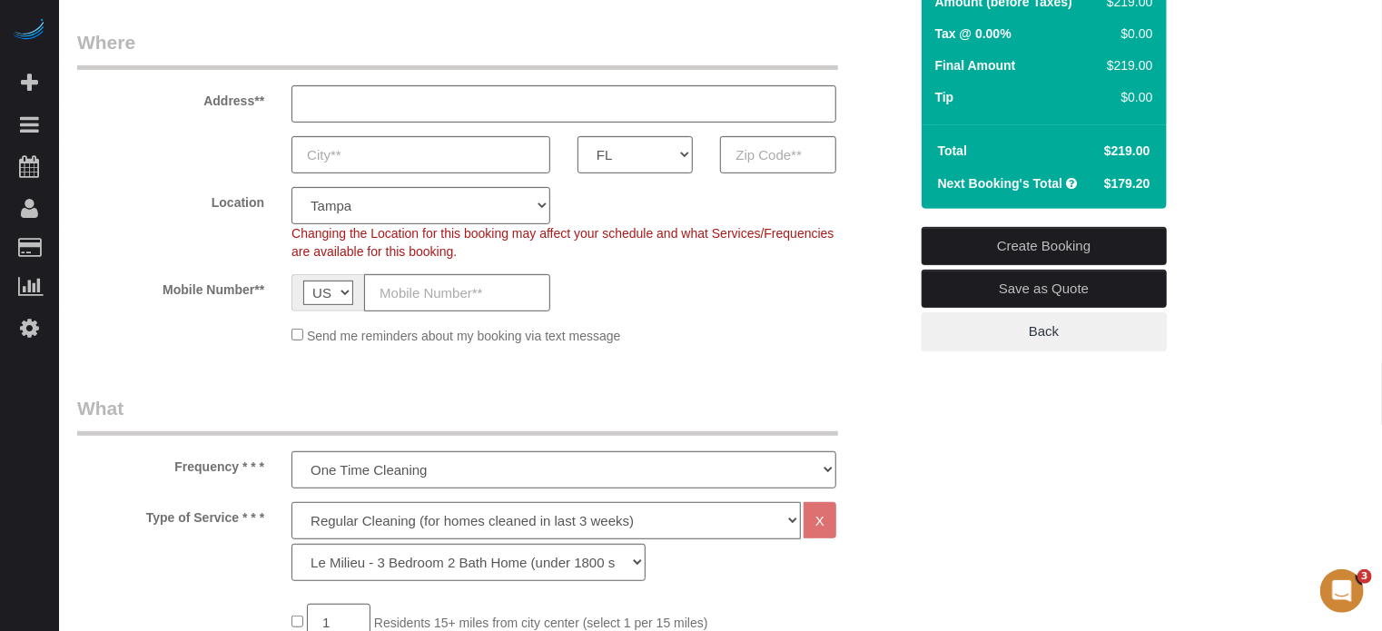
click at [379, 519] on select "Deep Cleaning (for homes that have not been cleaned in 3+ weeks) Spruce Regular…" at bounding box center [545, 520] width 509 height 37
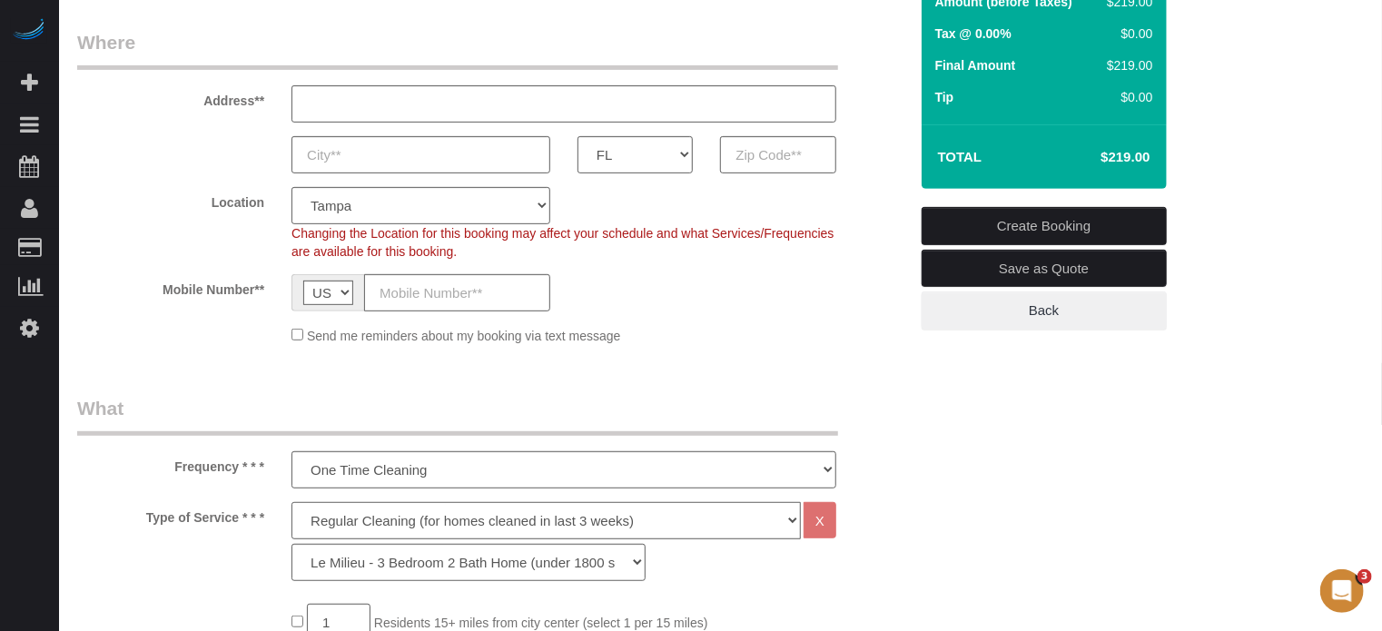
select select "8"
click at [291, 502] on select "Deep Cleaning (for homes that have not been cleaned in 3+ weeks) Spruce Regular…" at bounding box center [545, 520] width 509 height 37
click at [394, 569] on select "La Petite - 1 to 2 Bedroom Condo (under 1000 sq. ft.) La Petite II - 2 Bedroom …" at bounding box center [468, 562] width 354 height 37
select select "60"
click at [291, 544] on select "La Petite - 1 to 2 Bedroom Condo (under 1000 sq. ft.) La Petite II - 2 Bedroom …" at bounding box center [468, 562] width 354 height 37
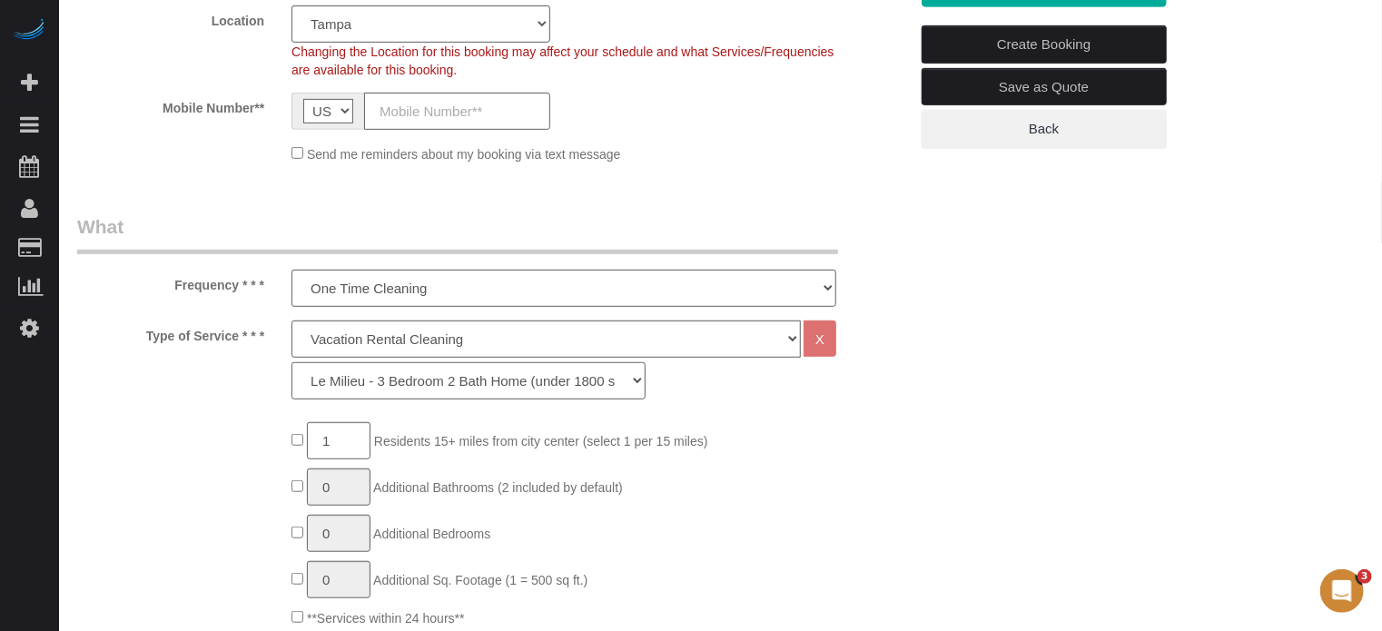
scroll to position [359, 0]
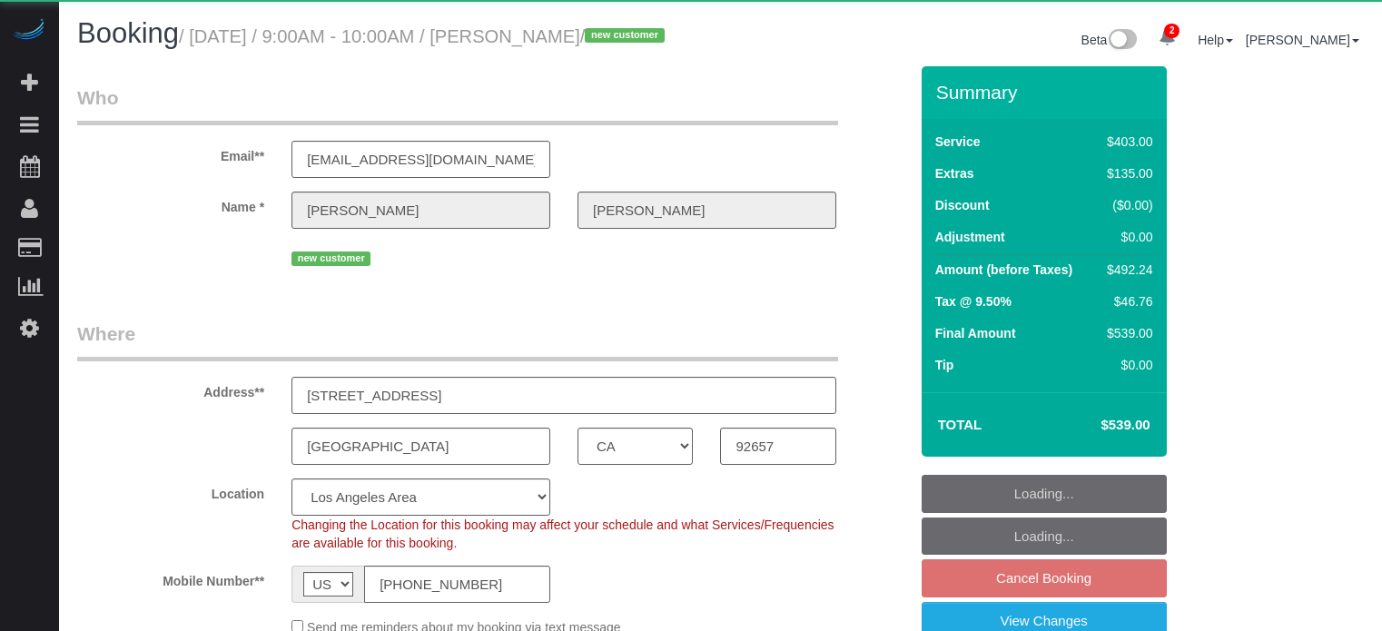
select select "CA"
select select "number:9"
select select "object:848"
select select "spot2"
select select "6"
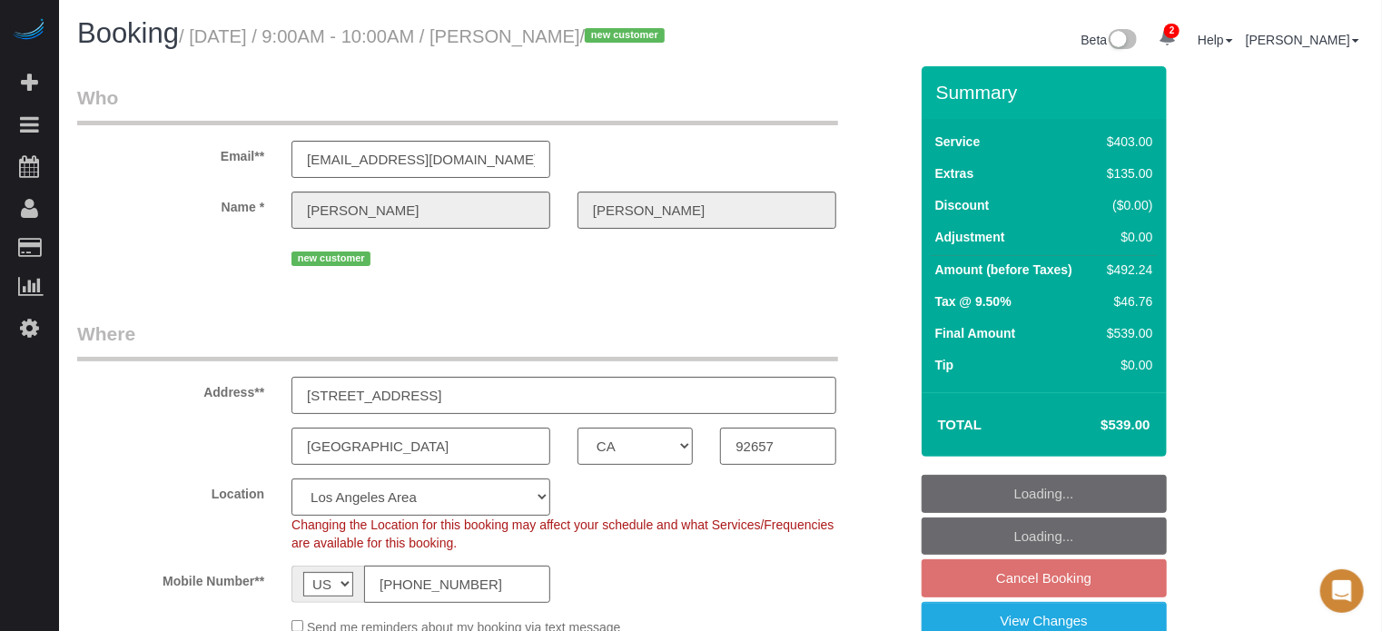
click at [525, 49] on h1 "Booking / [DATE] / 9:00AM - 10:00AM / [PERSON_NAME] / new customer" at bounding box center [392, 33] width 630 height 31
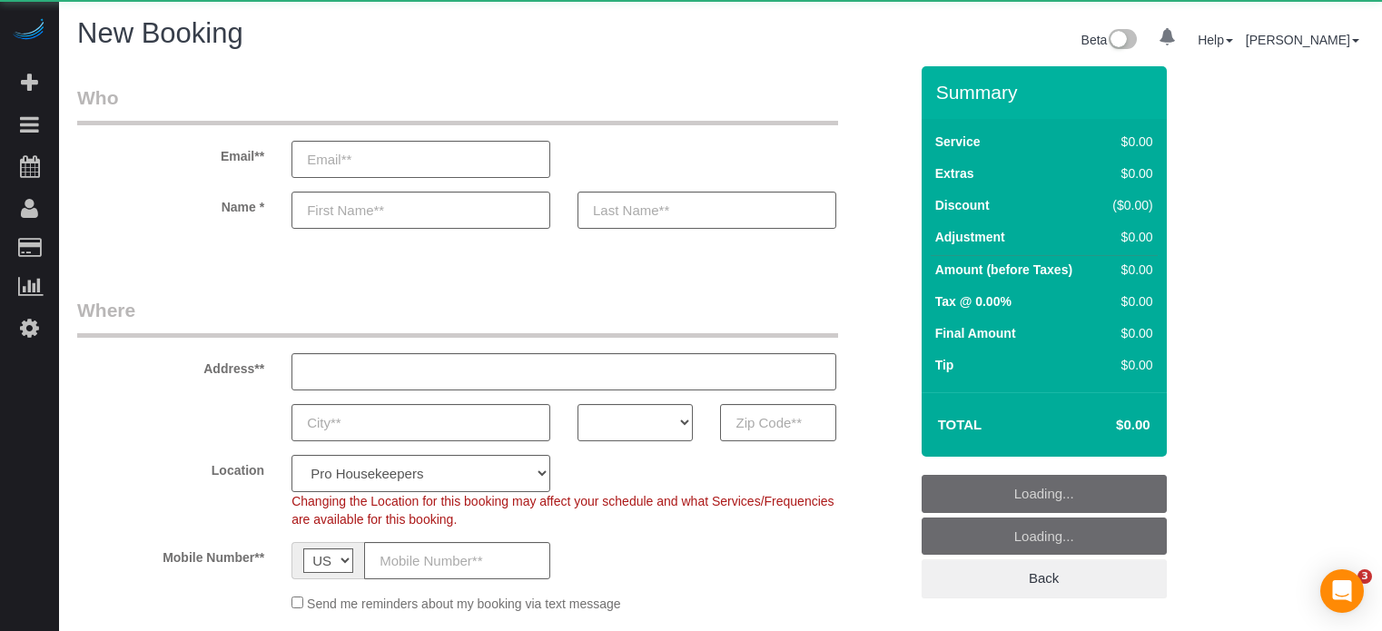
select select "number:9"
select select "object:1243"
select select "4"
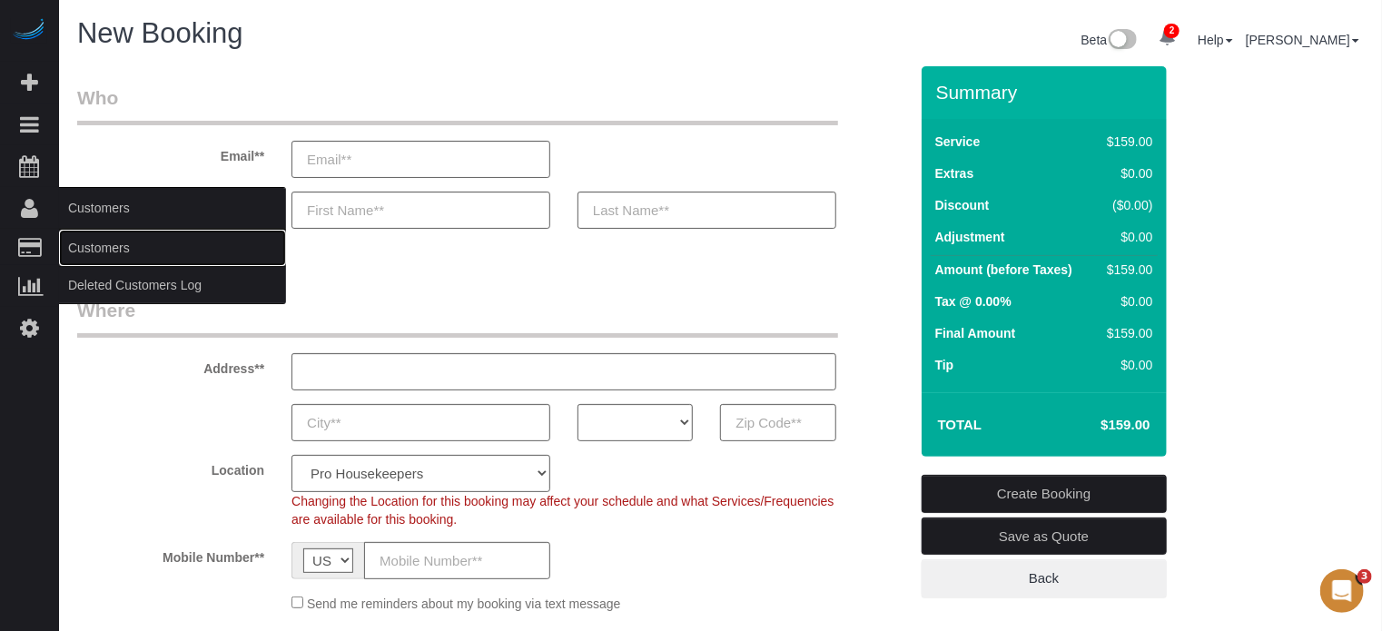
click at [104, 247] on link "Customers" at bounding box center [172, 248] width 227 height 36
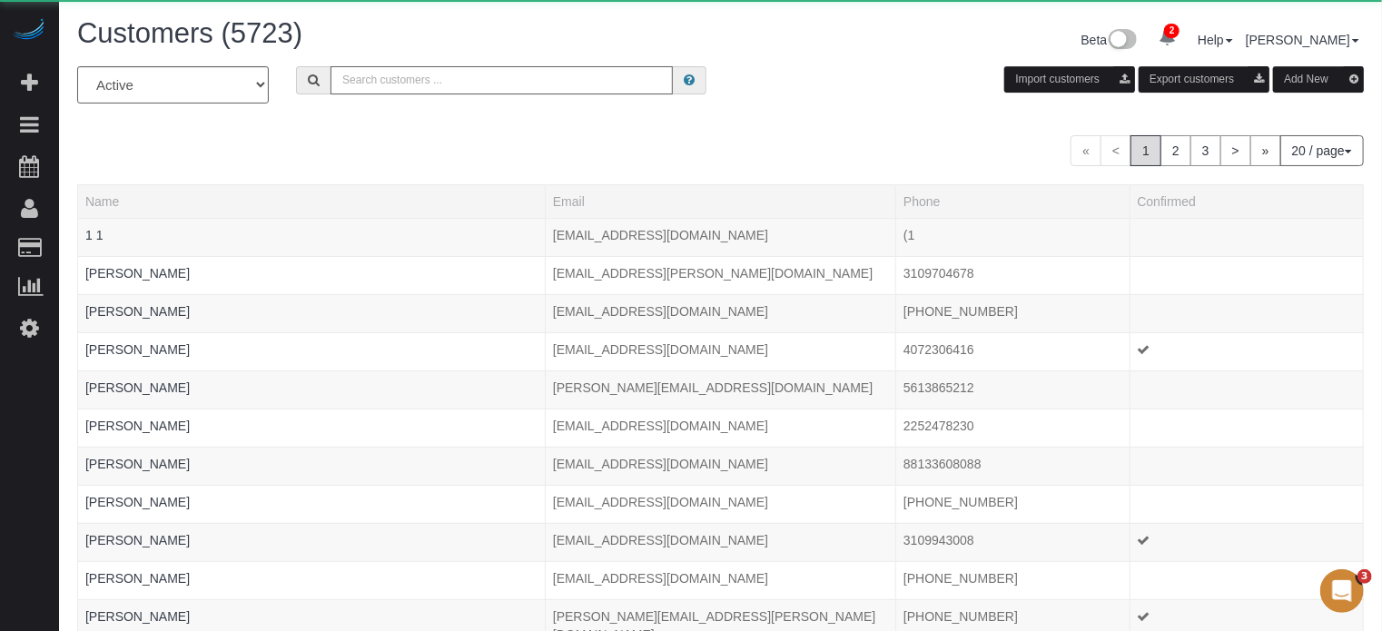
click at [445, 85] on input "text" at bounding box center [502, 80] width 342 height 28
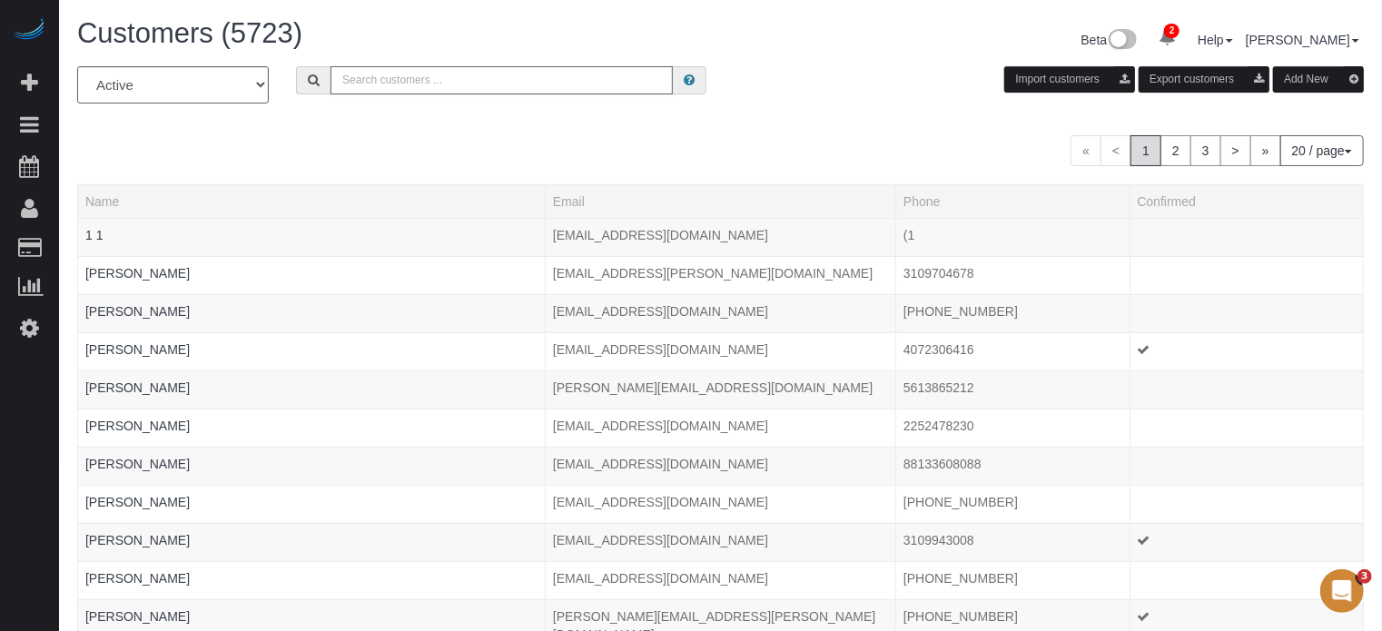
paste input "zeehosseini@gmail.com"
type input "zeehosseini@gmail.com"
click at [479, 69] on input "zeehosseini@gmail.com" at bounding box center [502, 80] width 342 height 28
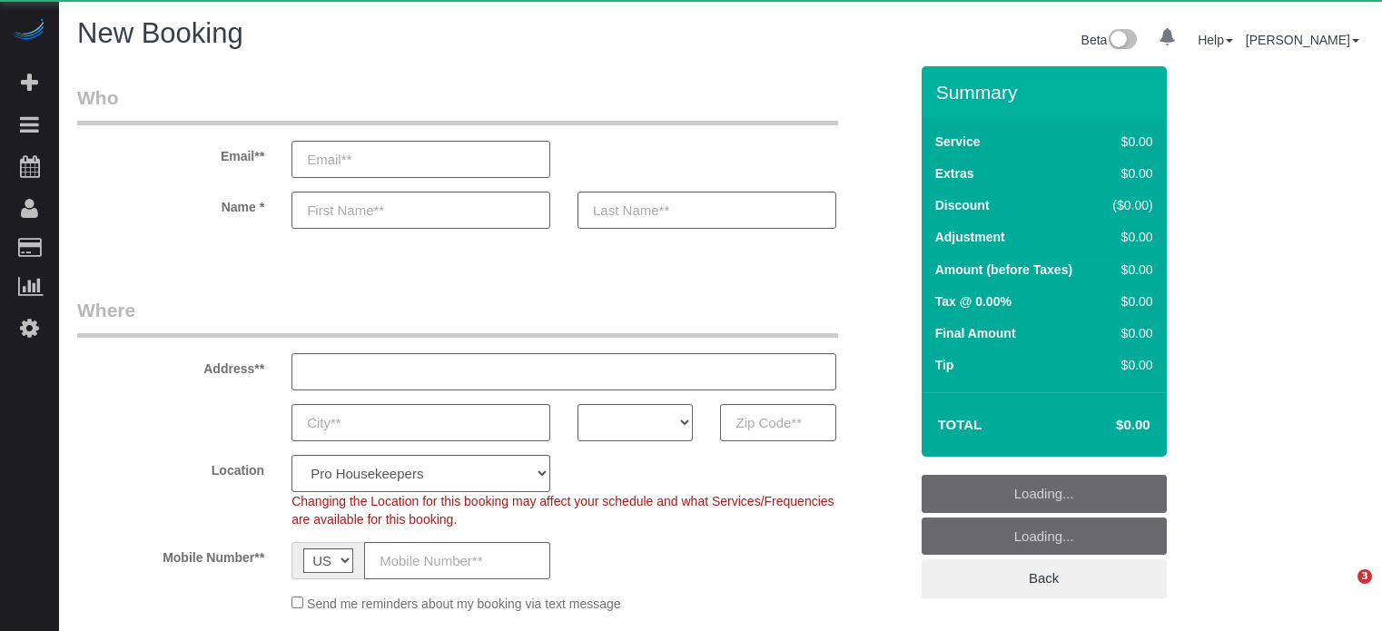
select select "number:9"
select select "object:1114"
select select "4"
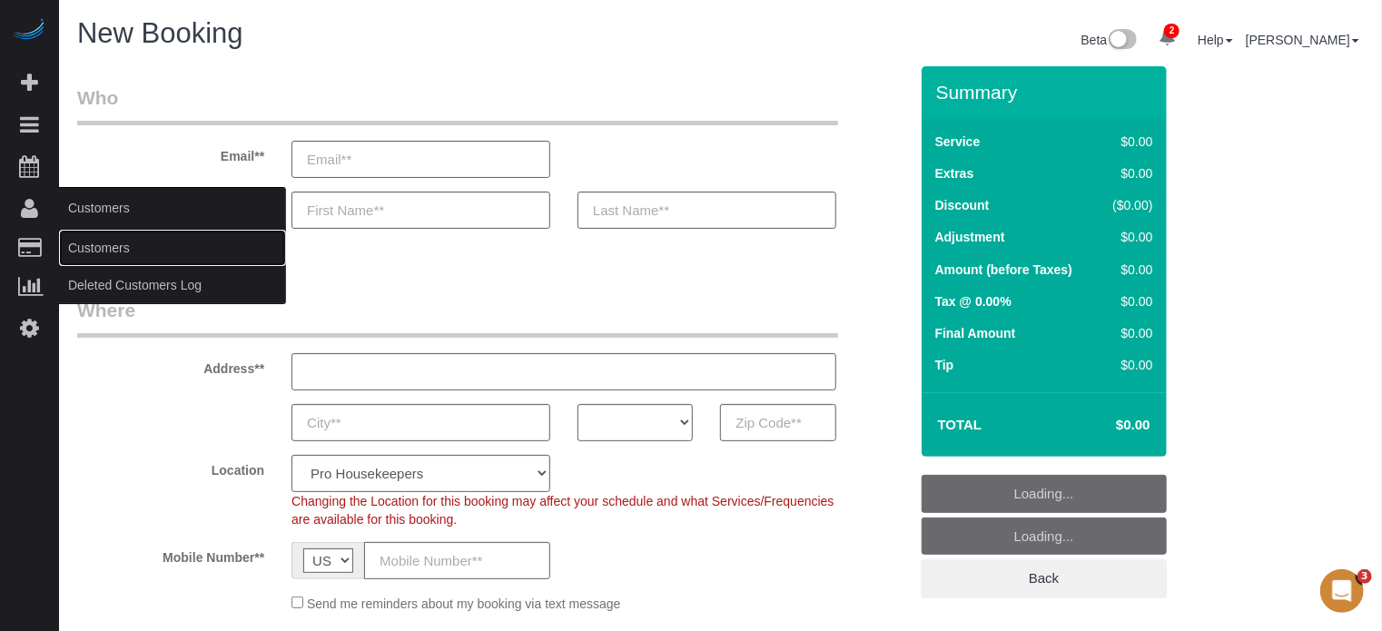
click at [99, 243] on link "Customers" at bounding box center [172, 248] width 227 height 36
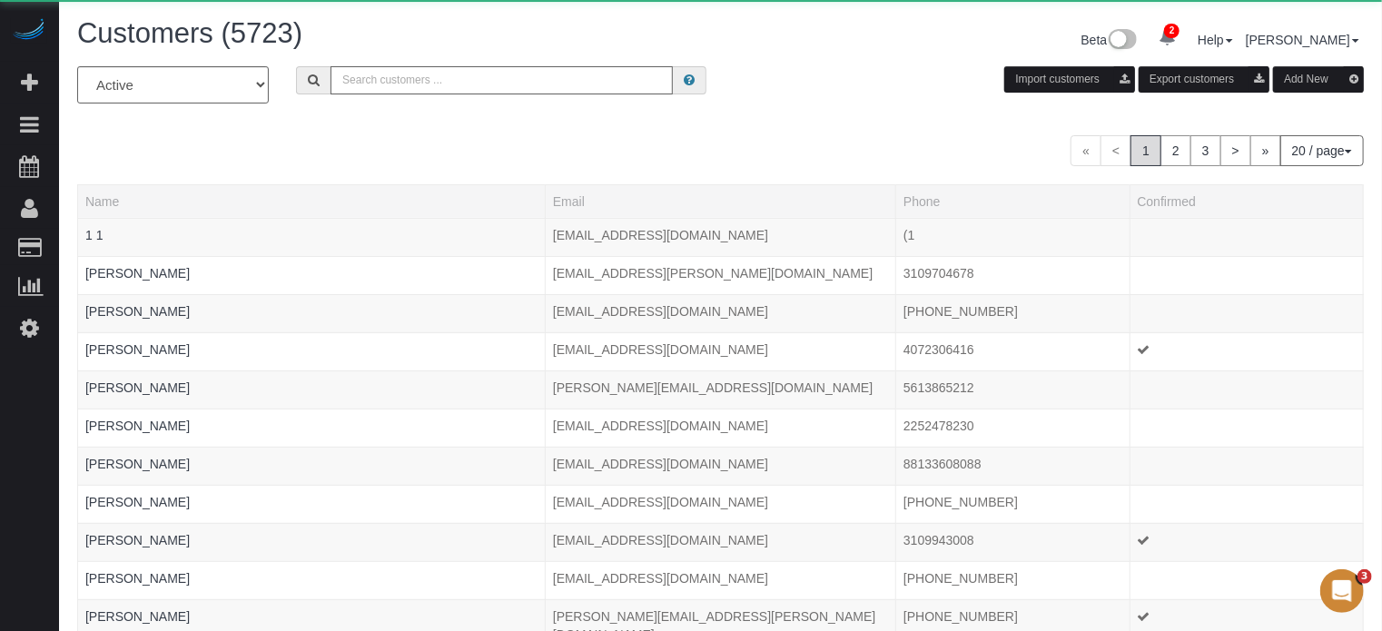
click at [362, 83] on input "text" at bounding box center [502, 80] width 342 height 28
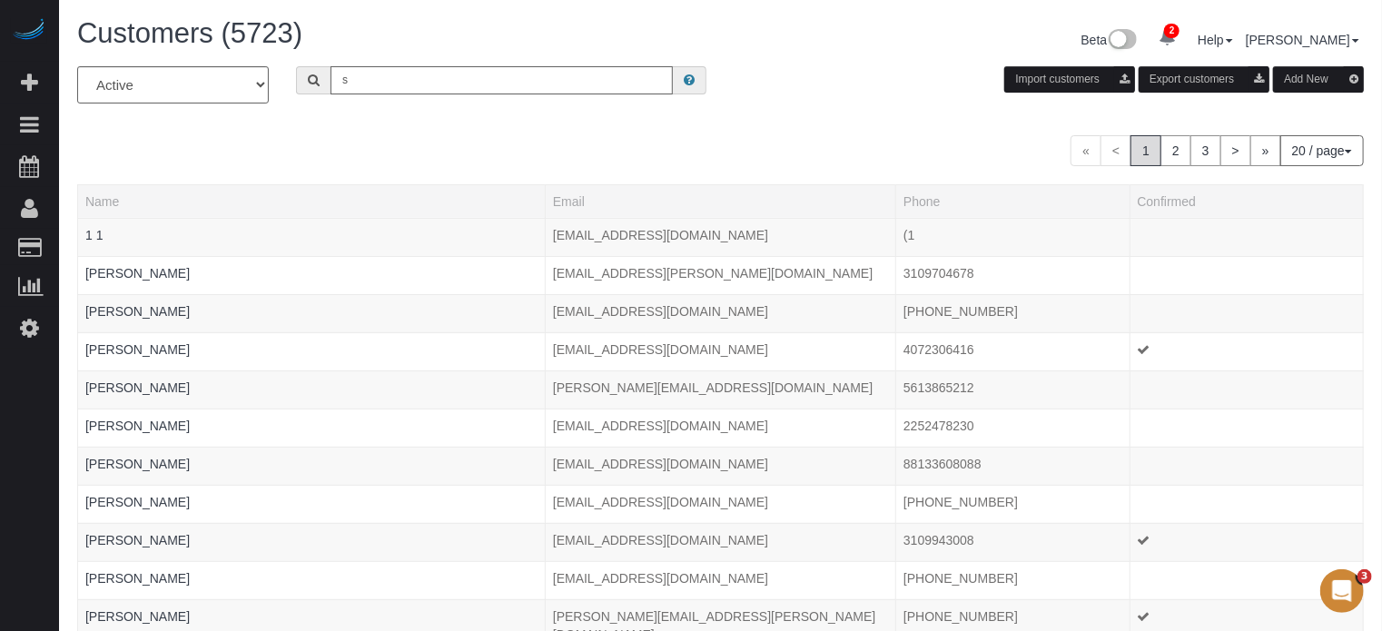
type input "s"
click at [25, 319] on icon at bounding box center [29, 328] width 19 height 22
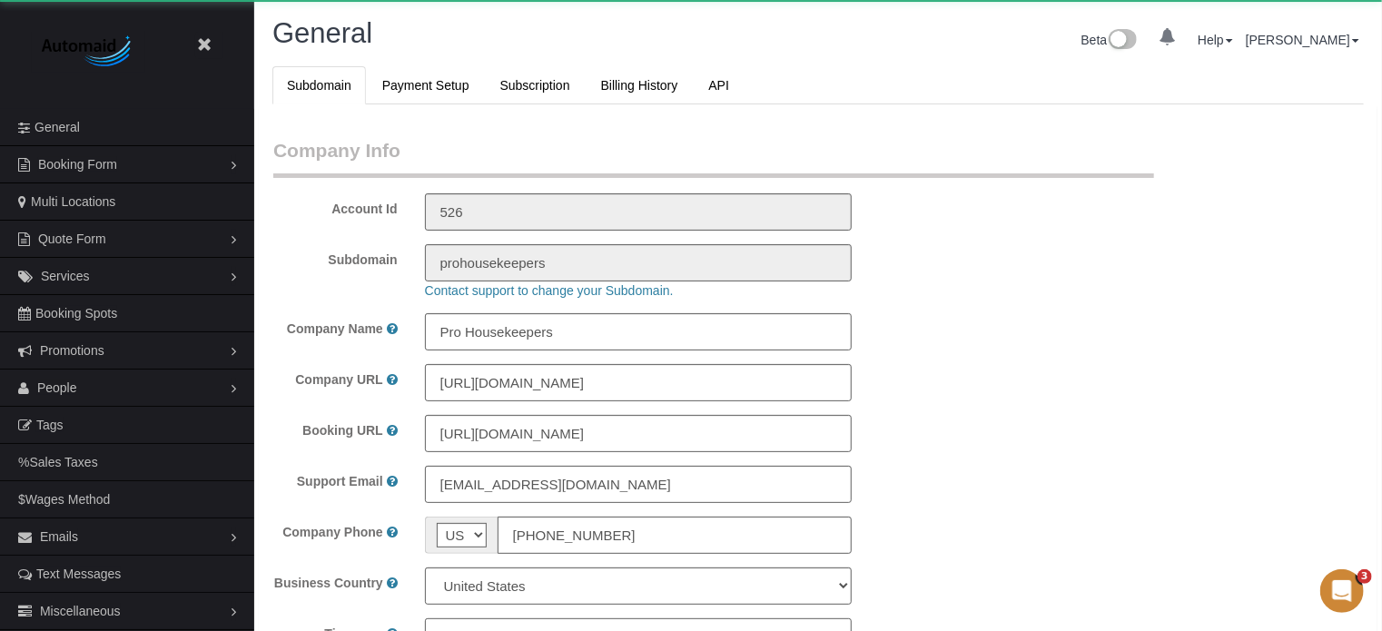
select select "1"
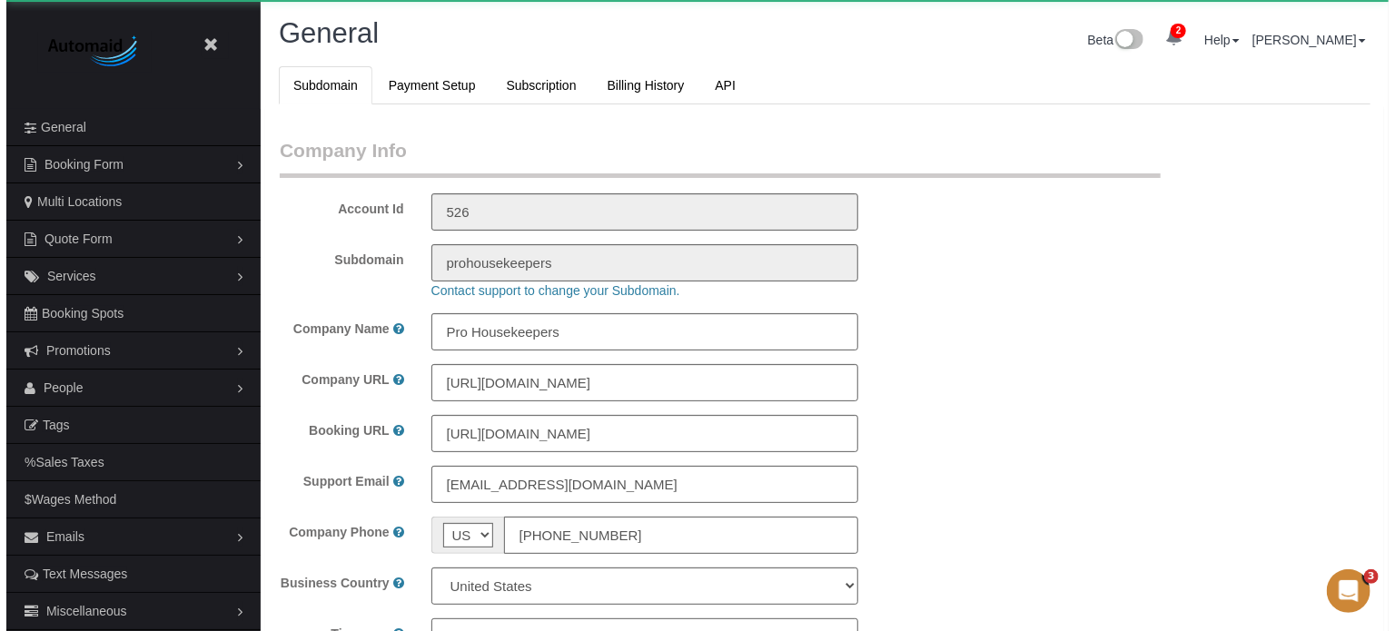
scroll to position [4037, 1382]
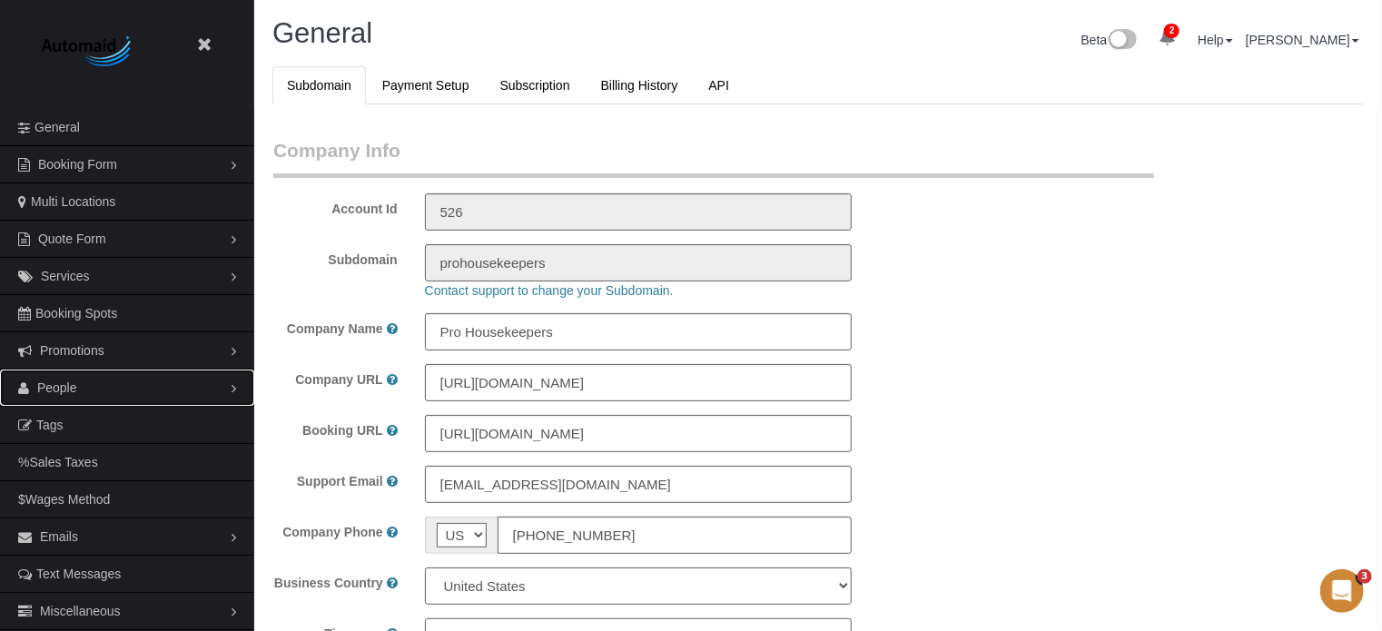
click at [72, 382] on span "People" at bounding box center [57, 387] width 40 height 15
click at [76, 430] on link "Teams" at bounding box center [127, 425] width 254 height 36
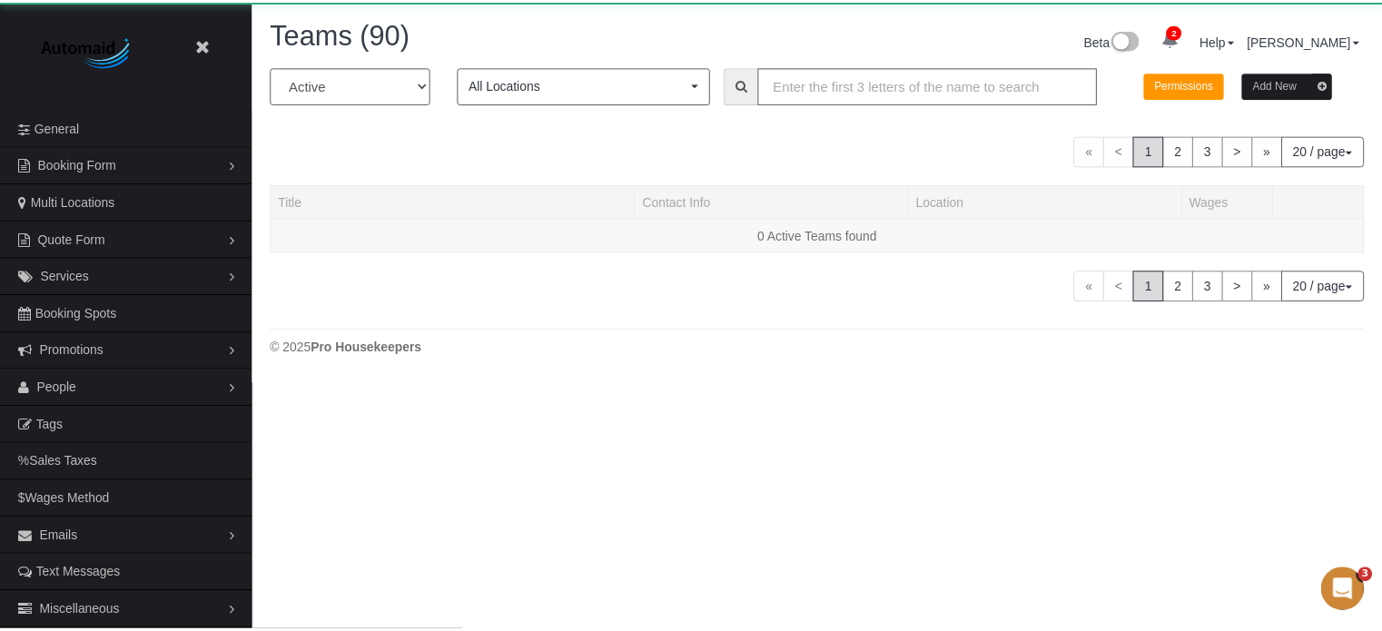
scroll to position [381, 1395]
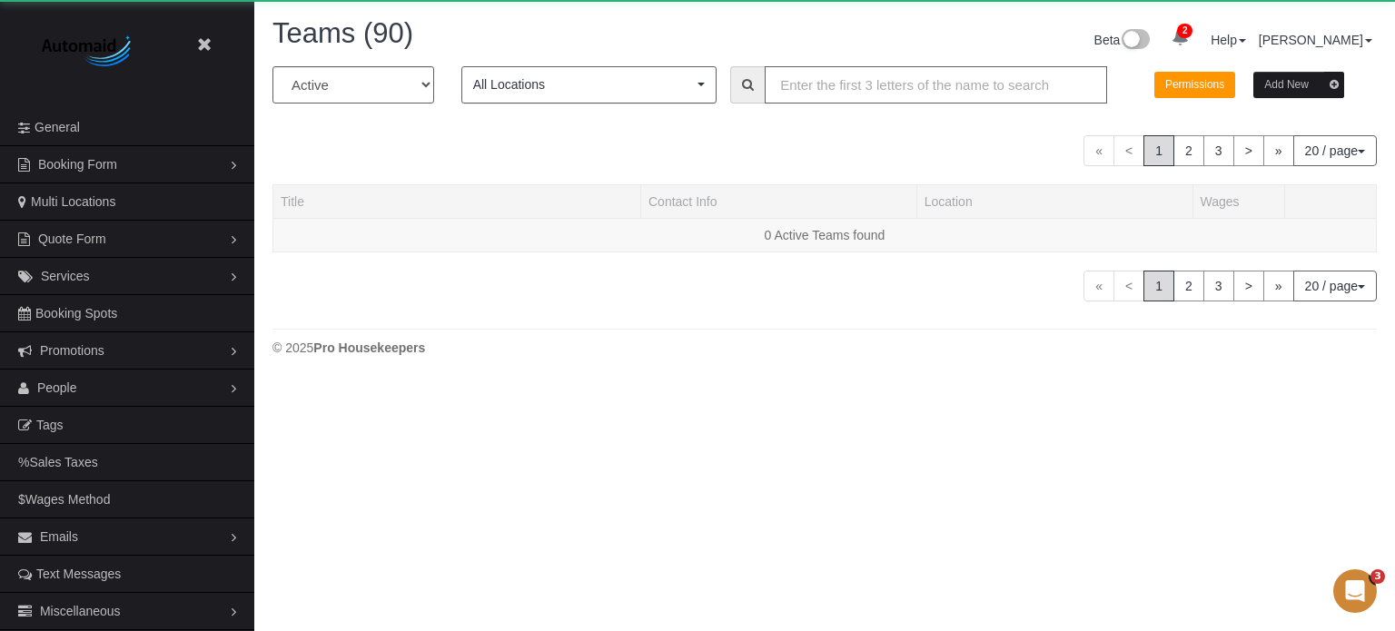
click at [790, 87] on input "text" at bounding box center [936, 84] width 342 height 37
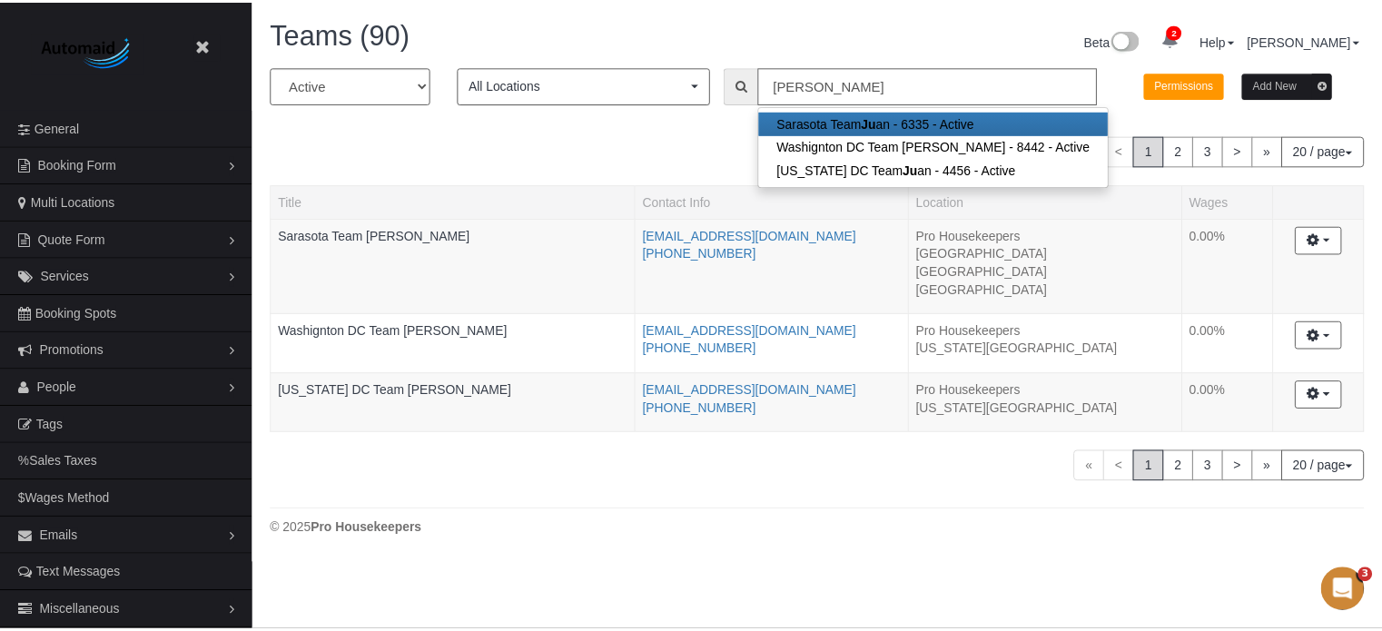
scroll to position [90299, 89408]
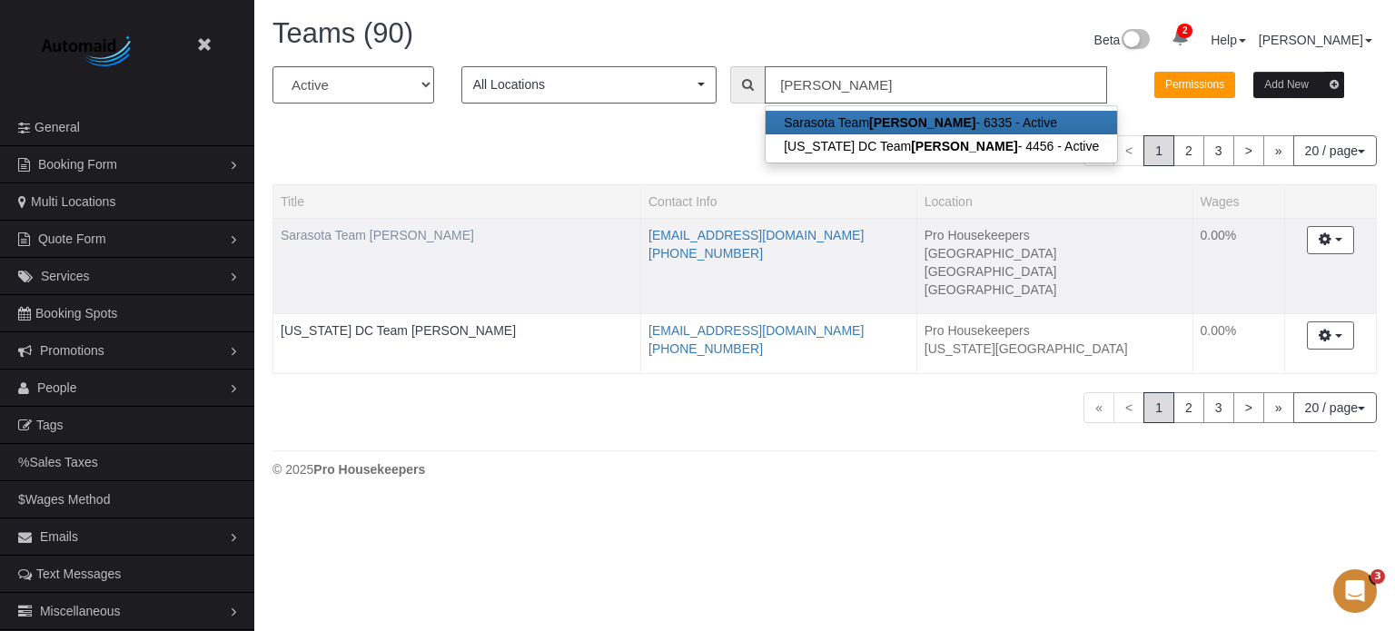
type input "juan"
click at [375, 232] on link "Sarasota Team Juan" at bounding box center [377, 235] width 193 height 15
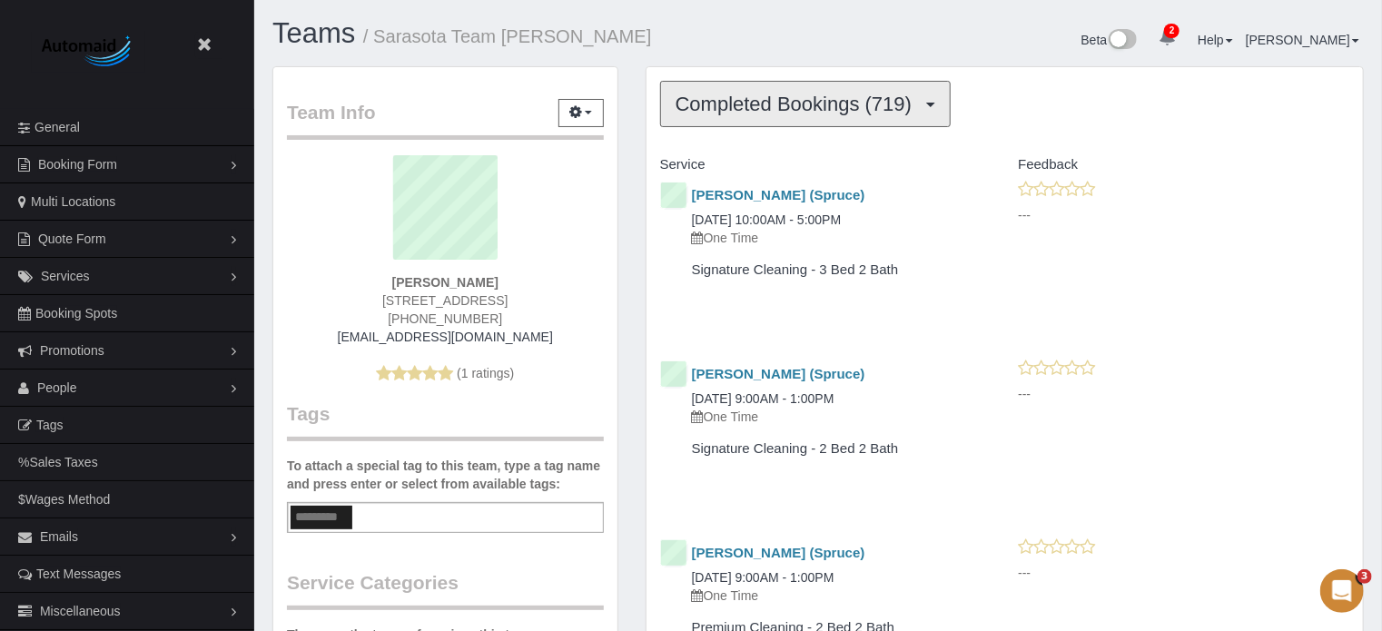
click at [923, 82] on button "Completed Bookings (719)" at bounding box center [805, 104] width 291 height 46
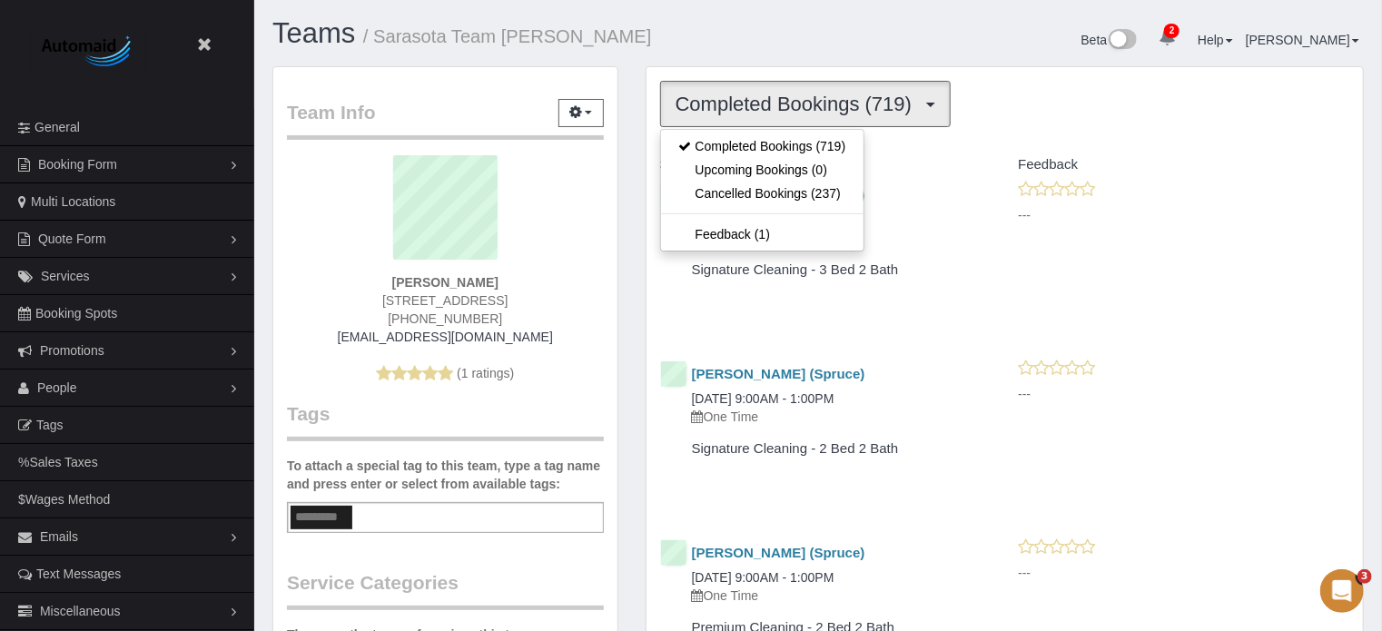
click at [858, 53] on div "Beta 2 Your Notifications You have 0 alerts × You have 17 to charge for 10/01/2…" at bounding box center [1097, 42] width 559 height 48
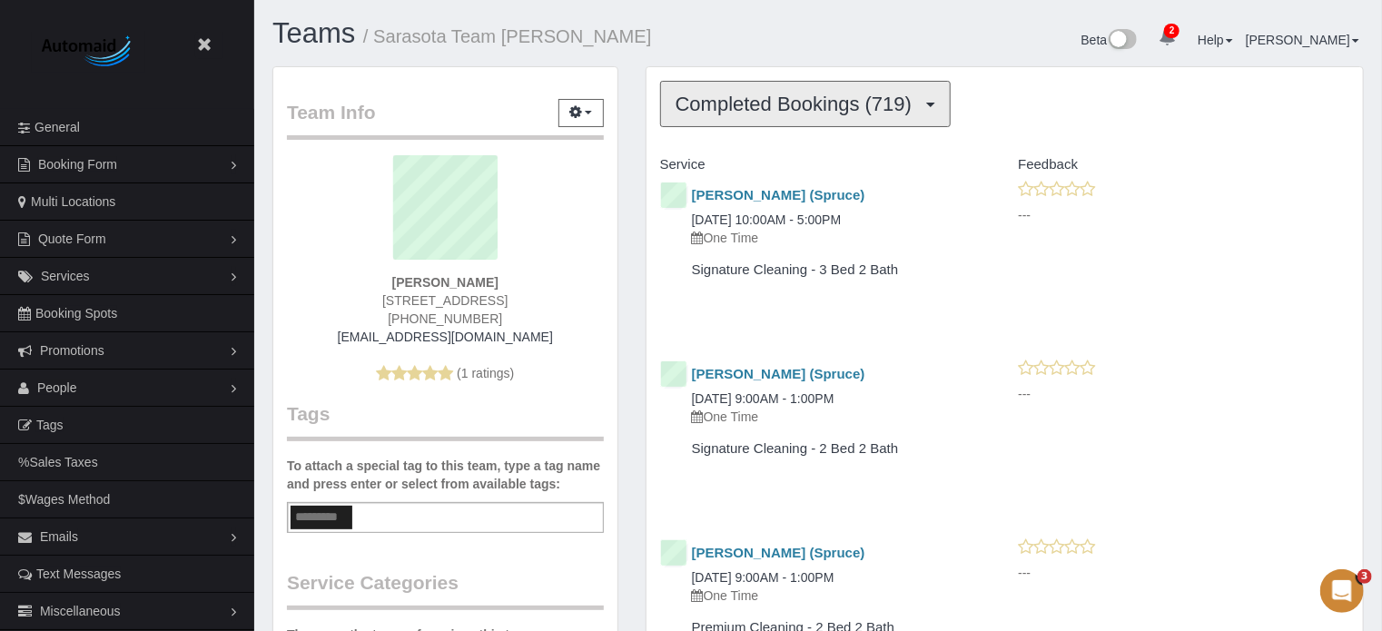
click at [844, 88] on button "Completed Bookings (719)" at bounding box center [805, 104] width 291 height 46
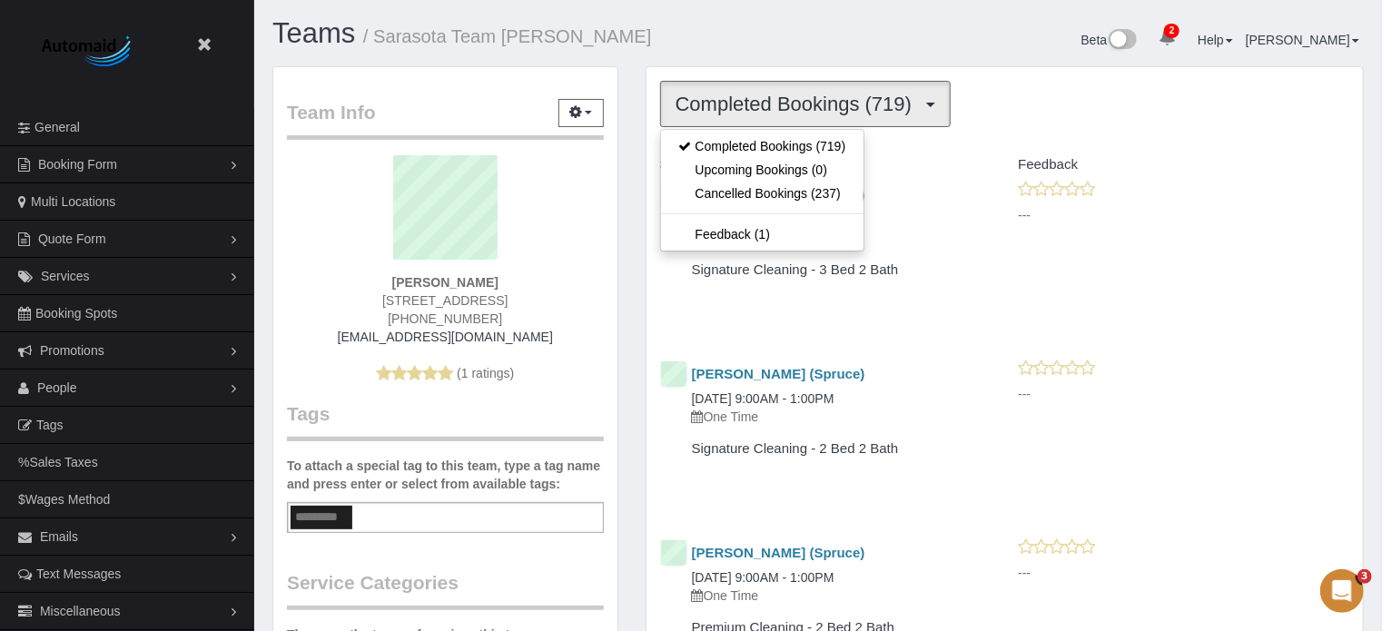
click at [844, 42] on div "Beta 2 Your Notifications You have 0 alerts × You have 17 to charge for 10/01/2…" at bounding box center [1097, 42] width 559 height 48
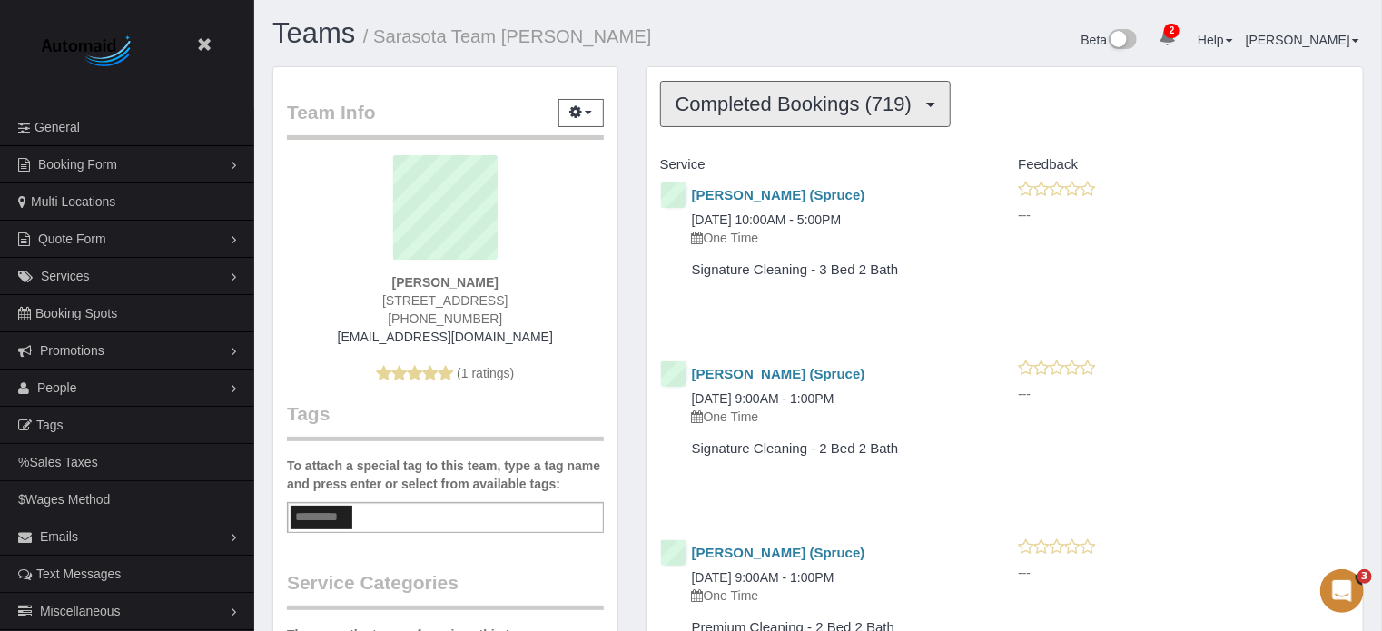
click at [829, 101] on span "Completed Bookings (719)" at bounding box center [798, 104] width 245 height 23
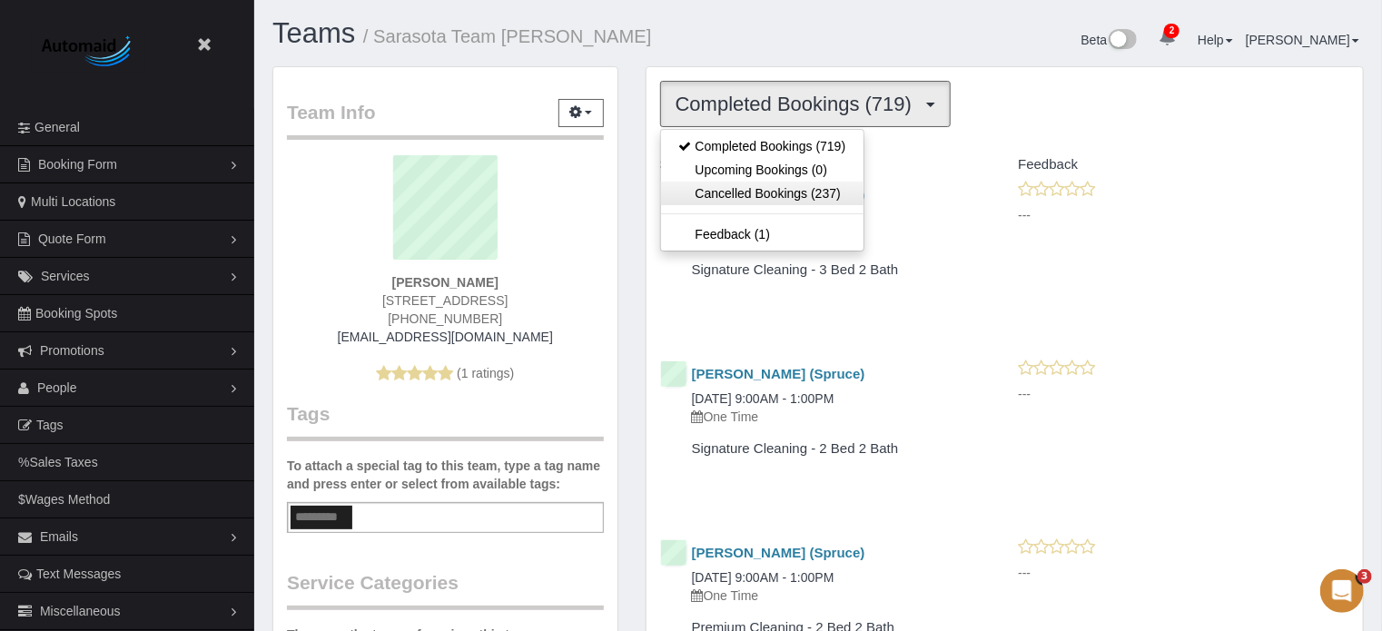
click at [763, 195] on link "Cancelled Bookings (237)" at bounding box center [762, 194] width 203 height 24
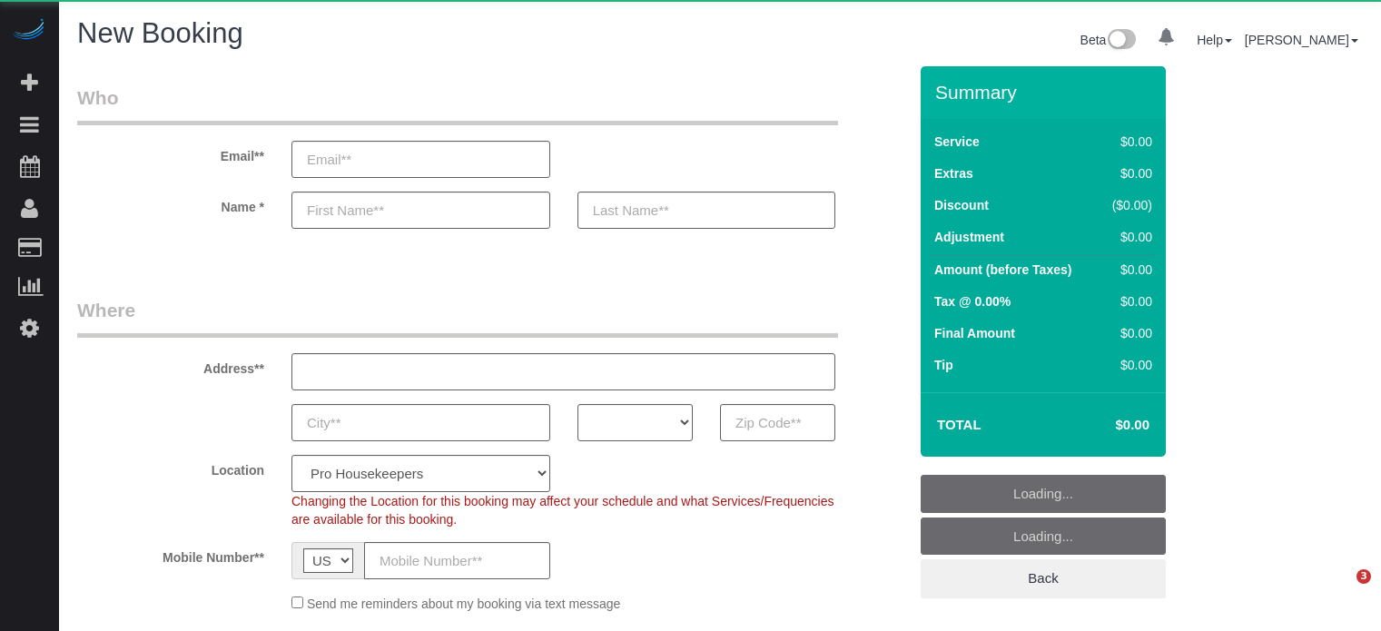
select select "number:9"
select select "object:1114"
select select "4"
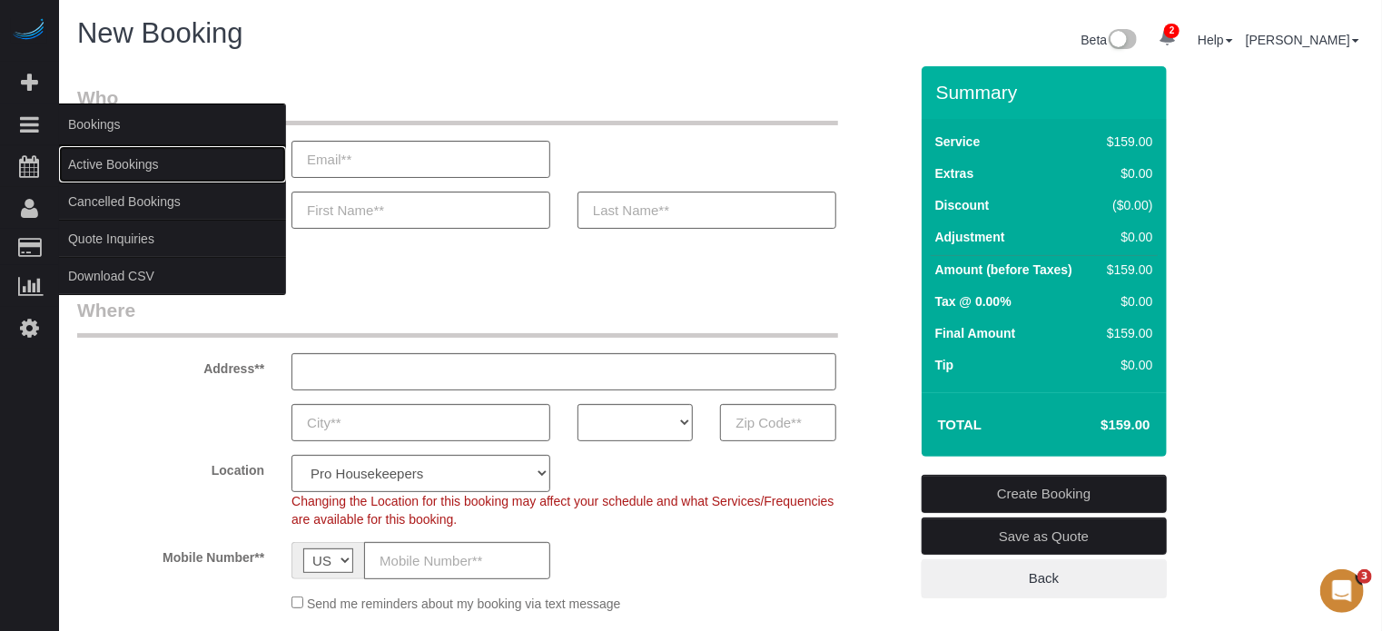
click at [94, 153] on link "Active Bookings" at bounding box center [172, 164] width 227 height 36
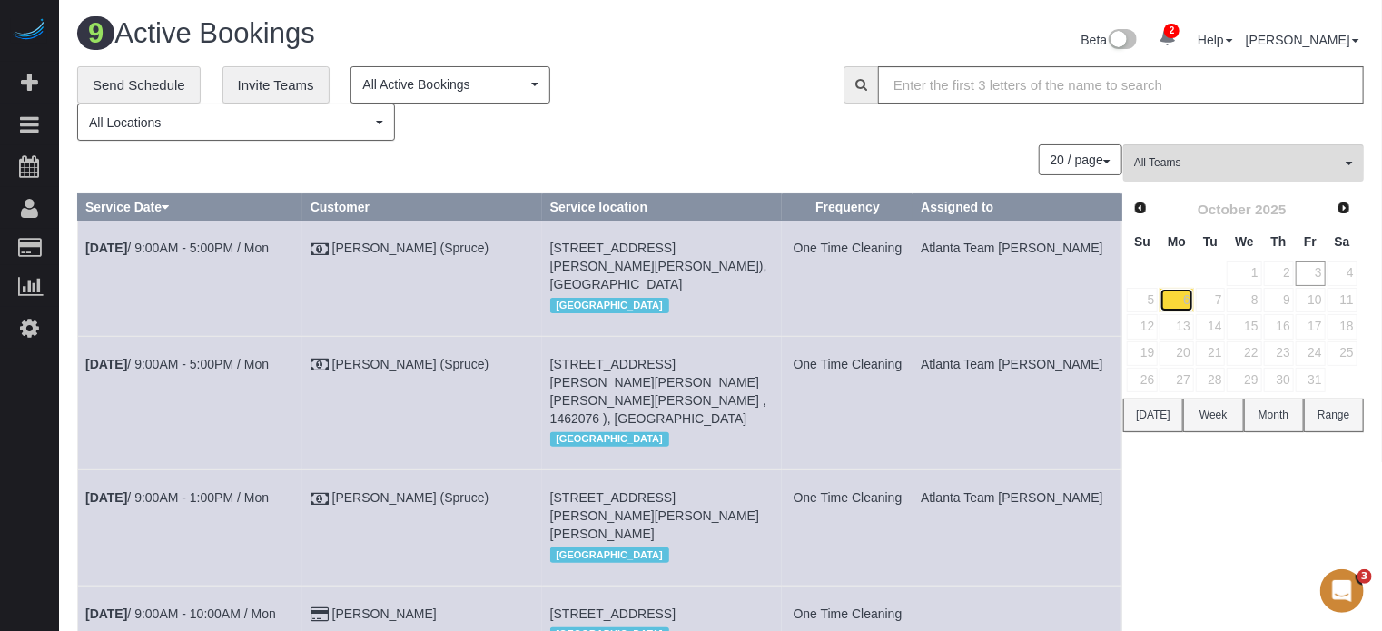
click at [1181, 304] on link "6" at bounding box center [1177, 300] width 34 height 25
click at [1217, 302] on link "7" at bounding box center [1211, 300] width 30 height 25
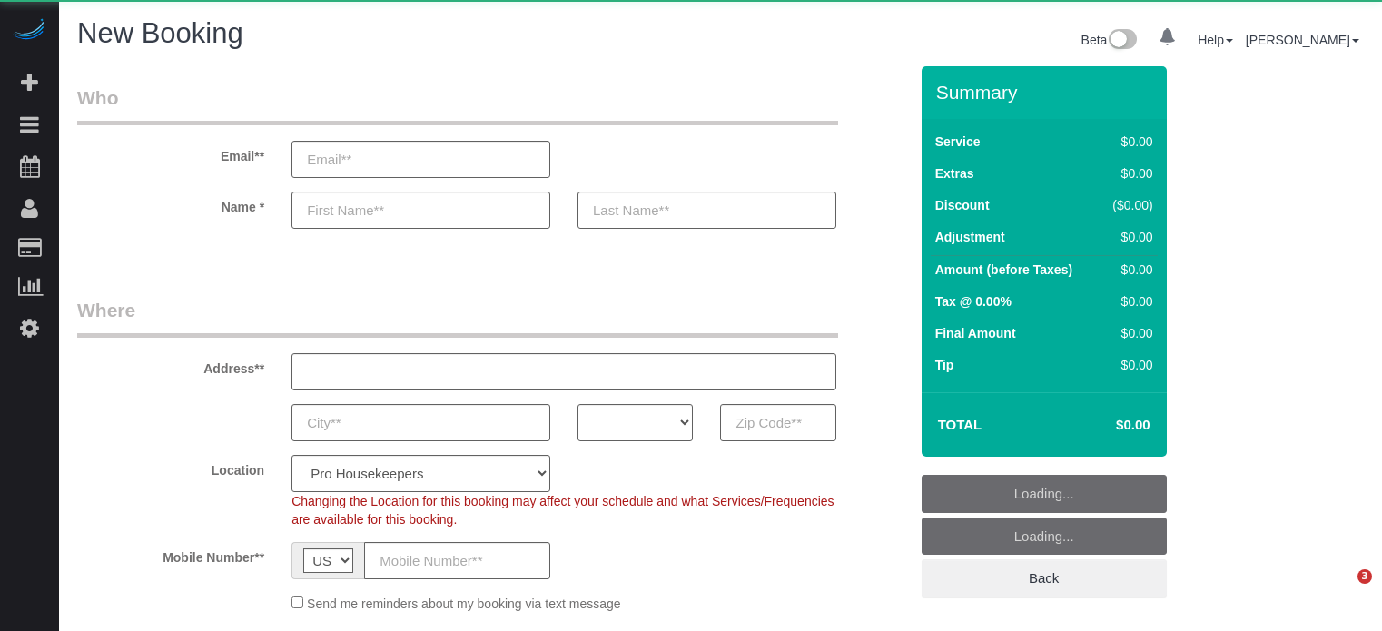
select select "number:9"
select select "object:1114"
select select "4"
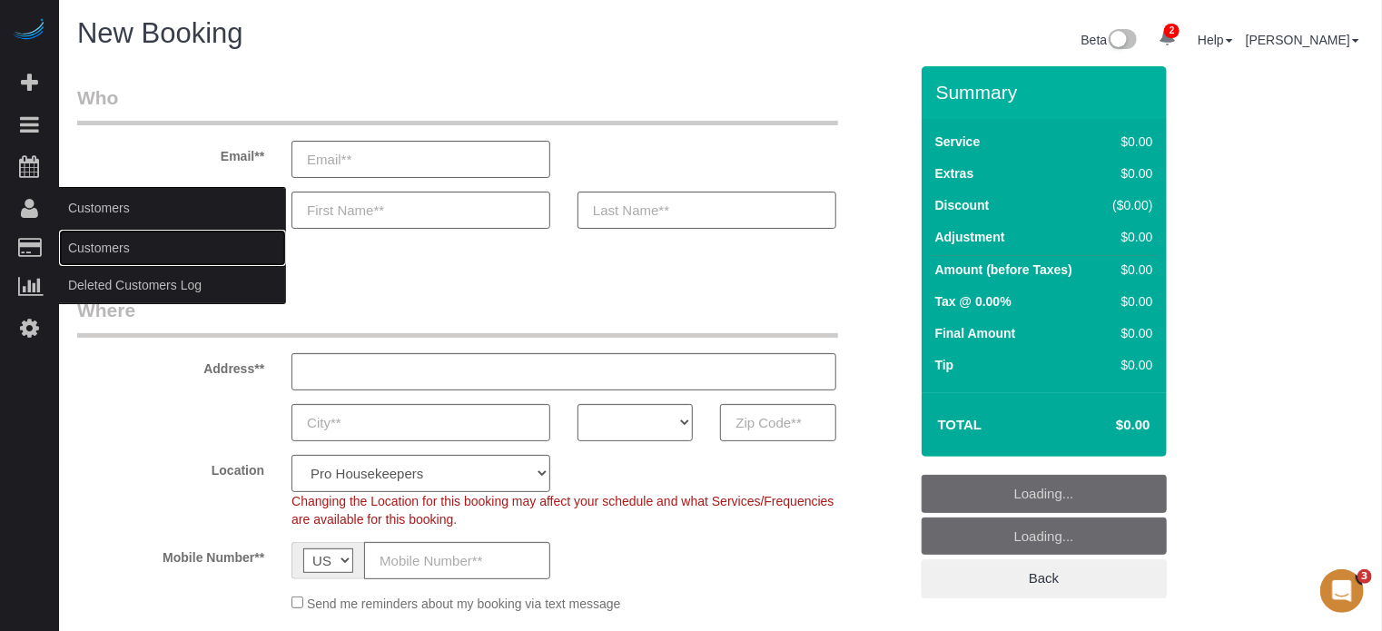
click at [84, 240] on link "Customers" at bounding box center [172, 248] width 227 height 36
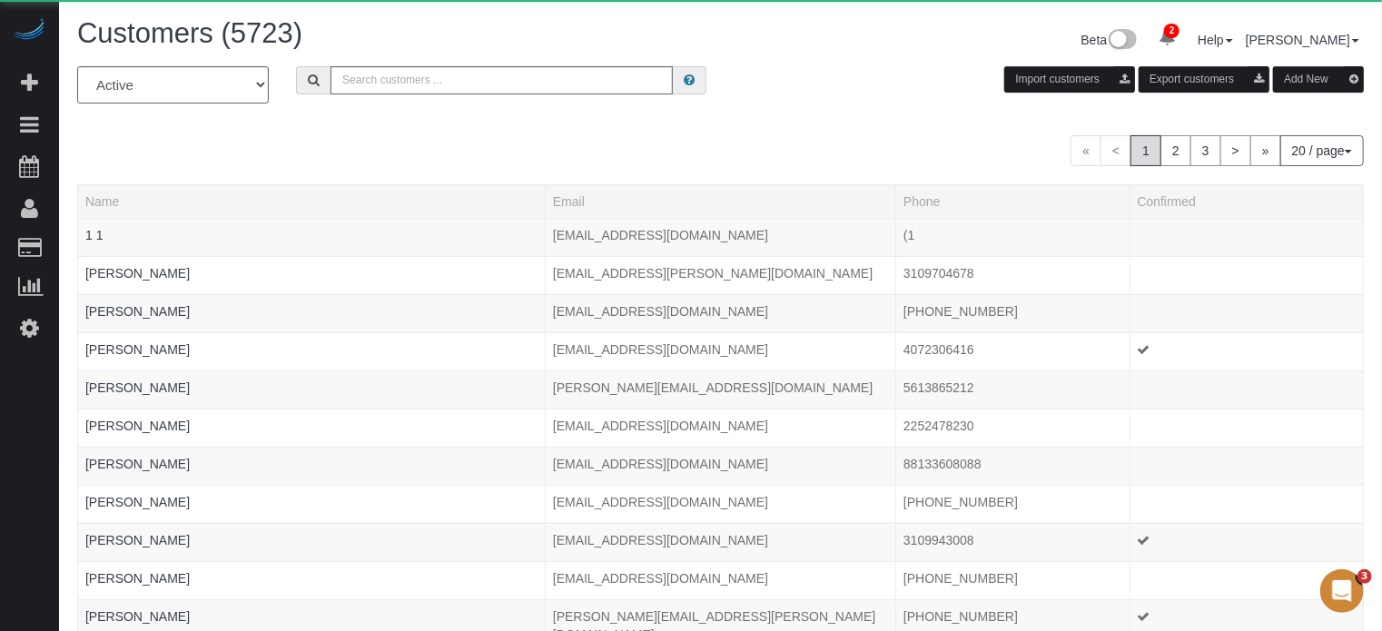
click at [1301, 74] on button "Add New" at bounding box center [1318, 79] width 91 height 26
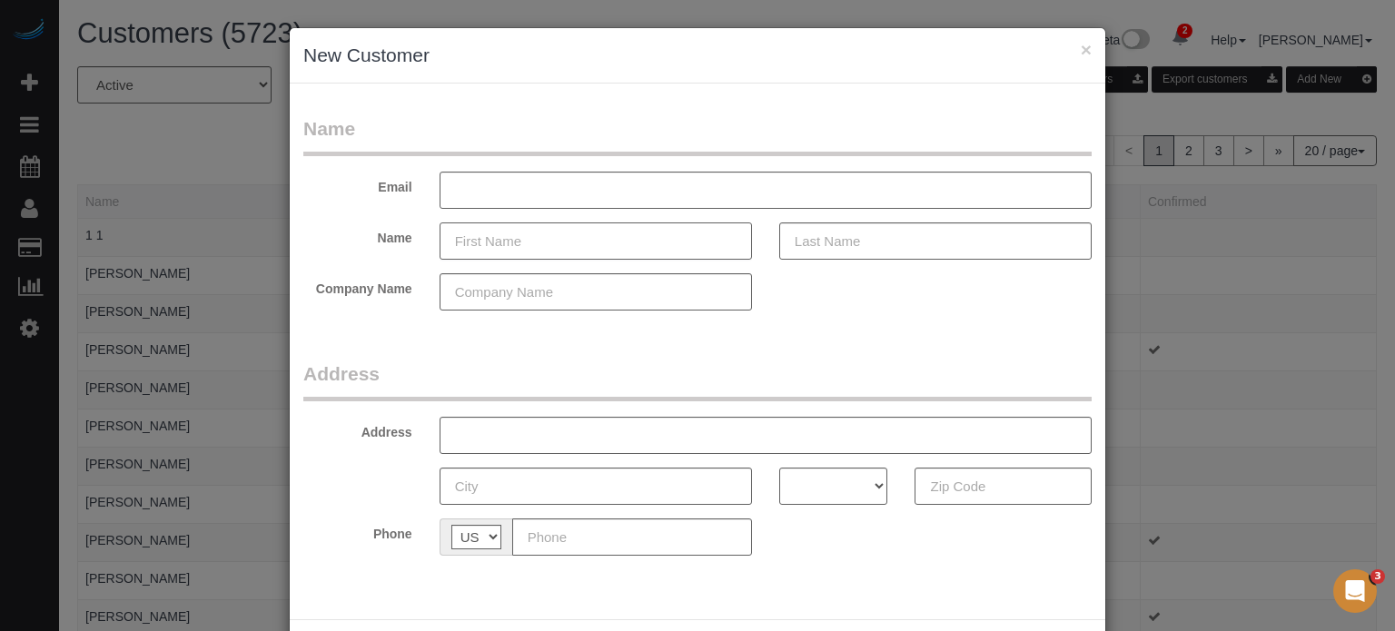
click at [512, 240] on input "text" at bounding box center [595, 240] width 312 height 37
paste input "[PERSON_NAME]"
click at [518, 242] on input "[PERSON_NAME]" at bounding box center [595, 240] width 312 height 37
type input "[PERSON_NAME]"
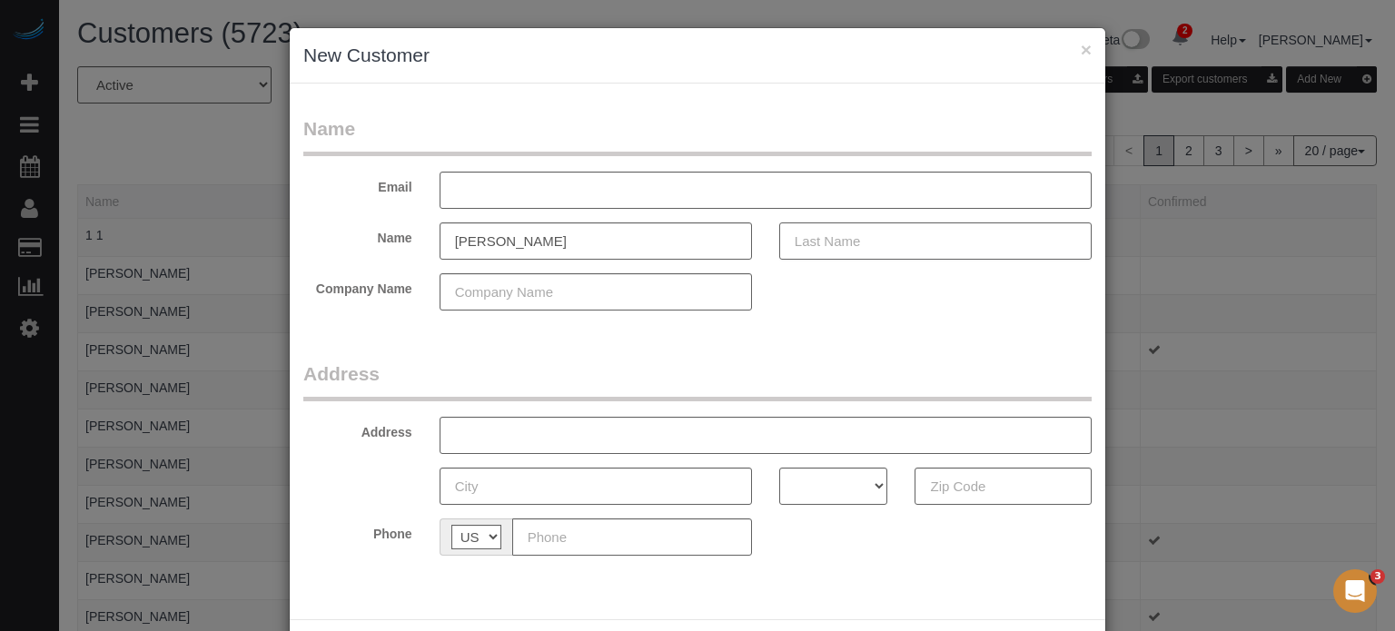
click at [817, 238] on input "text" at bounding box center [935, 240] width 312 height 37
paste input "Juesna"
type input "Juesna"
click at [591, 195] on input "text" at bounding box center [765, 190] width 652 height 37
paste input "[PERSON_NAME][EMAIL_ADDRESS][DOMAIN_NAME]"
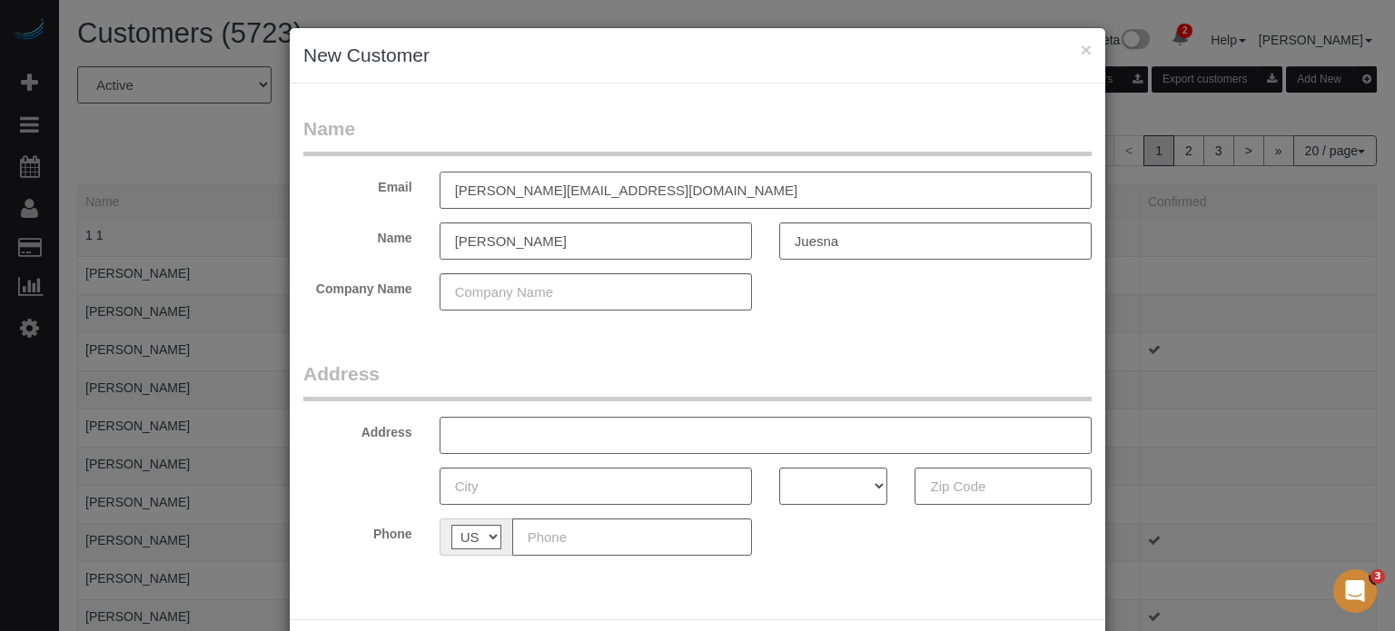
type input "[PERSON_NAME][EMAIL_ADDRESS][DOMAIN_NAME]"
click at [1326, 370] on div "× New Customer Name Email [PERSON_NAME][EMAIL_ADDRESS][DOMAIN_NAME] Name [PERSO…" at bounding box center [697, 315] width 1395 height 631
click at [598, 540] on input "text" at bounding box center [632, 536] width 240 height 37
paste input "[PHONE_NUMBER]"
type input "[PHONE_NUMBER]"
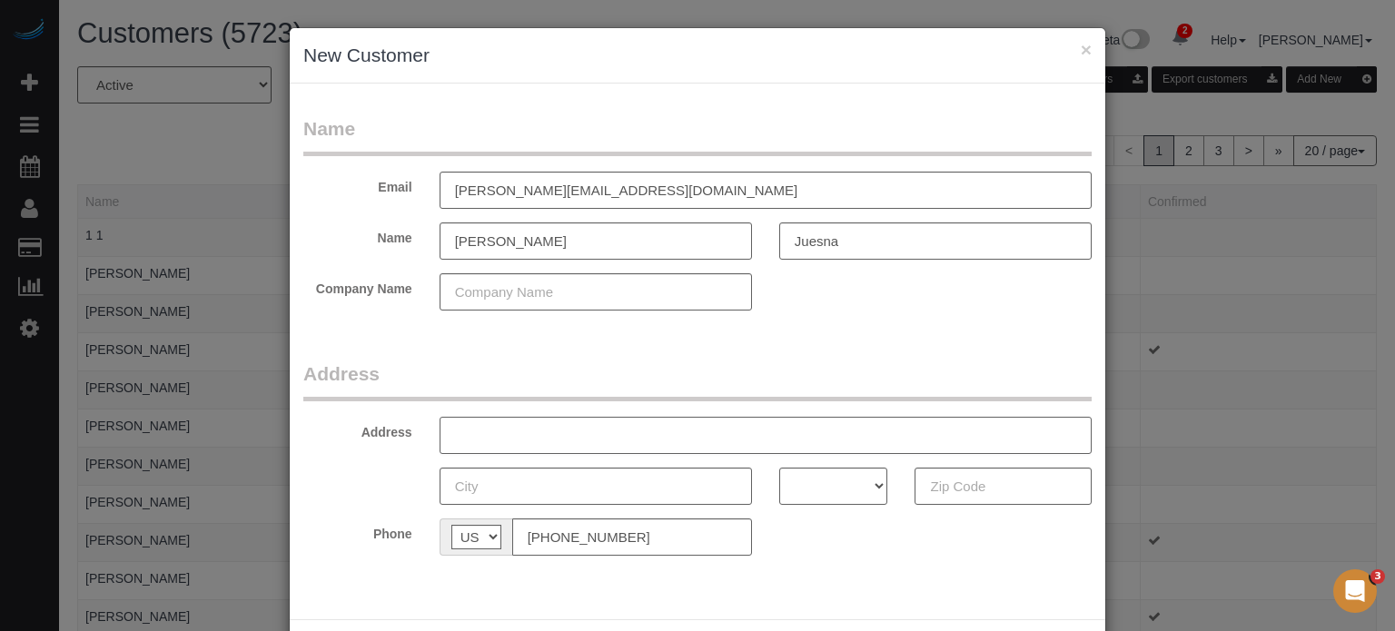
click at [590, 430] on input "text" at bounding box center [765, 435] width 652 height 37
paste input "[STREET_ADDRESS][PERSON_NAME]"
drag, startPoint x: 623, startPoint y: 431, endPoint x: 563, endPoint y: 439, distance: 60.4
click at [563, 439] on input "[STREET_ADDRESS][PERSON_NAME]" at bounding box center [765, 435] width 652 height 37
type input "[STREET_ADDRESS][PERSON_NAME]"
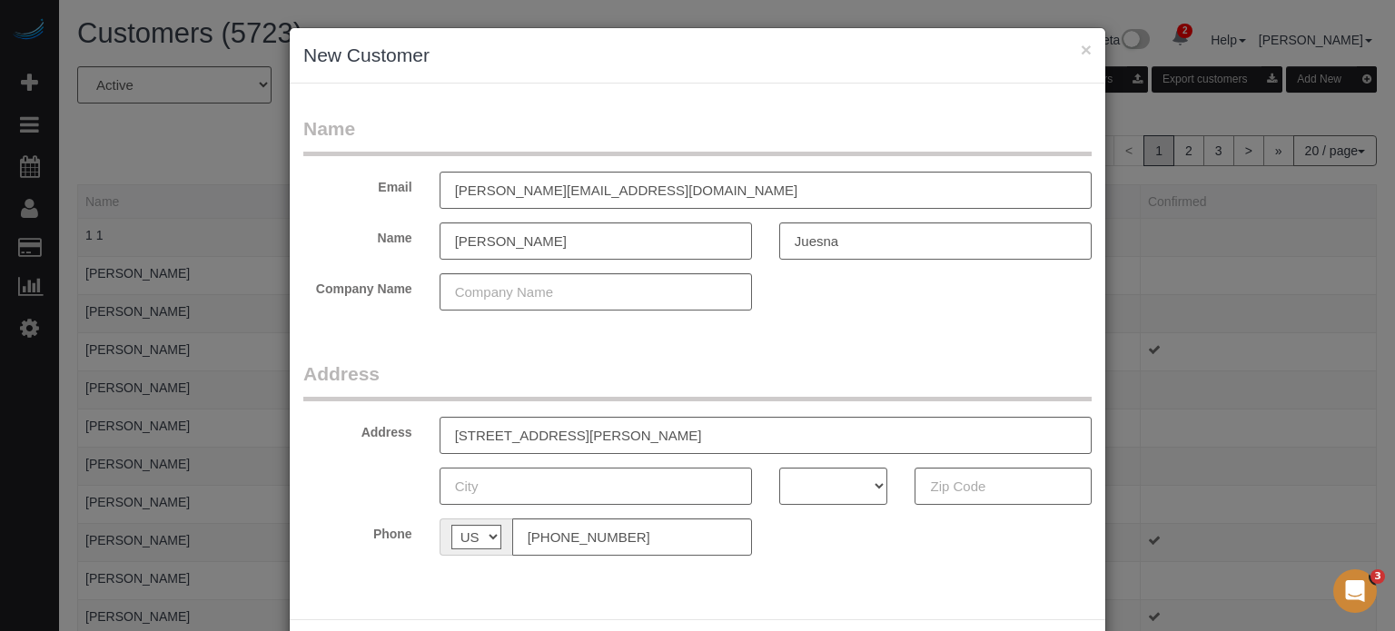
click at [559, 480] on input "text" at bounding box center [595, 486] width 312 height 37
paste input "[GEOGRAPHIC_DATA]"
type input "[GEOGRAPHIC_DATA]"
click at [602, 433] on input "[STREET_ADDRESS][PERSON_NAME]" at bounding box center [765, 435] width 652 height 37
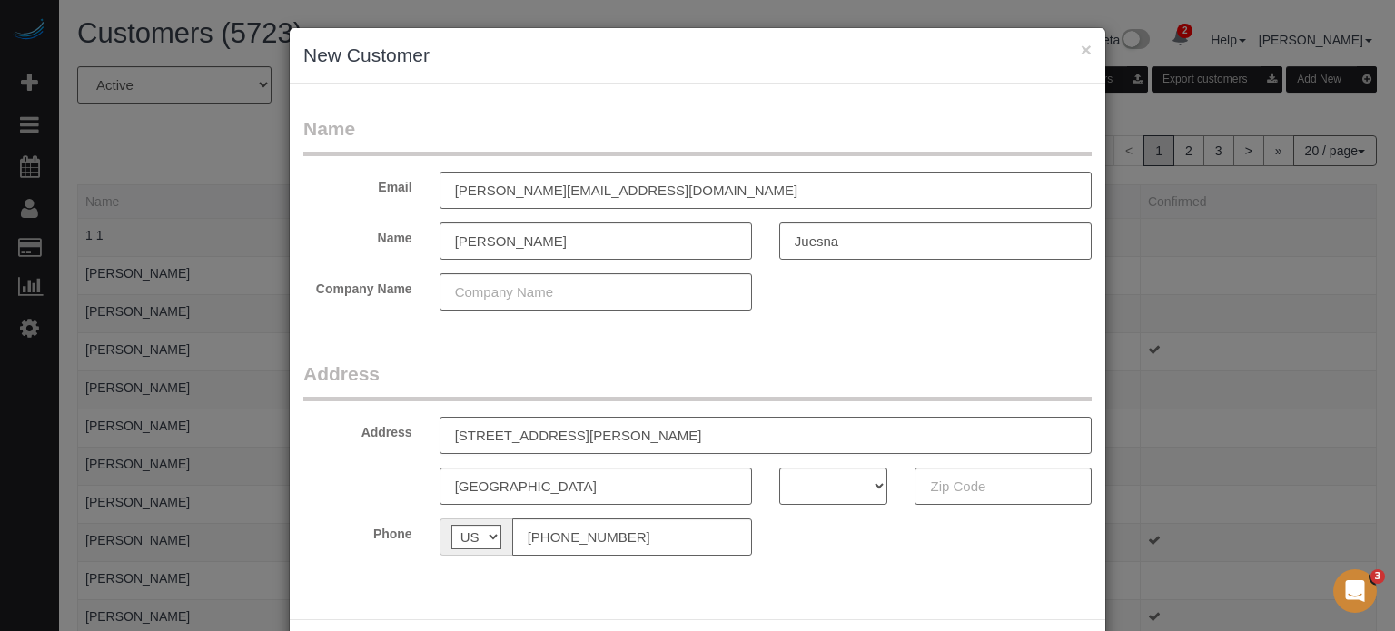
type input "[STREET_ADDRESS][PERSON_NAME]"
click at [951, 493] on input "text" at bounding box center [1002, 486] width 177 height 37
paste input "91343"
type input "91343"
click at [824, 486] on select "AK AL AR AZ CA CO CT DC DE FL [GEOGRAPHIC_DATA] HI IA ID IL IN KS [GEOGRAPHIC_D…" at bounding box center [833, 486] width 109 height 37
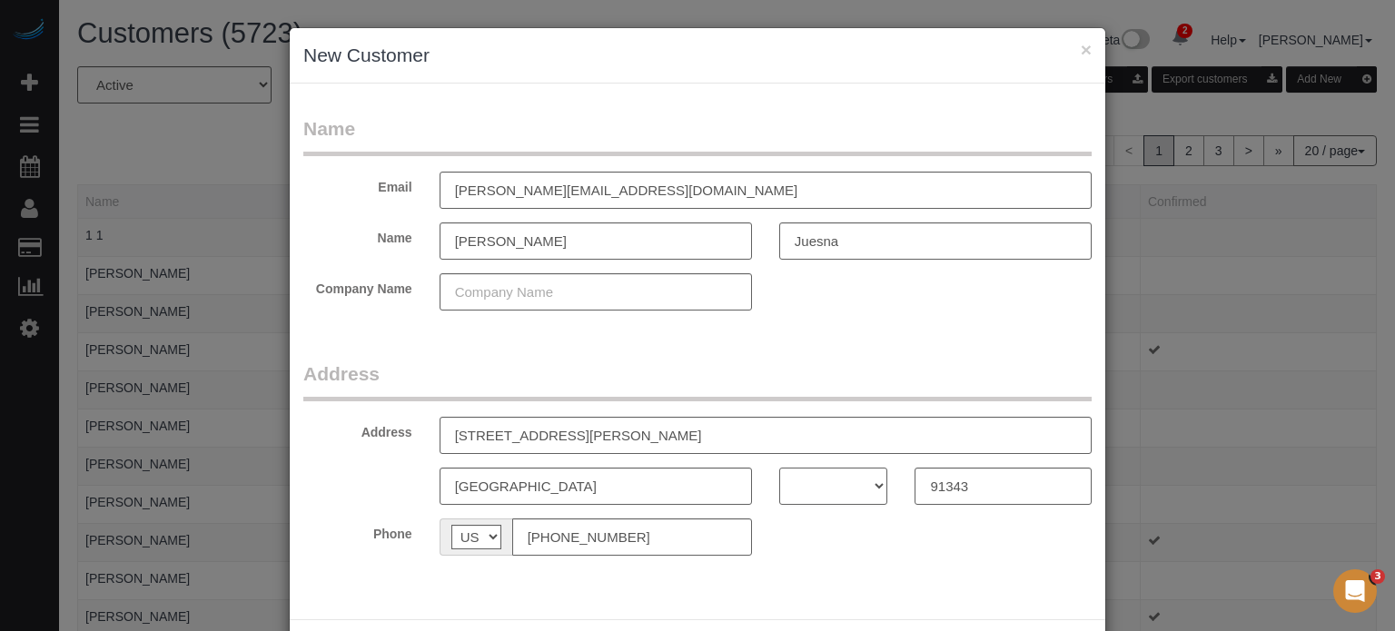
select select "CA"
click at [779, 468] on select "AK AL AR AZ CA CO CT DC DE FL [GEOGRAPHIC_DATA] HI IA ID IL IN KS [GEOGRAPHIC_D…" at bounding box center [833, 486] width 109 height 37
click at [647, 413] on fieldset "Address Address [STREET_ADDRESS][PERSON_NAME] [GEOGRAPHIC_DATA] AK AL AR AZ CA …" at bounding box center [697, 464] width 788 height 209
click at [648, 436] on input "[STREET_ADDRESS][PERSON_NAME]" at bounding box center [765, 435] width 652 height 37
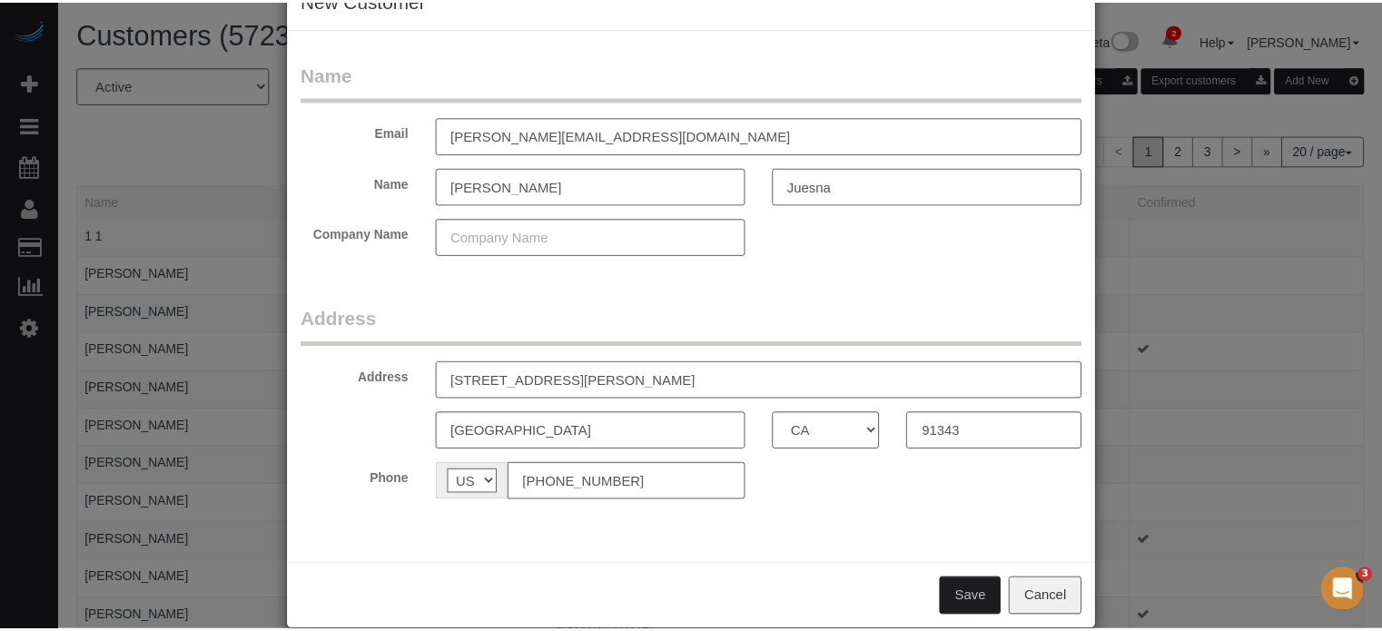
scroll to position [80, 0]
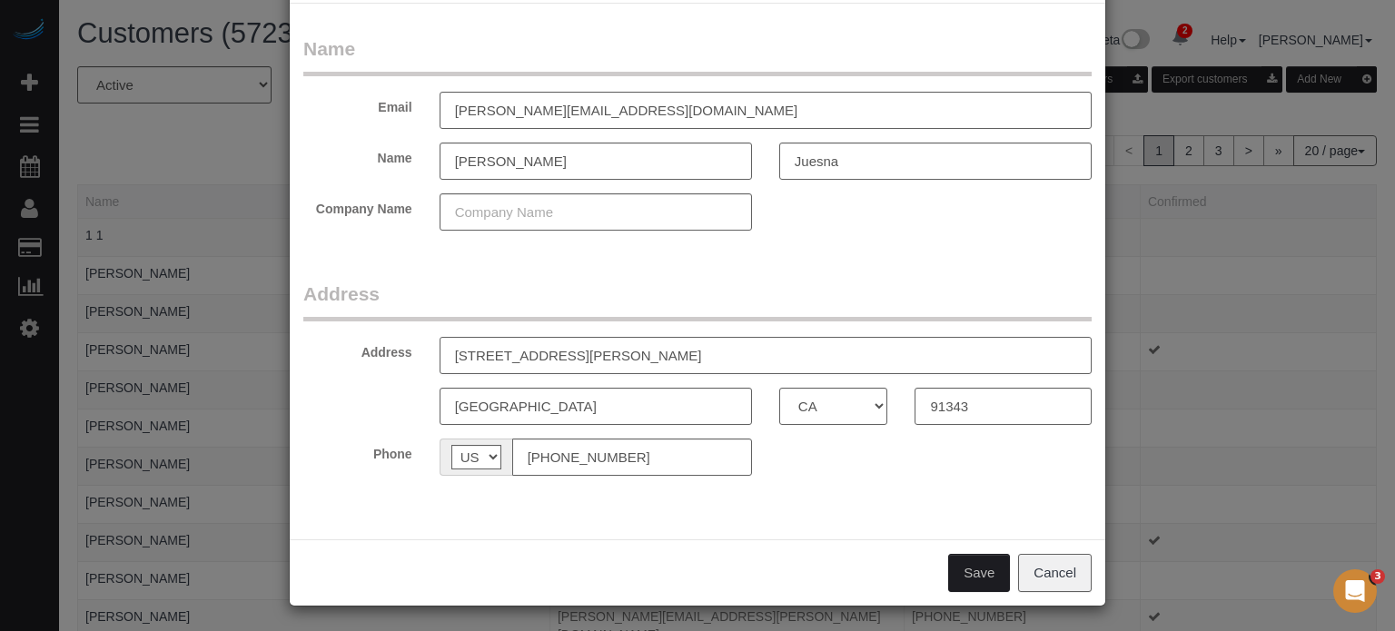
type input "[STREET_ADDRESS][PERSON_NAME]"
click at [977, 573] on button "Save" at bounding box center [979, 573] width 62 height 38
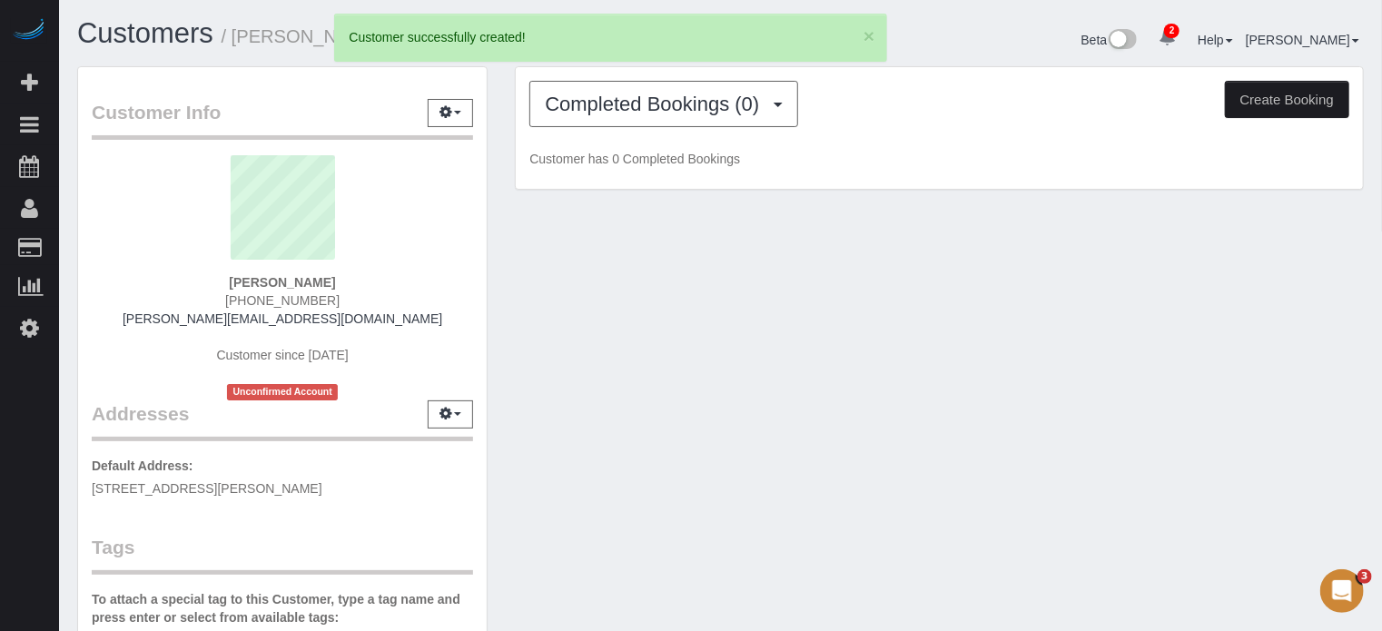
click at [1298, 110] on button "Create Booking" at bounding box center [1287, 100] width 124 height 38
select select "CA"
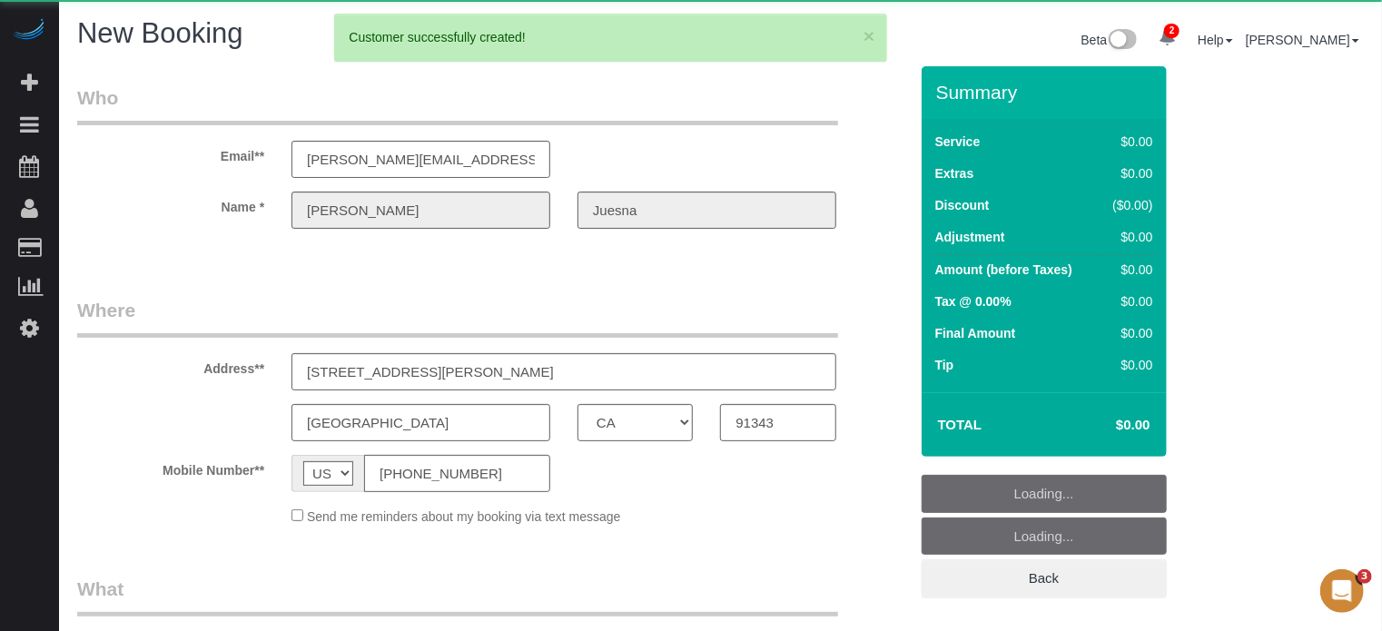
select select "number:9"
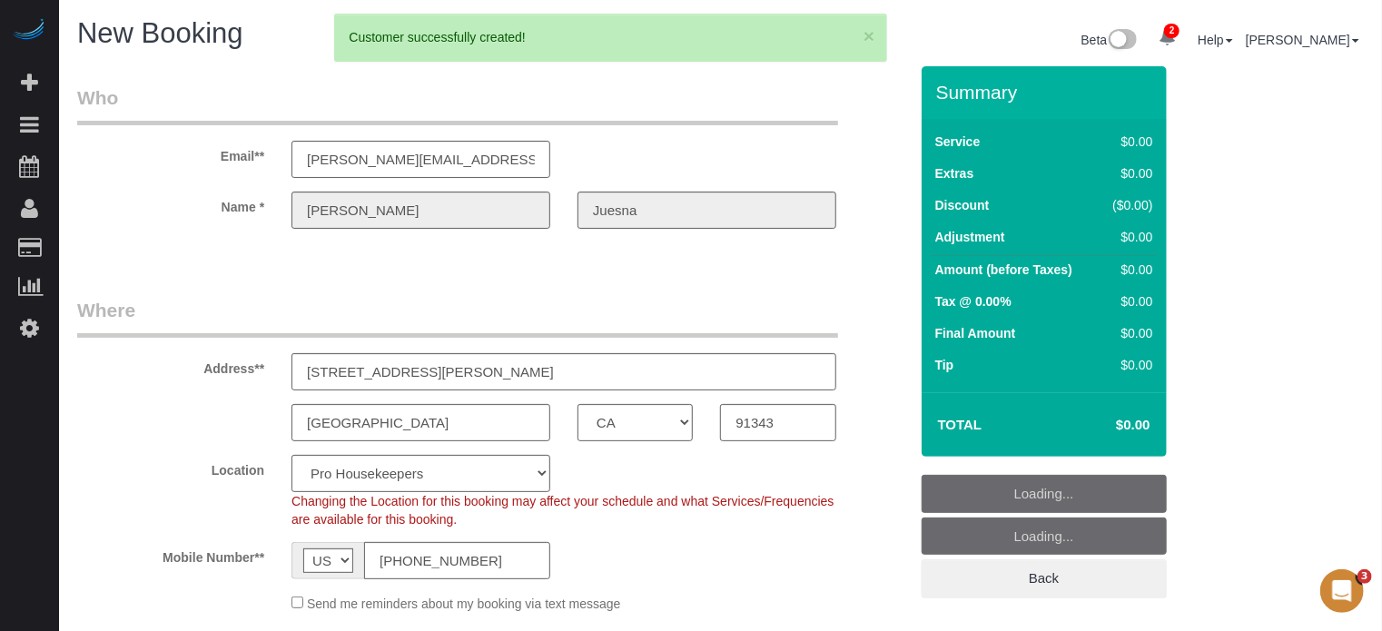
select select "object:2602"
select select "4"
select select "object:2609"
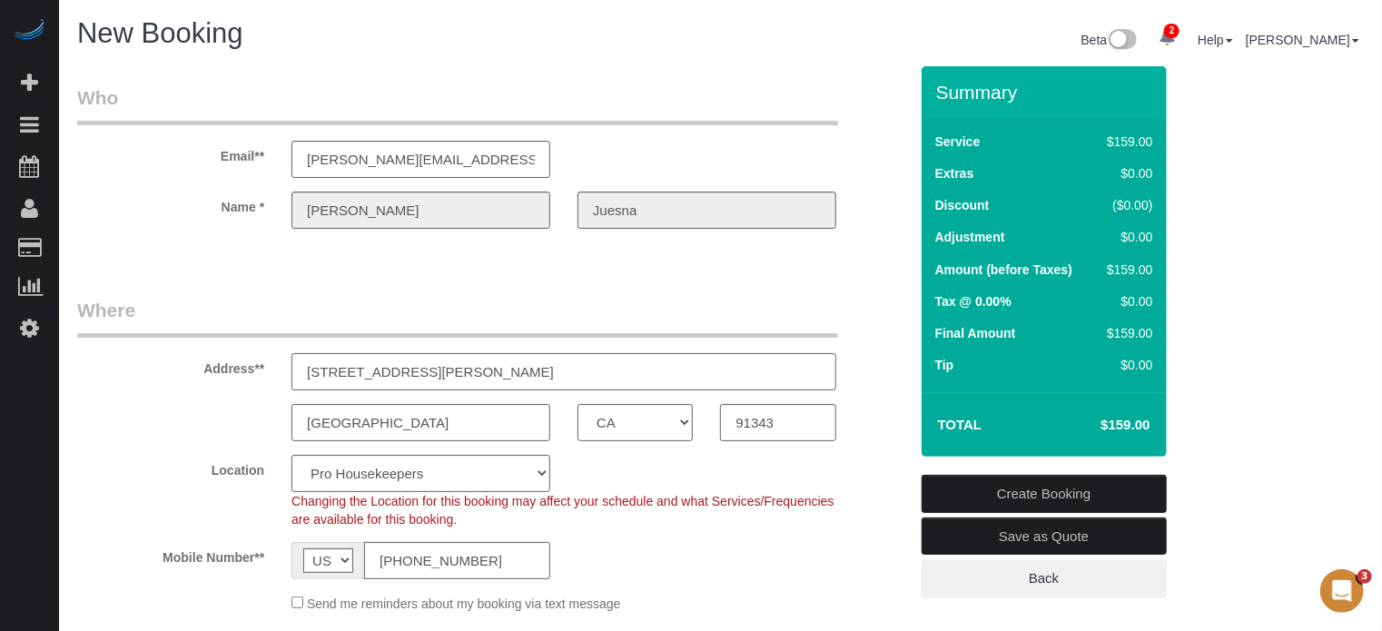
drag, startPoint x: 429, startPoint y: 370, endPoint x: 229, endPoint y: 385, distance: 201.3
click at [229, 385] on div "Address** [STREET_ADDRESS][PERSON_NAME]" at bounding box center [493, 344] width 858 height 94
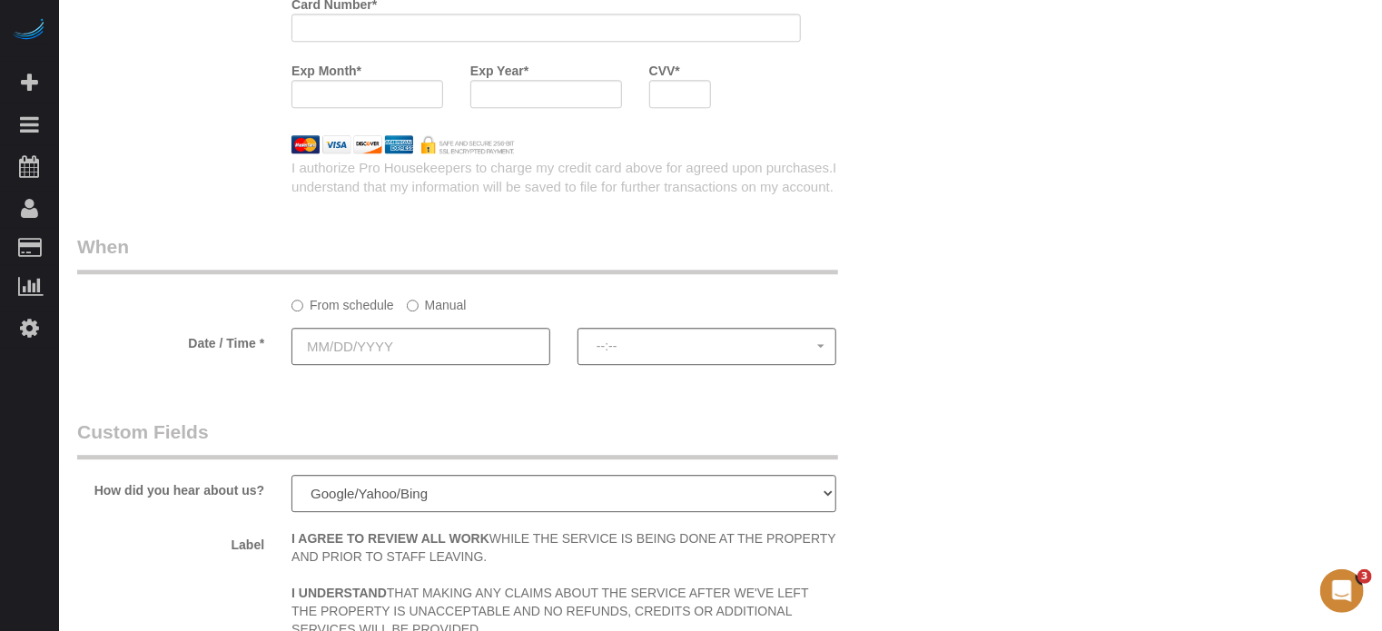
scroll to position [3303, 0]
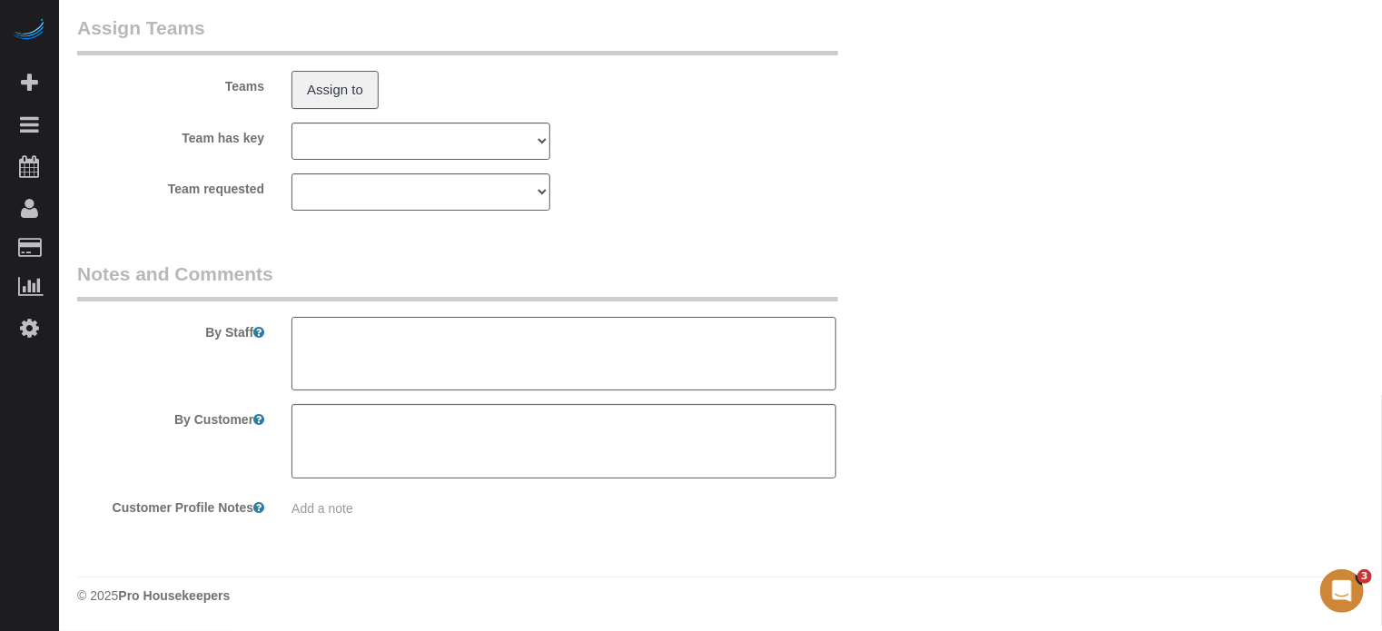
click at [439, 375] on textarea at bounding box center [563, 354] width 545 height 74
paste textarea "[PHONE_NUMBER]."
click at [443, 316] on div "By Staff" at bounding box center [493, 326] width 858 height 131
click at [450, 331] on textarea at bounding box center [563, 354] width 545 height 74
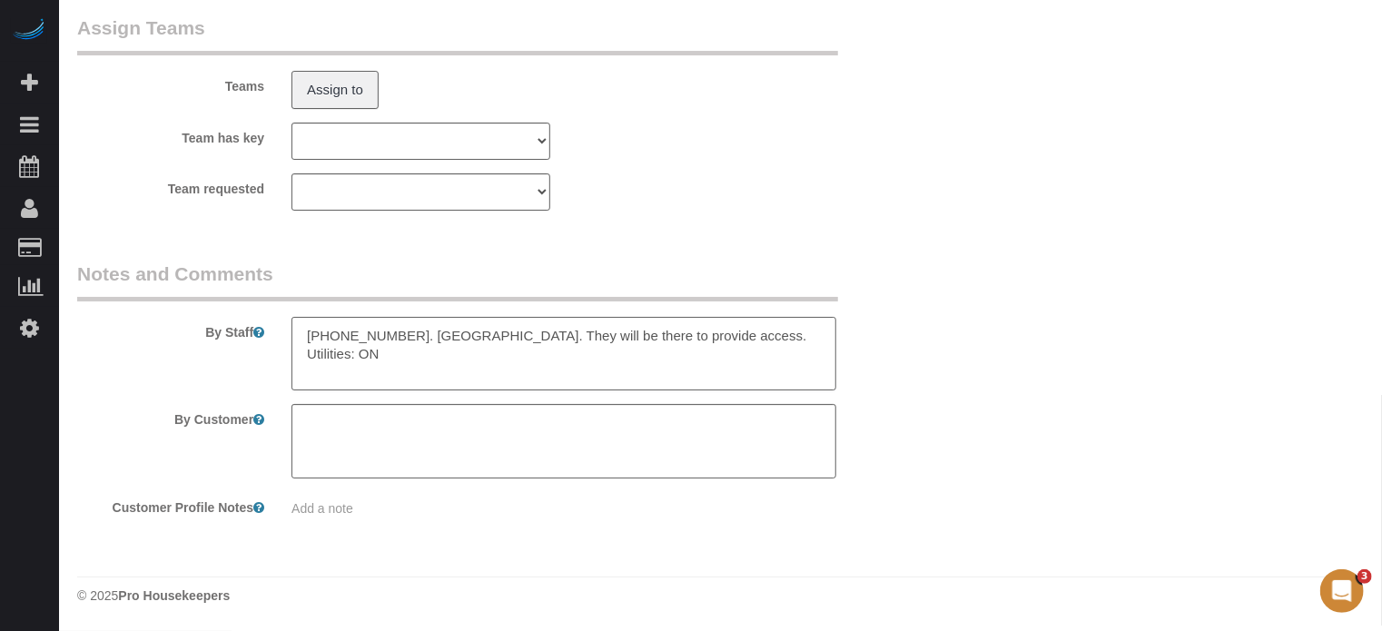
type textarea "[PHONE_NUMBER]. [GEOGRAPHIC_DATA]. They will be there to provide access. Utilit…"
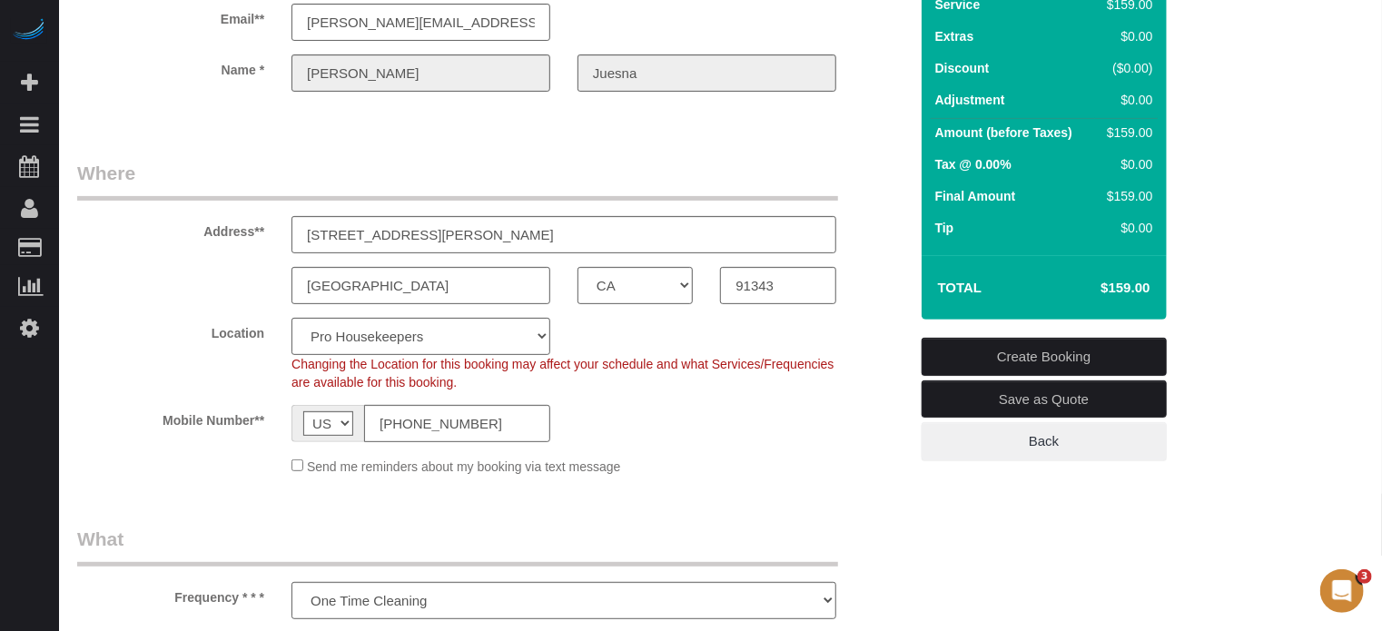
scroll to position [125, 0]
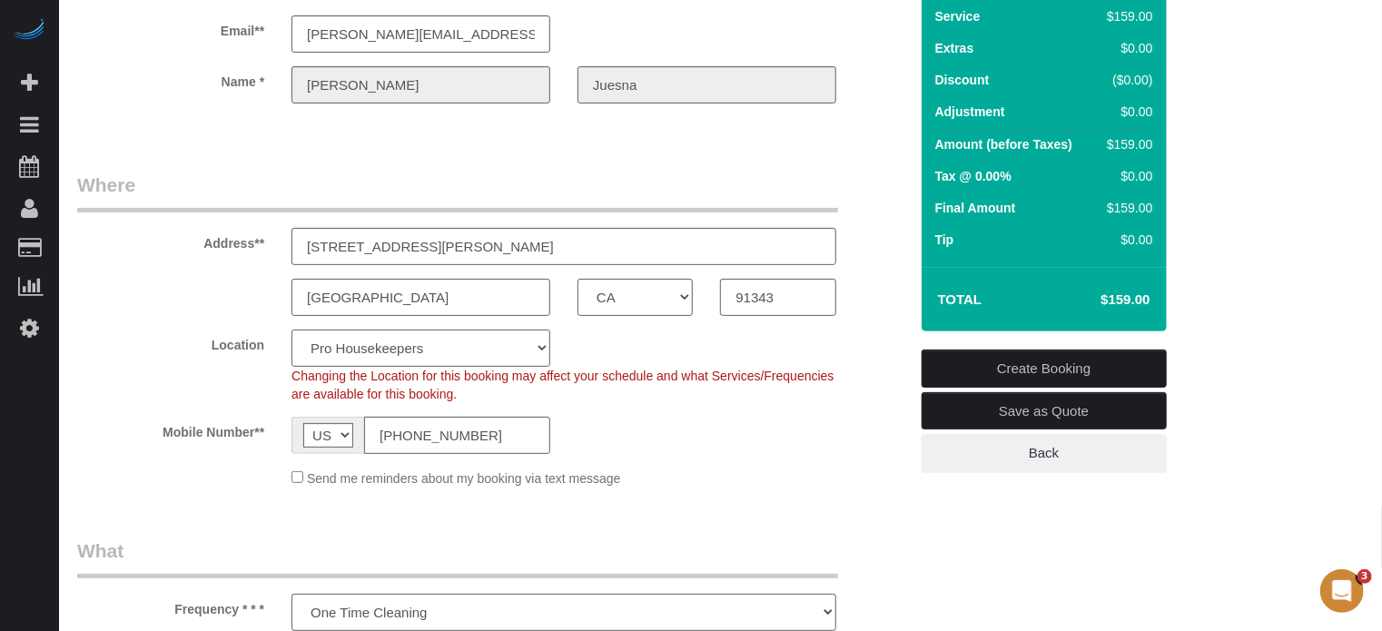
click at [509, 359] on select "Pro Housekeepers Atlanta Austin Boston Chicago Cincinnati Clearwater Denver Ft …" at bounding box center [420, 348] width 259 height 37
select select "3"
click at [291, 330] on select "Pro Housekeepers Atlanta Austin Boston Chicago Cincinnati Clearwater Denver Ft …" at bounding box center [420, 348] width 259 height 37
select select "object:2621"
select select "228"
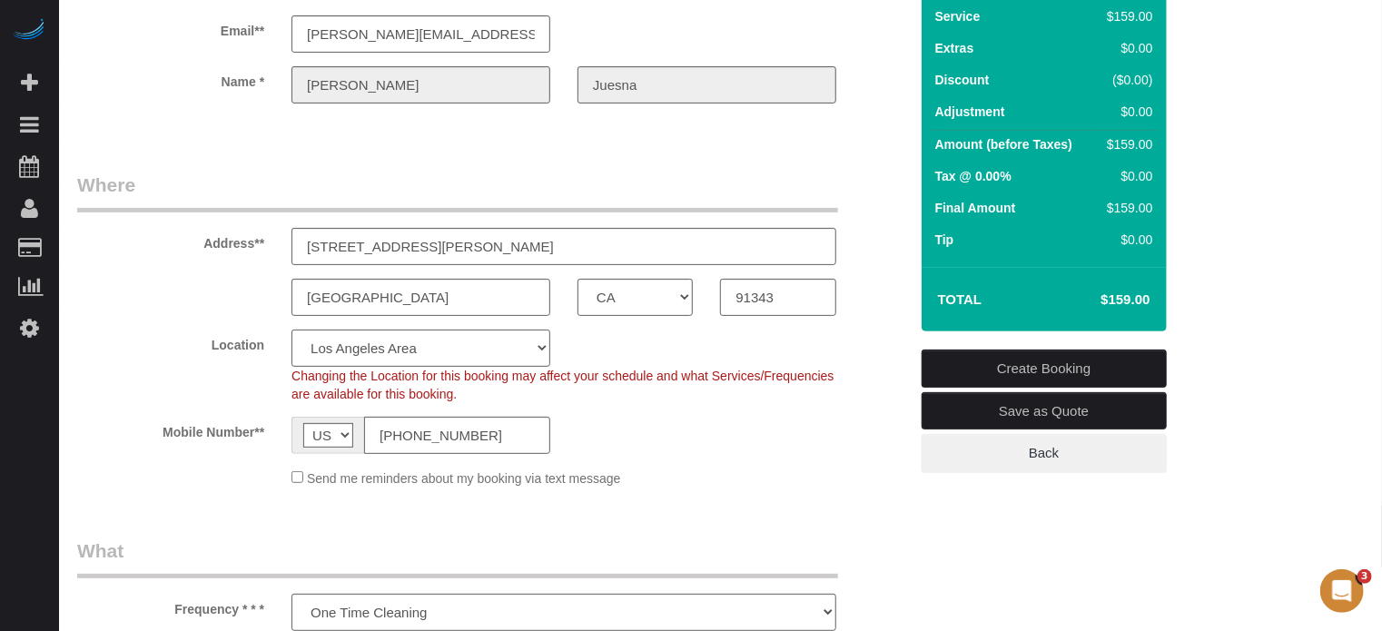
scroll to position [398, 0]
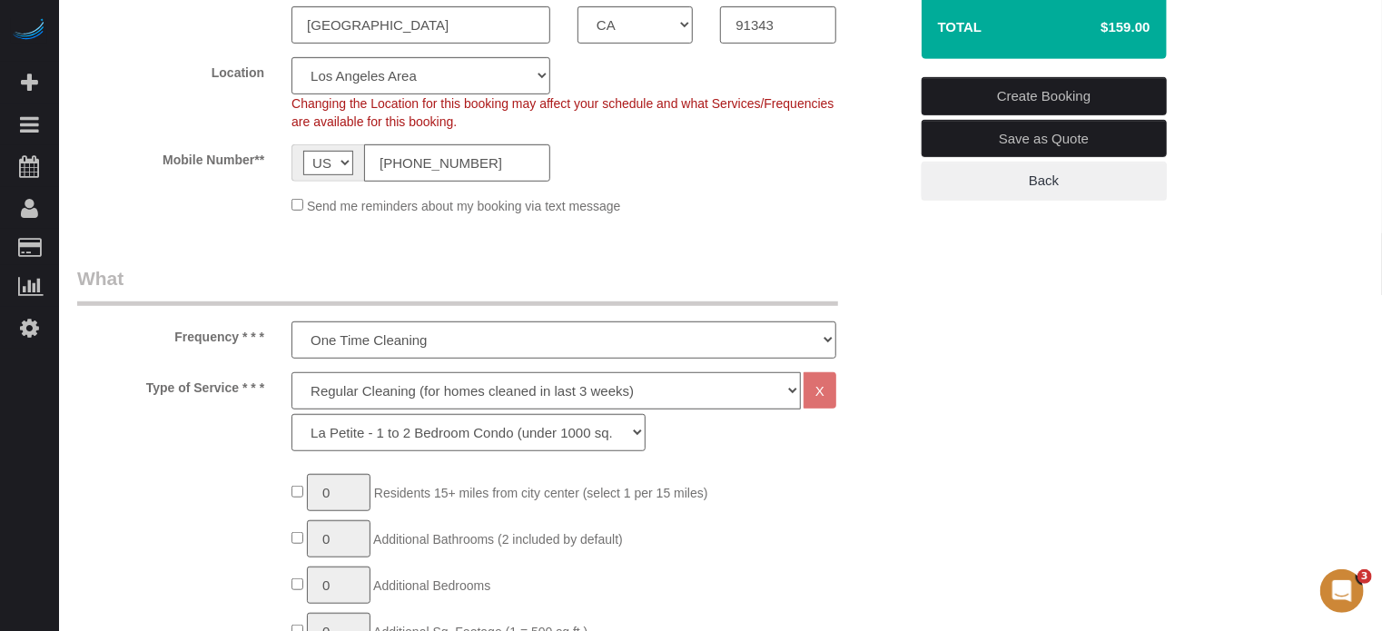
click at [379, 388] on select "Deep Cleaning (for homes that have not been cleaned in 3+ weeks) Spruce Regular…" at bounding box center [545, 390] width 509 height 37
select select "7"
click at [291, 372] on select "Deep Cleaning (for homes that have not been cleaned in 3+ weeks) Spruce Regular…" at bounding box center [545, 390] width 509 height 37
click at [397, 447] on select "La Petite - 1 to 2 Bedroom Condo (under 1000 sq. ft.) La Petite II - 2 Bedroom …" at bounding box center [468, 432] width 354 height 37
select select "273"
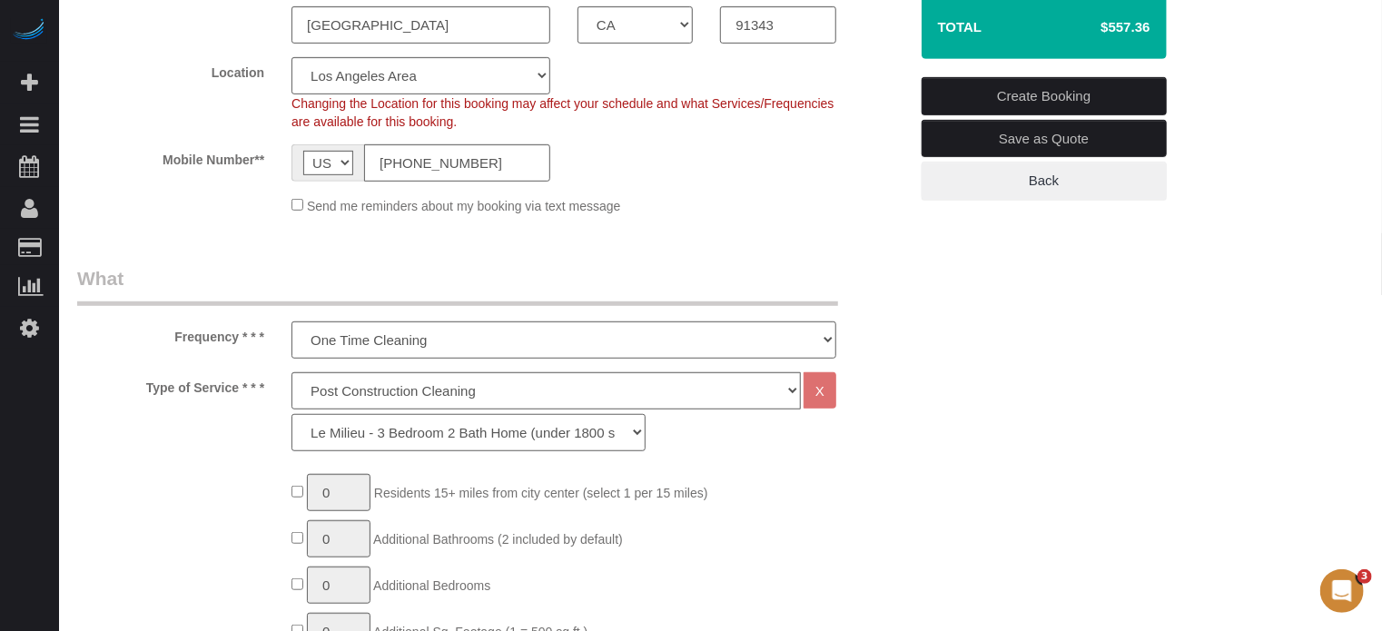
click at [291, 414] on select "La Petite - 1 to 2 Bedroom Condo (under 1000 sq. ft.) La Petite II - 2 Bedroom …" at bounding box center [468, 432] width 354 height 37
type input "1"
click at [893, 418] on div "Type of Service * * * Deep Cleaning (for homes that have not been cleaned in 3+…" at bounding box center [493, 416] width 858 height 88
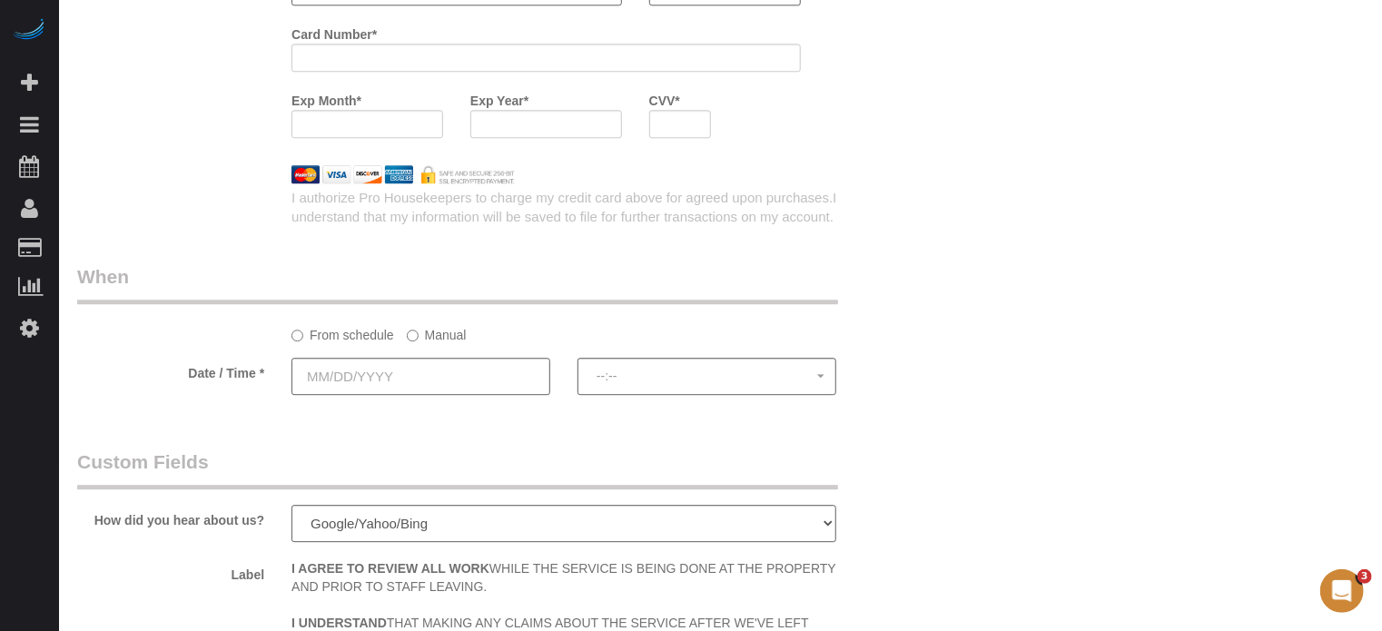
scroll to position [2395, 0]
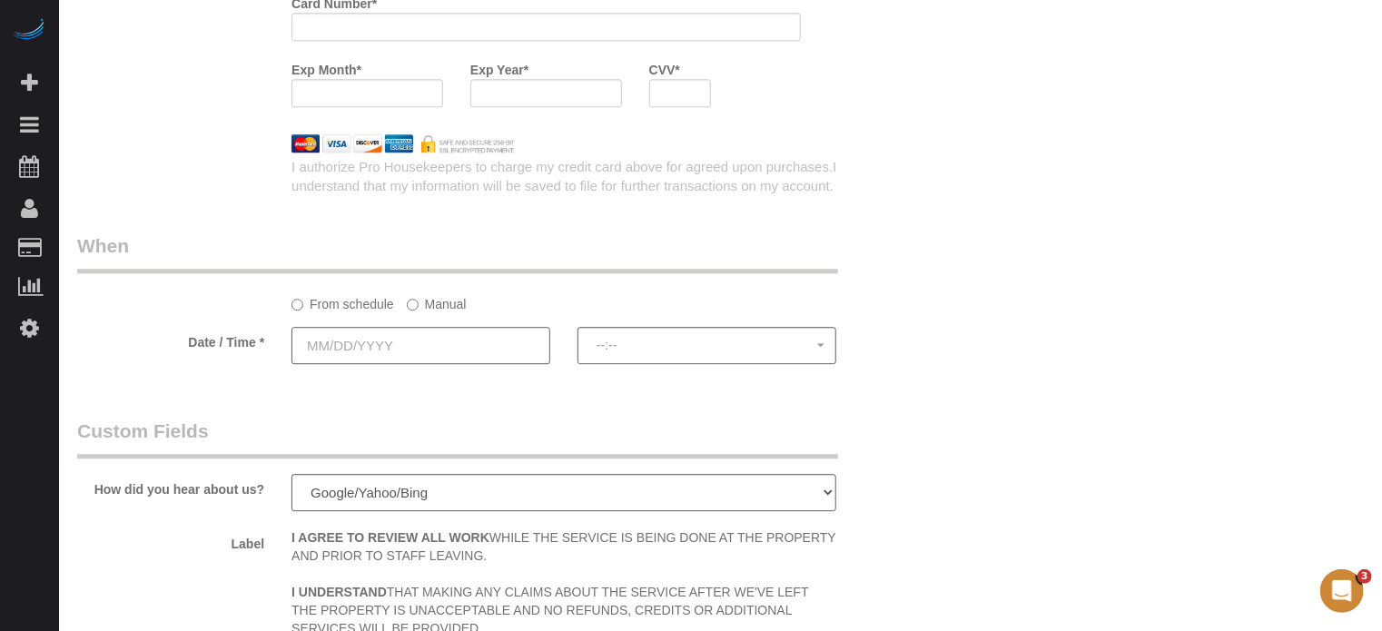
click at [433, 359] on input "text" at bounding box center [420, 345] width 259 height 37
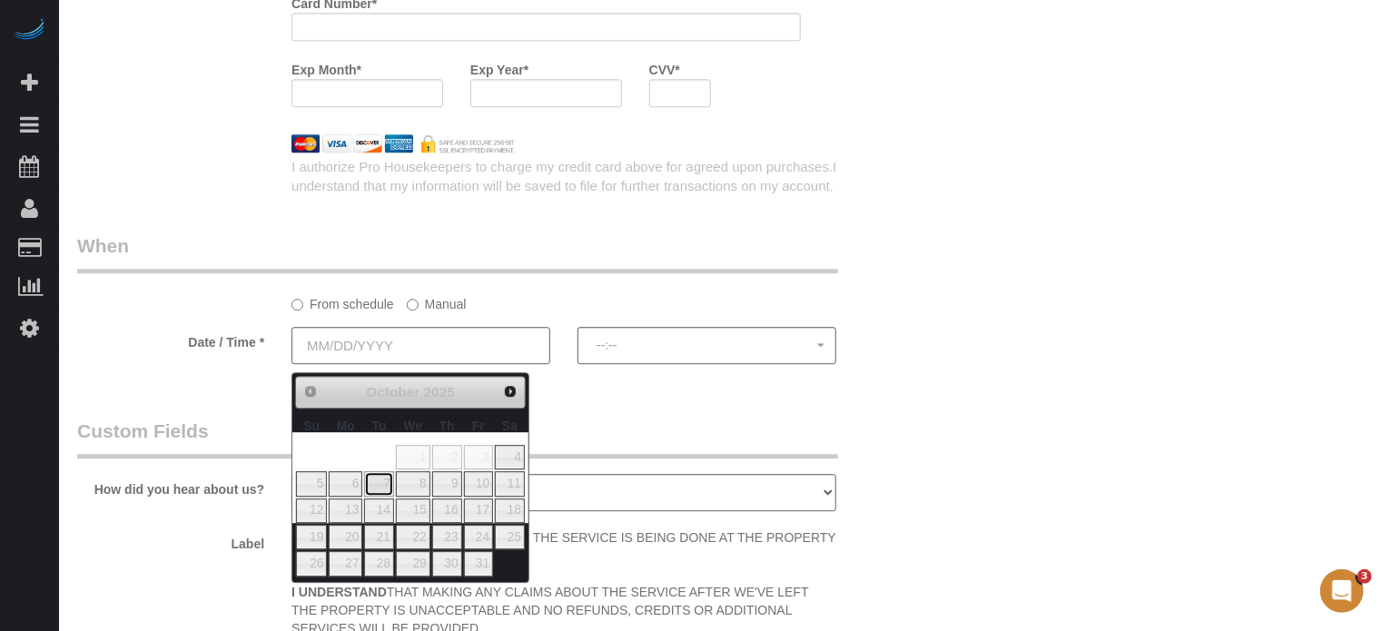
click at [380, 479] on link "7" at bounding box center [378, 483] width 29 height 25
type input "[DATE]"
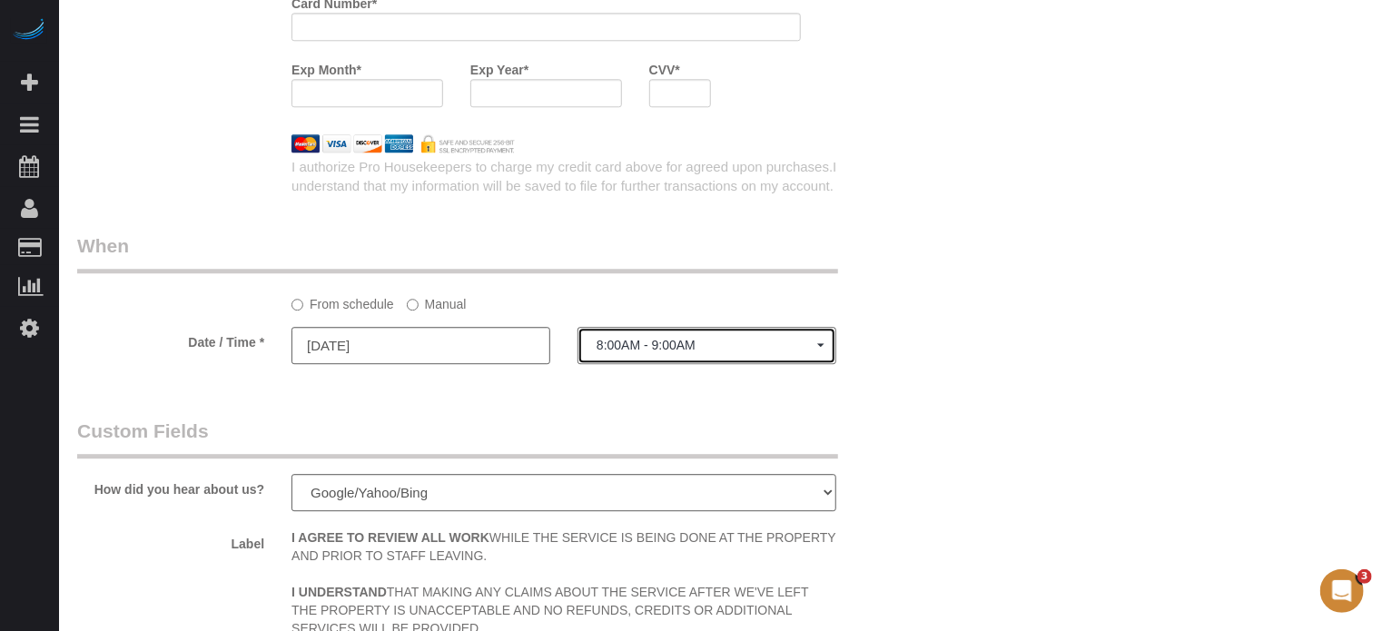
click at [620, 351] on span "8:00AM - 9:00AM" at bounding box center [707, 345] width 221 height 15
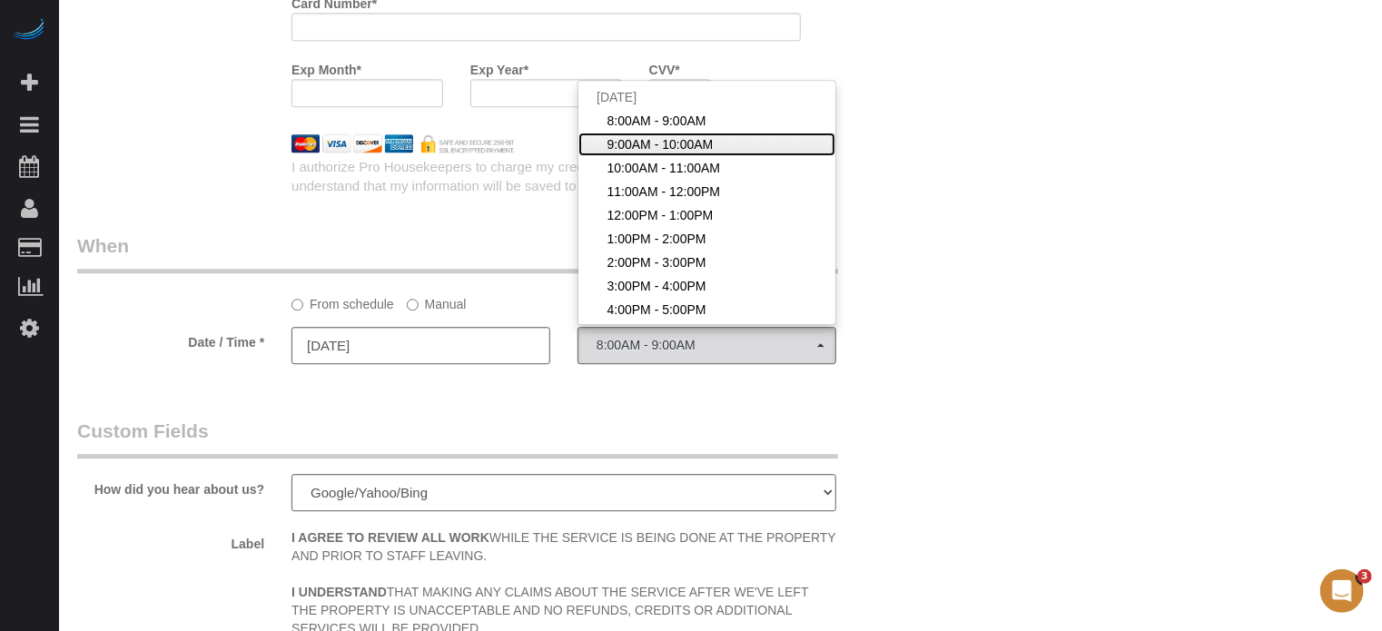
click at [659, 144] on span "9:00AM - 10:00AM" at bounding box center [660, 144] width 106 height 18
select select "spot2"
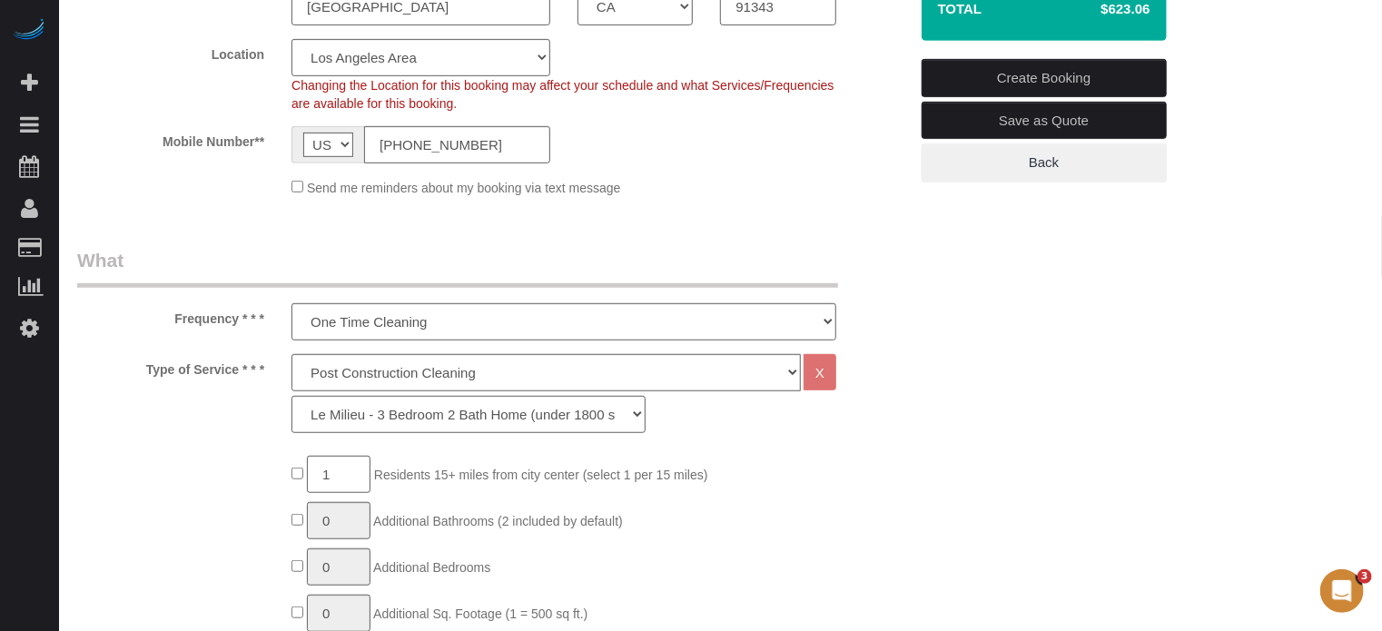
scroll to position [0, 0]
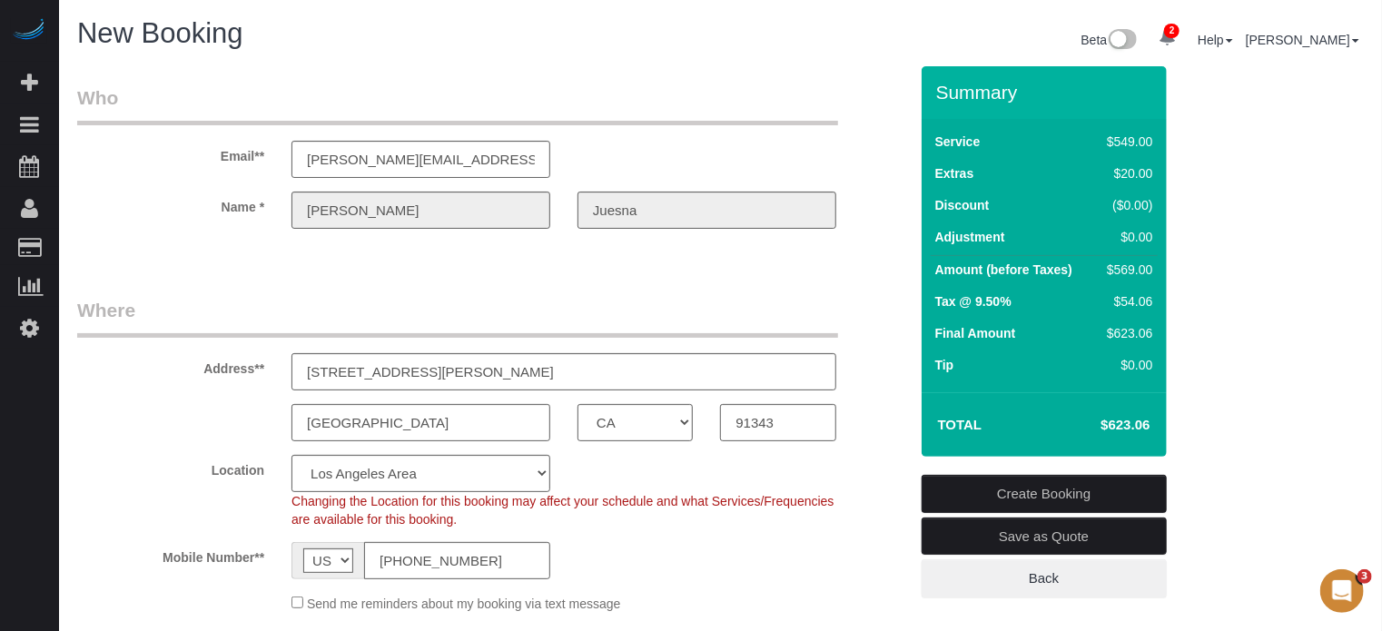
click at [232, 212] on div "Name * Paolo Juesna" at bounding box center [493, 210] width 858 height 37
click at [884, 242] on div at bounding box center [493, 244] width 858 height 5
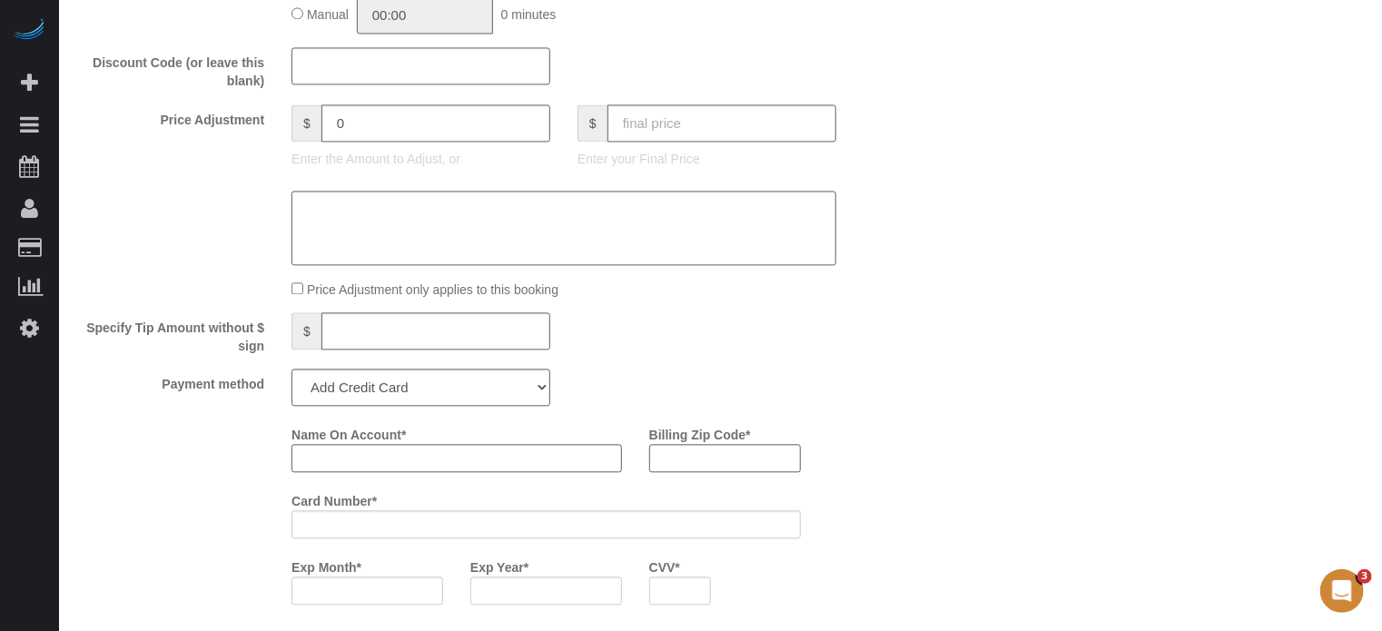
scroll to position [1998, 0]
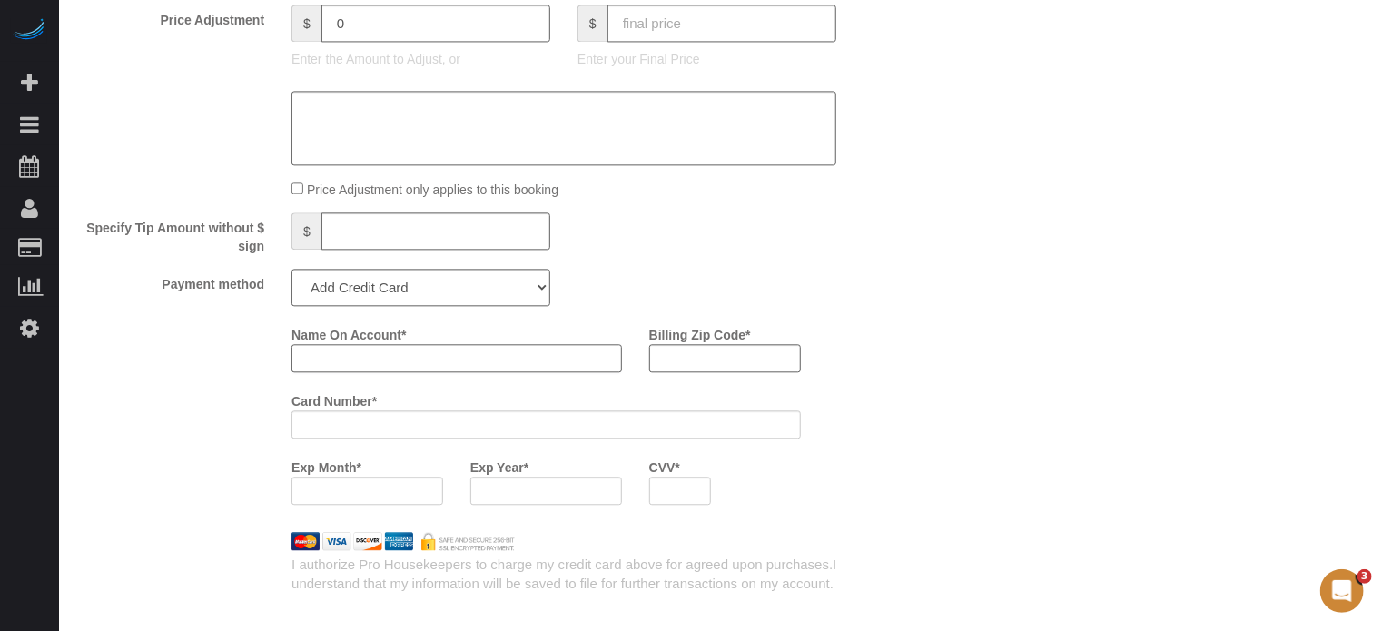
click at [341, 366] on input "Name On Account *" at bounding box center [456, 358] width 331 height 28
paste input "[PERSON_NAME]"
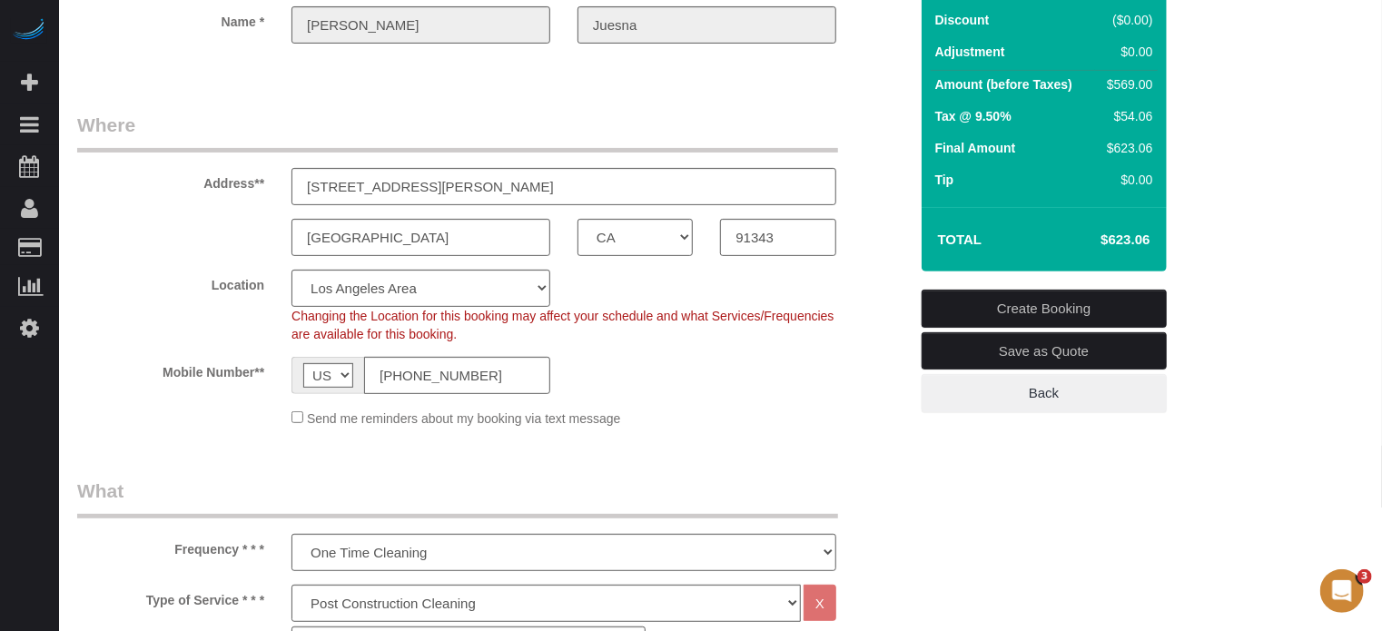
scroll to position [91, 0]
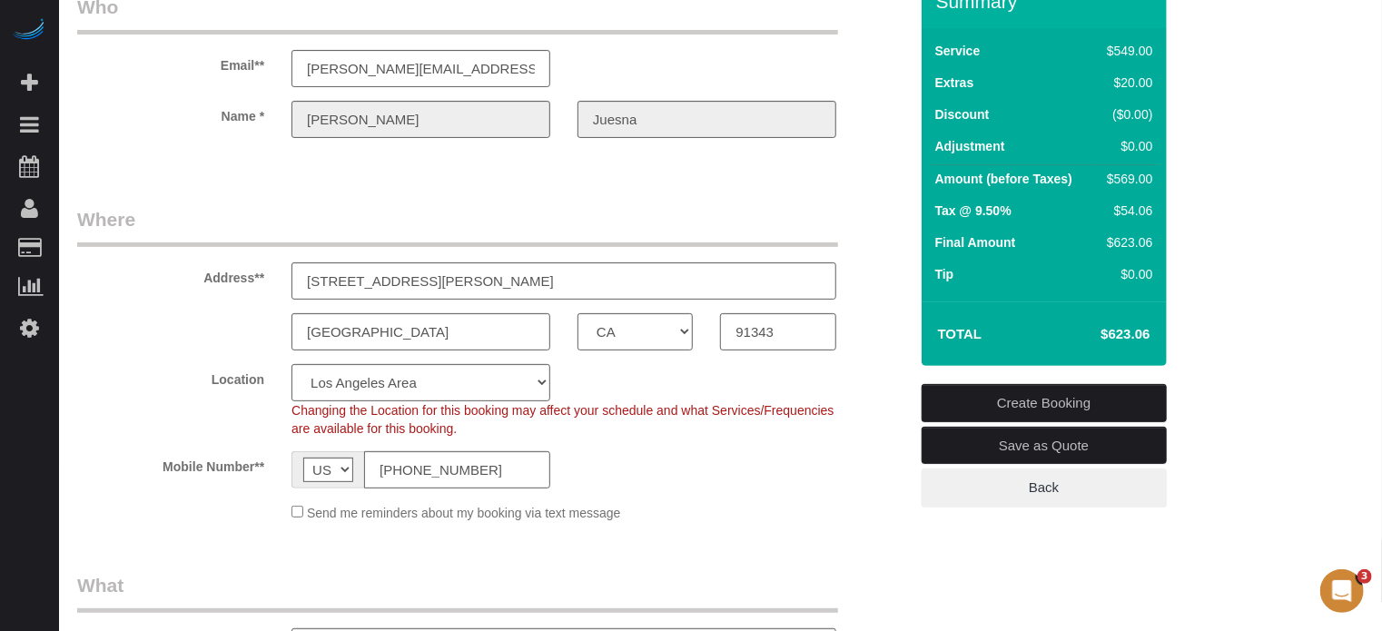
click at [564, 124] on div "Juesna" at bounding box center [707, 119] width 286 height 37
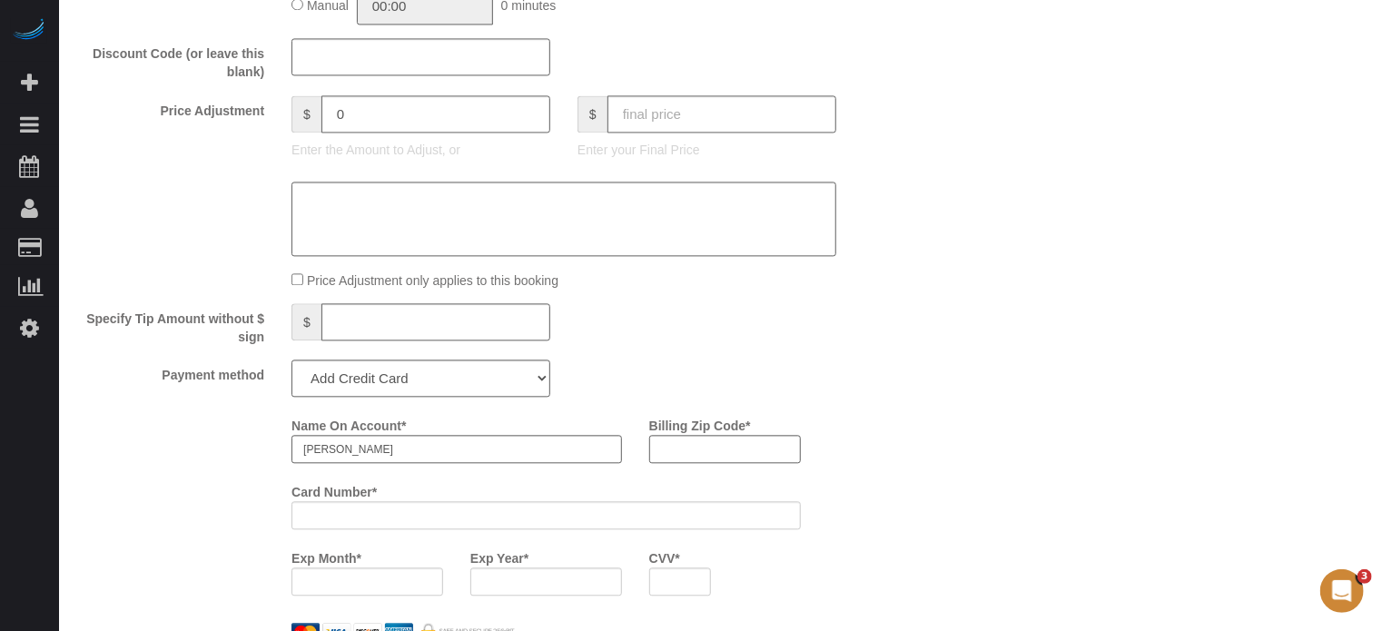
scroll to position [2088, 0]
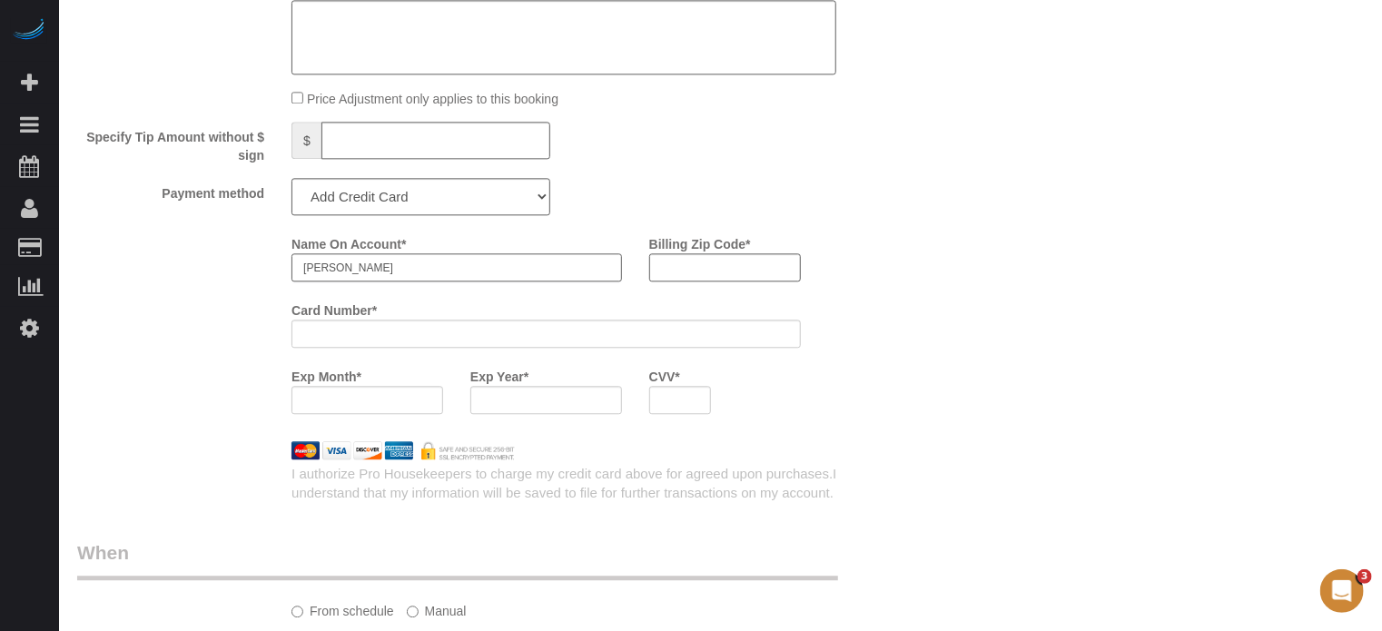
click at [388, 281] on input "[PERSON_NAME]" at bounding box center [456, 267] width 331 height 28
paste input "Juesna"
type input "Paolo Juesna"
click at [231, 299] on div "Name On Account * Paolo Juesna Billing Zip Code * Card Number * Exp Month * Exp…" at bounding box center [493, 328] width 858 height 199
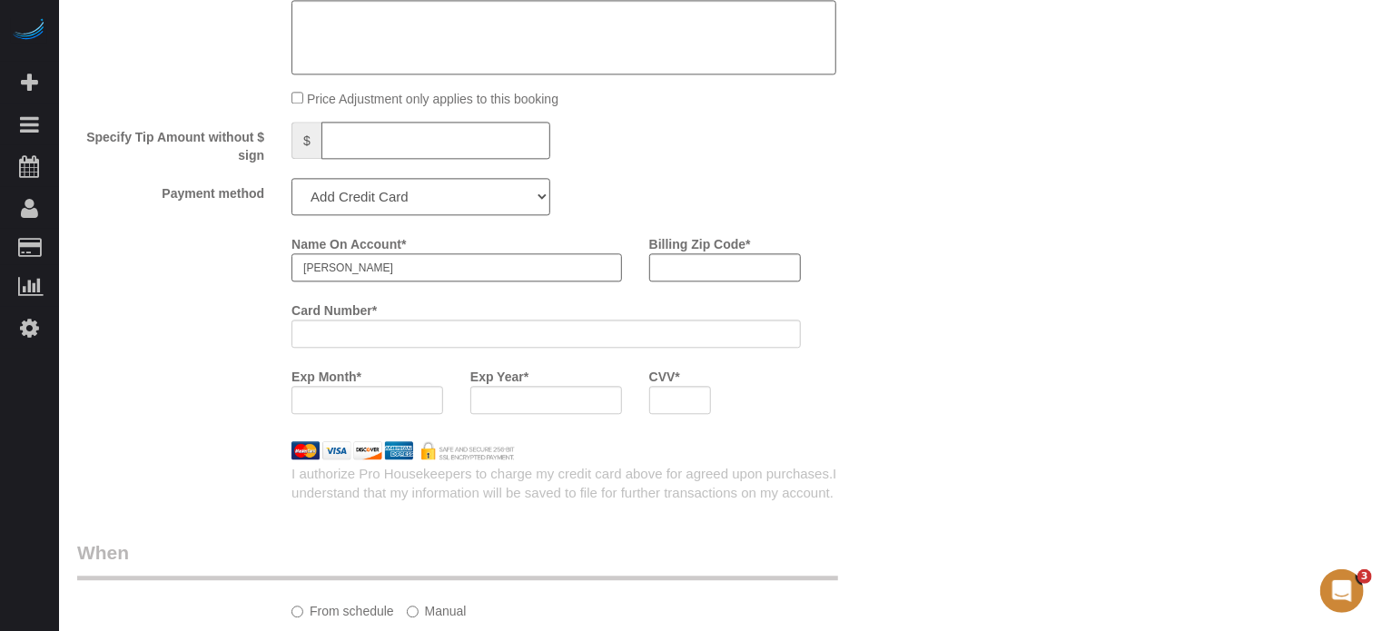
drag, startPoint x: 429, startPoint y: 274, endPoint x: 173, endPoint y: 302, distance: 256.7
click at [173, 302] on div "Name On Account * Paolo Juesna Billing Zip Code * Card Number * Exp Month * Exp…" at bounding box center [493, 328] width 858 height 199
click at [327, 275] on input "Name On Account *" at bounding box center [456, 267] width 331 height 28
click at [329, 275] on input "Name On Account *" at bounding box center [456, 267] width 331 height 28
click at [447, 280] on input "Speed Construction" at bounding box center [456, 267] width 331 height 28
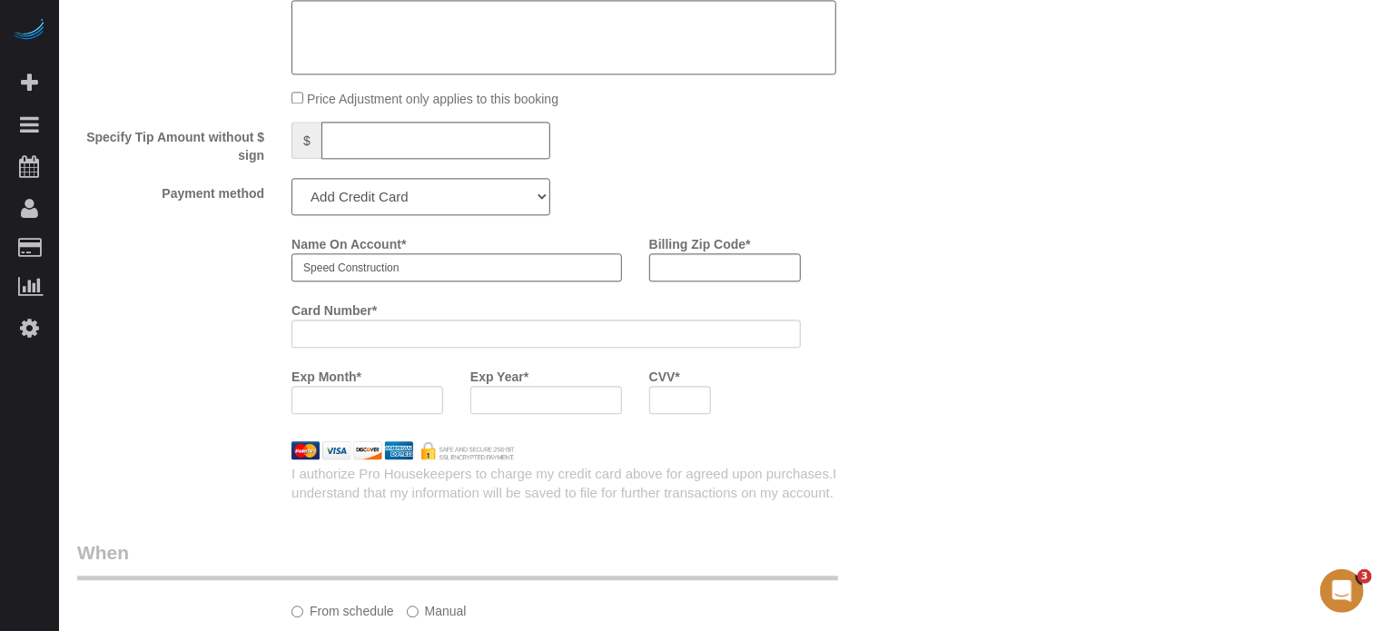
type input "Speed Construction"
click at [266, 271] on div "Name On Account * Speed Construction Billing Zip Code * Card Number * Exp Month…" at bounding box center [493, 328] width 858 height 199
click at [439, 275] on input "Speed Construction" at bounding box center [456, 267] width 331 height 28
click at [206, 282] on div "Name On Account * Speed Construction Billing Zip Code * Card Number * Exp Month…" at bounding box center [493, 328] width 858 height 199
click at [755, 270] on input "Billing Zip Code *" at bounding box center [725, 267] width 152 height 28
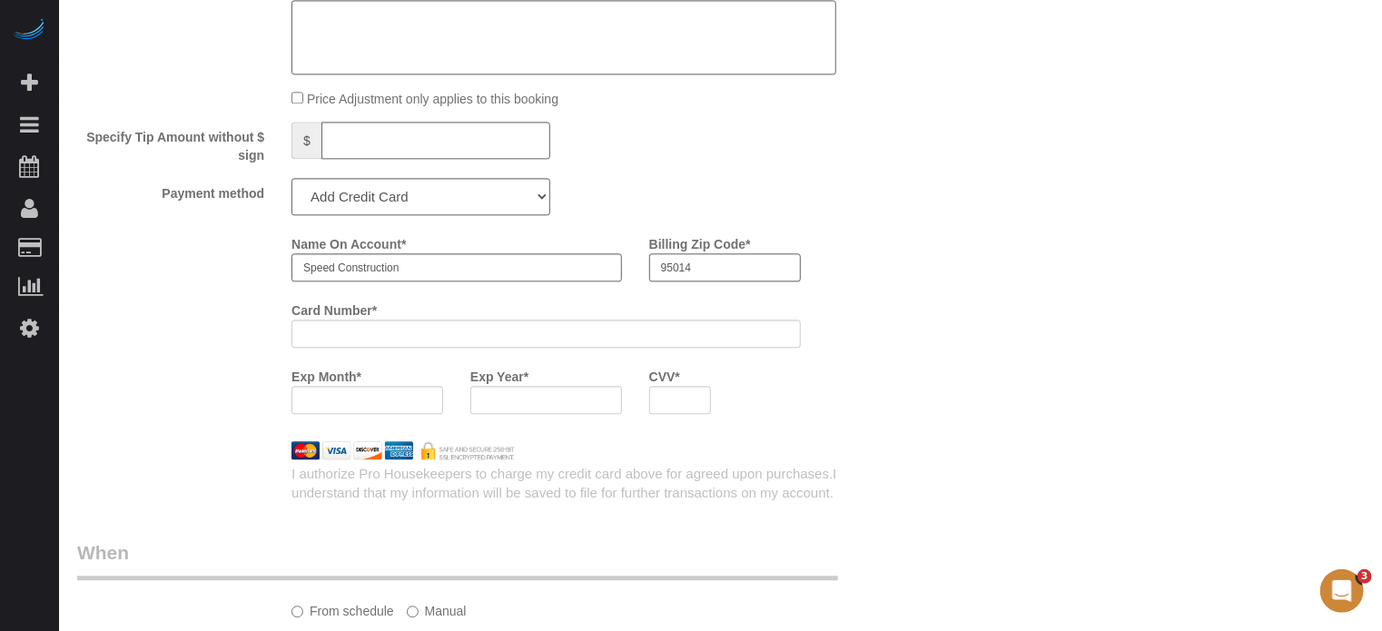
type input "95014"
click at [844, 294] on div "Name On Account * Speed Construction Billing Zip Code * 95014 Card Number * Exp…" at bounding box center [599, 328] width 643 height 199
click at [182, 350] on div "Name On Account * Speed Construction Billing Zip Code * 95014 Card Number * Exp…" at bounding box center [493, 328] width 858 height 199
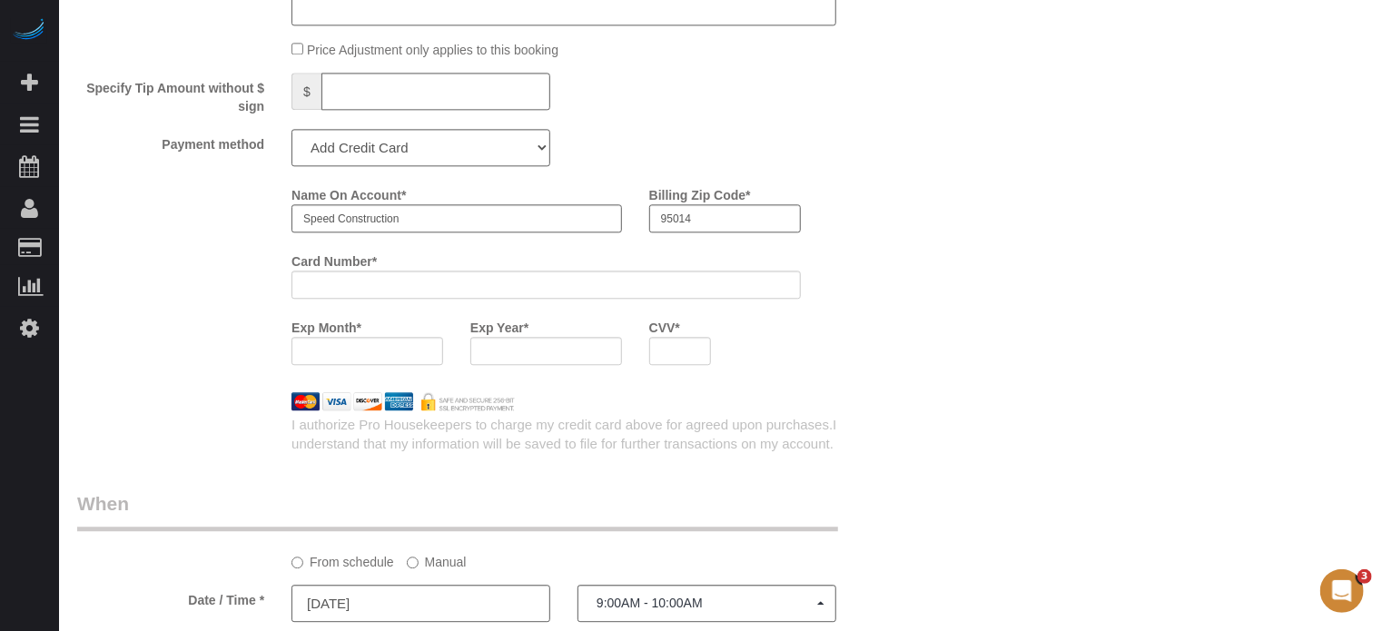
scroll to position [2179, 0]
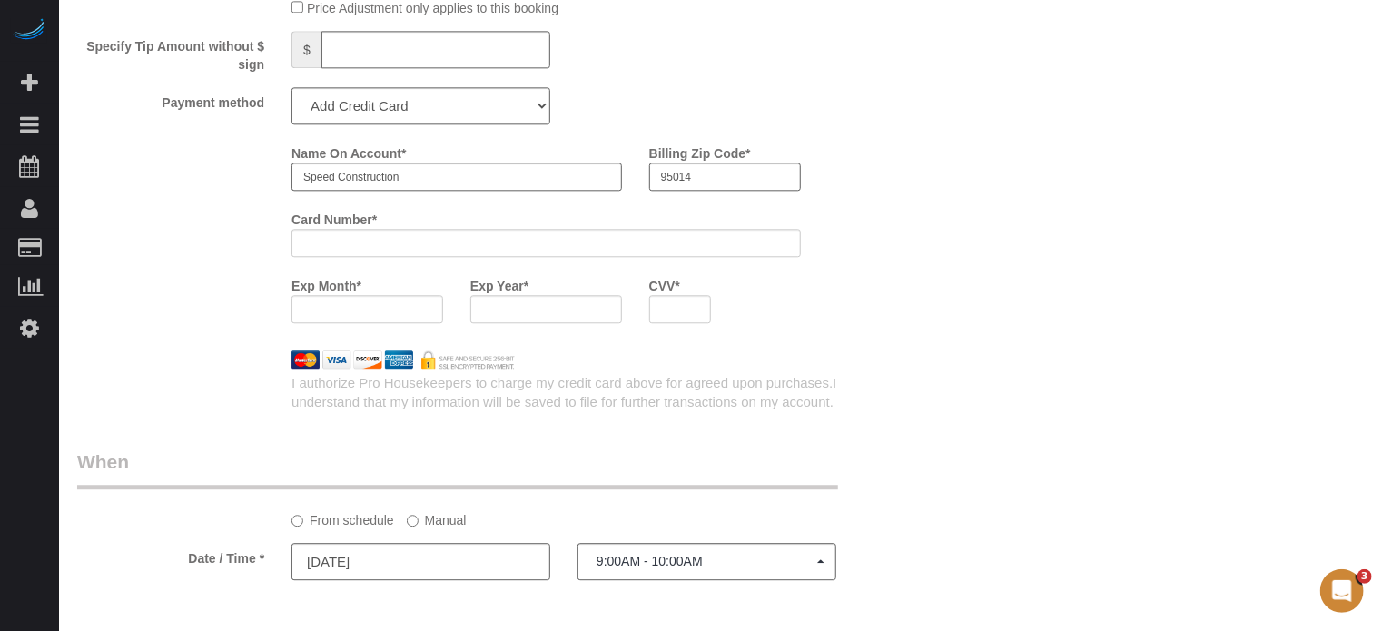
click at [263, 284] on div "Name On Account * Speed Construction Billing Zip Code * 95014 Card Number * Exp…" at bounding box center [493, 237] width 858 height 199
click at [904, 308] on div "Name On Account * Speed Construction Billing Zip Code * 95014 Card Number * Exp…" at bounding box center [599, 237] width 643 height 199
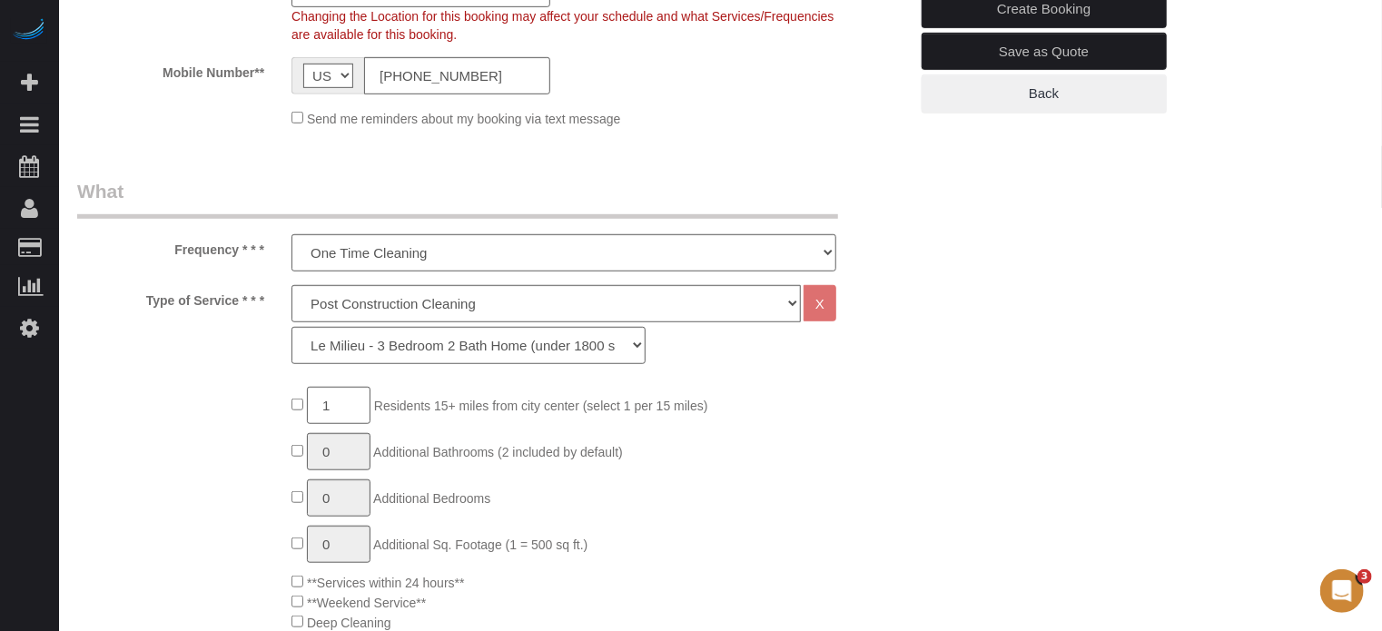
scroll to position [182, 0]
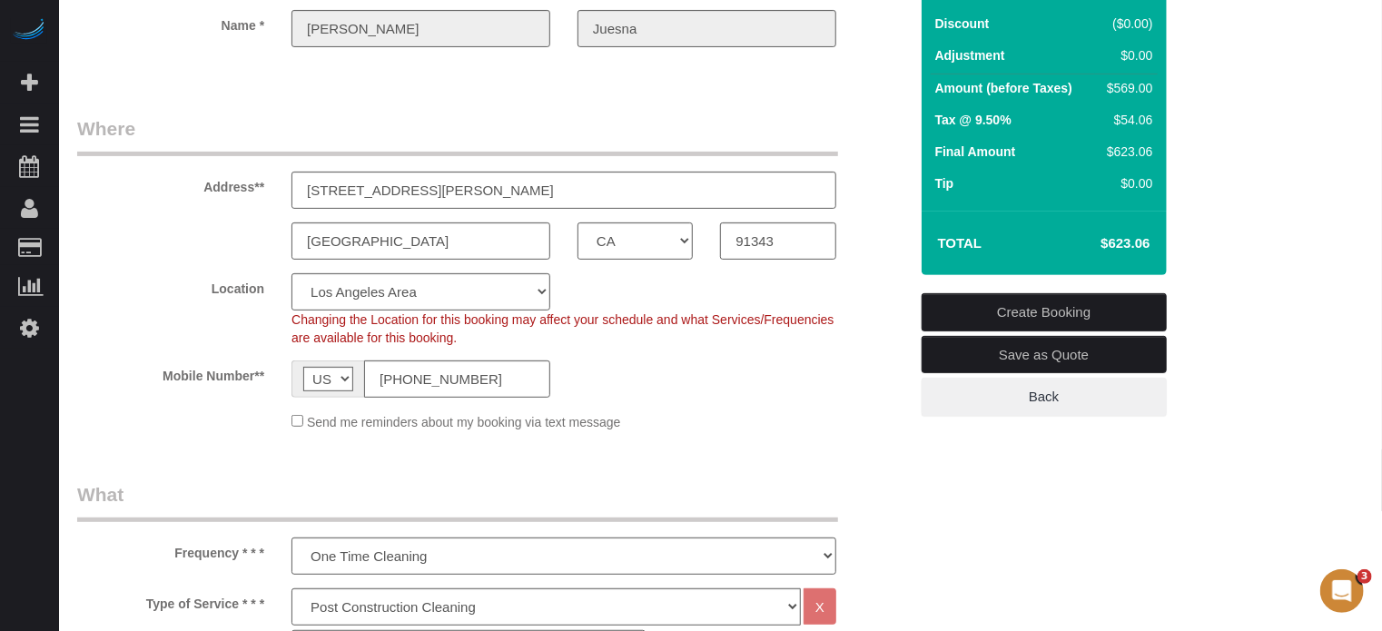
click at [997, 305] on link "Create Booking" at bounding box center [1044, 312] width 245 height 38
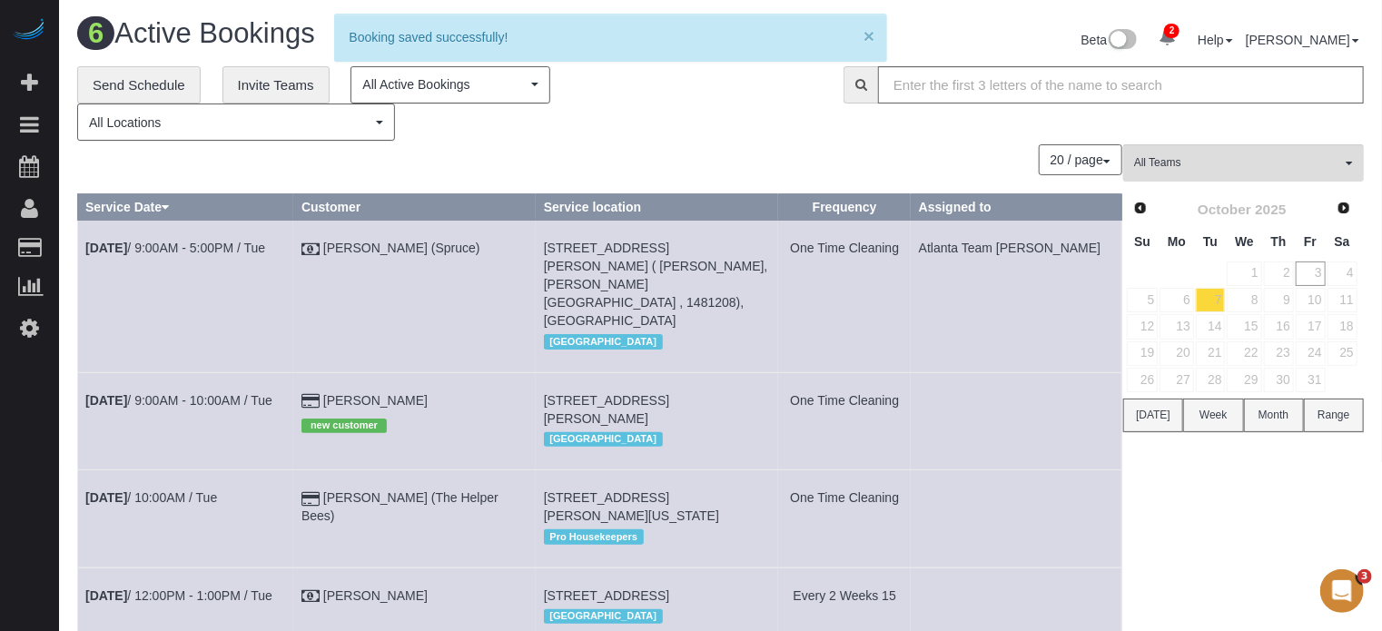
click at [868, 40] on button "×" at bounding box center [869, 35] width 11 height 19
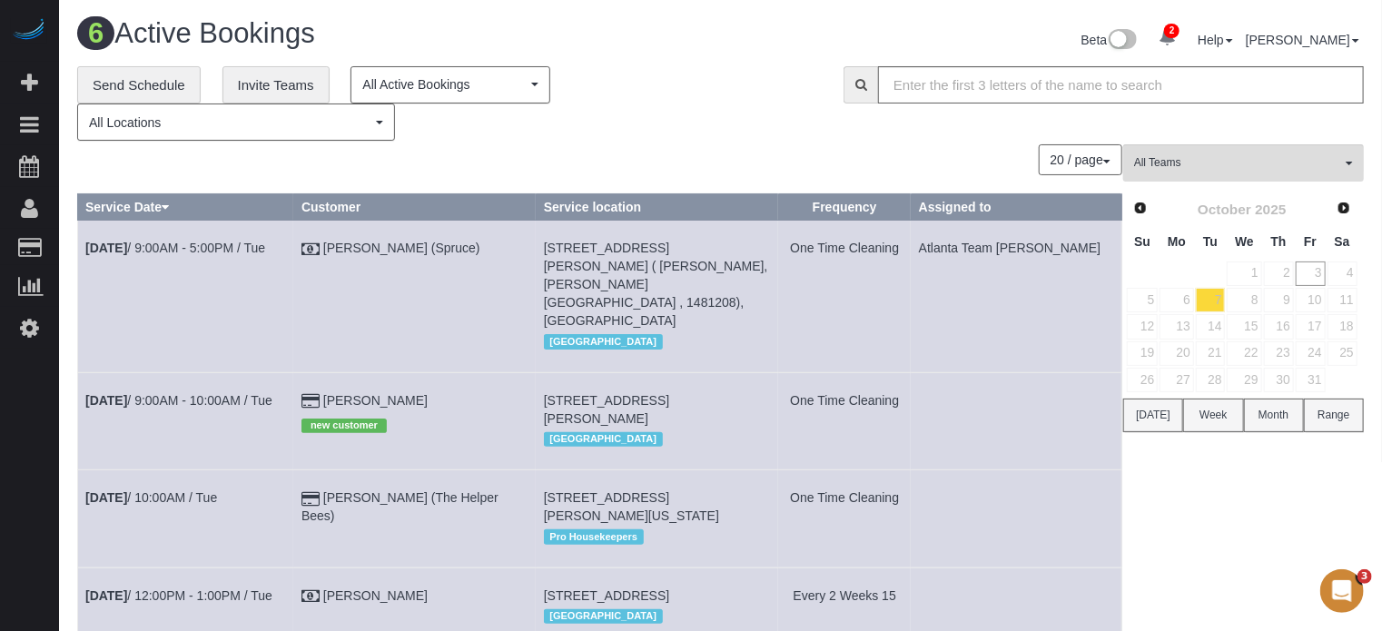
click at [556, 174] on div "20 / page 10 / page 20 / page 30 / page 40 / page 50 / page 100 / page" at bounding box center [599, 159] width 1045 height 31
click at [559, 174] on div "20 / page 10 / page 20 / page 30 / page 40 / page 50 / page 100 / page" at bounding box center [599, 159] width 1045 height 31
click at [1209, 302] on link "7" at bounding box center [1211, 300] width 30 height 25
click at [499, 166] on div "20 / page 10 / page 20 / page 30 / page 40 / page 50 / page 100 / page" at bounding box center [599, 159] width 1045 height 31
click at [1325, 528] on div "All Teams Remove Team Filters Atlanta Team Andrea Atlanta Team Eliane Atlanta T…" at bounding box center [1243, 536] width 241 height 784
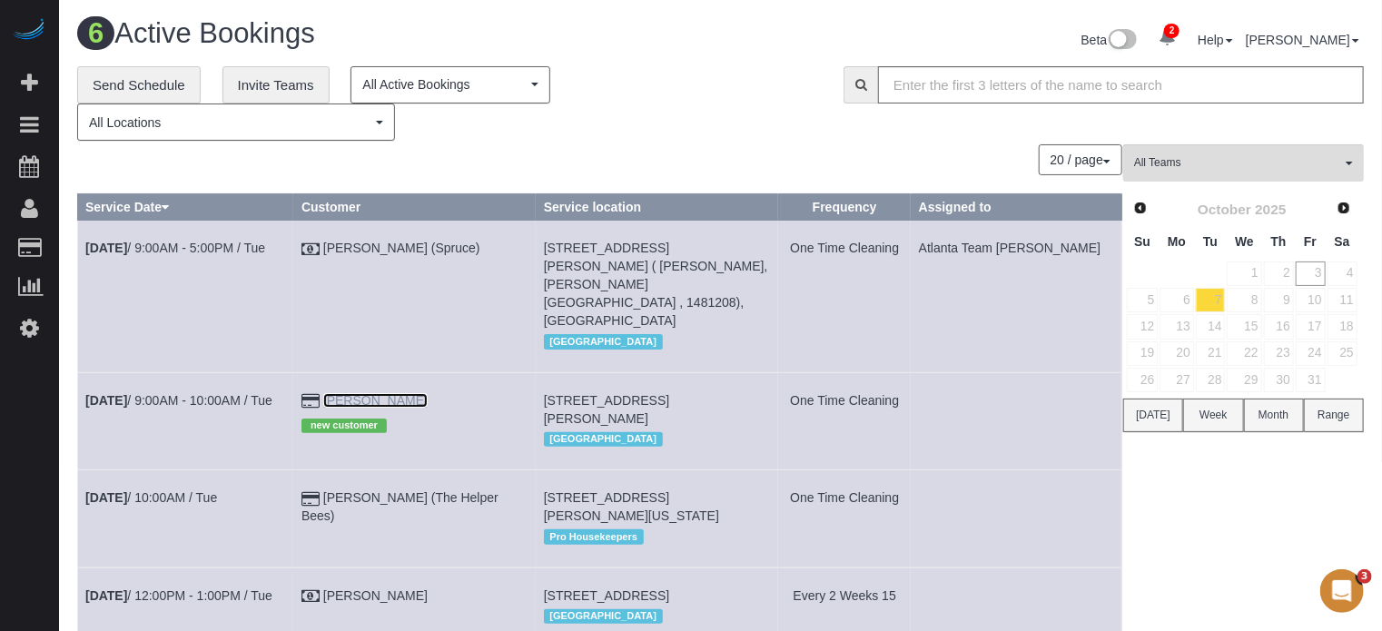
click at [410, 393] on link "Paolo Juesna" at bounding box center [375, 400] width 104 height 15
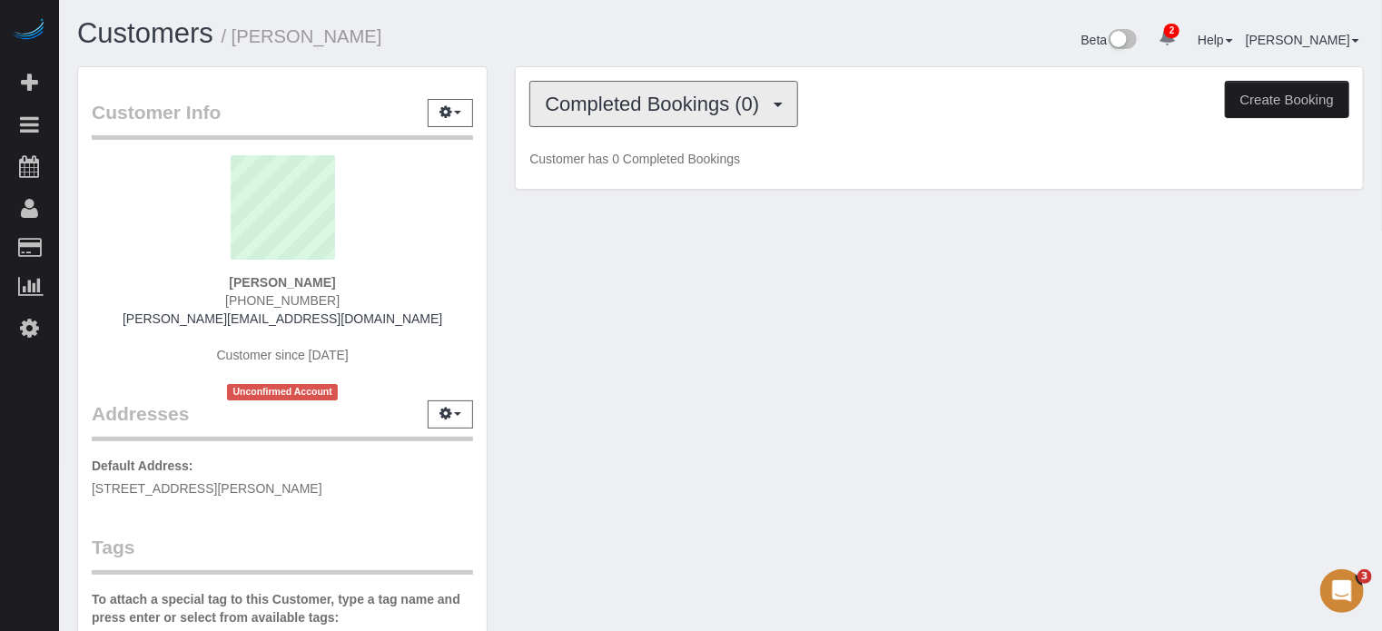
click at [606, 104] on span "Completed Bookings (0)" at bounding box center [656, 104] width 223 height 23
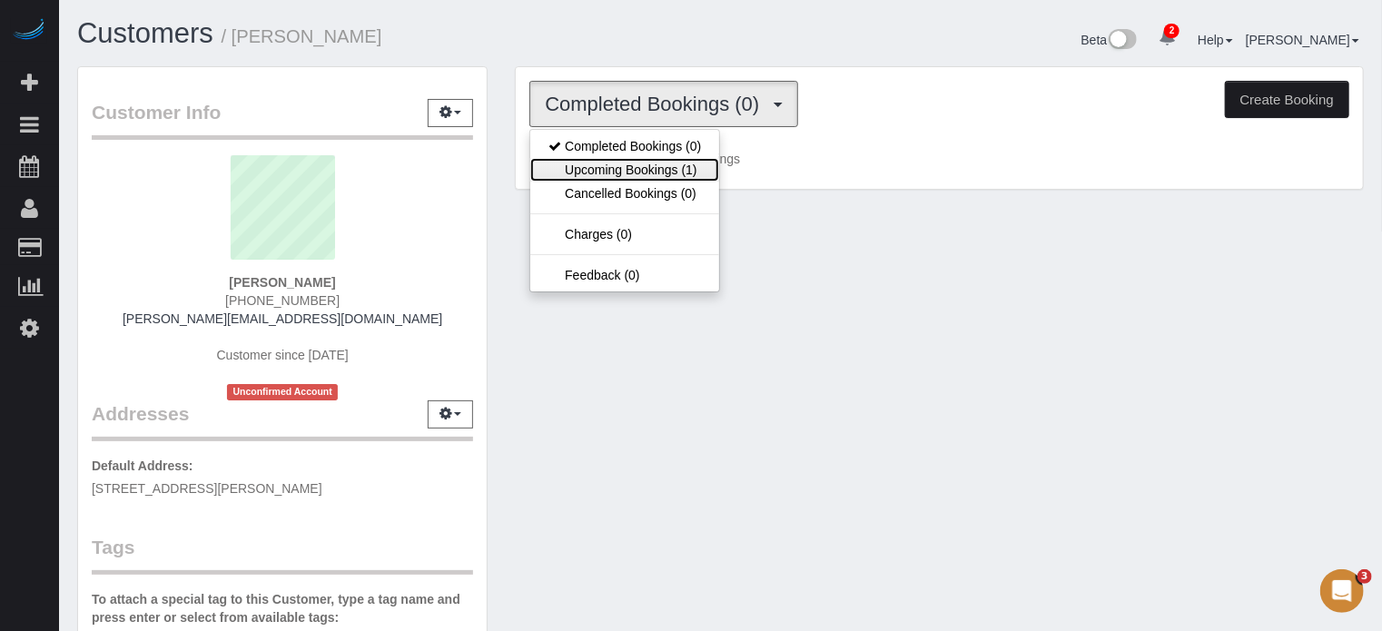
click at [645, 169] on link "Upcoming Bookings (1)" at bounding box center [624, 170] width 189 height 24
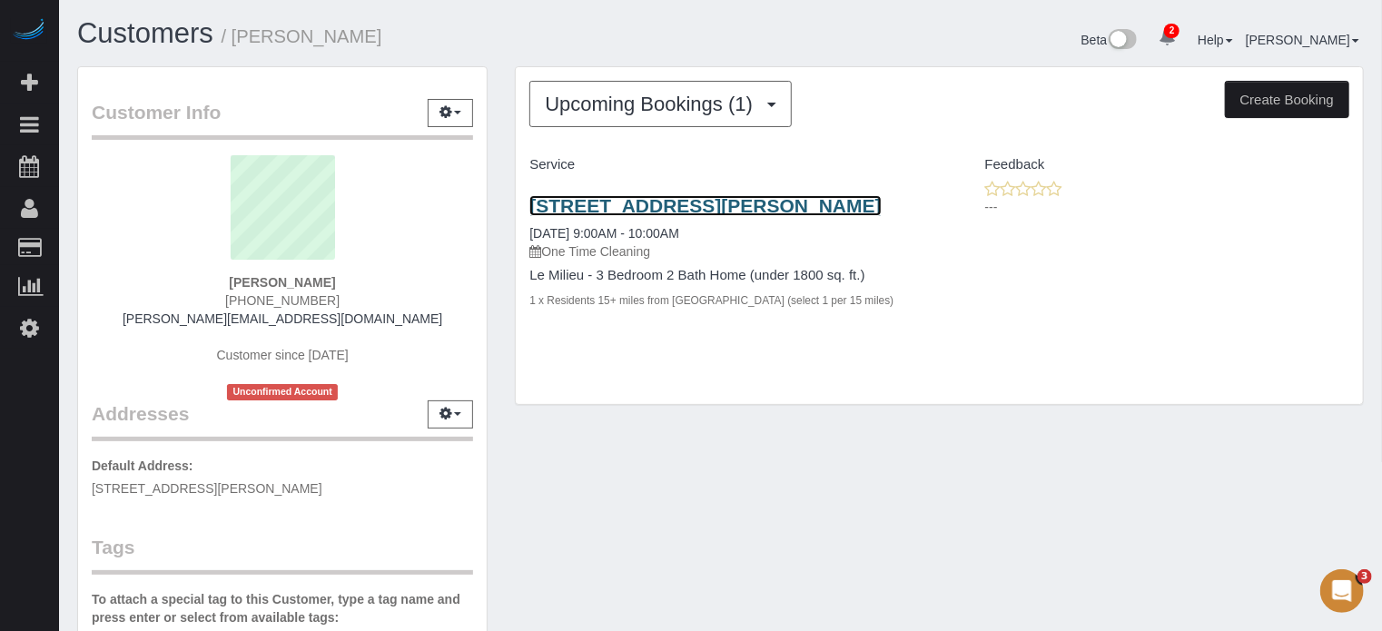
click at [632, 199] on link "16433 Gledhill St, North Hills, CA 91343" at bounding box center [704, 205] width 351 height 21
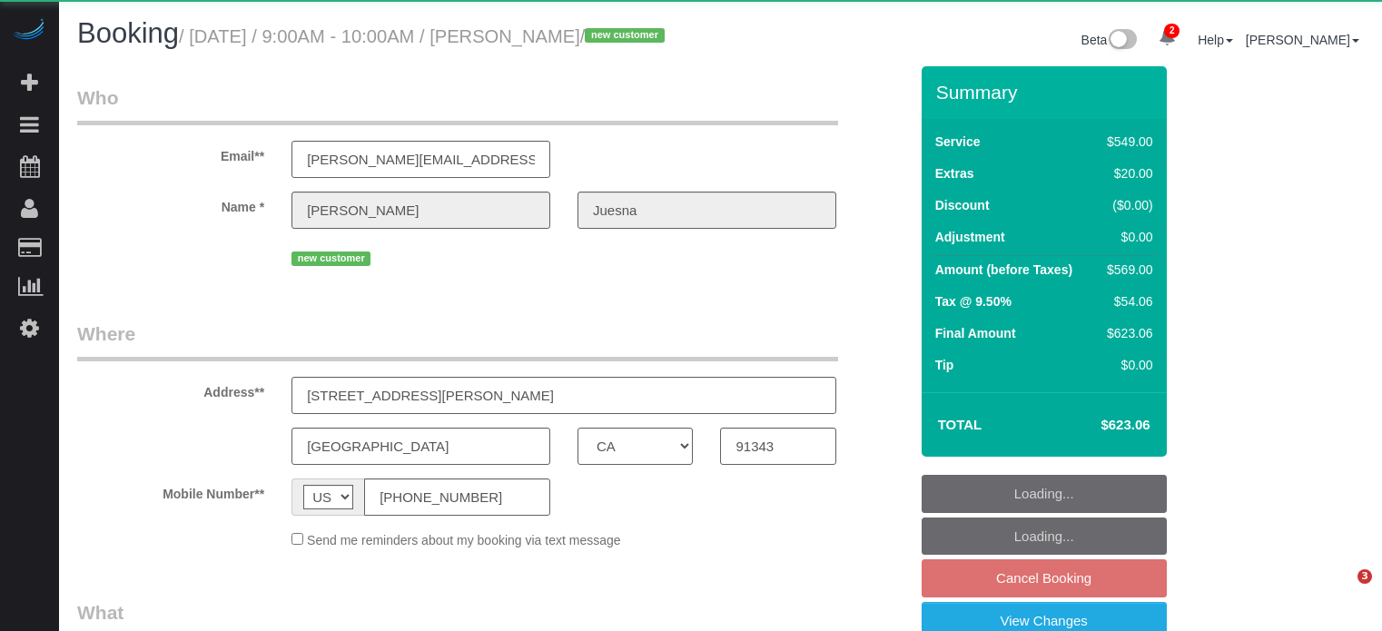
select select "CA"
select select "7"
select select "spot2"
select select "number:9"
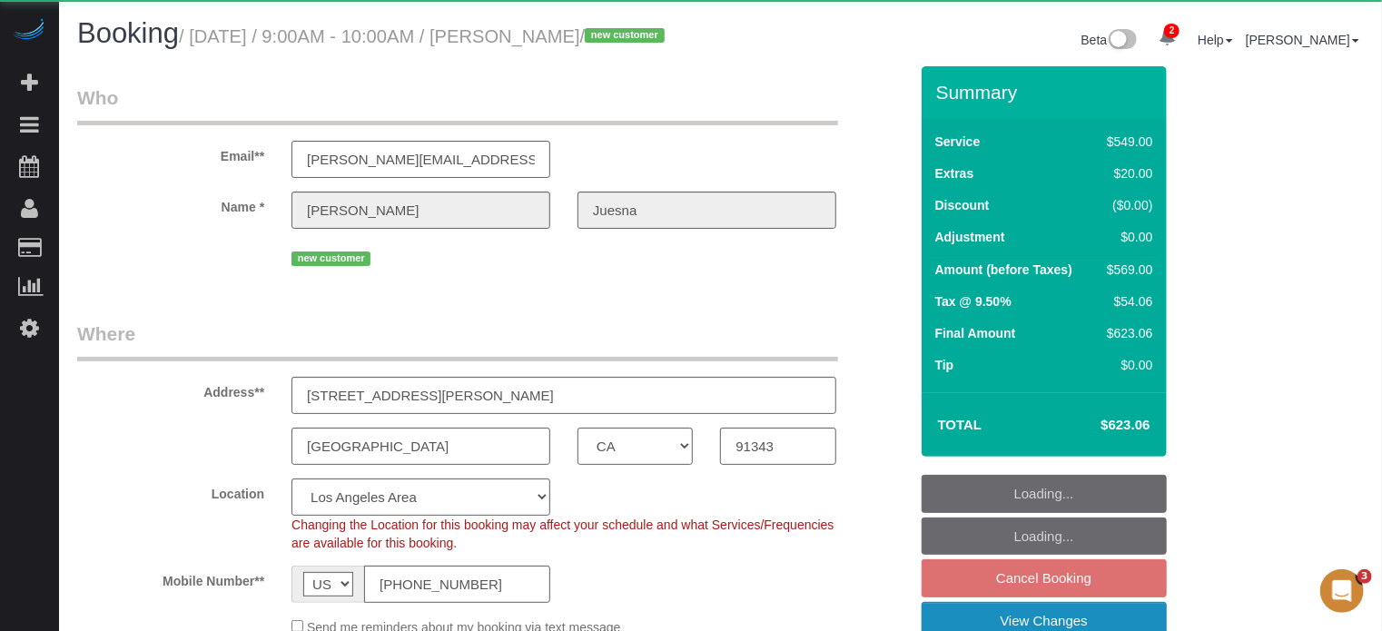
select select "object:827"
select select "string:fspay-0787d0ef-3a65-4cb4-85de-f670481a511c"
select select "CA"
select select "number:9"
select select "object:698"
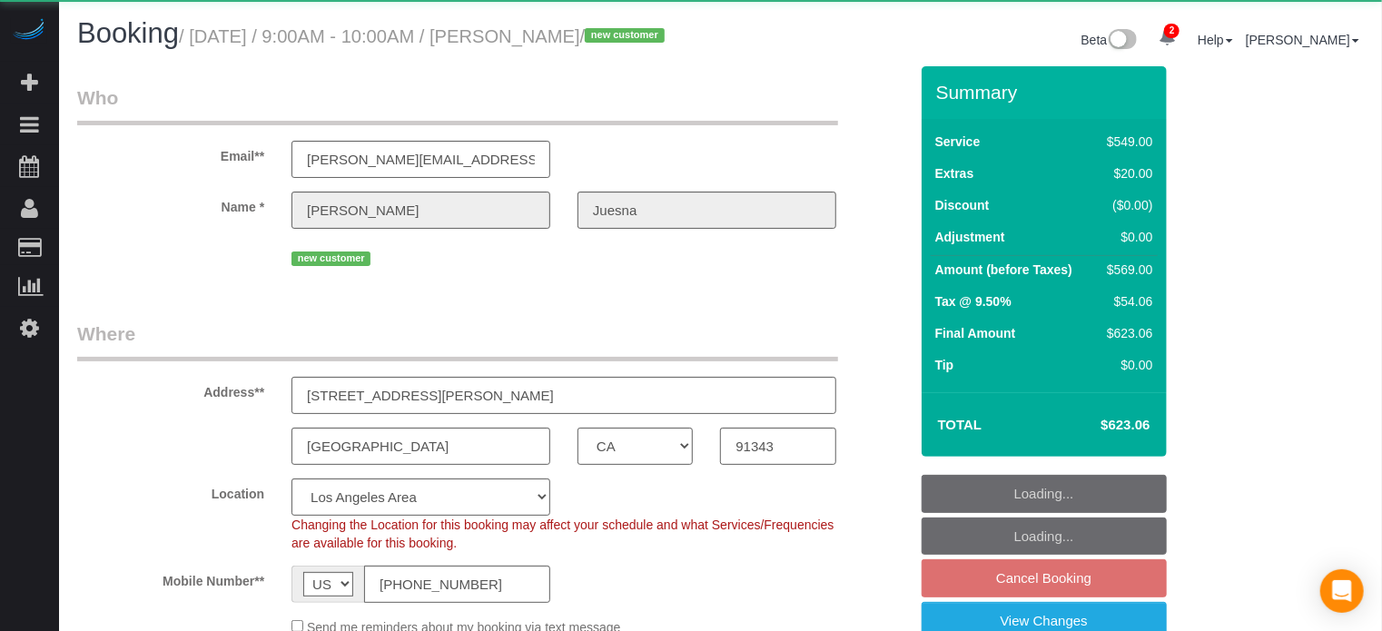
select select "7"
select select "spot2"
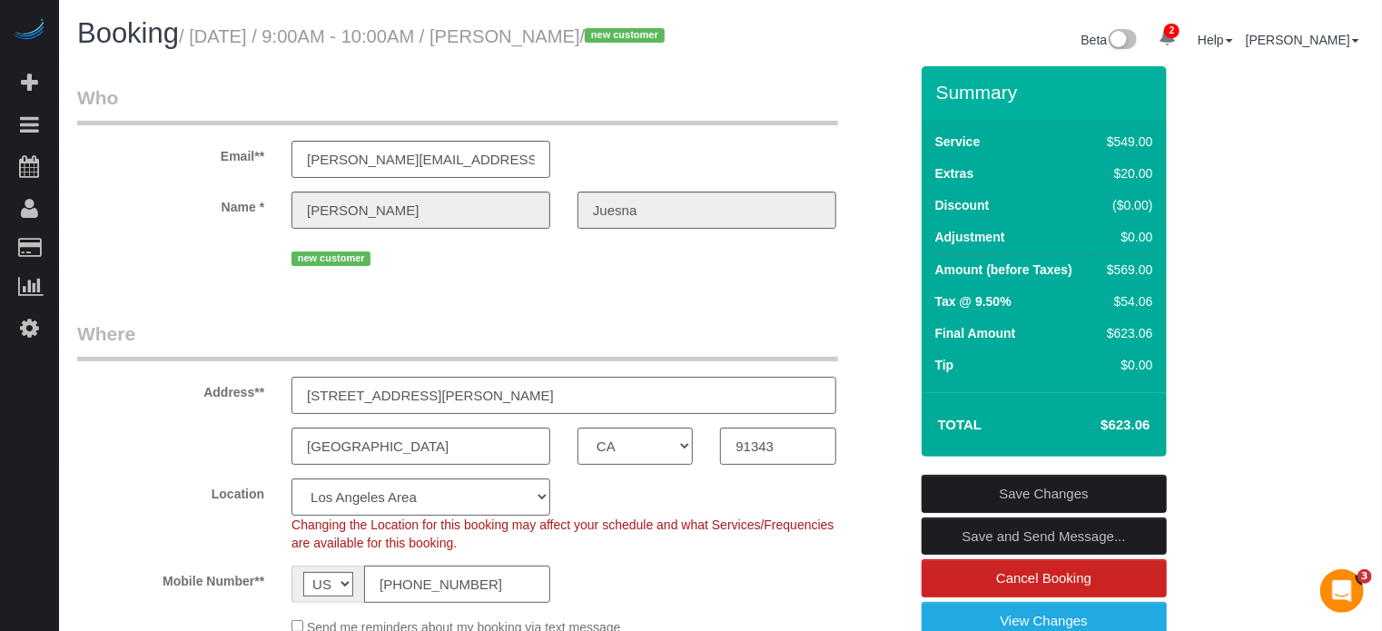
click at [667, 49] on h1 "Booking / October 07, 2025 / 9:00AM - 10:00AM / Paolo Juesna / new customer" at bounding box center [392, 33] width 630 height 31
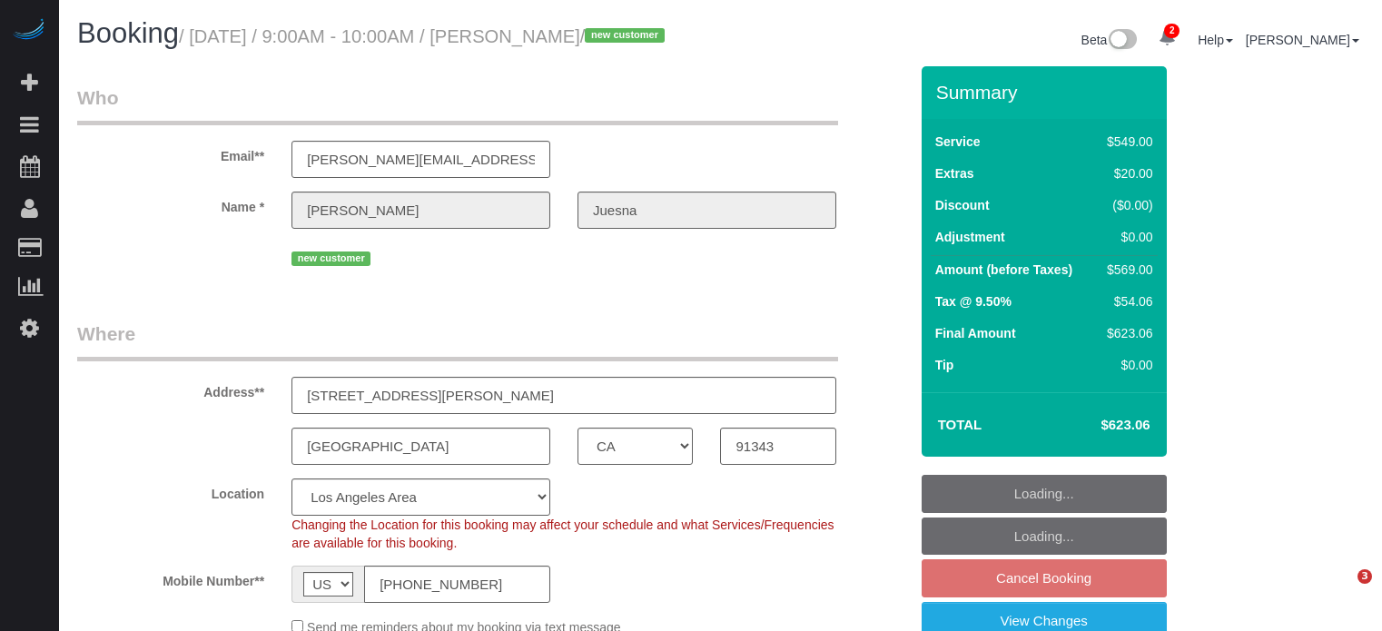
select select "CA"
select select "7"
select select "spot2"
select select "number:9"
